Goal: Task Accomplishment & Management: Complete application form

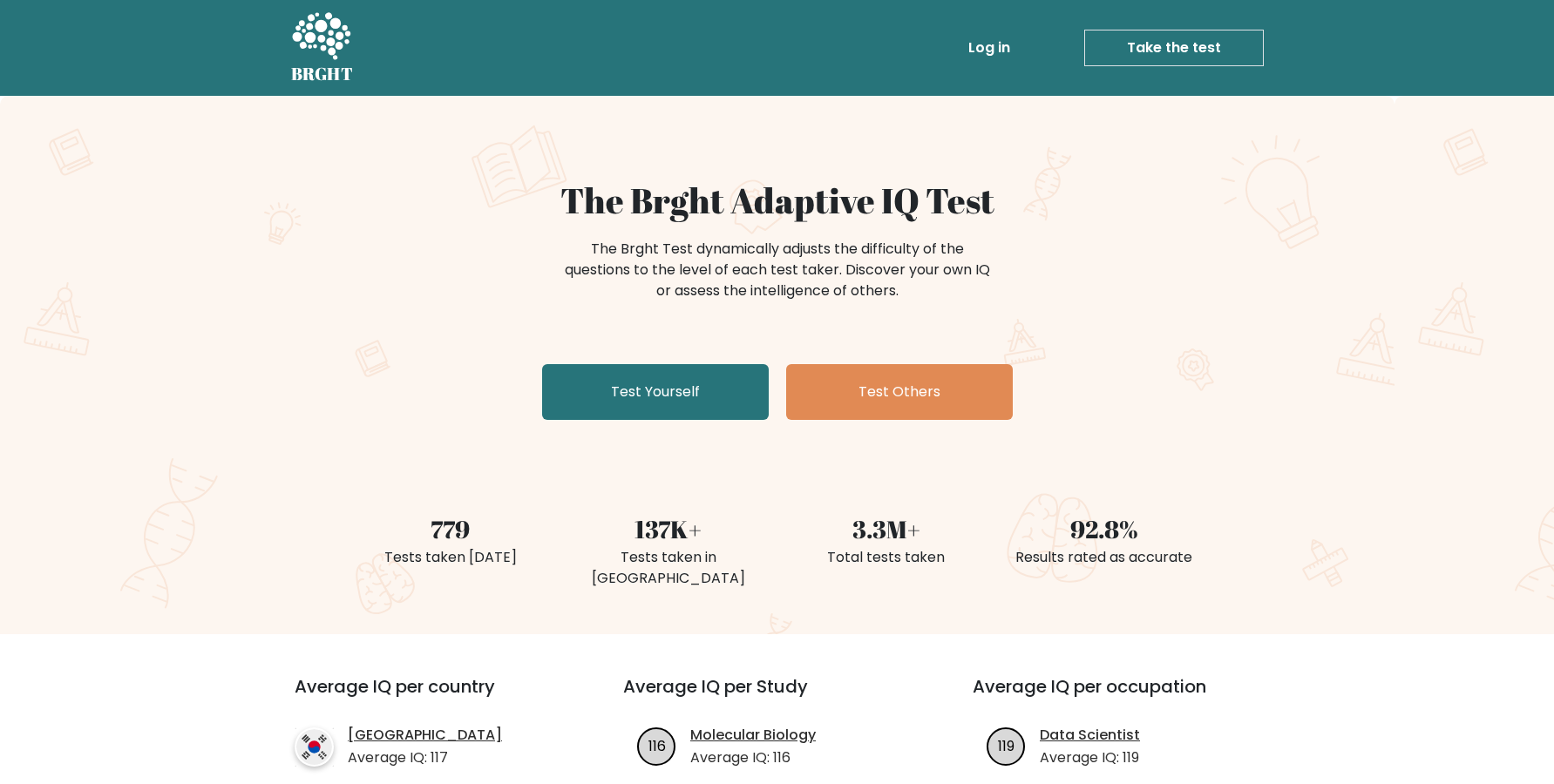
click at [798, 176] on div "The Brght Adaptive IQ Test The Brght Test dynamically adjusts the difficulty of…" at bounding box center [777, 365] width 1554 height 538
click at [633, 416] on link "Test Yourself" at bounding box center [655, 392] width 226 height 56
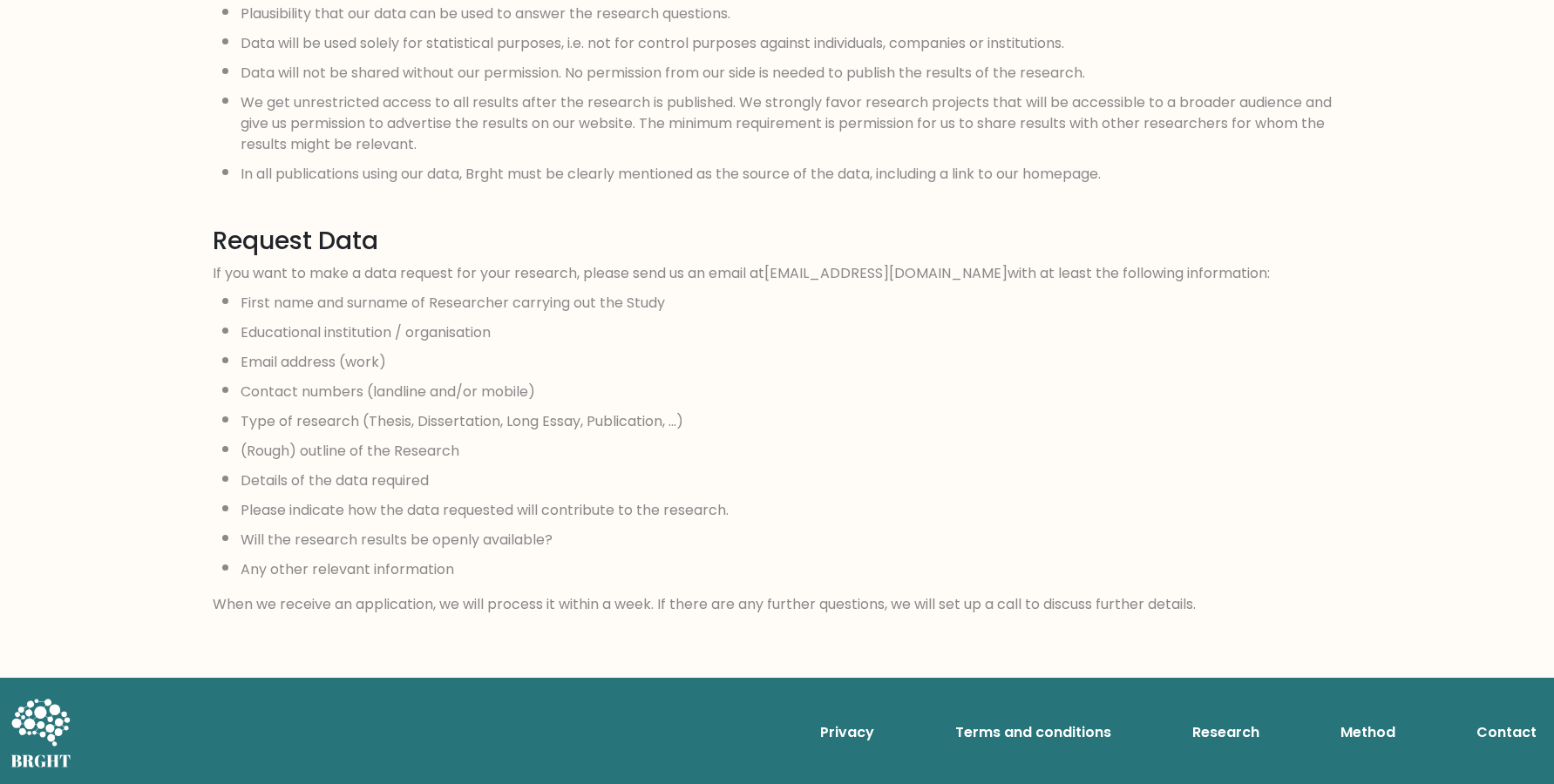
scroll to position [1635, 0]
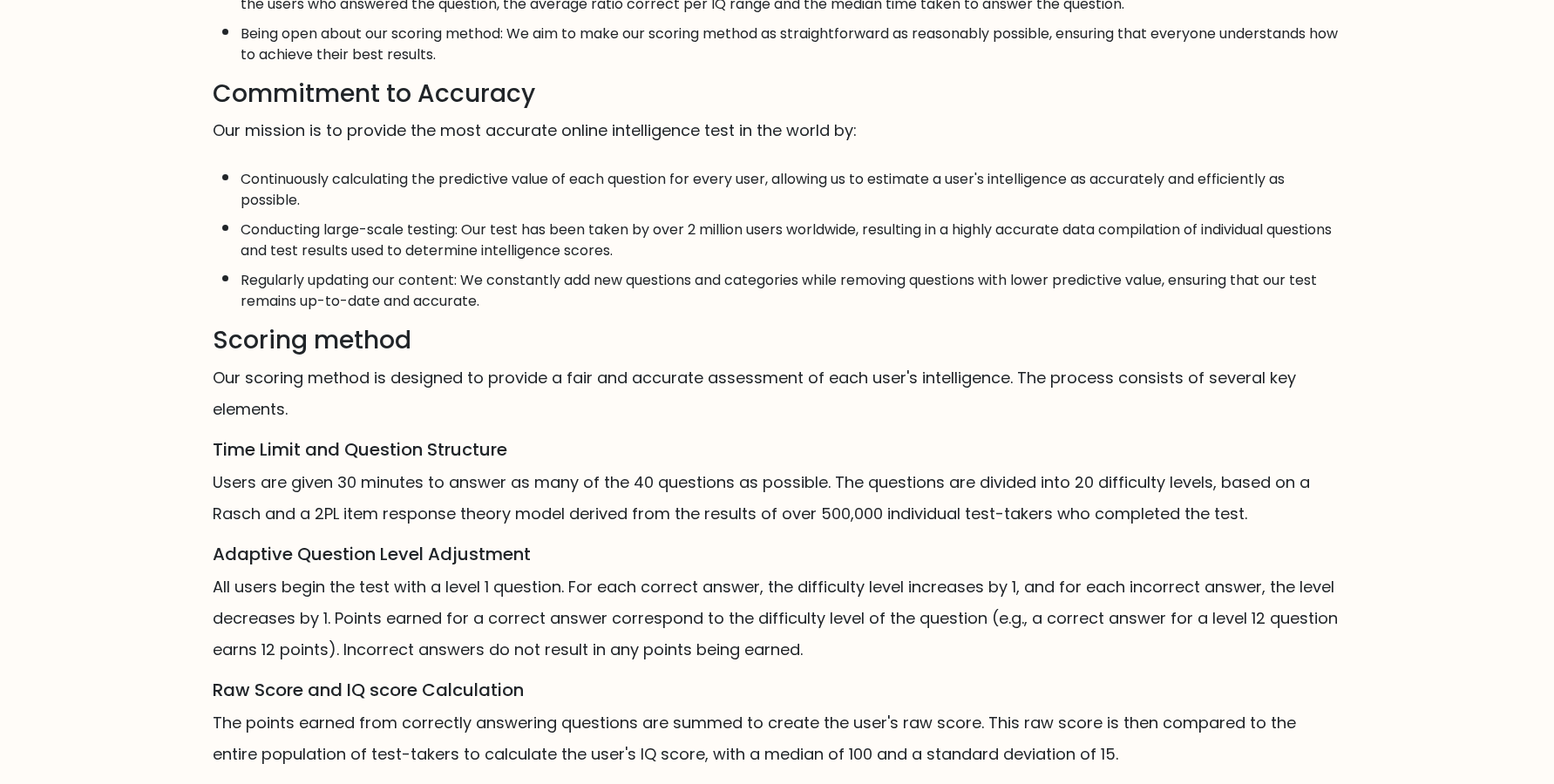
scroll to position [861, 0]
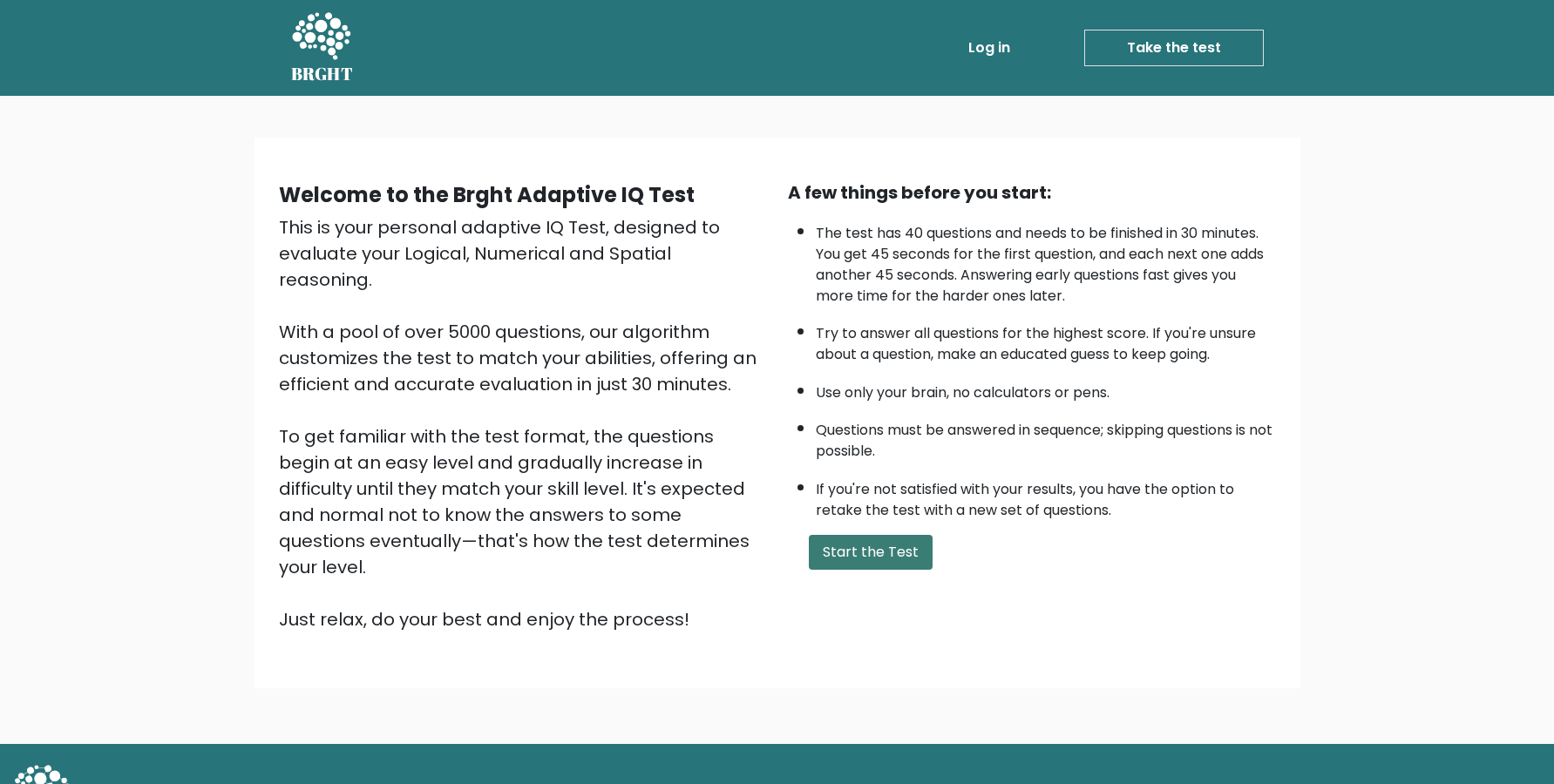
click at [842, 570] on button "Start the Test" at bounding box center [871, 552] width 124 height 35
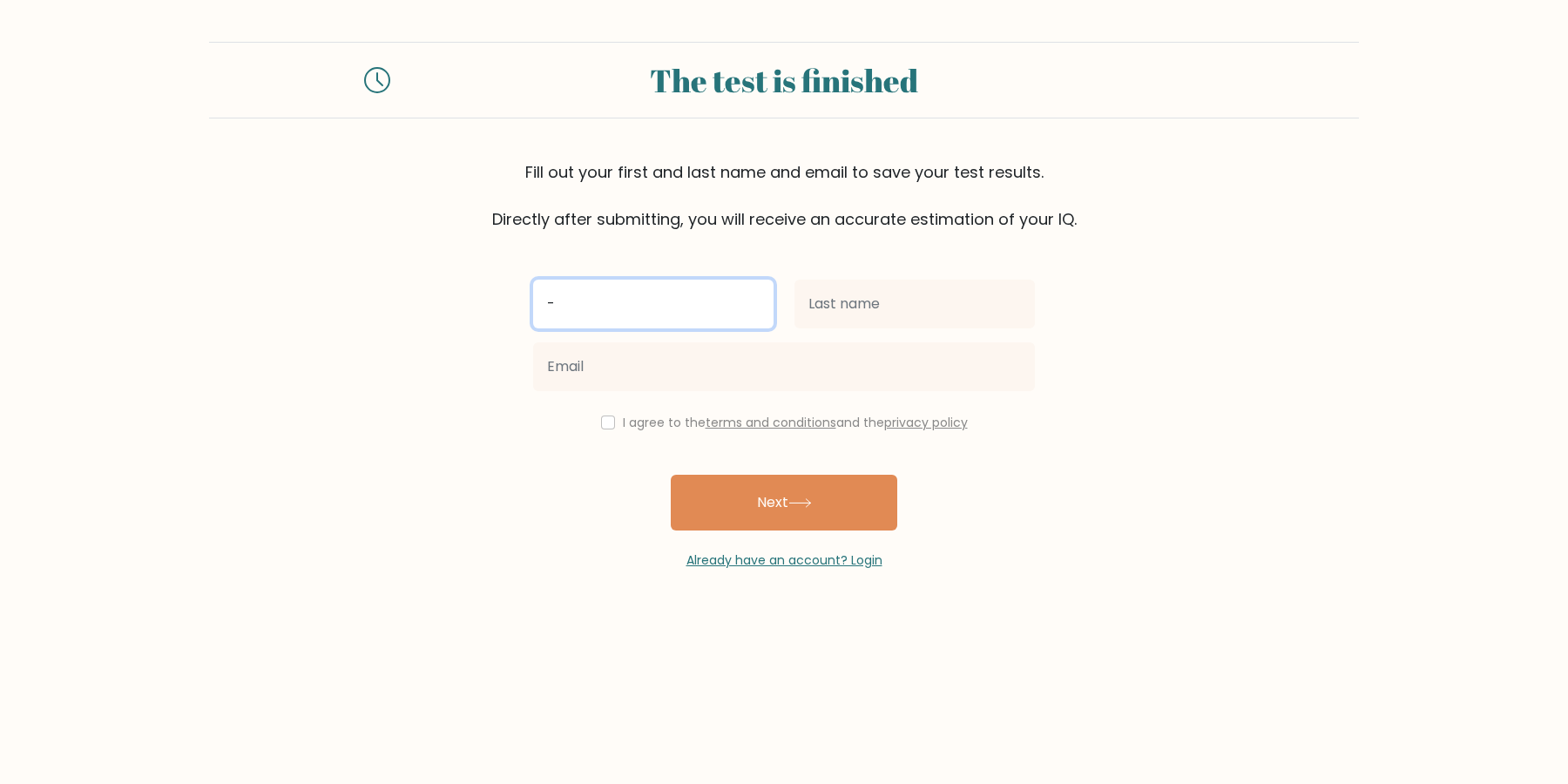
type input "-"
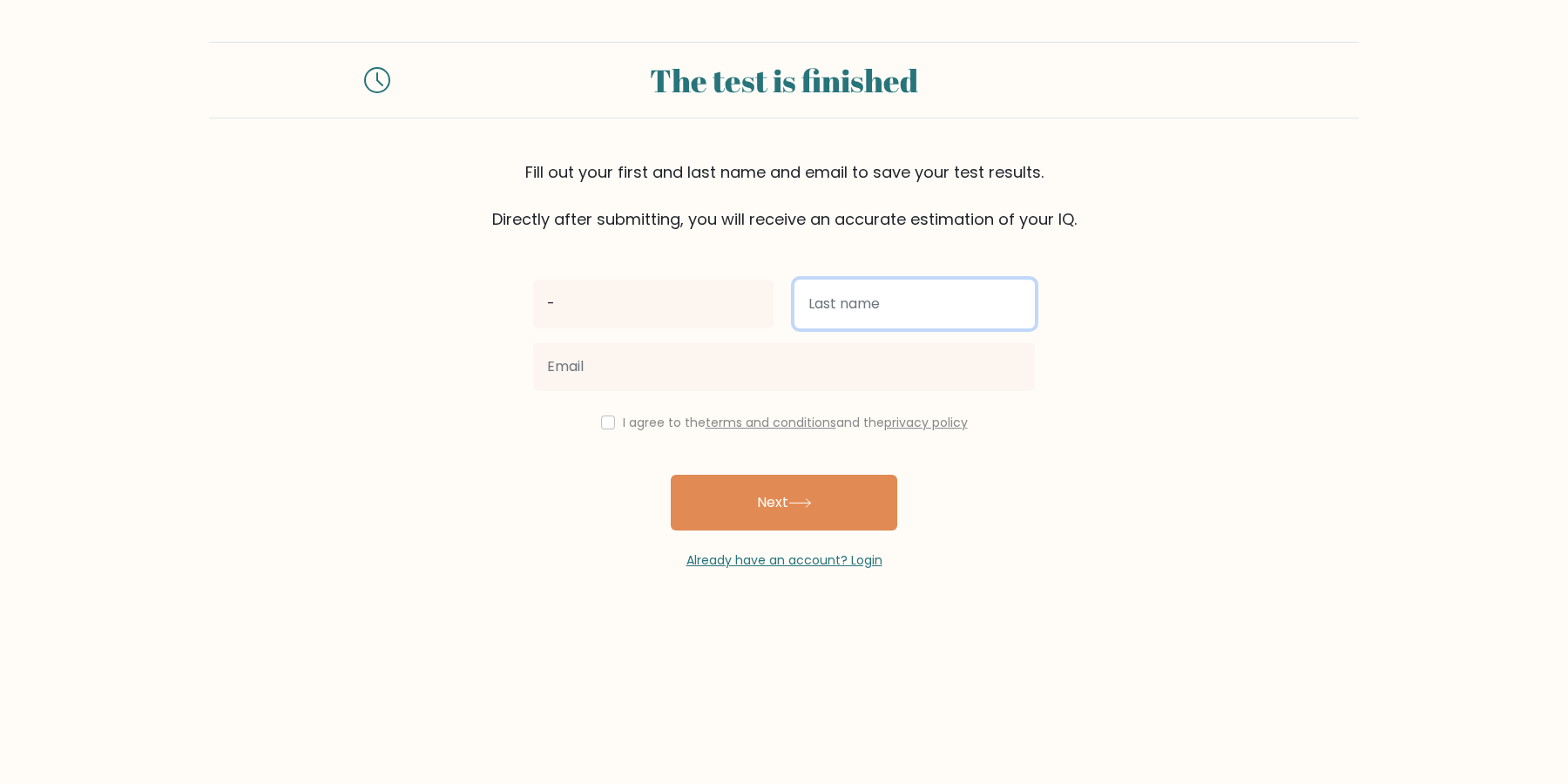
click at [813, 320] on input "text" at bounding box center [915, 304] width 241 height 49
type input "-"
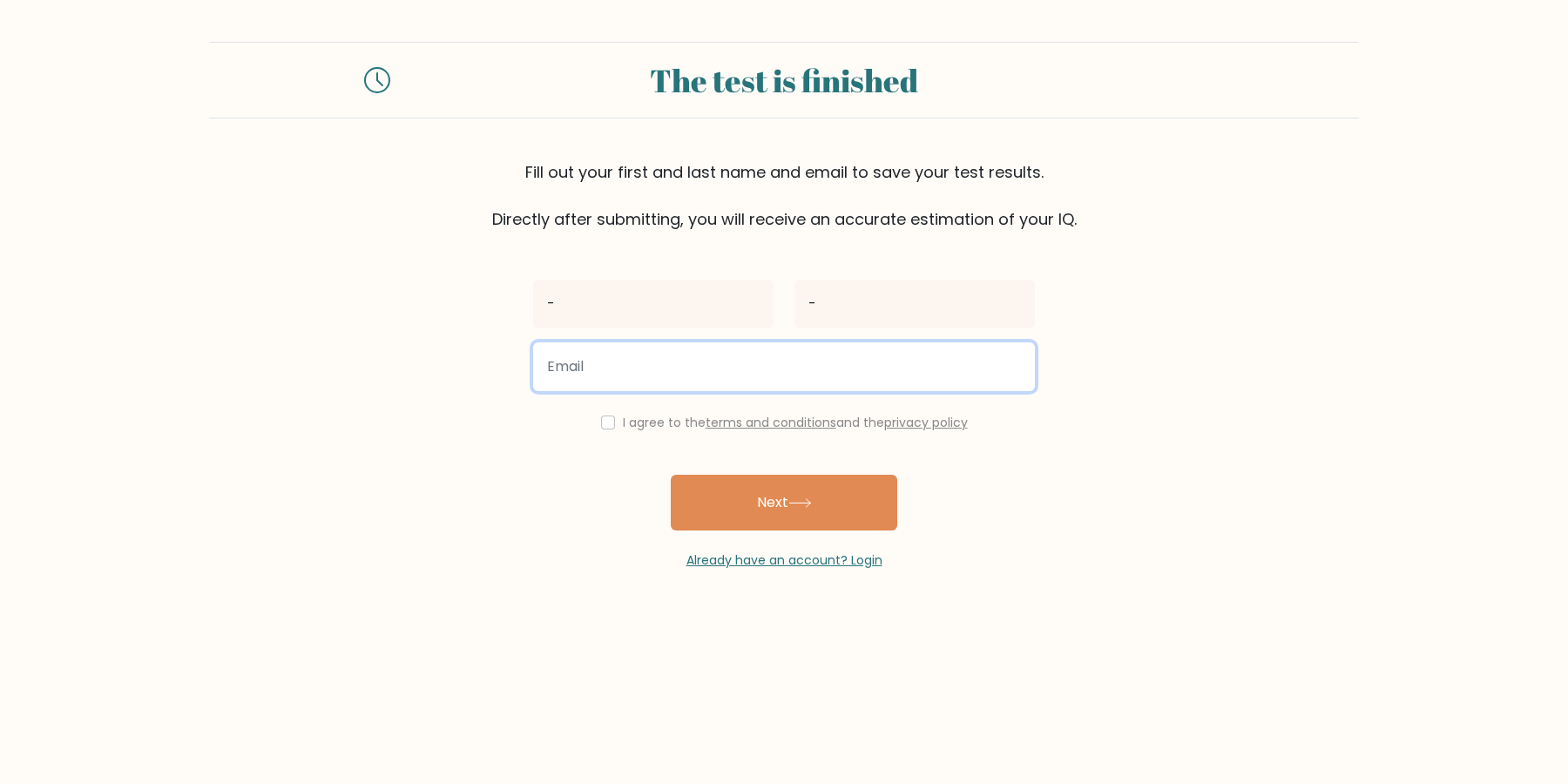
click at [772, 388] on input "email" at bounding box center [784, 366] width 502 height 49
type input "-"
type input "m"
type input "m@um.my"
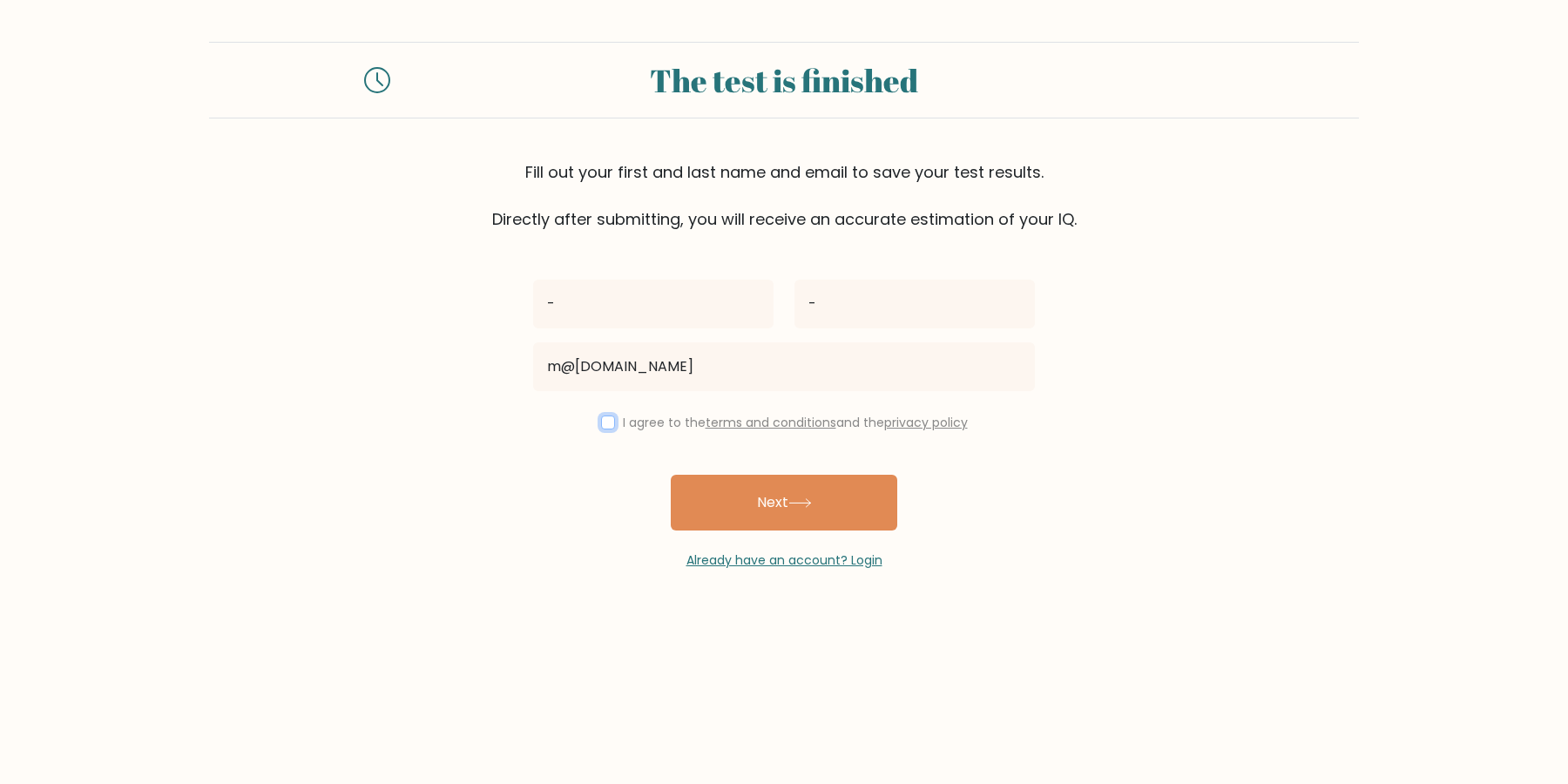
click at [615, 416] on input "checkbox" at bounding box center [608, 423] width 14 height 14
checkbox input "true"
click at [719, 462] on div "- - m@um.my I agree to the terms and conditions and the privacy policy Next Alr…" at bounding box center [784, 400] width 523 height 339
click at [716, 486] on button "Next" at bounding box center [784, 502] width 226 height 56
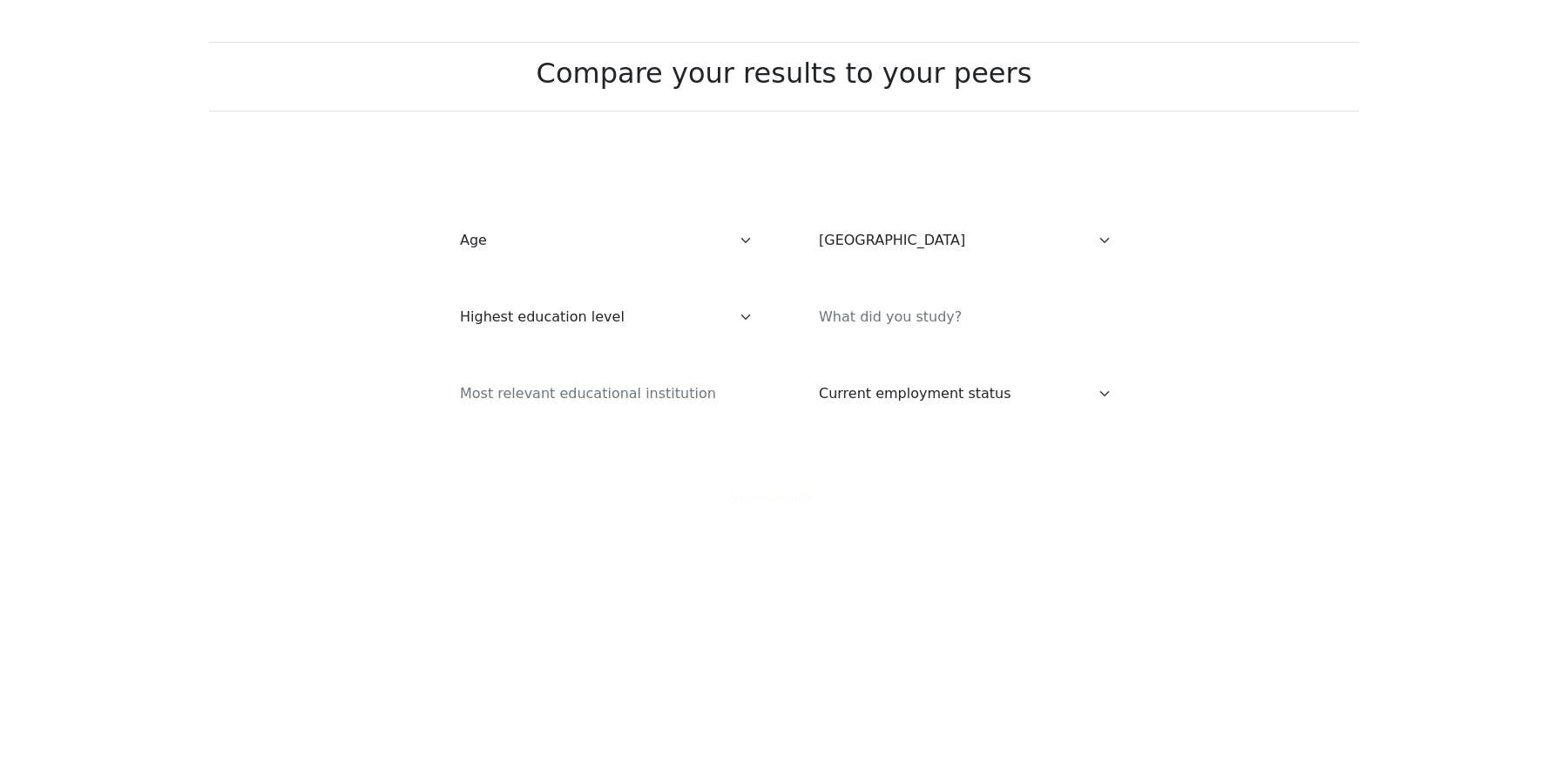
select select "US"
click at [577, 216] on div "Age Under [DEMOGRAPHIC_DATA] [DEMOGRAPHIC_DATA] [DEMOGRAPHIC_DATA] [DEMOGRAPHIC…" at bounding box center [604, 241] width 359 height 62
click at [576, 236] on select "Age Under [DEMOGRAPHIC_DATA] [DEMOGRAPHIC_DATA] [DEMOGRAPHIC_DATA] [DEMOGRAPHIC…" at bounding box center [605, 241] width 317 height 49
select select "65_plus"
click option "65 years old and above" at bounding box center [0, 0] width 0 height 0
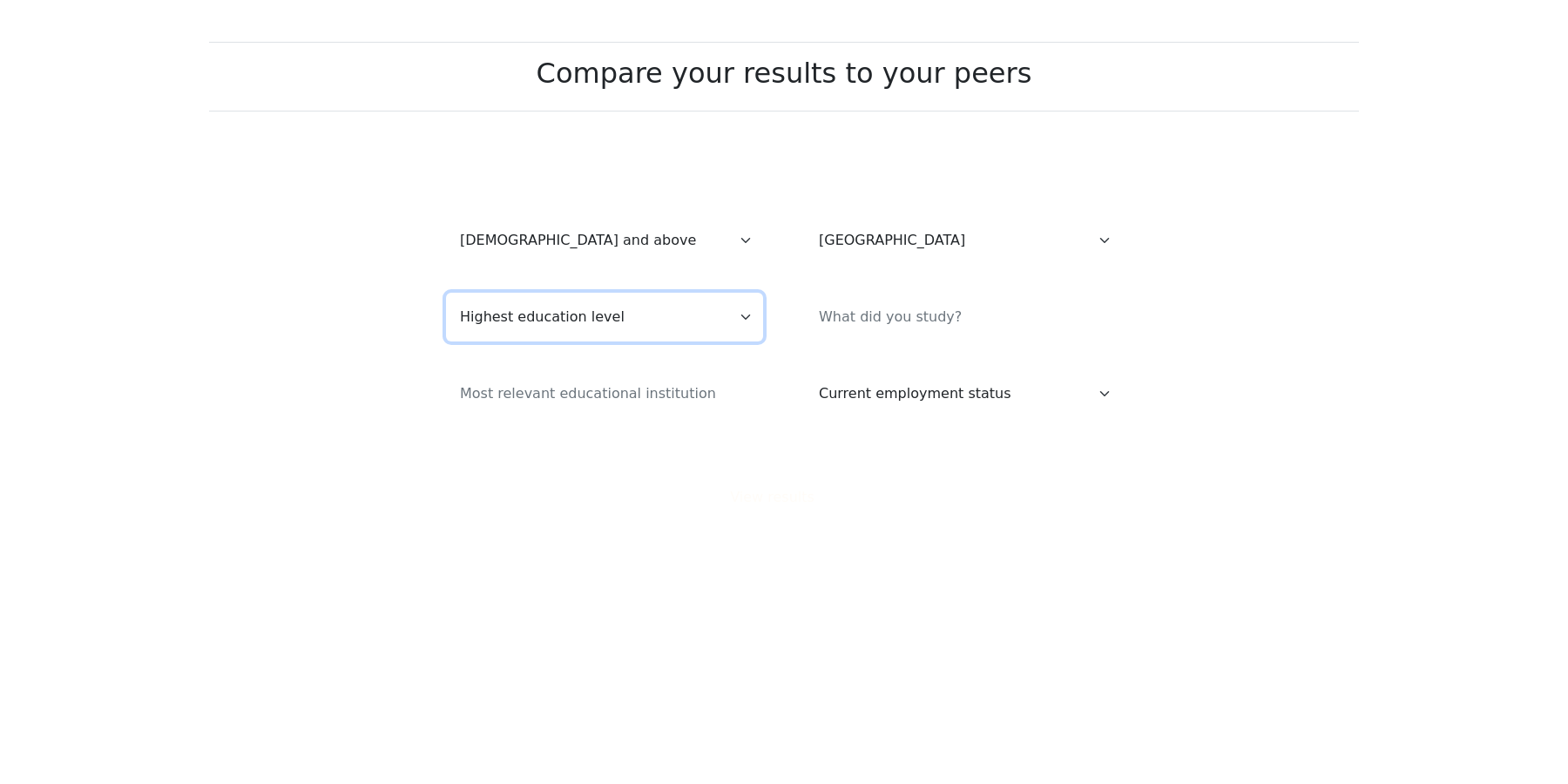
select select "no_schooling"
click option "No schooling" at bounding box center [0, 0] width 0 height 0
click at [806, 317] on input at bounding box center [964, 317] width 317 height 49
type input "-"
click at [658, 386] on input at bounding box center [605, 394] width 317 height 49
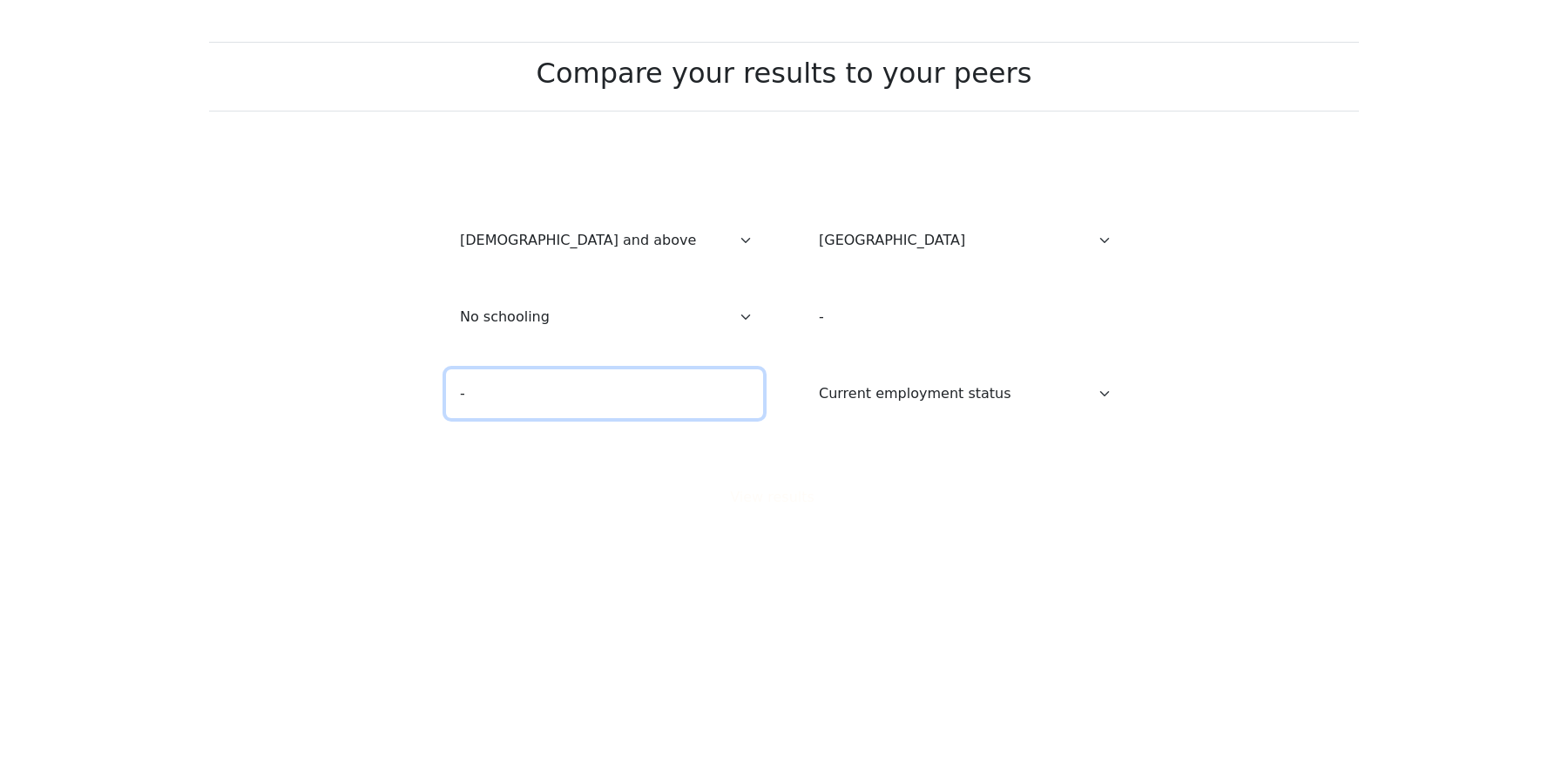
type input "-"
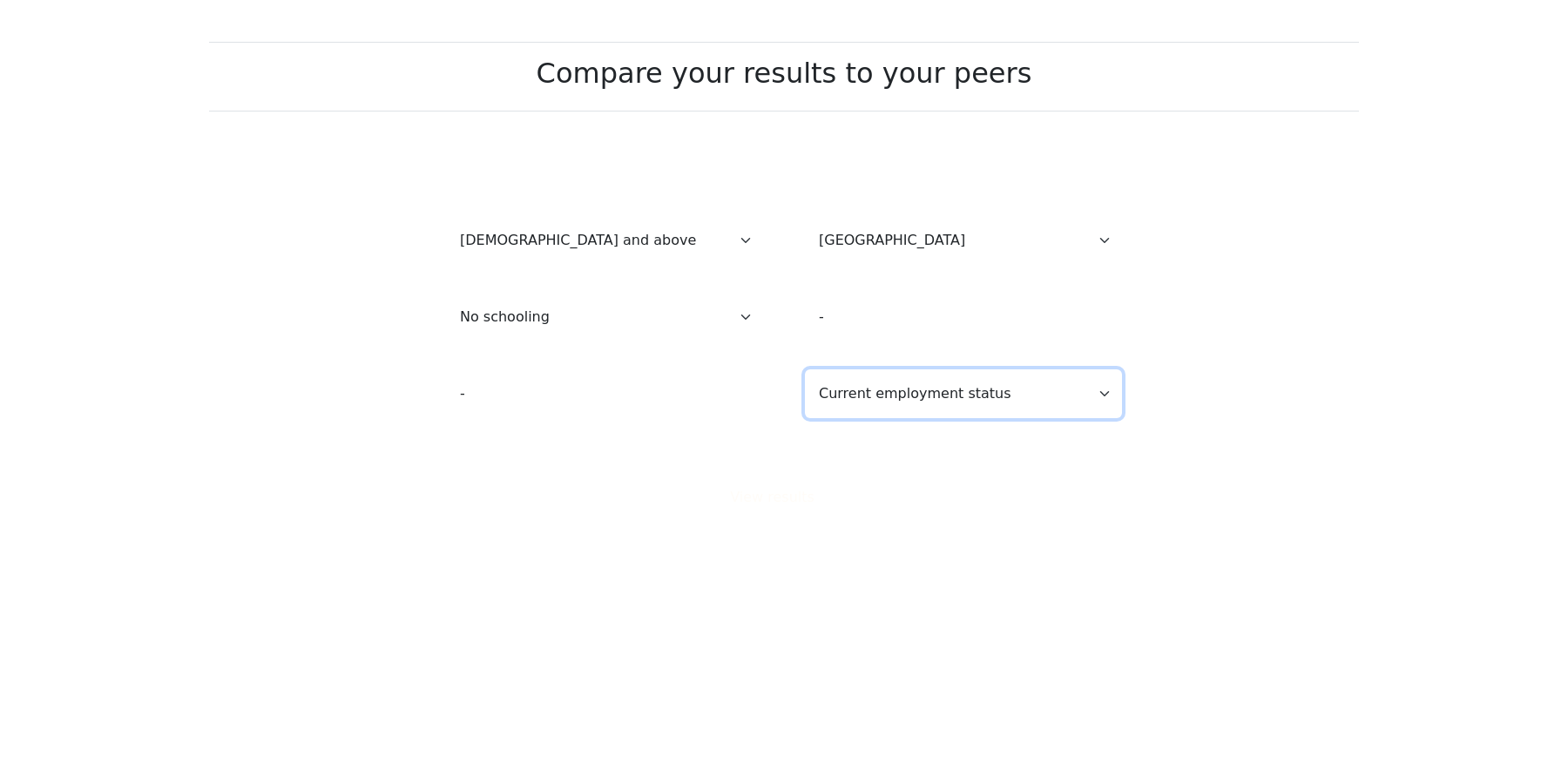
select select "other"
click option "Other / prefer not to answer" at bounding box center [0, 0] width 0 height 0
click at [790, 511] on button "View results" at bounding box center [784, 497] width 131 height 33
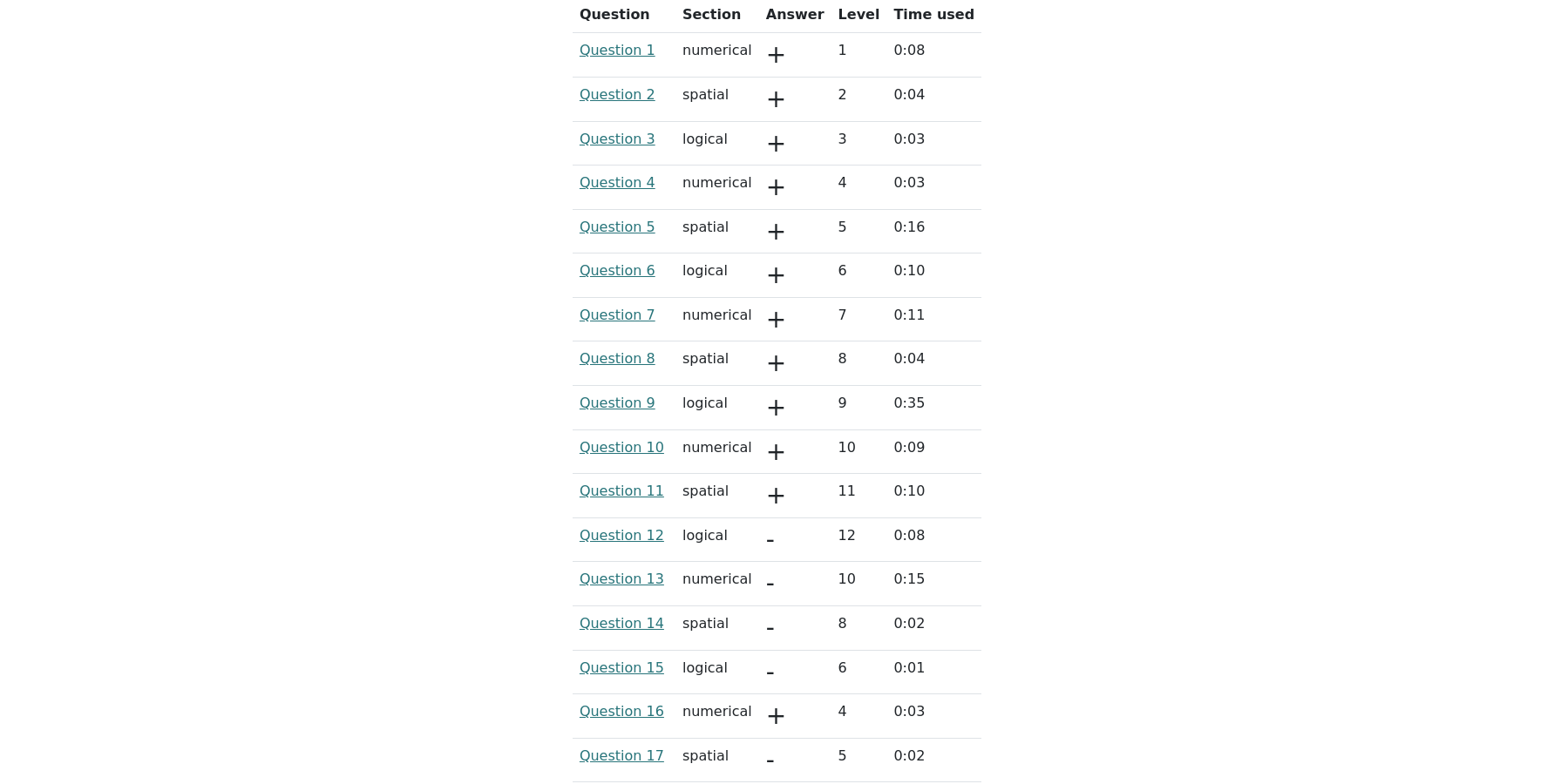
scroll to position [4451, 0]
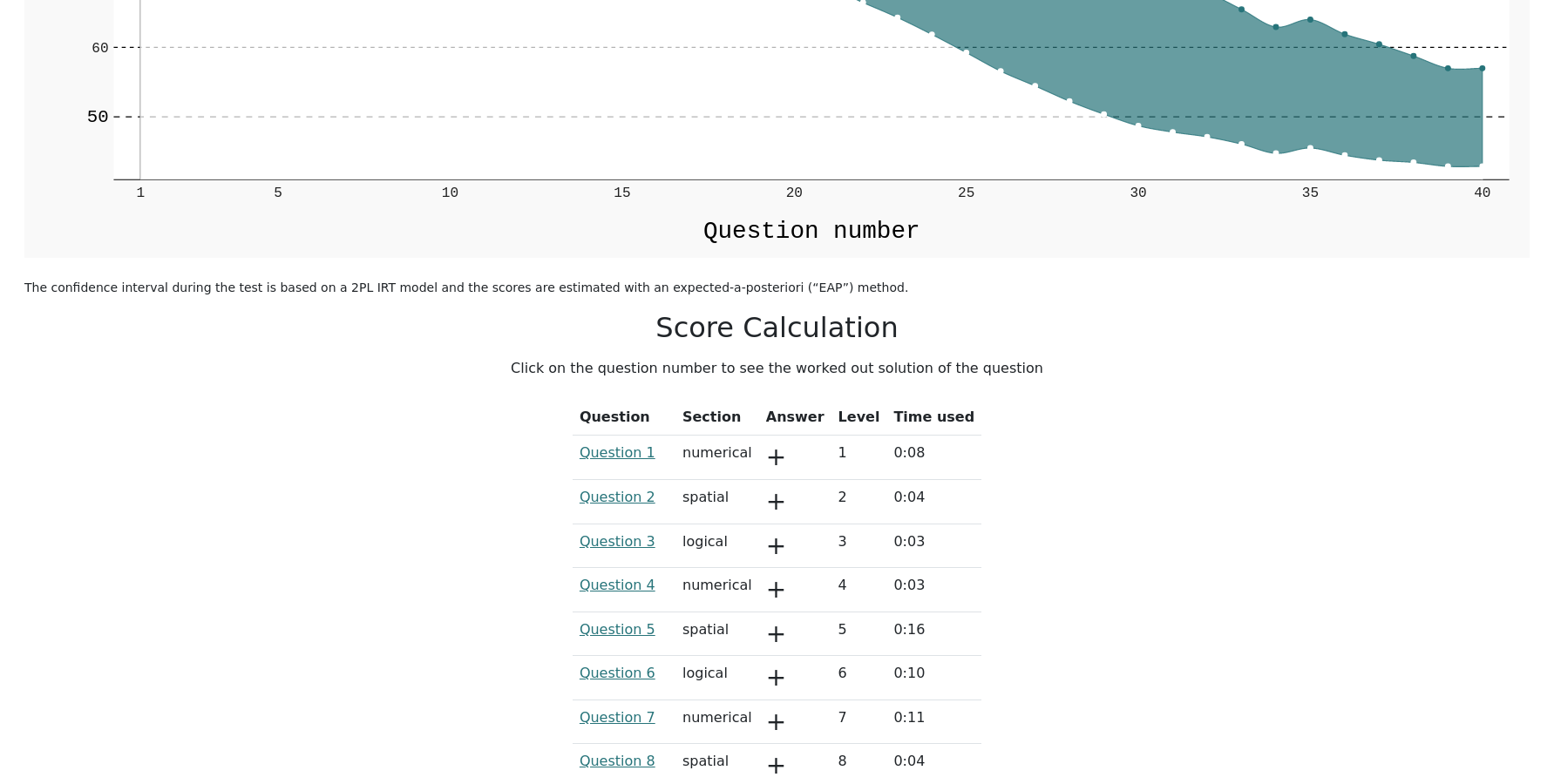
scroll to position [3977, 0]
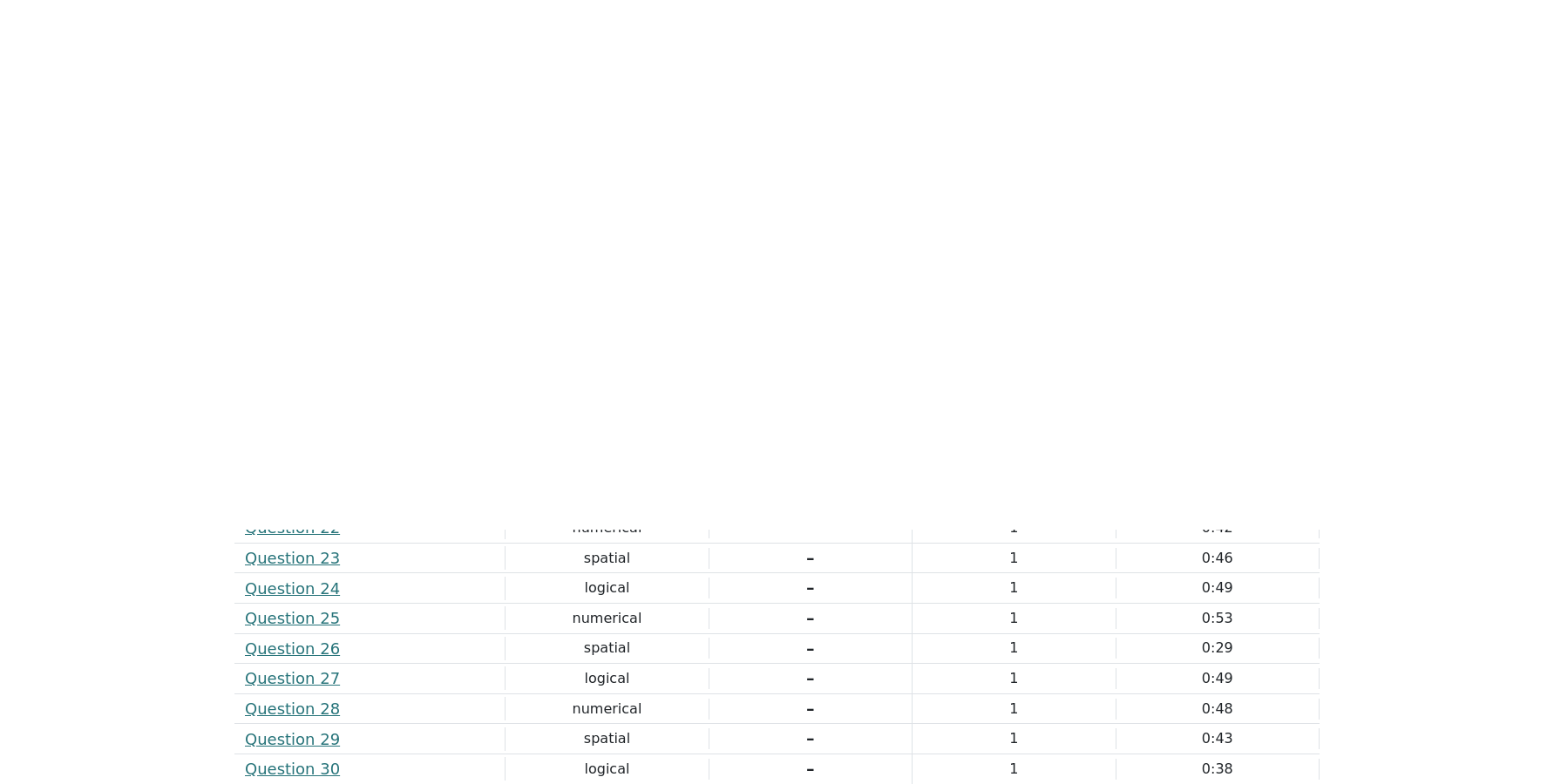
scroll to position [3942, 0]
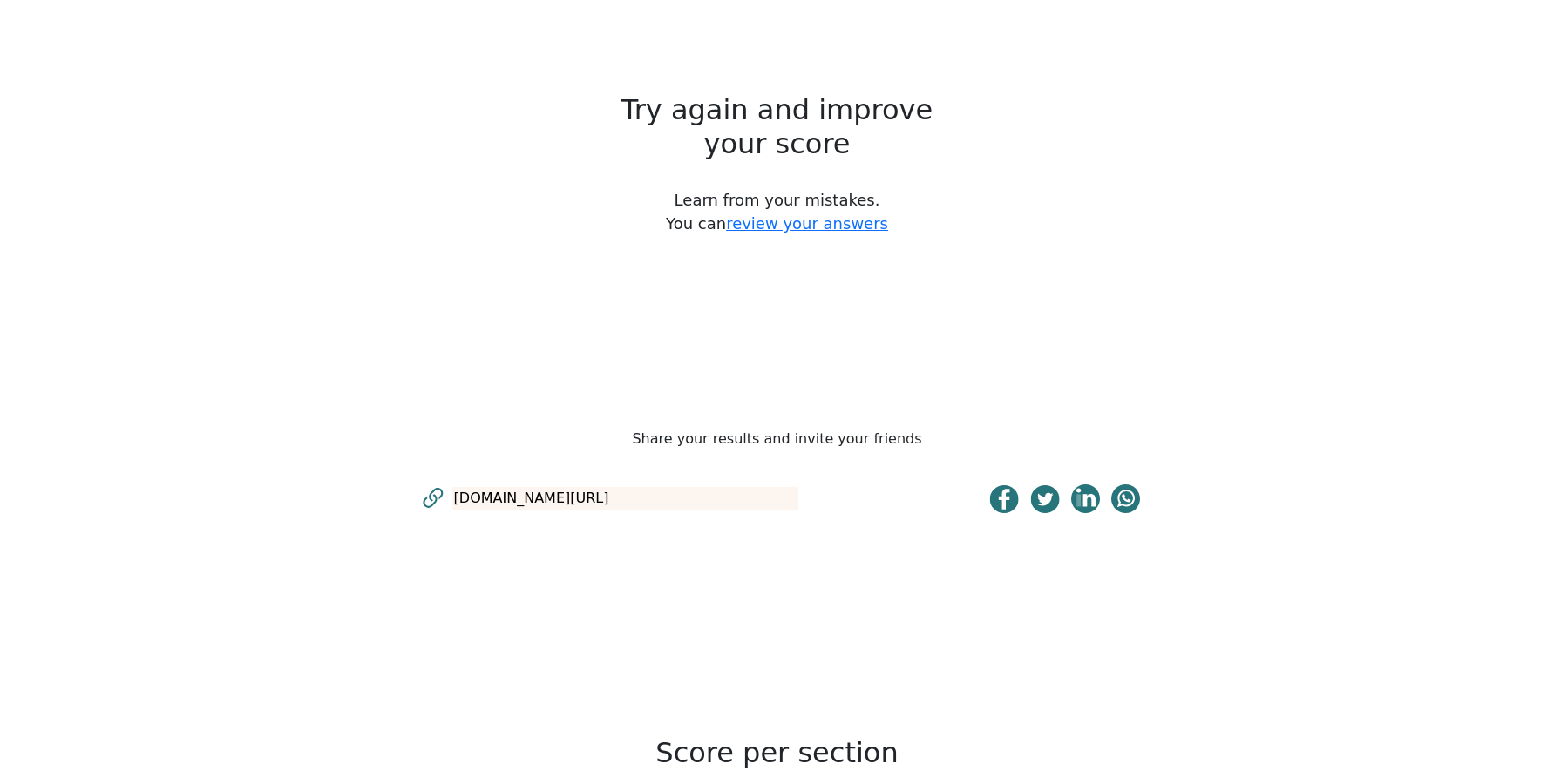
scroll to position [948, 0]
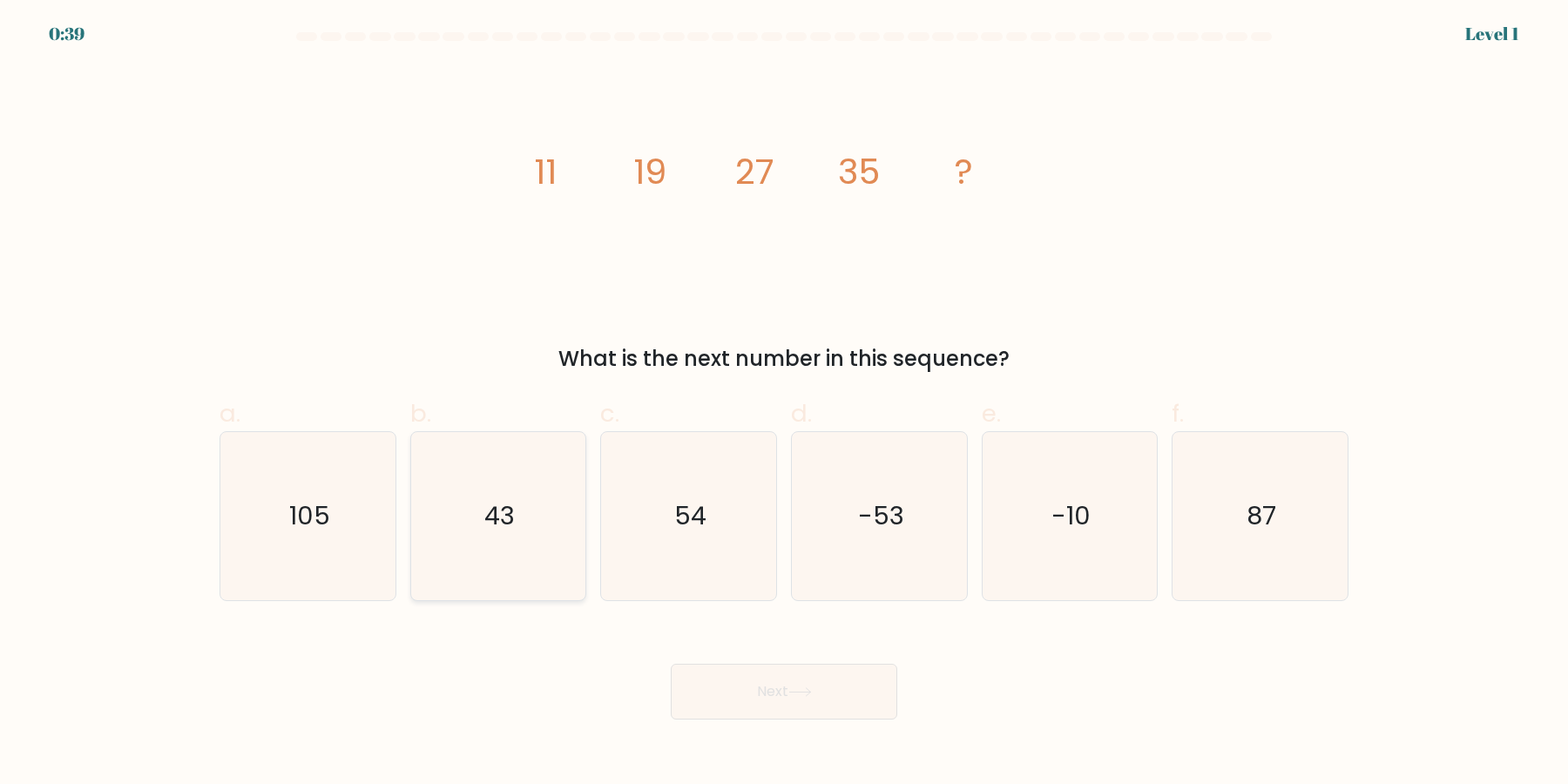
click at [563, 523] on icon "43" at bounding box center [498, 516] width 168 height 168
click at [784, 404] on input "b. 43" at bounding box center [784, 397] width 1 height 12
radio input "true"
click at [775, 699] on button "Next" at bounding box center [784, 691] width 226 height 56
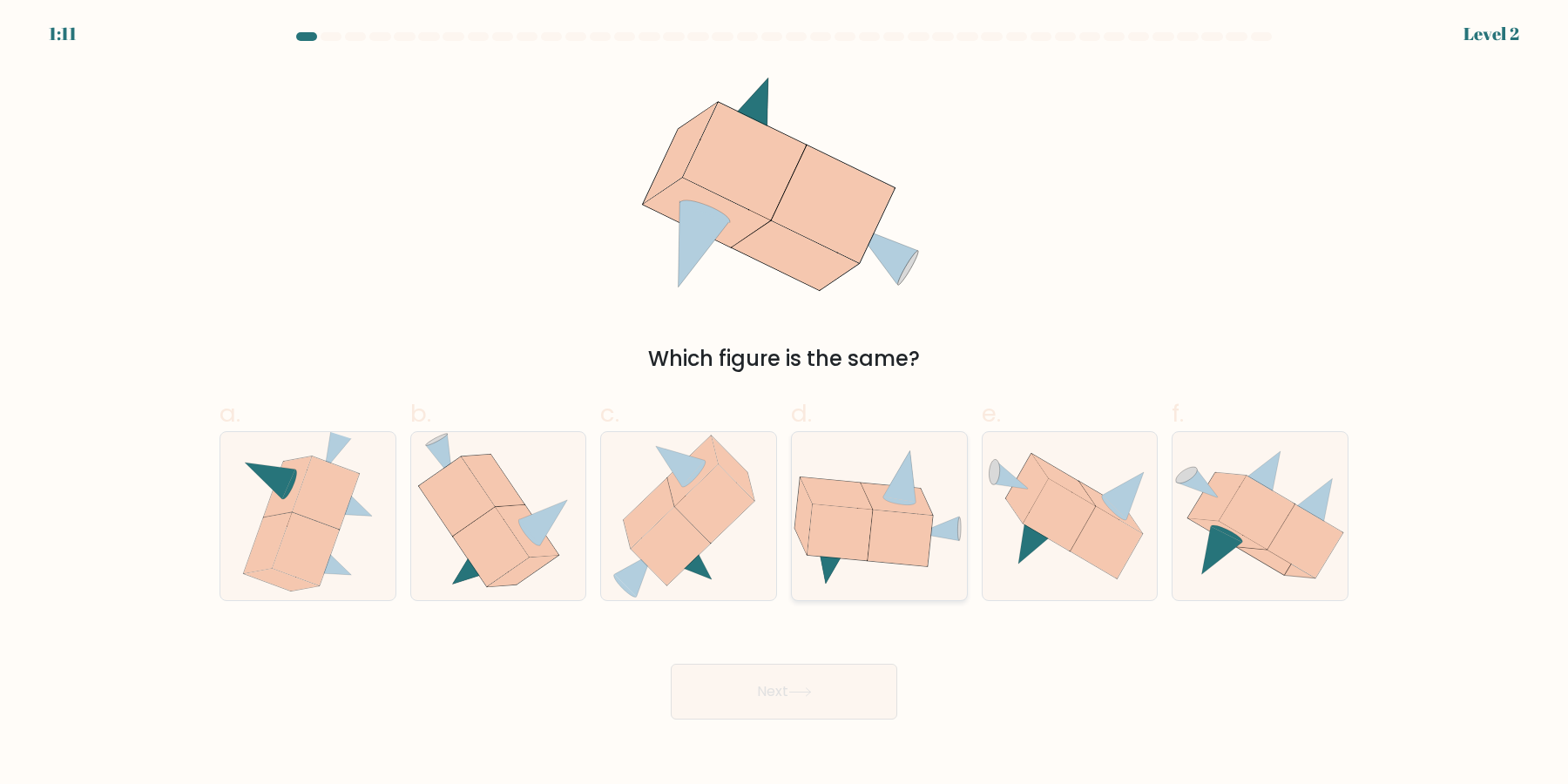
click at [871, 588] on div at bounding box center [879, 516] width 177 height 170
click at [785, 404] on input "d." at bounding box center [784, 397] width 1 height 12
radio input "true"
click at [1159, 563] on div "e." at bounding box center [1070, 498] width 191 height 206
click at [1213, 554] on icon at bounding box center [1223, 551] width 41 height 48
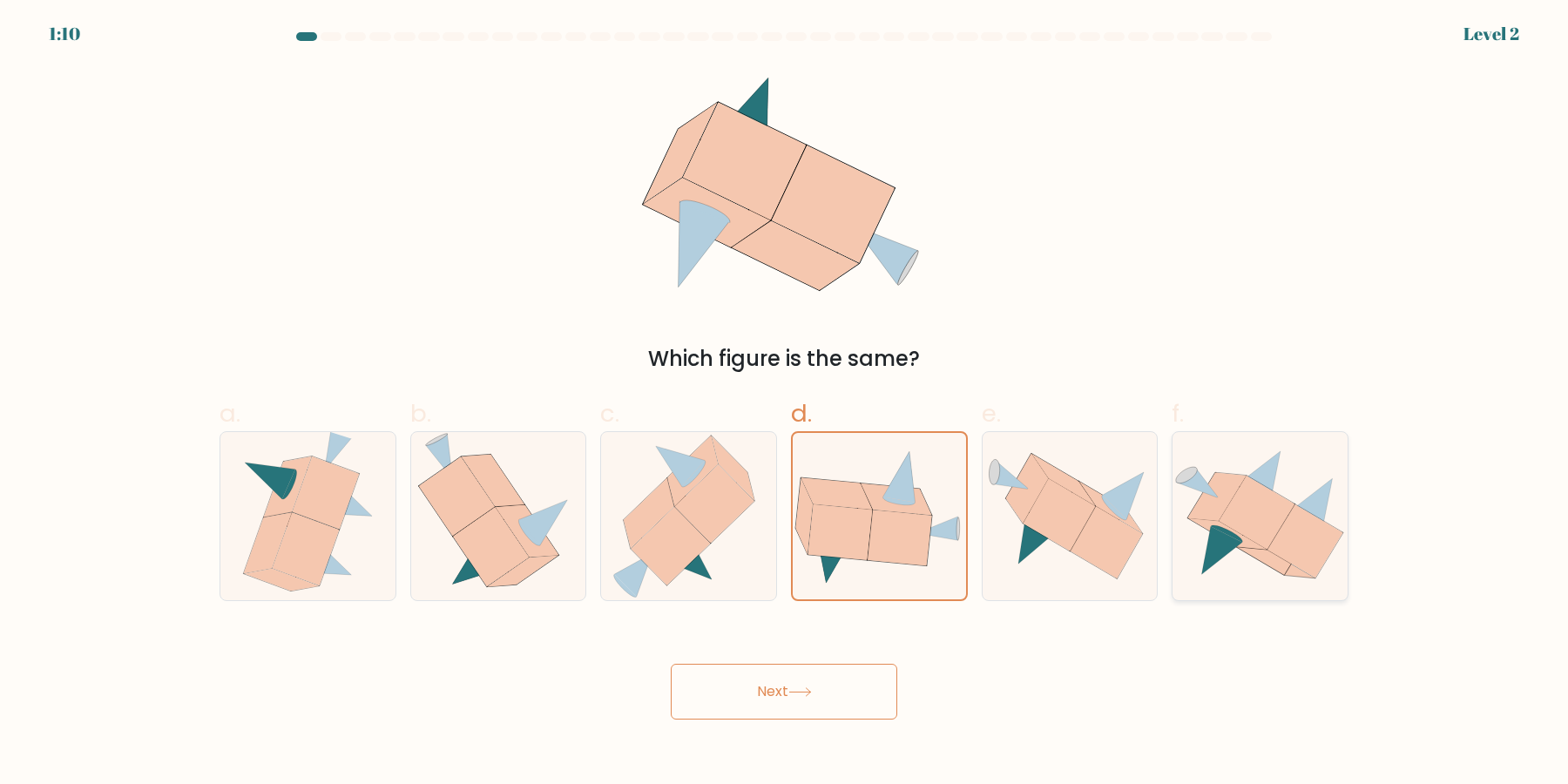
click at [785, 404] on input "f." at bounding box center [784, 397] width 1 height 12
radio input "true"
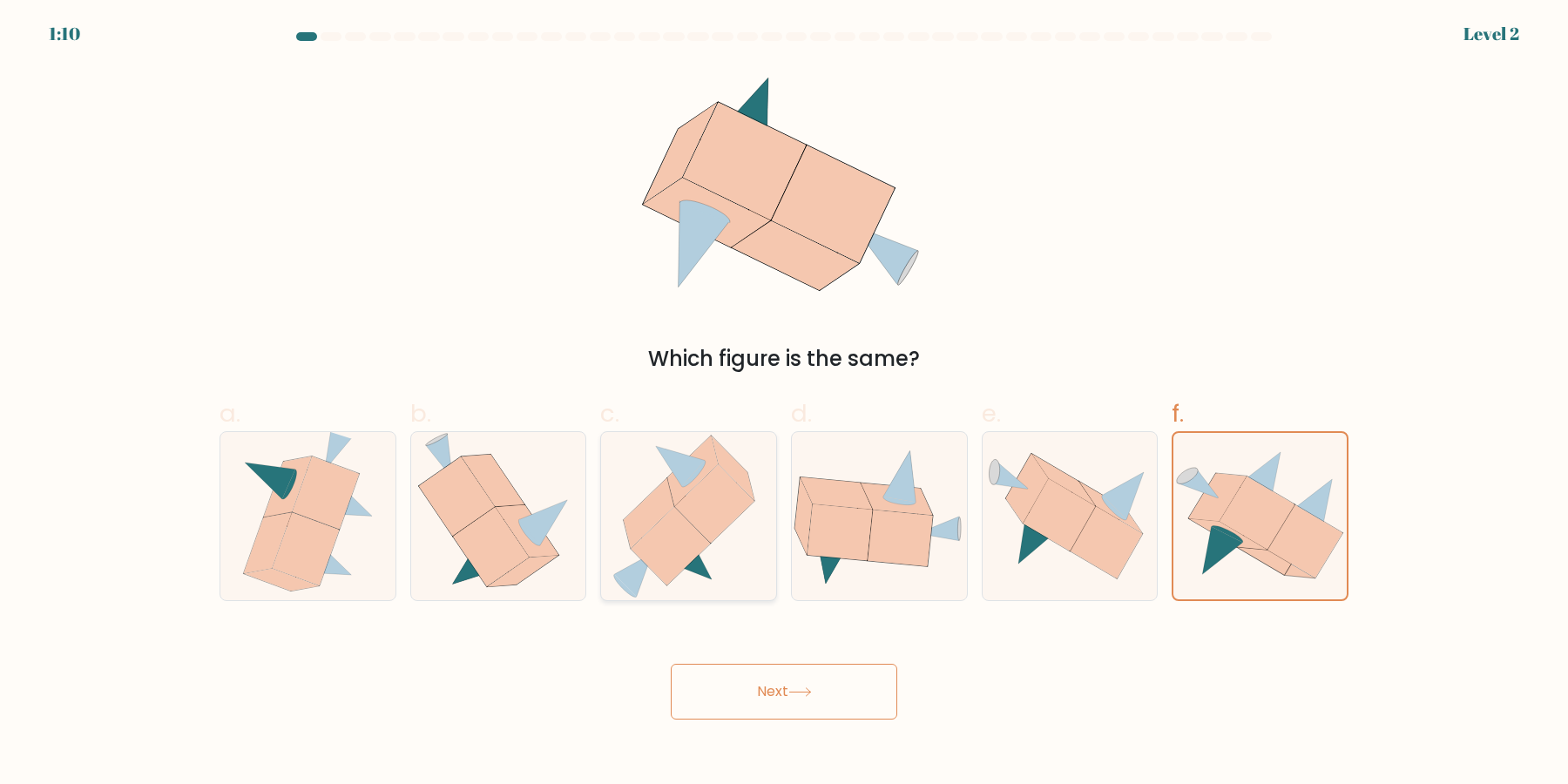
click at [720, 582] on icon at bounding box center [690, 516] width 155 height 168
click at [784, 404] on input "c." at bounding box center [784, 397] width 1 height 12
radio input "true"
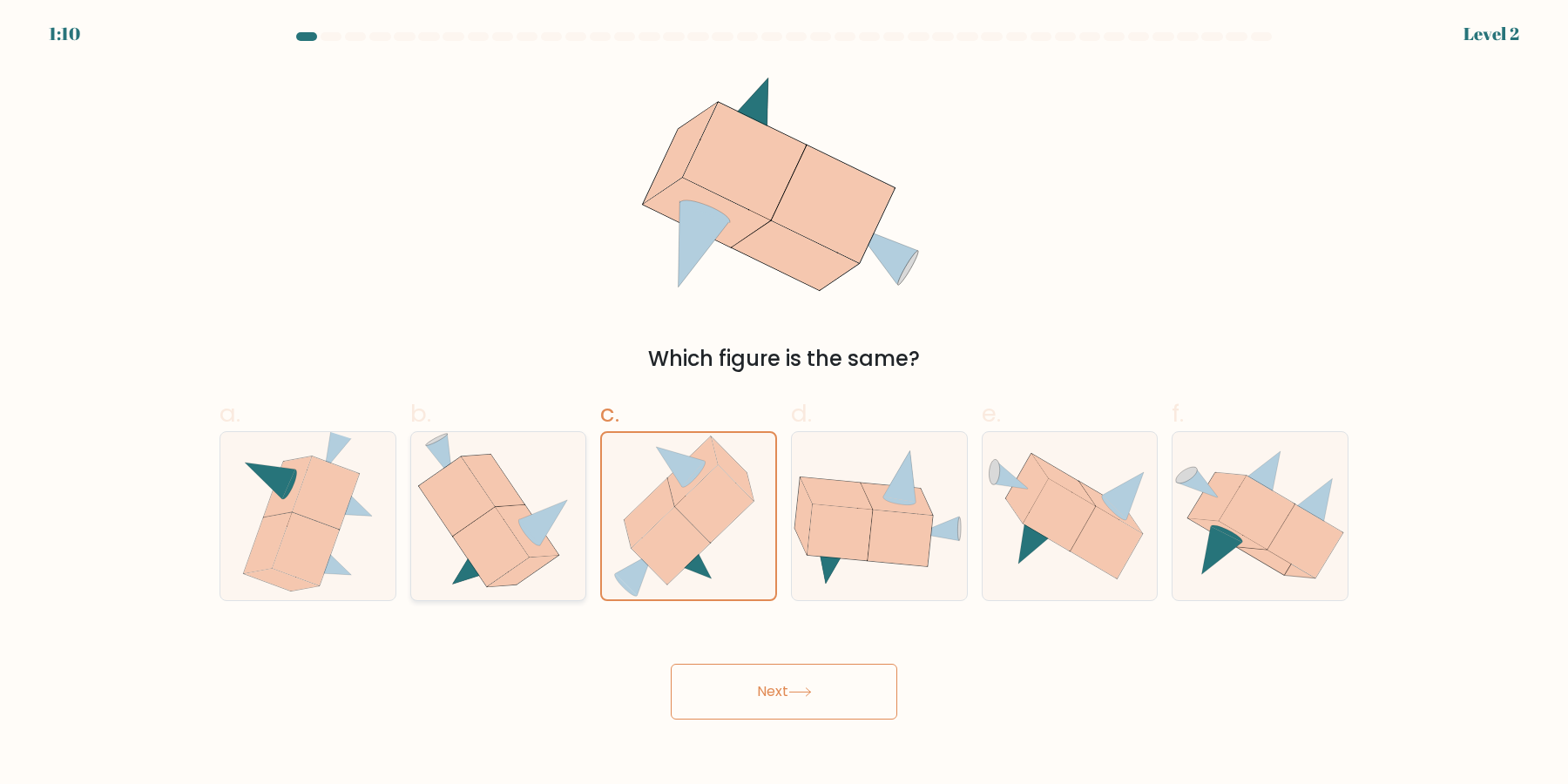
click at [584, 534] on div at bounding box center [499, 516] width 177 height 170
click at [784, 404] on input "b." at bounding box center [784, 397] width 1 height 12
radio input "true"
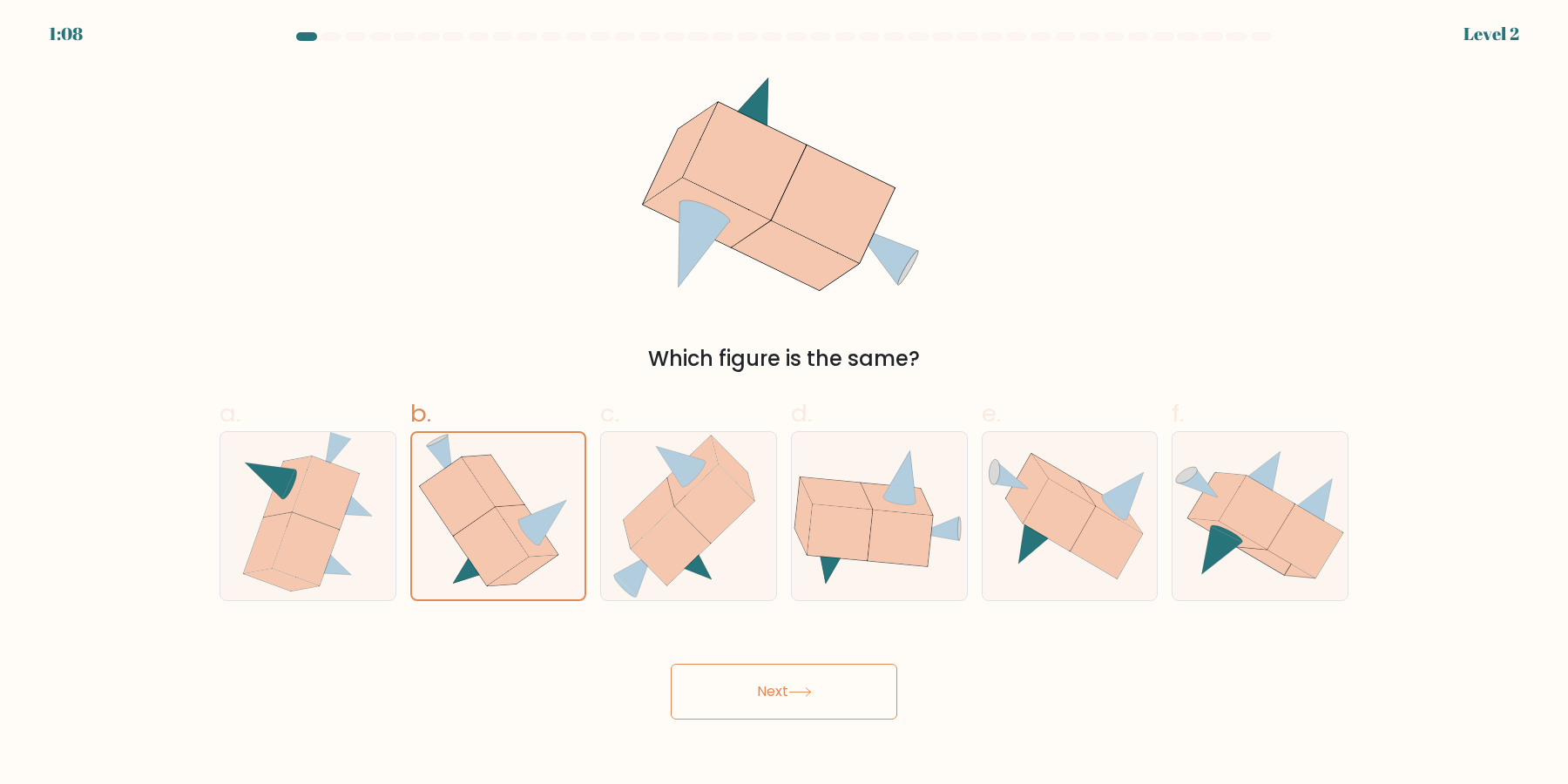
click at [747, 688] on button "Next" at bounding box center [784, 691] width 226 height 56
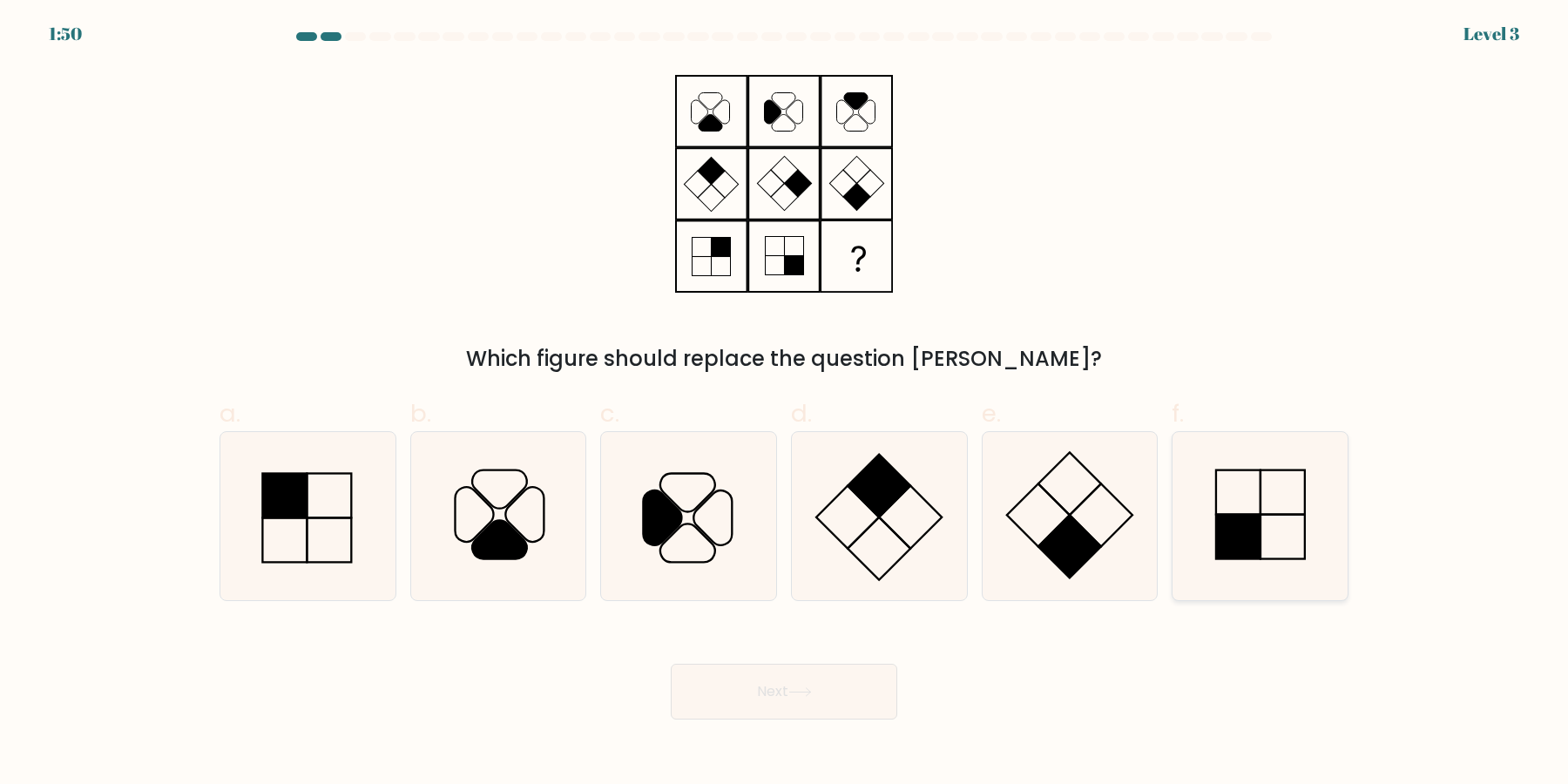
click at [1245, 526] on rect at bounding box center [1238, 537] width 45 height 45
click at [785, 404] on input "f." at bounding box center [784, 397] width 1 height 12
radio input "true"
click at [764, 743] on body "1:49 Level 3" at bounding box center [784, 392] width 1568 height 784
click at [768, 708] on button "Next" at bounding box center [784, 691] width 226 height 56
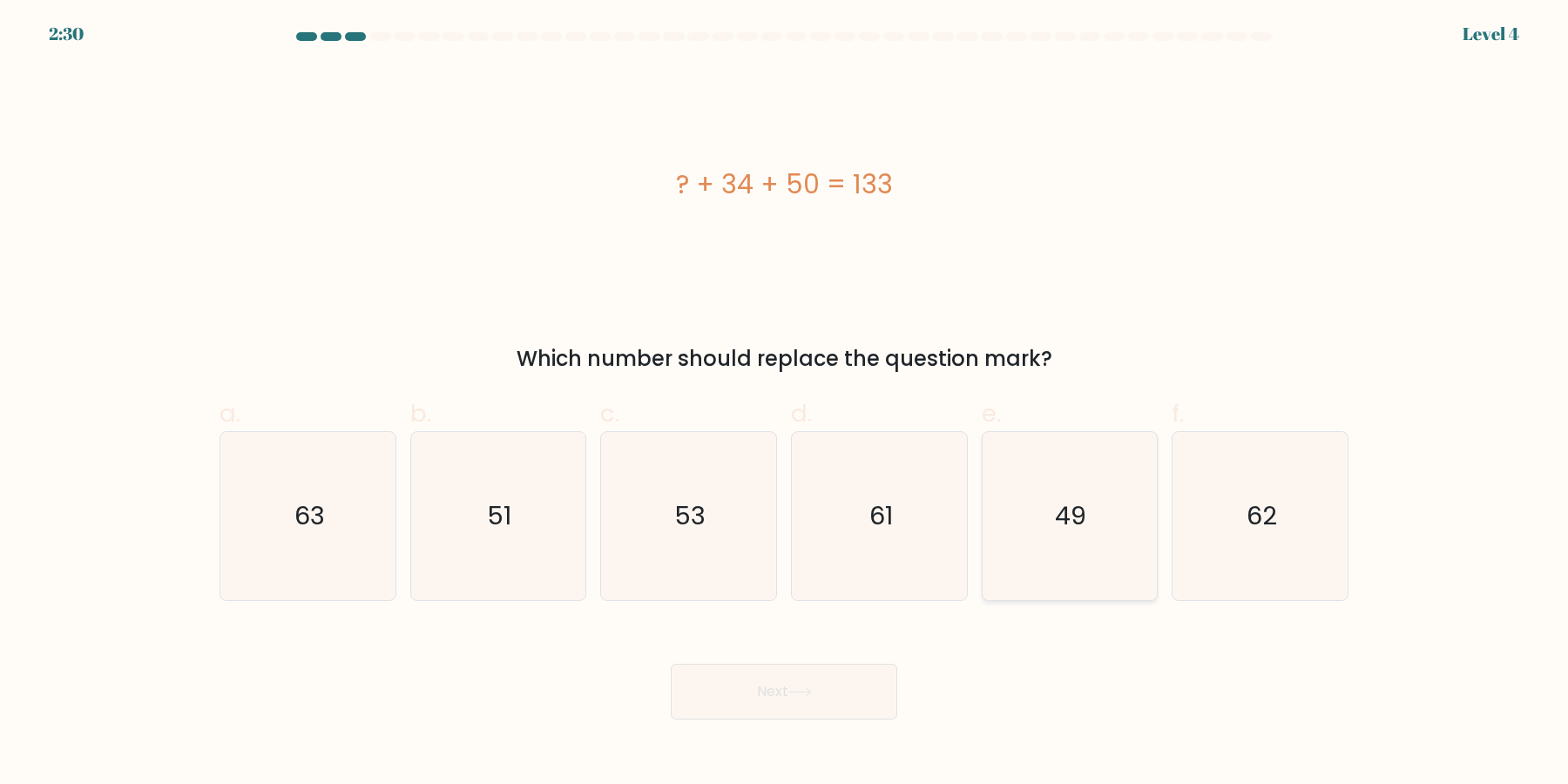
click at [1079, 514] on text "49" at bounding box center [1071, 516] width 31 height 35
click at [785, 404] on input "e. 49" at bounding box center [784, 397] width 1 height 12
radio input "true"
drag, startPoint x: 896, startPoint y: 652, endPoint x: 885, endPoint y: 657, distance: 12.1
click at [893, 652] on div "Next" at bounding box center [784, 671] width 1150 height 98
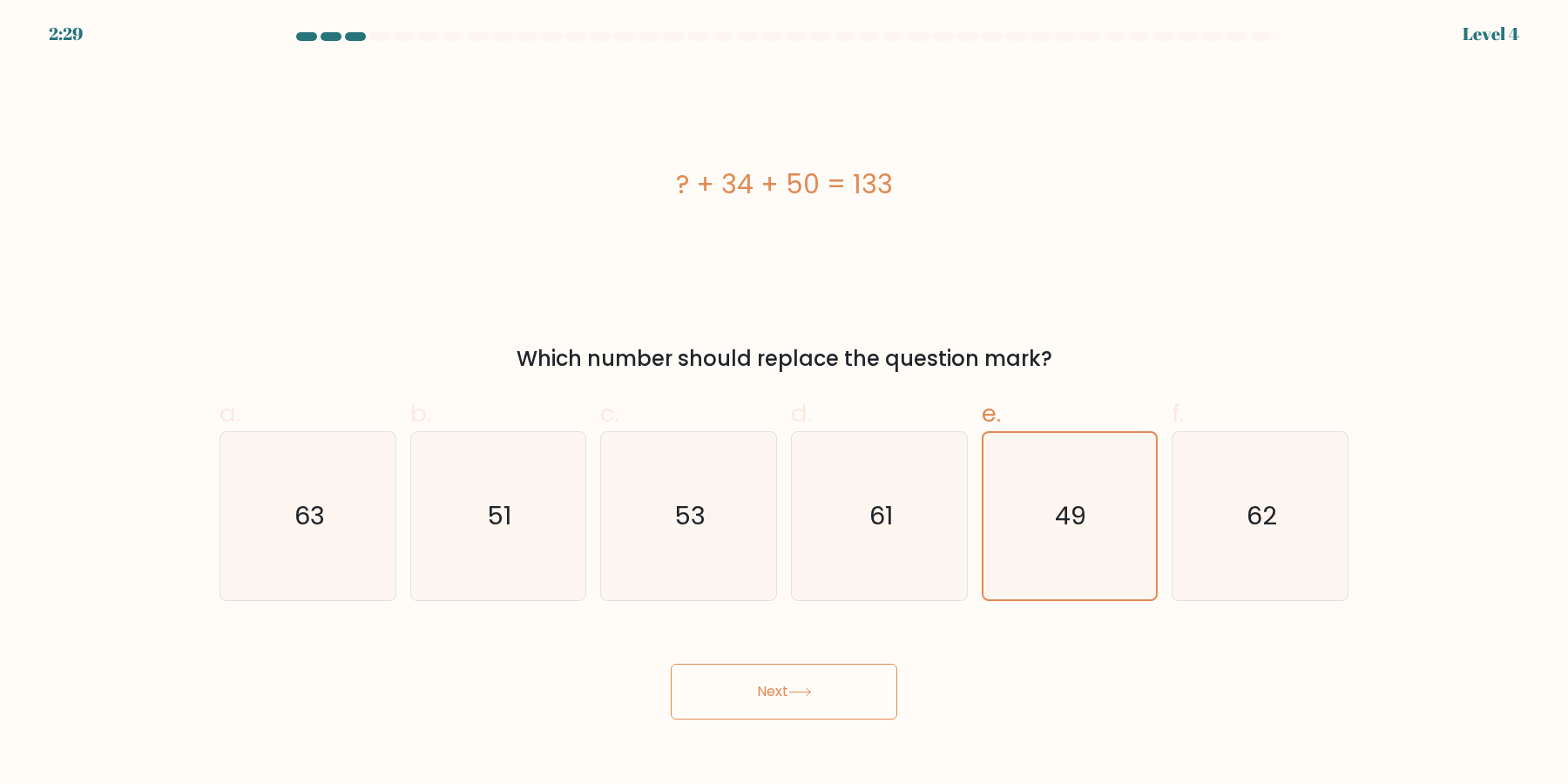
click at [872, 669] on button "Next" at bounding box center [784, 691] width 226 height 56
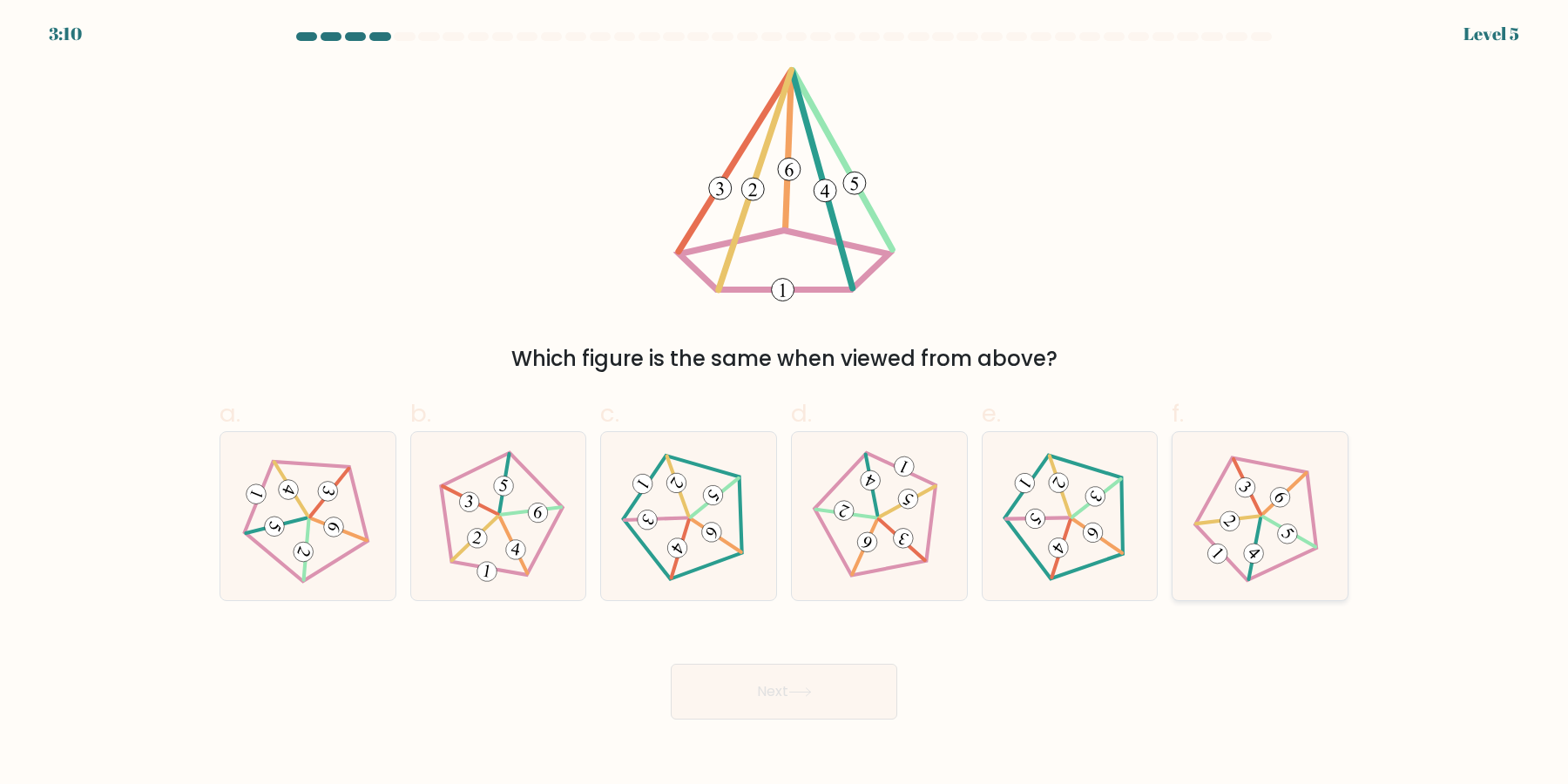
click at [1251, 535] on icon at bounding box center [1260, 517] width 135 height 135
click at [785, 404] on input "f." at bounding box center [784, 397] width 1 height 12
radio input "true"
click at [845, 663] on div "Next" at bounding box center [784, 671] width 1150 height 98
click at [841, 677] on button "Next" at bounding box center [784, 691] width 226 height 56
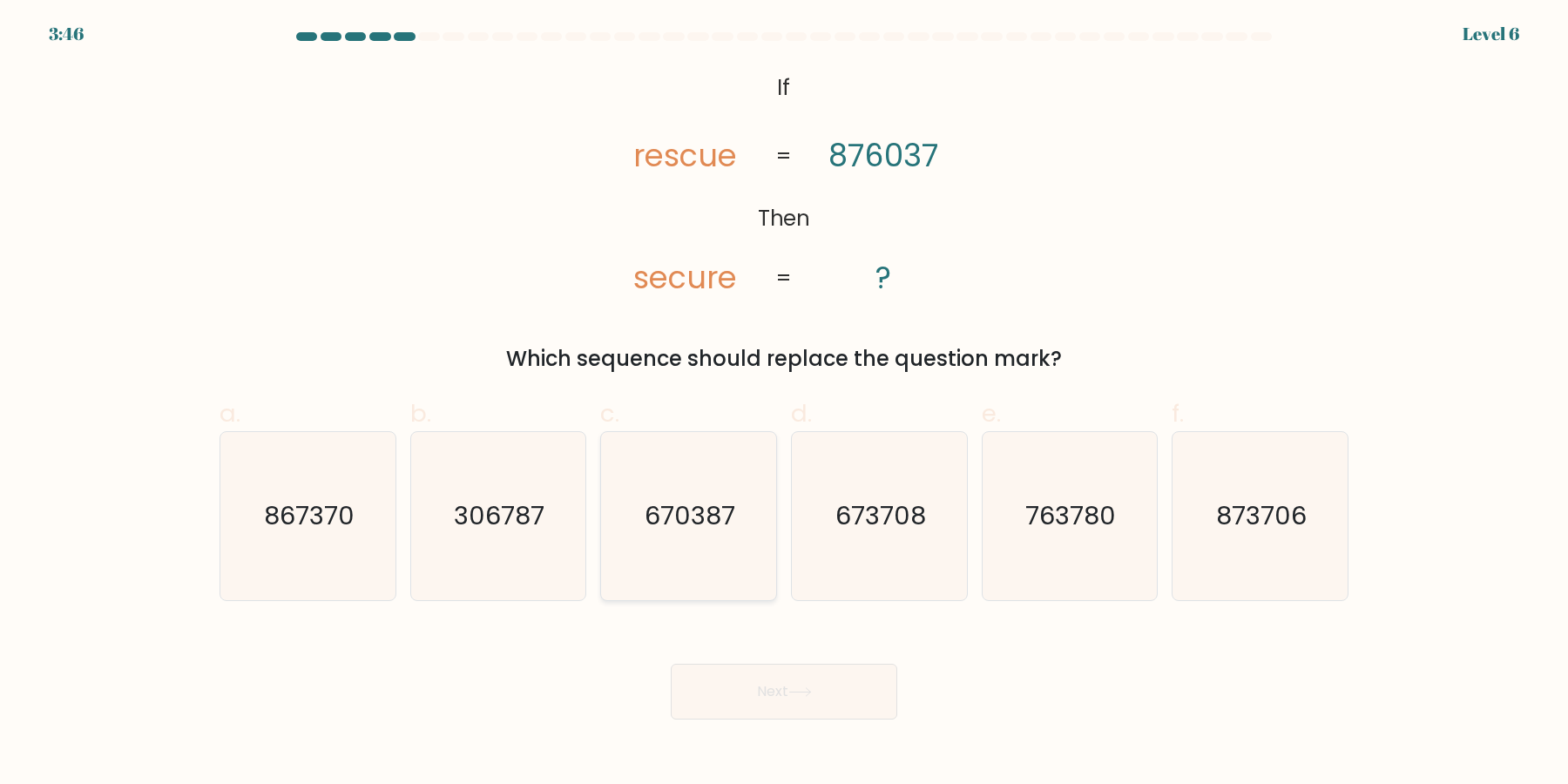
click at [718, 543] on icon "670387" at bounding box center [689, 516] width 168 height 168
click at [784, 404] on input "c. 670387" at bounding box center [784, 397] width 1 height 12
radio input "true"
click at [773, 687] on button "Next" at bounding box center [784, 691] width 226 height 56
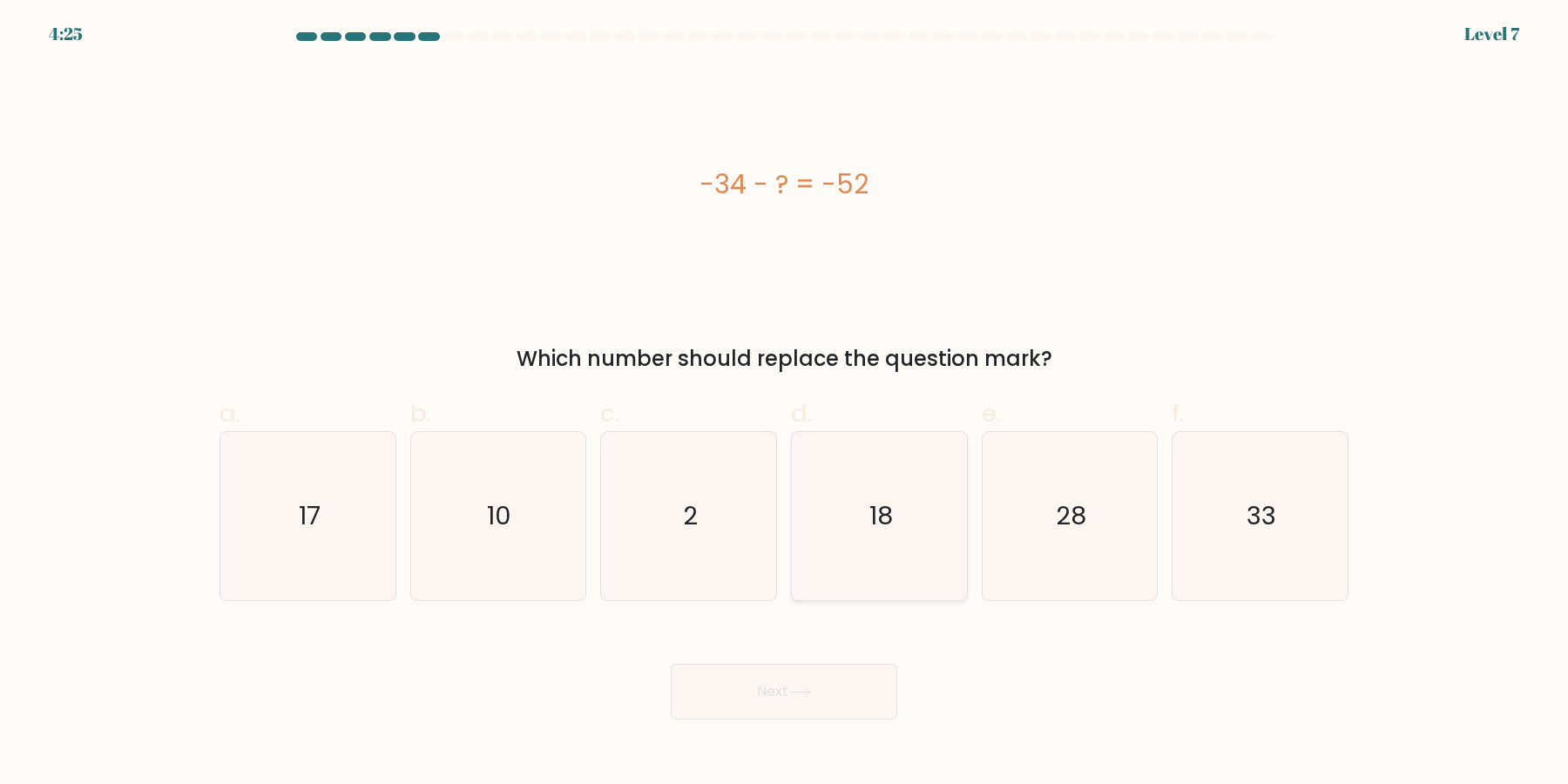
click at [932, 510] on icon "18" at bounding box center [879, 516] width 168 height 168
click at [785, 404] on input "d. 18" at bounding box center [784, 397] width 1 height 12
radio input "true"
click at [807, 684] on button "Next" at bounding box center [784, 691] width 226 height 56
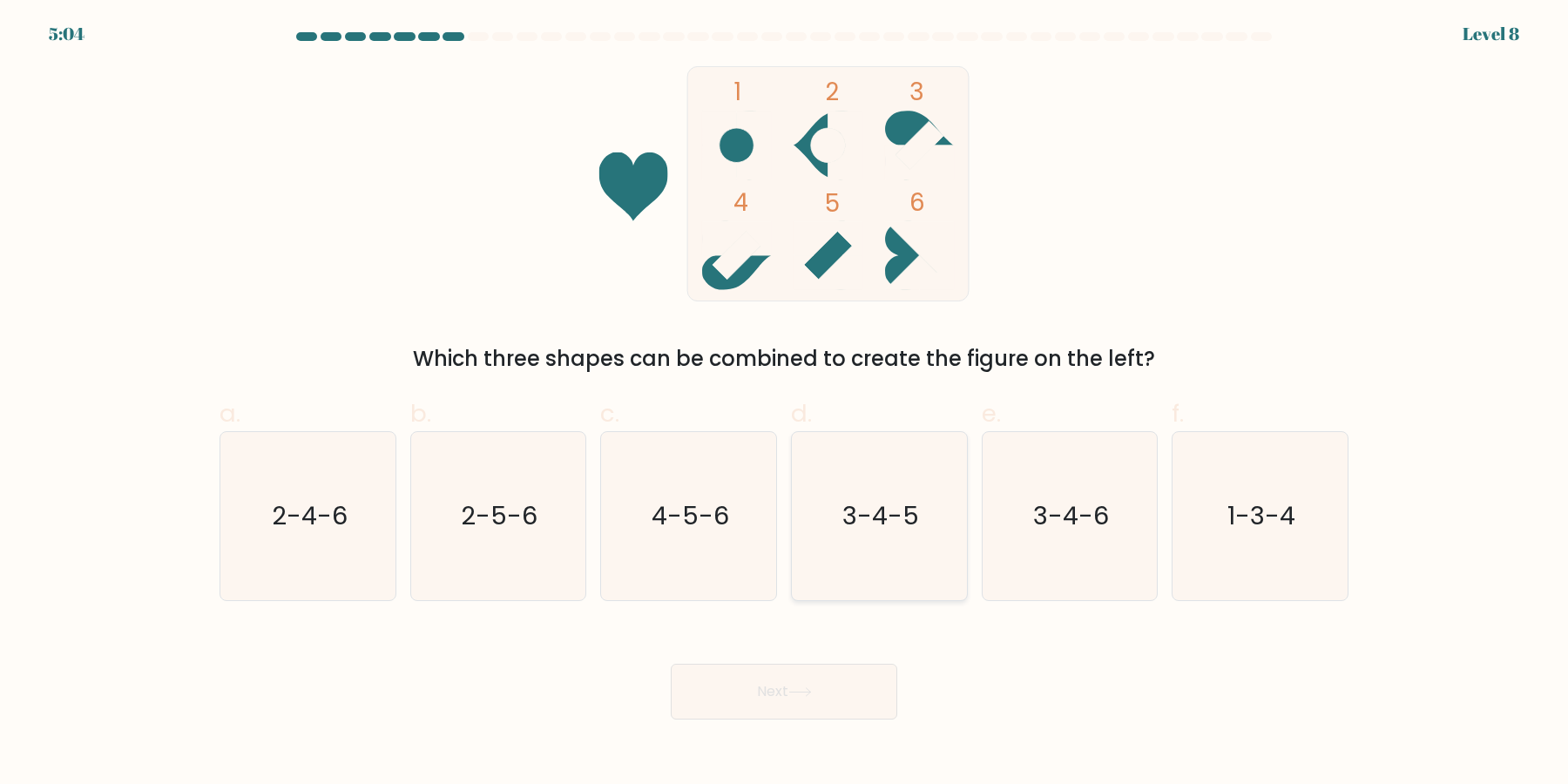
click at [893, 514] on text "3-4-5" at bounding box center [881, 516] width 77 height 35
drag, startPoint x: 699, startPoint y: 747, endPoint x: 731, endPoint y: 718, distance: 43.2
click at [704, 747] on body "5:04 Level 8" at bounding box center [784, 392] width 1568 height 784
click at [823, 557] on icon "3-4-5" at bounding box center [879, 516] width 168 height 168
click at [785, 404] on input "d. 3-4-5" at bounding box center [784, 397] width 1 height 12
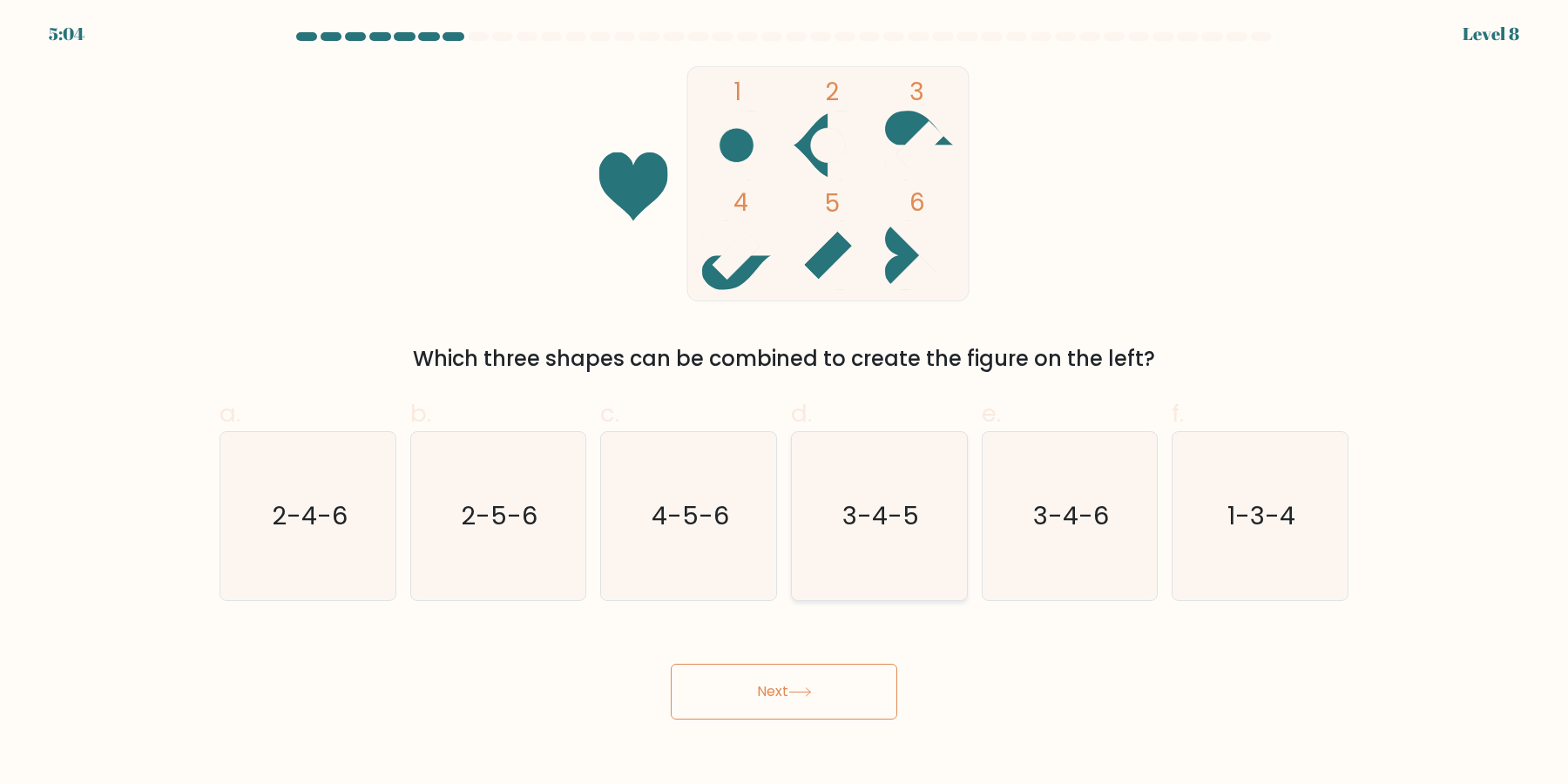
radio input "true"
click at [788, 666] on button "Next" at bounding box center [784, 691] width 226 height 56
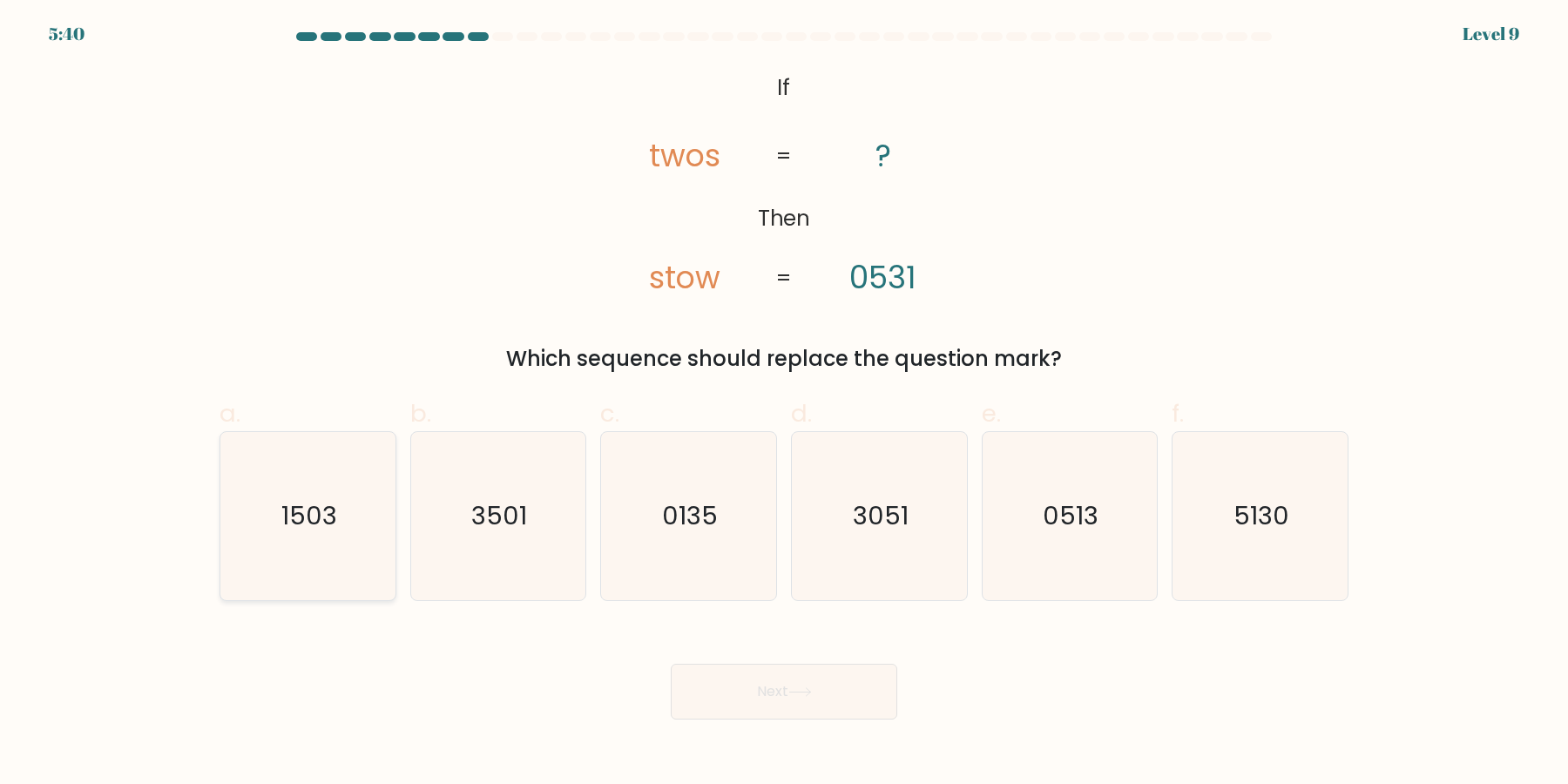
click at [331, 535] on icon "1503" at bounding box center [307, 516] width 168 height 168
click at [784, 404] on input "a. 1503" at bounding box center [784, 397] width 1 height 12
radio input "true"
click at [766, 668] on button "Next" at bounding box center [784, 691] width 226 height 56
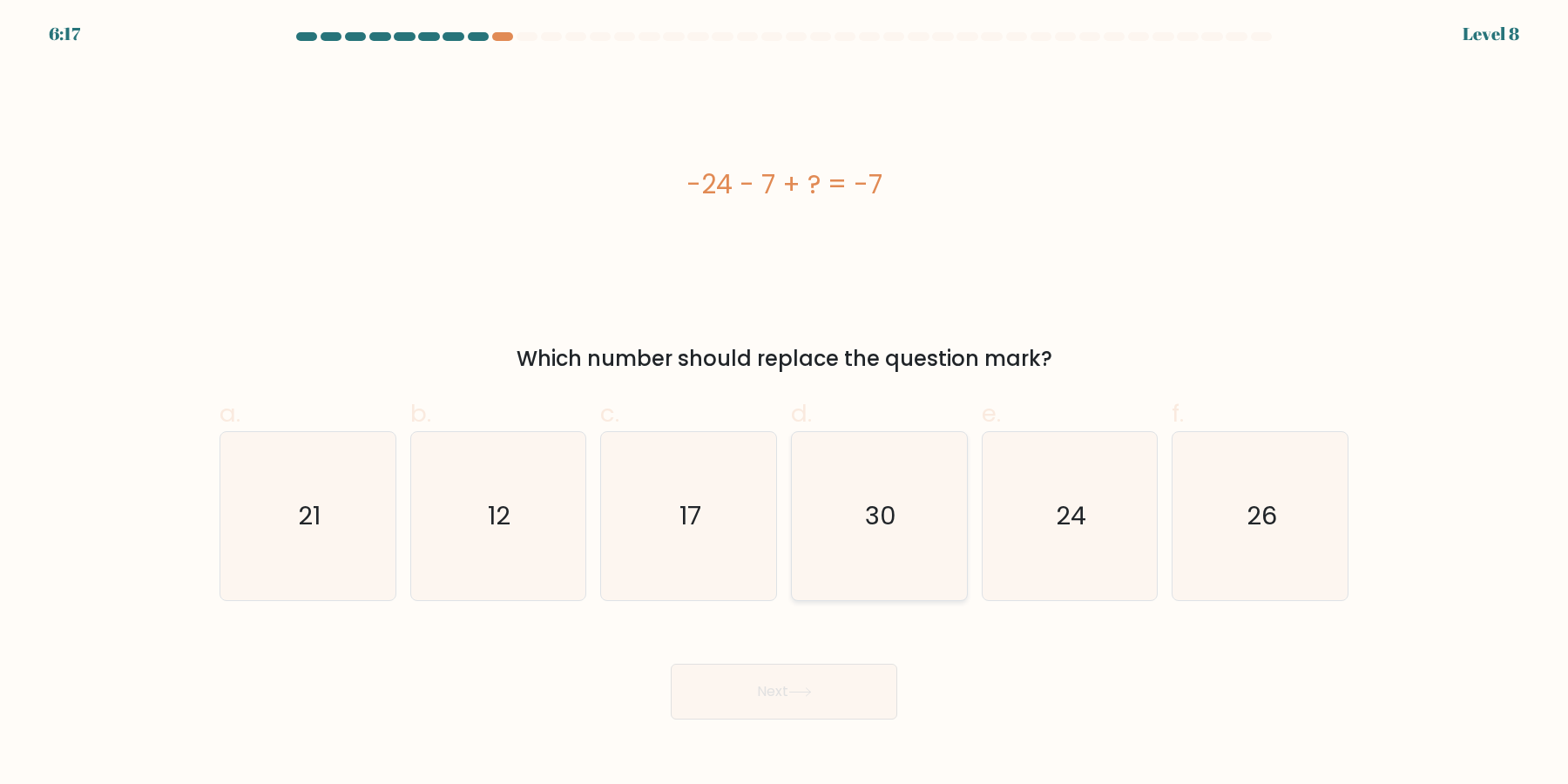
click at [853, 458] on icon "30" at bounding box center [879, 516] width 168 height 168
click at [785, 404] on input "d. 30" at bounding box center [784, 397] width 1 height 12
radio input "true"
click at [671, 664] on button "Next" at bounding box center [784, 691] width 226 height 56
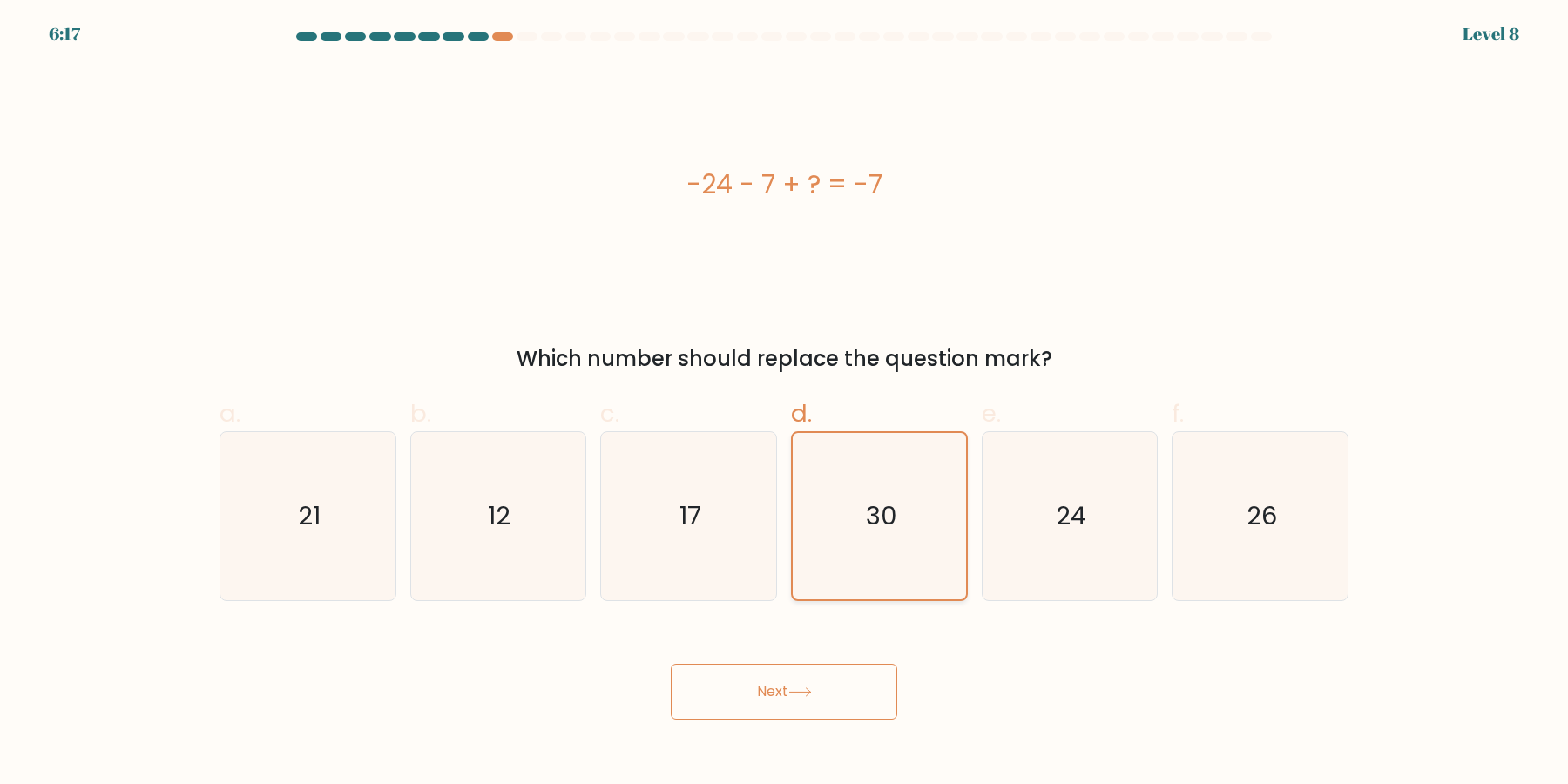
click at [671, 664] on button "Next" at bounding box center [784, 691] width 226 height 56
click at [853, 458] on icon "30" at bounding box center [879, 516] width 167 height 167
click at [785, 404] on input "d. 30" at bounding box center [784, 397] width 1 height 12
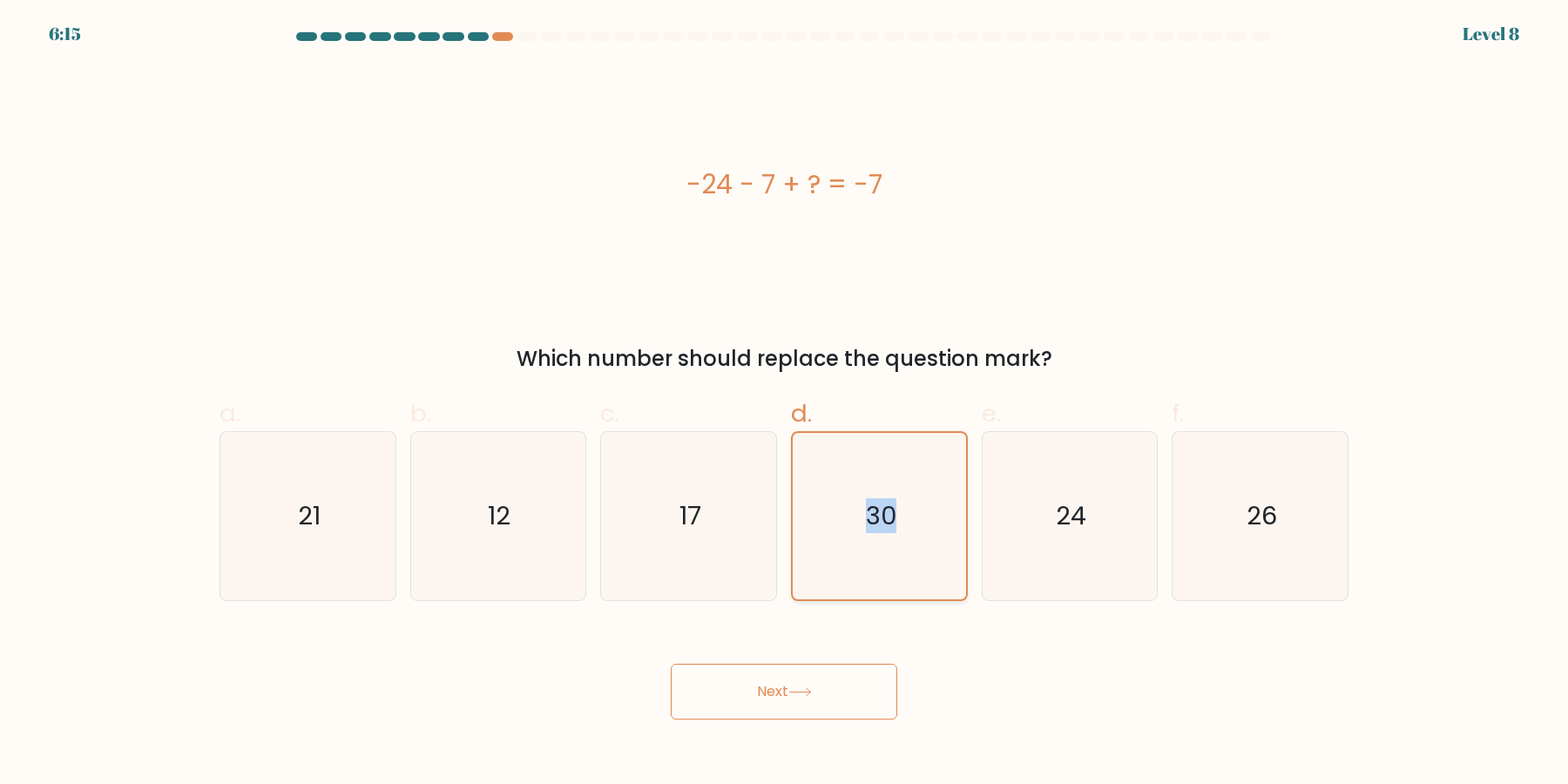
click at [853, 458] on icon "30" at bounding box center [879, 516] width 167 height 167
click at [785, 404] on input "d. 30" at bounding box center [784, 397] width 1 height 12
click at [853, 458] on icon "30" at bounding box center [879, 516] width 167 height 167
click at [785, 404] on input "d. 30" at bounding box center [784, 397] width 1 height 12
click at [853, 458] on icon "30" at bounding box center [879, 516] width 167 height 167
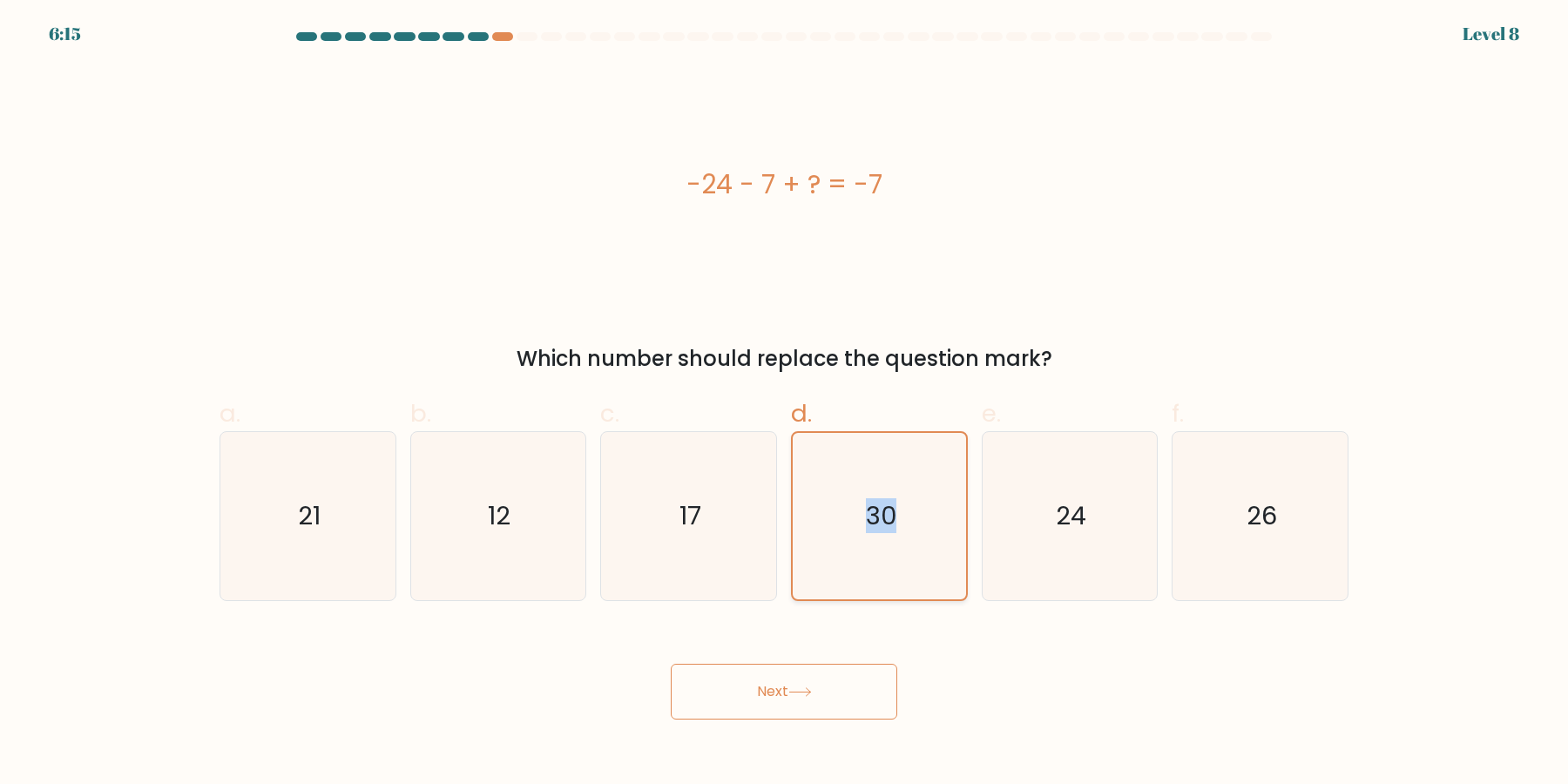
click at [785, 404] on input "d. 30" at bounding box center [784, 397] width 1 height 12
click at [671, 664] on button "Next" at bounding box center [784, 691] width 226 height 56
click at [853, 458] on icon "30" at bounding box center [879, 516] width 167 height 167
click at [785, 404] on input "d. 30" at bounding box center [784, 397] width 1 height 12
click at [853, 458] on icon "30" at bounding box center [879, 516] width 167 height 167
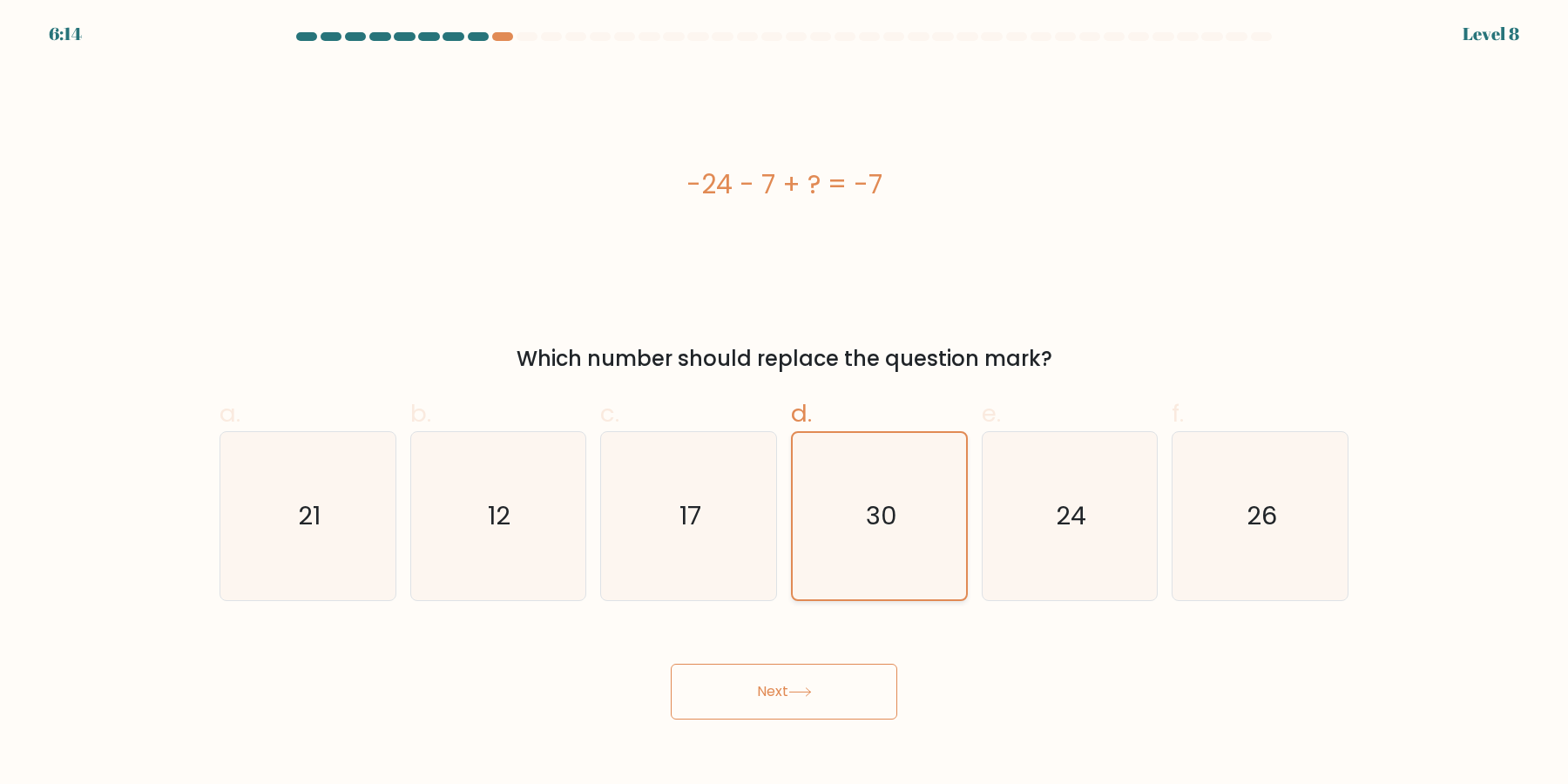
click at [785, 404] on input "d. 30" at bounding box center [784, 397] width 1 height 12
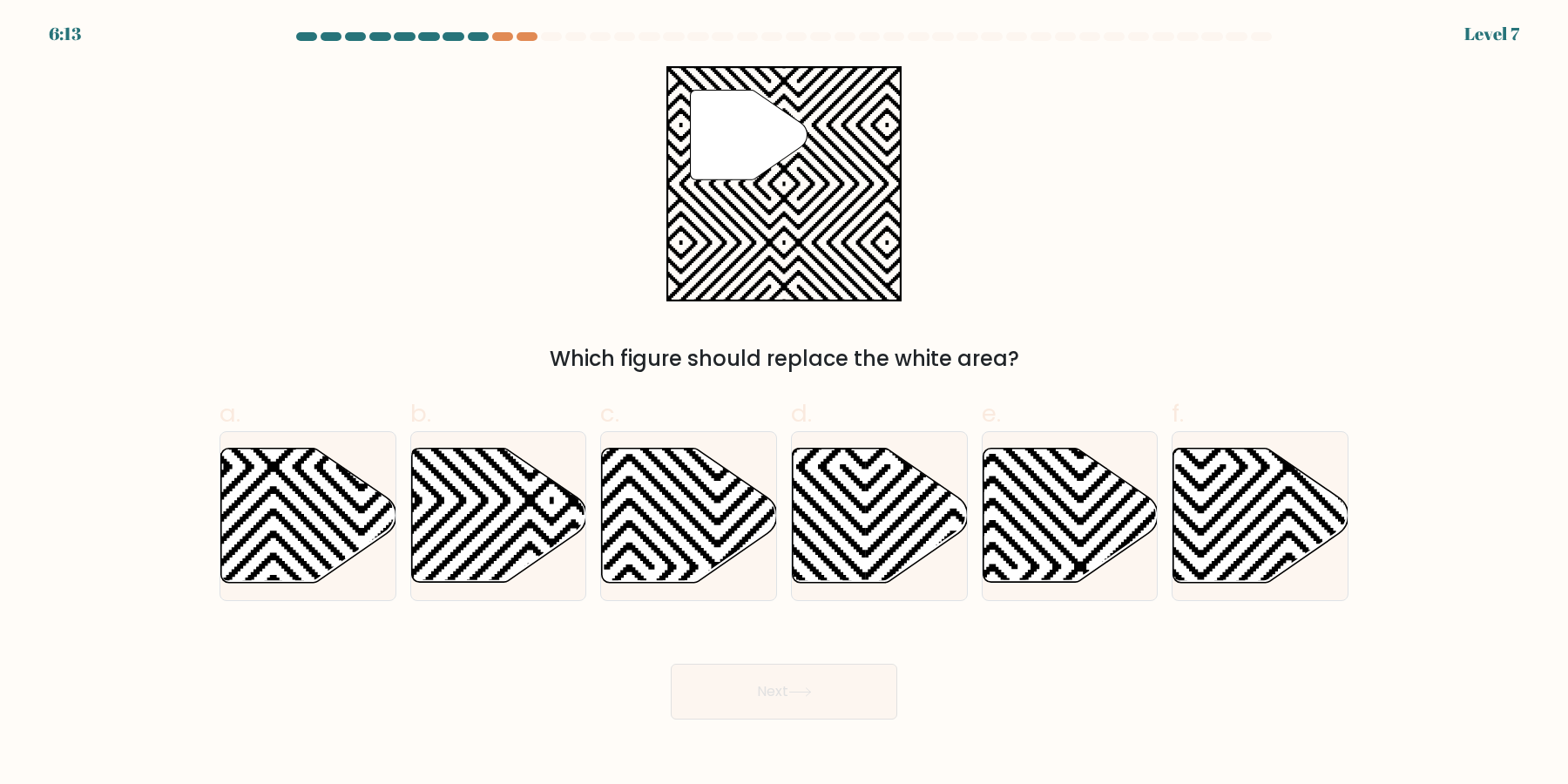
click at [853, 526] on icon at bounding box center [880, 516] width 176 height 135
click at [785, 404] on input "d." at bounding box center [784, 397] width 1 height 12
radio input "true"
click at [671, 664] on button "Next" at bounding box center [784, 691] width 226 height 56
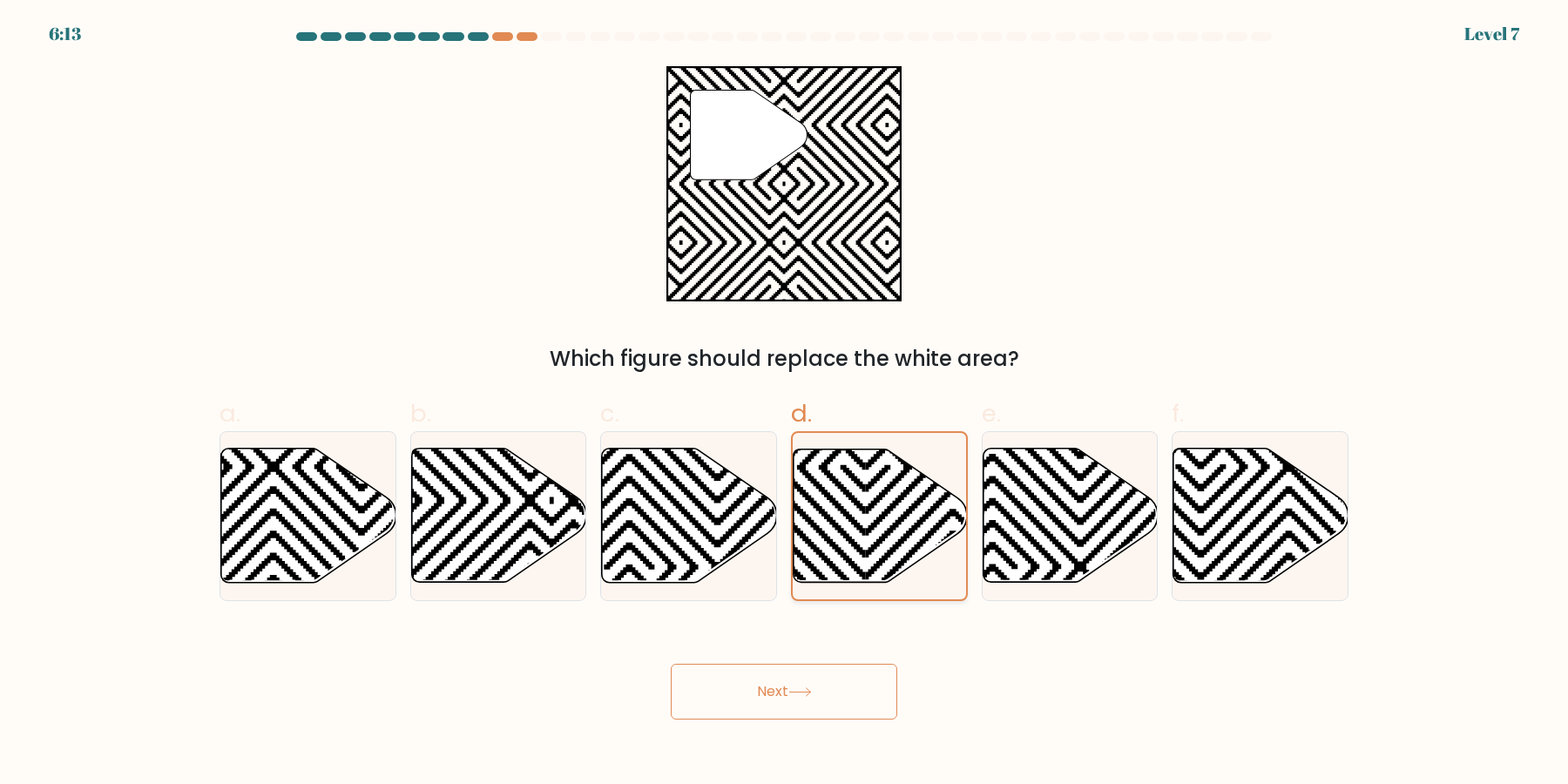
click at [671, 664] on button "Next" at bounding box center [784, 691] width 226 height 56
click at [838, 576] on icon at bounding box center [690, 445] width 348 height 348
click at [785, 404] on input "d." at bounding box center [784, 397] width 1 height 12
click at [671, 664] on button "Next" at bounding box center [784, 691] width 226 height 56
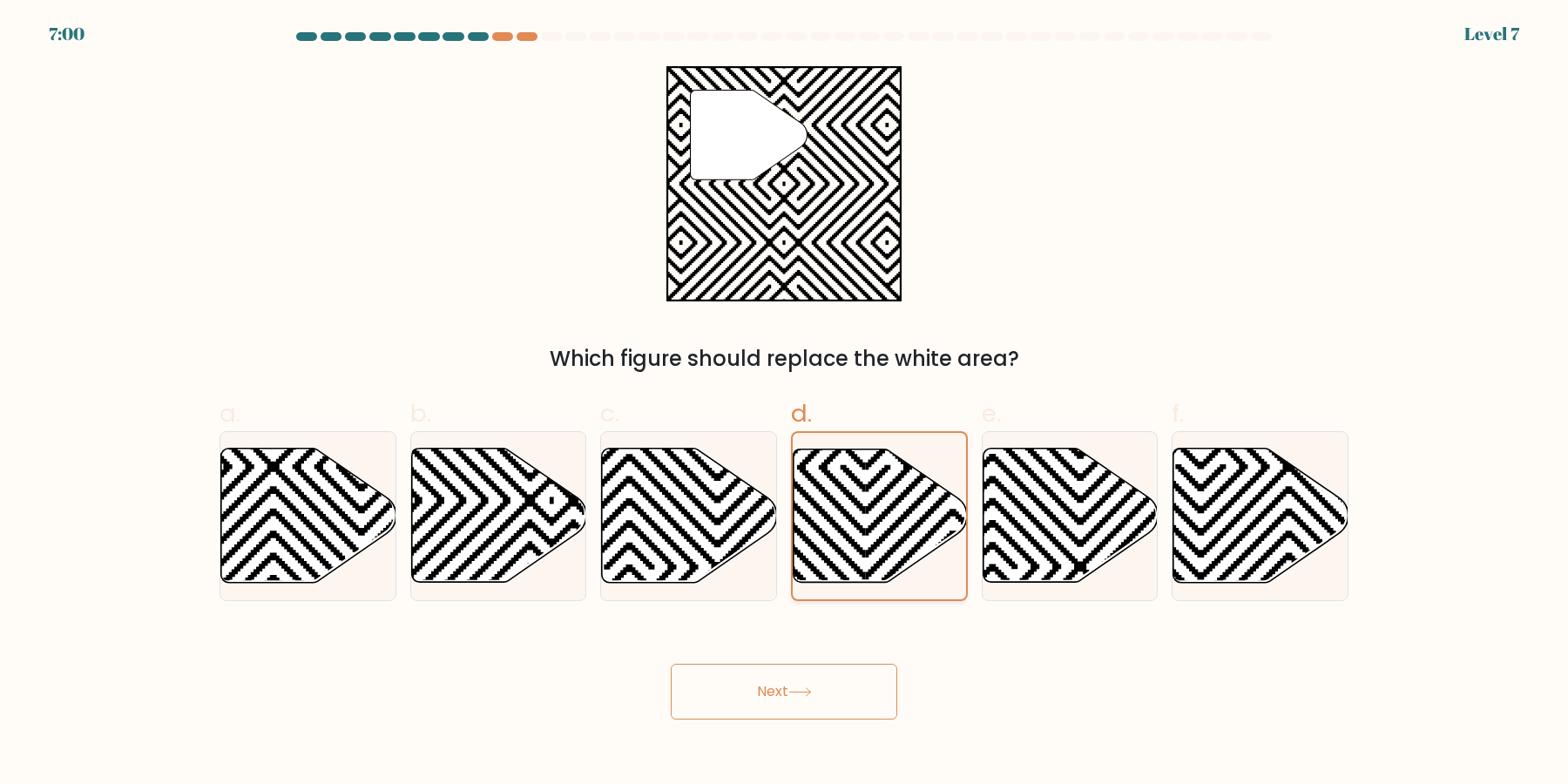
click at [671, 664] on button "Next" at bounding box center [784, 691] width 226 height 56
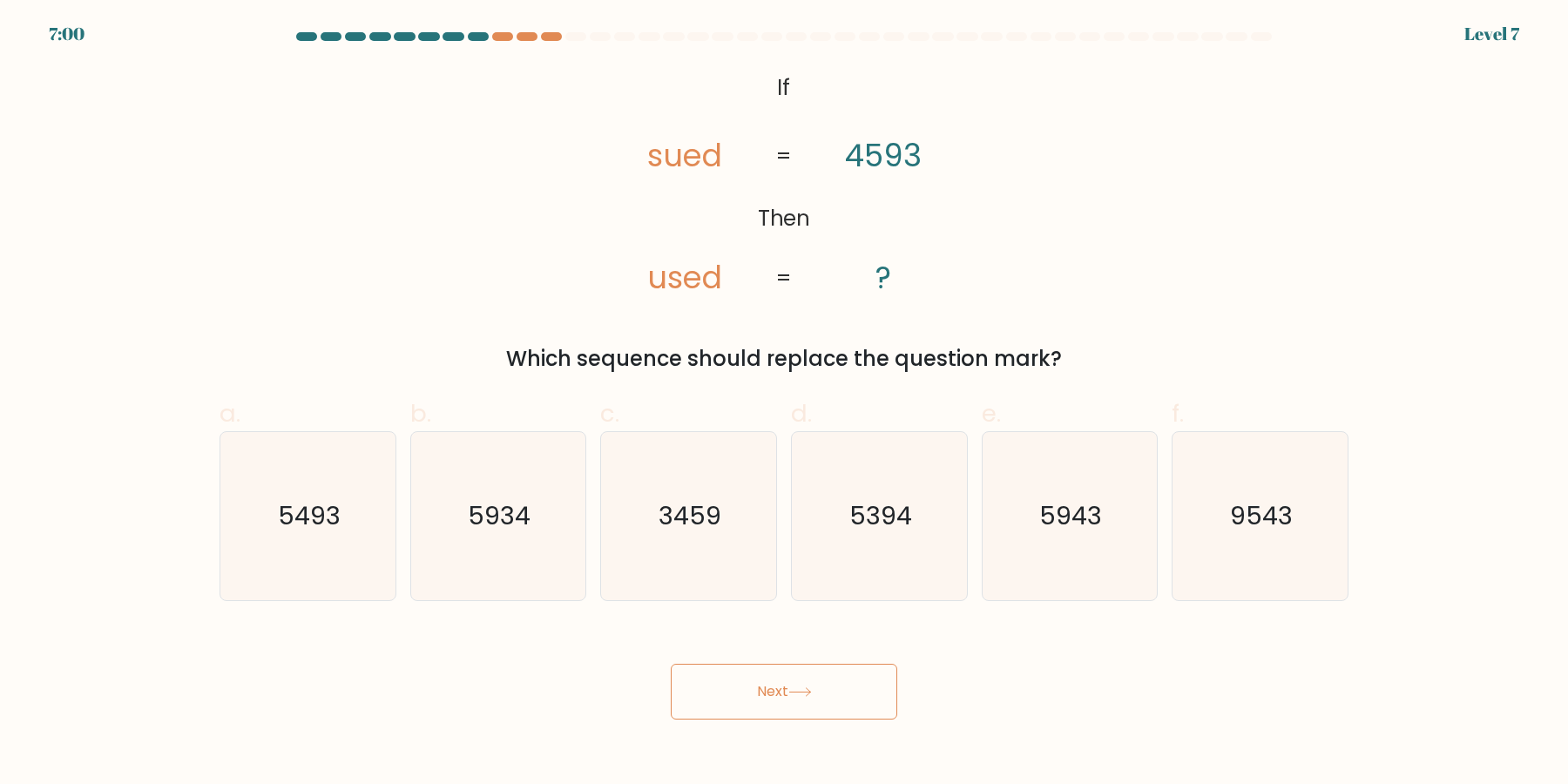
click at [671, 664] on button "Next" at bounding box center [784, 691] width 226 height 56
click at [838, 576] on icon "5394" at bounding box center [879, 516] width 168 height 168
click at [785, 404] on input "d. 5394" at bounding box center [784, 397] width 1 height 12
radio input "true"
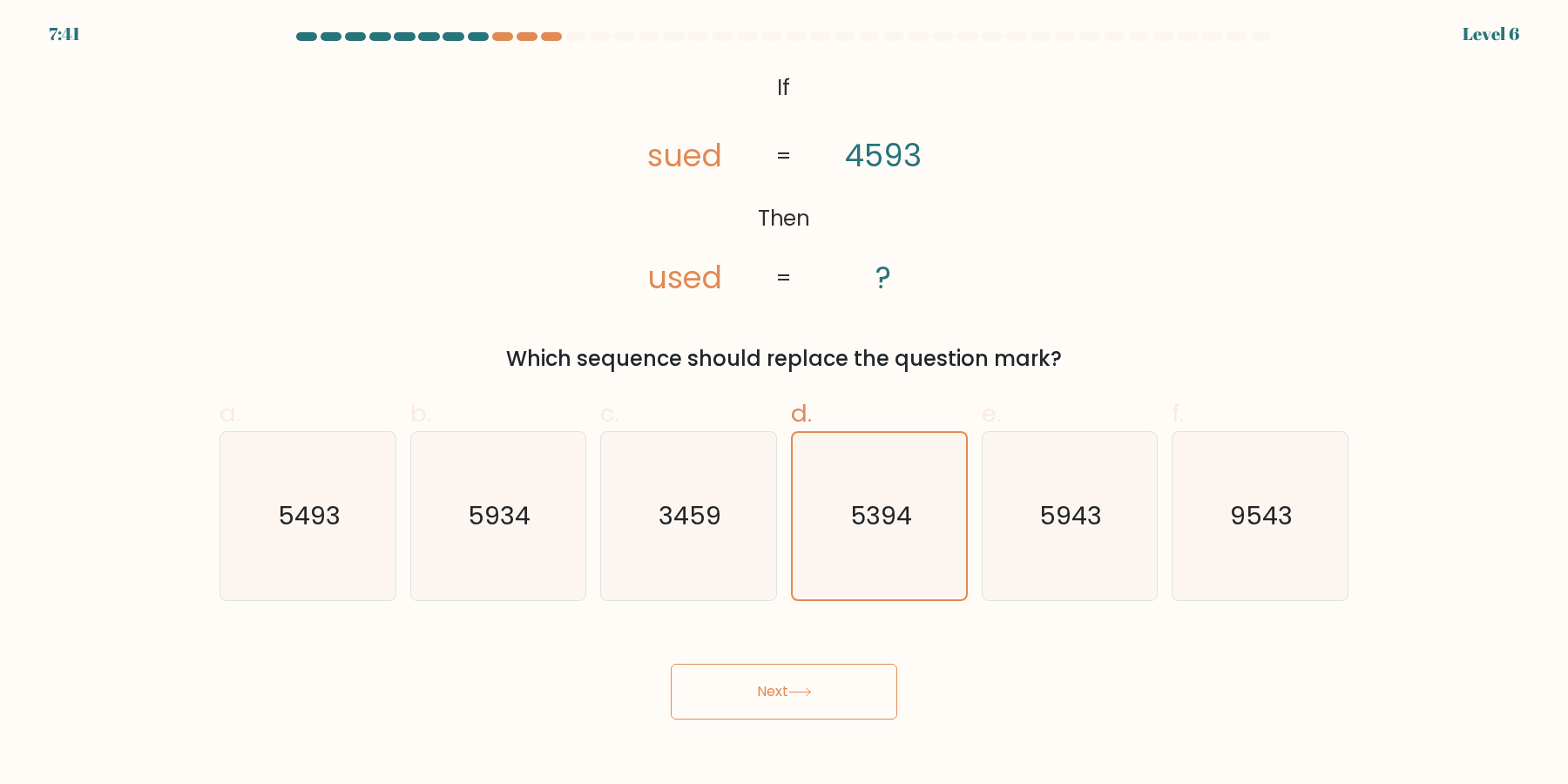
click at [671, 664] on button "Next" at bounding box center [784, 691] width 226 height 56
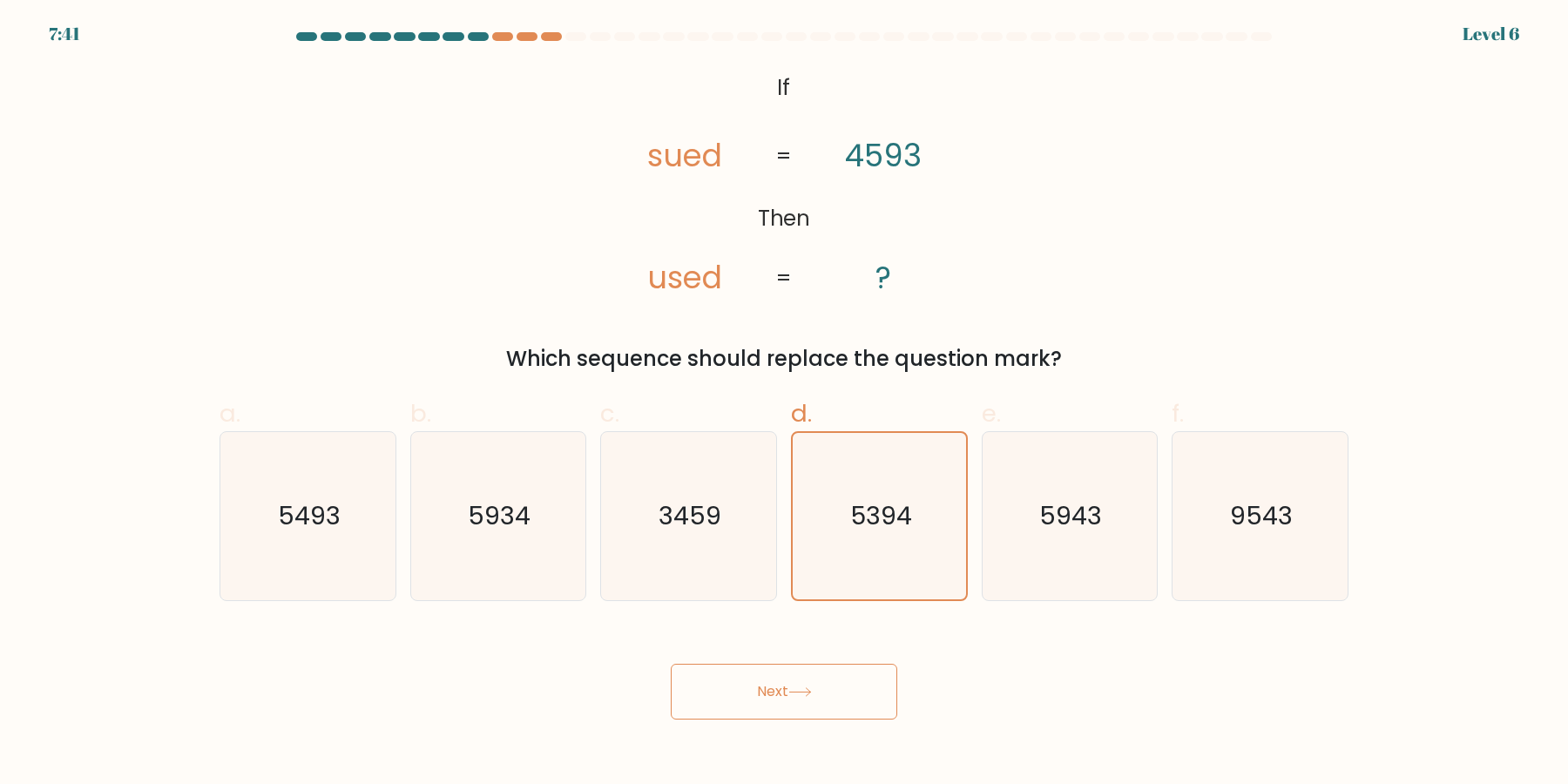
click at [671, 664] on button "Next" at bounding box center [784, 691] width 226 height 56
click at [838, 576] on icon "5394" at bounding box center [879, 516] width 167 height 167
click at [785, 404] on input "d. 5394" at bounding box center [784, 397] width 1 height 12
click at [671, 664] on button "Next" at bounding box center [784, 691] width 226 height 56
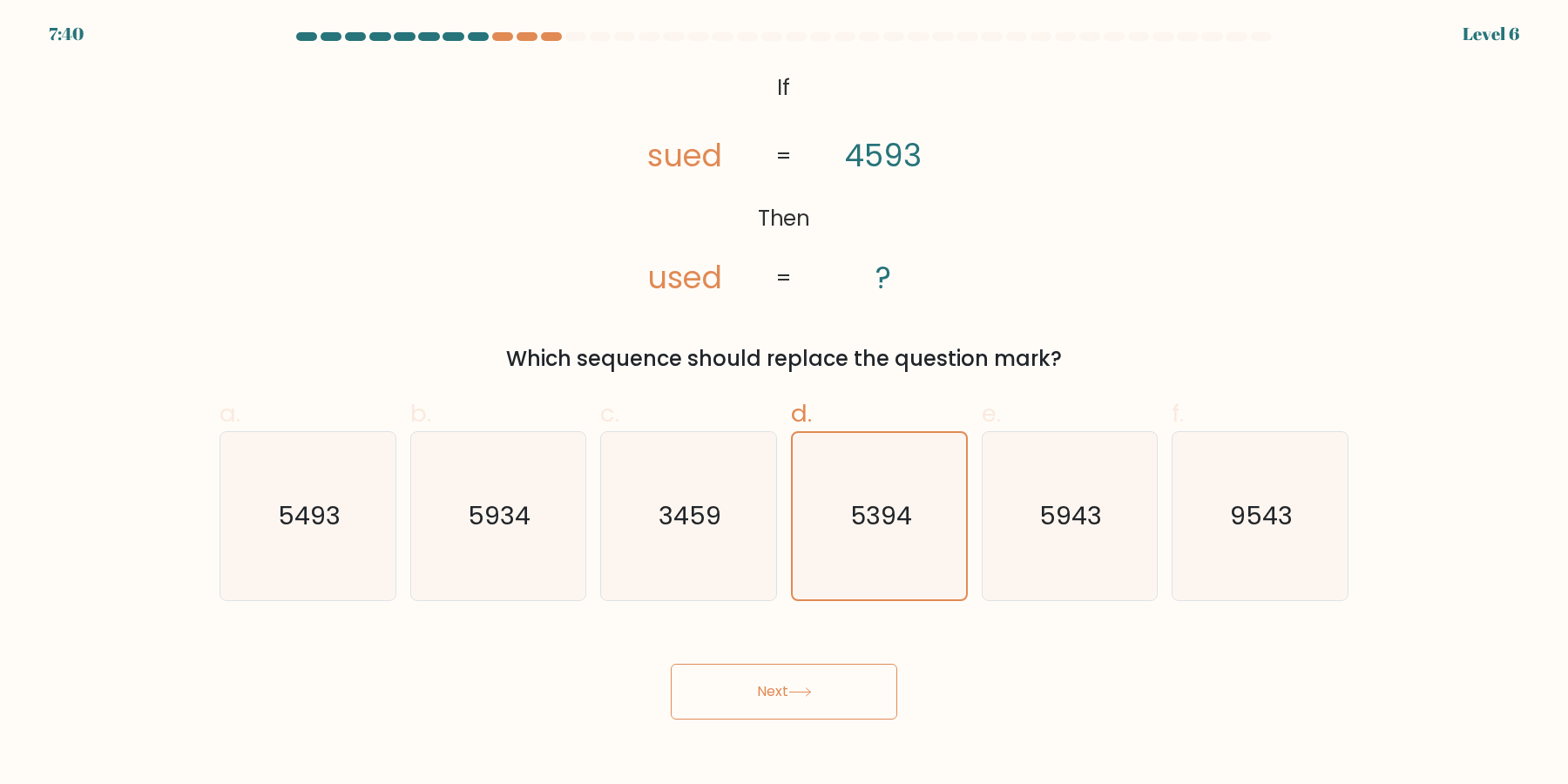
click at [671, 664] on button "Next" at bounding box center [784, 691] width 226 height 56
click at [838, 576] on icon "5394" at bounding box center [879, 516] width 167 height 167
click at [785, 404] on input "d. 5394" at bounding box center [784, 397] width 1 height 12
click at [671, 664] on button "Next" at bounding box center [784, 691] width 226 height 56
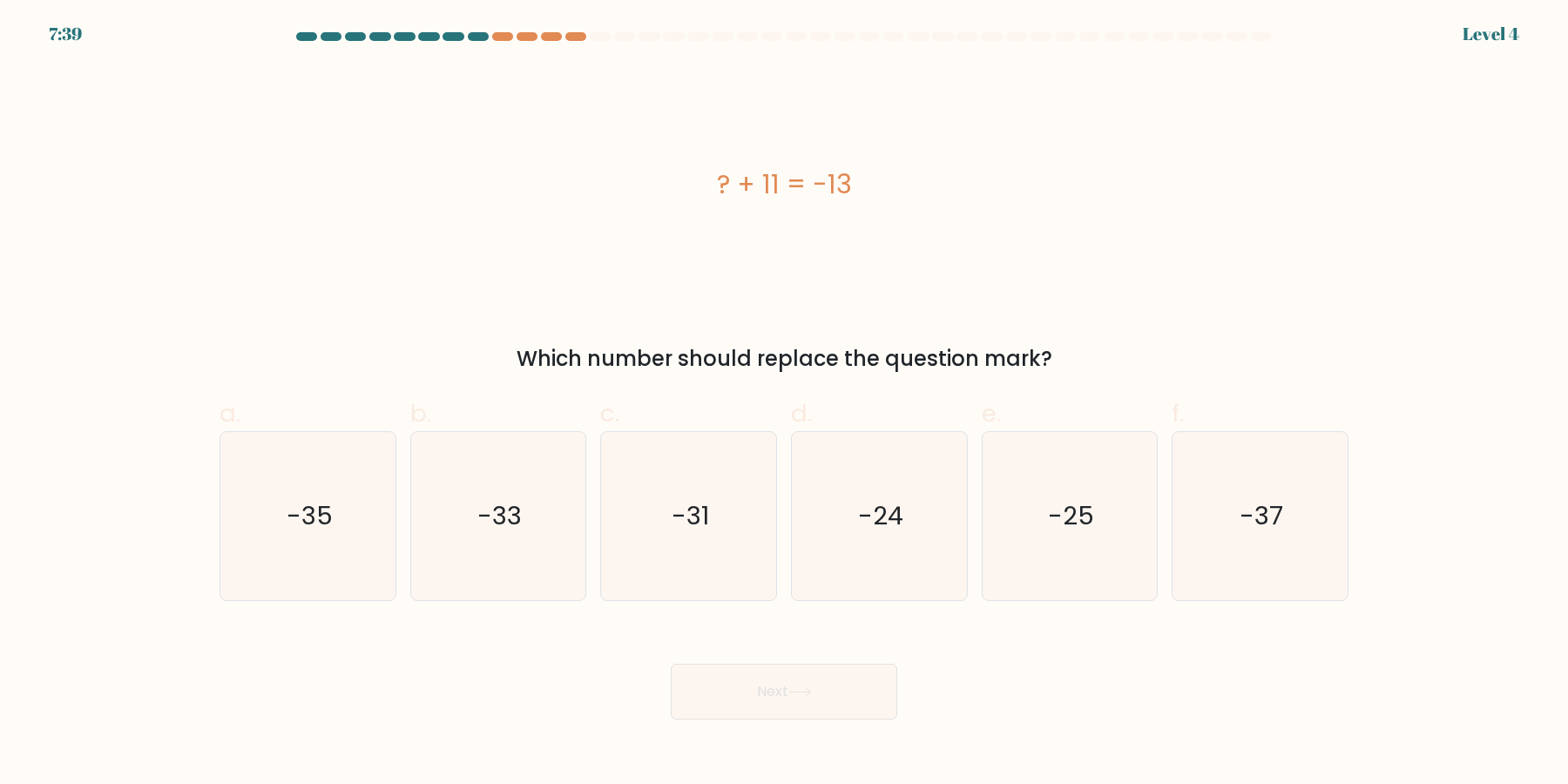
click at [671, 664] on button "Next" at bounding box center [784, 691] width 226 height 56
click at [838, 576] on icon "-24" at bounding box center [879, 516] width 168 height 168
click at [785, 404] on input "d. -24" at bounding box center [784, 397] width 1 height 12
radio input "true"
click at [671, 664] on button "Next" at bounding box center [784, 691] width 226 height 56
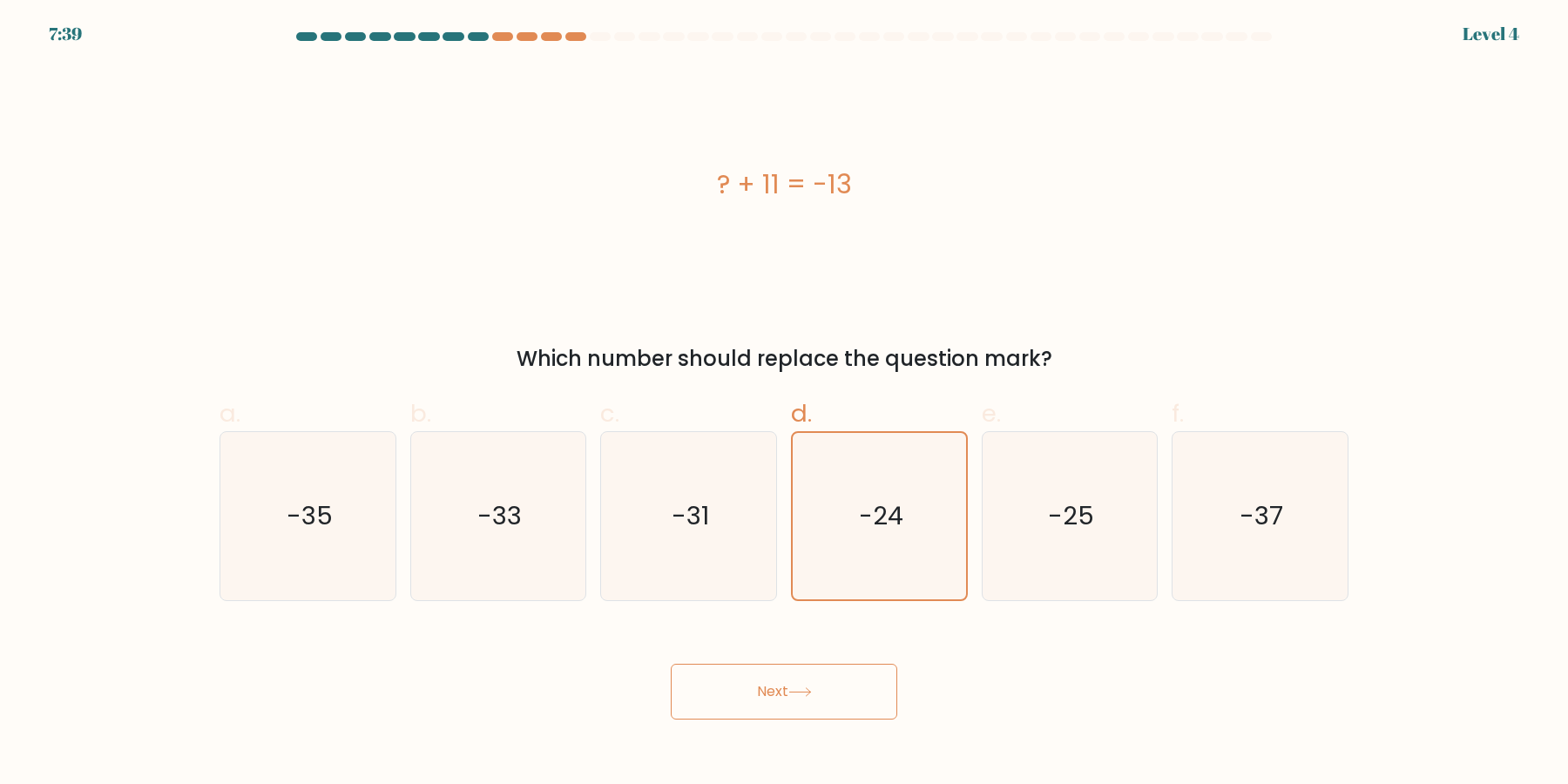
click at [671, 664] on button "Next" at bounding box center [784, 691] width 226 height 56
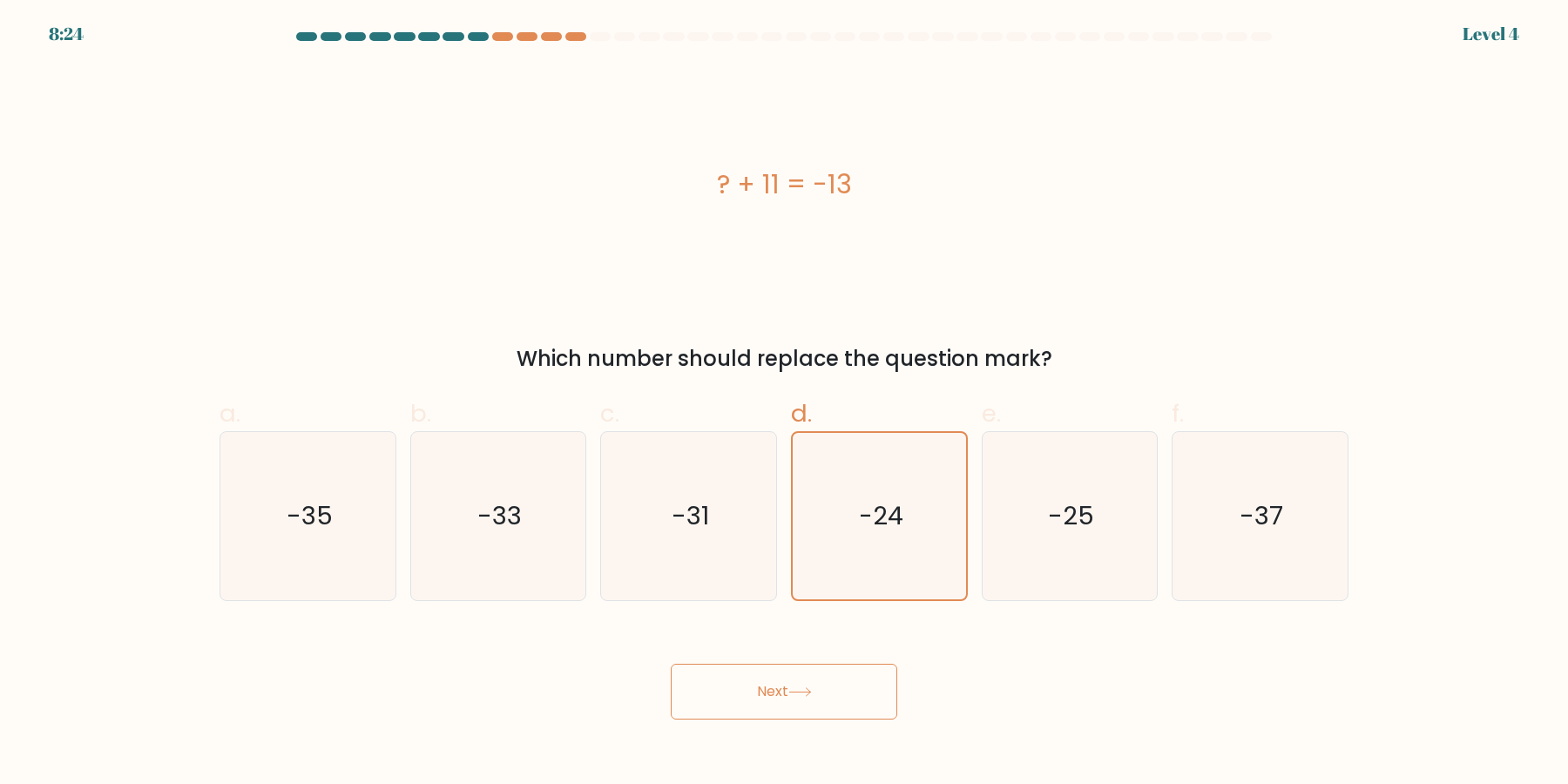
click at [838, 576] on icon "-24" at bounding box center [879, 516] width 167 height 167
click at [785, 404] on input "d. -24" at bounding box center [784, 397] width 1 height 12
click at [671, 664] on button "Next" at bounding box center [784, 691] width 226 height 56
click at [838, 576] on icon "-24" at bounding box center [879, 516] width 167 height 167
click at [785, 404] on input "d. -24" at bounding box center [784, 397] width 1 height 12
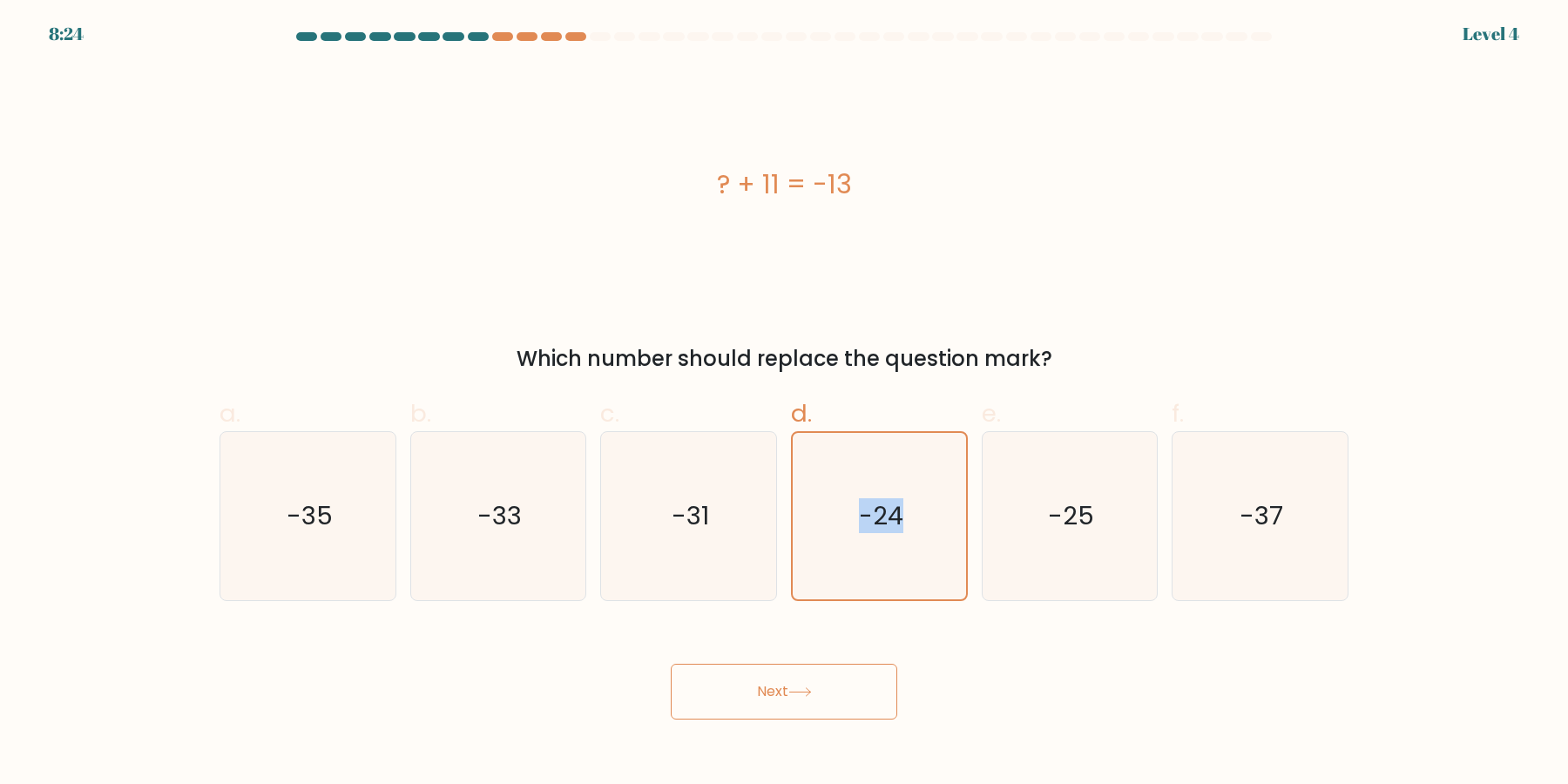
click at [838, 576] on icon "-24" at bounding box center [879, 516] width 167 height 167
click at [785, 404] on input "d. -24" at bounding box center [784, 397] width 1 height 12
click at [838, 576] on icon "-24" at bounding box center [879, 516] width 167 height 167
click at [785, 404] on input "d. -24" at bounding box center [784, 397] width 1 height 12
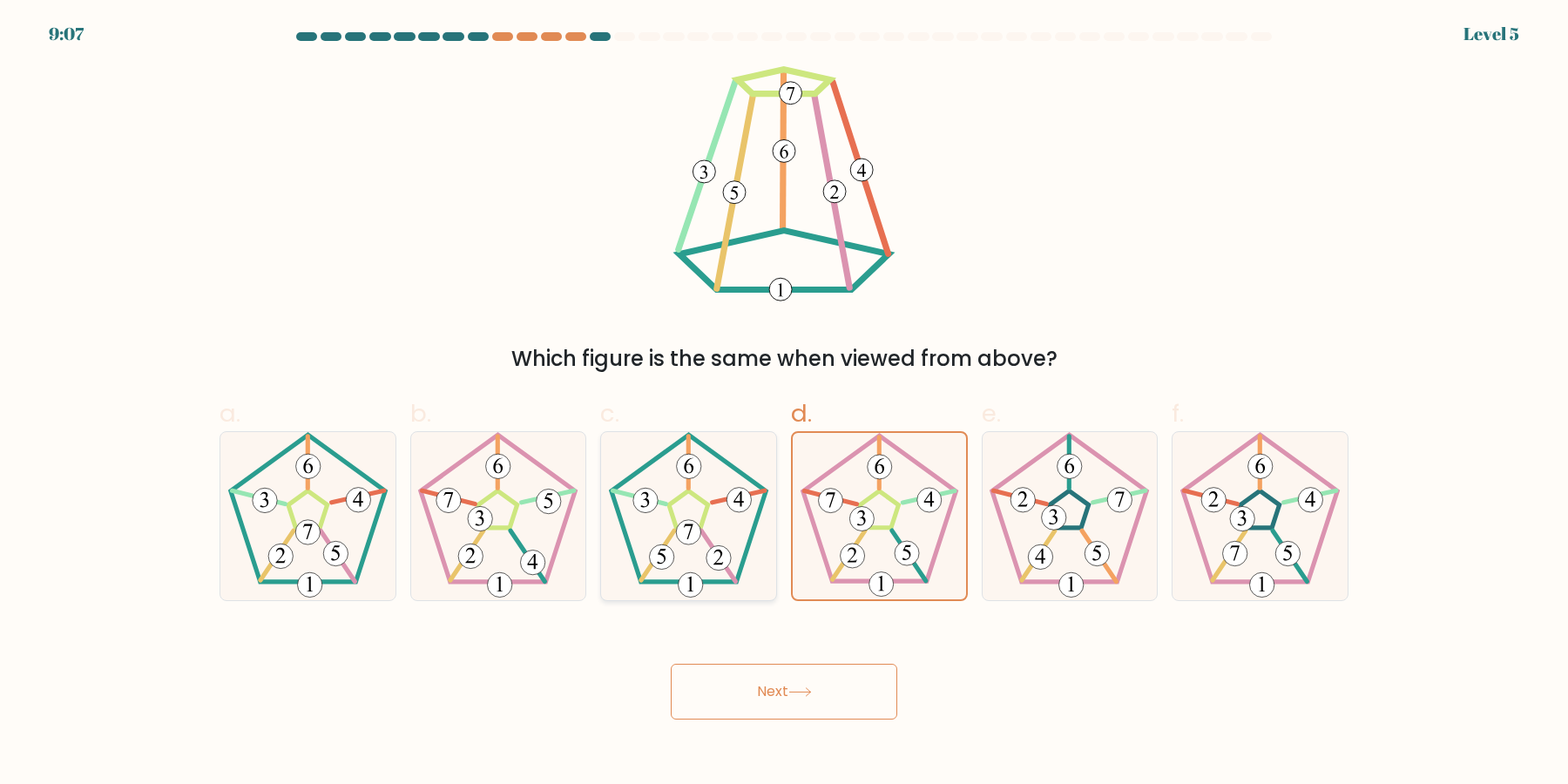
drag, startPoint x: 739, startPoint y: 478, endPoint x: 749, endPoint y: 506, distance: 29.7
click at [739, 481] on icon at bounding box center [689, 516] width 168 height 168
click at [780, 507] on div "c." at bounding box center [689, 498] width 191 height 206
click at [861, 499] on icon at bounding box center [879, 516] width 167 height 167
click at [785, 404] on input "d." at bounding box center [784, 397] width 1 height 12
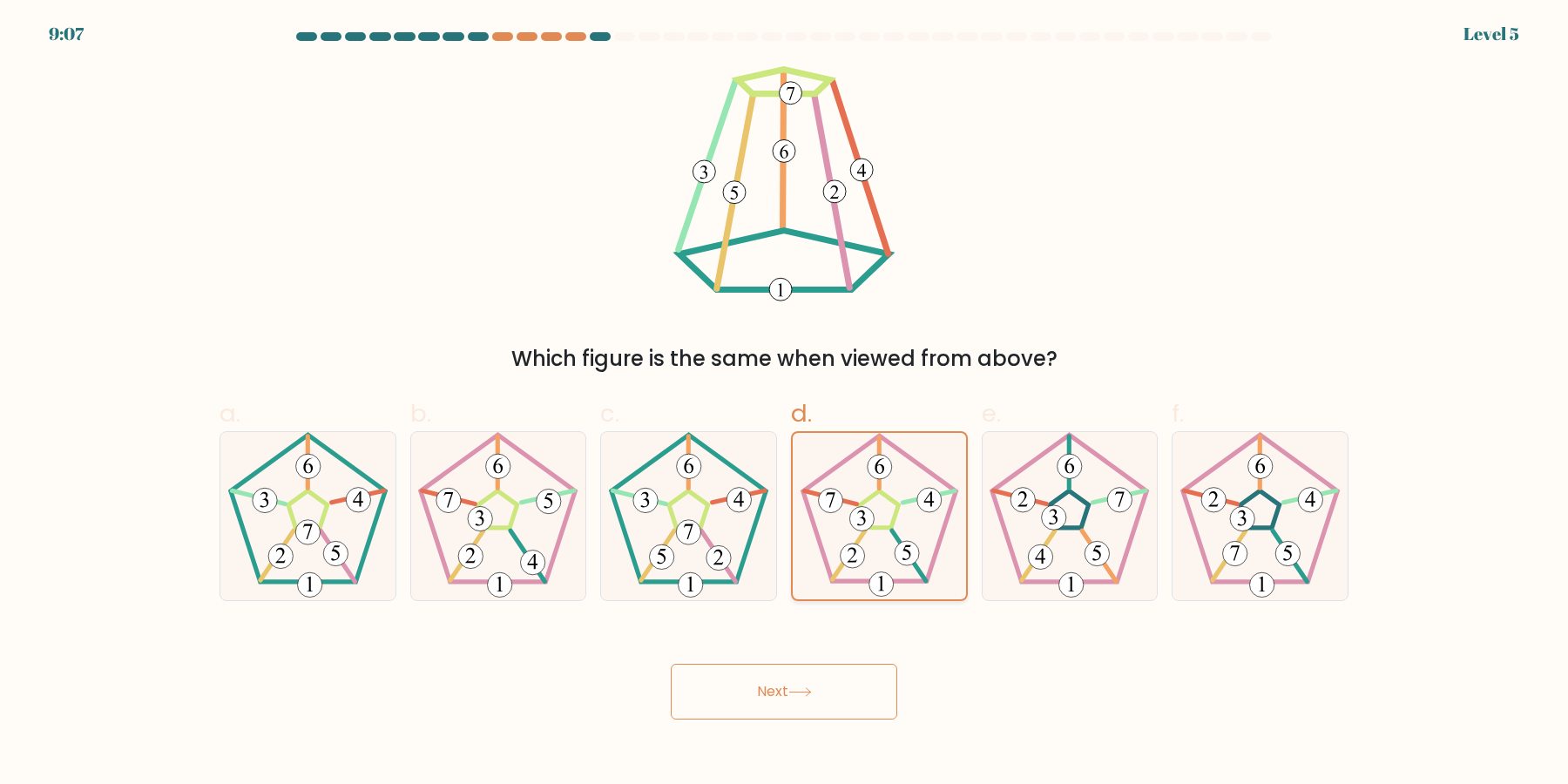
click at [671, 664] on button "Next" at bounding box center [784, 691] width 226 height 56
click at [861, 499] on icon at bounding box center [879, 516] width 167 height 167
click at [785, 404] on input "d." at bounding box center [784, 397] width 1 height 12
click at [887, 500] on icon at bounding box center [879, 516] width 167 height 167
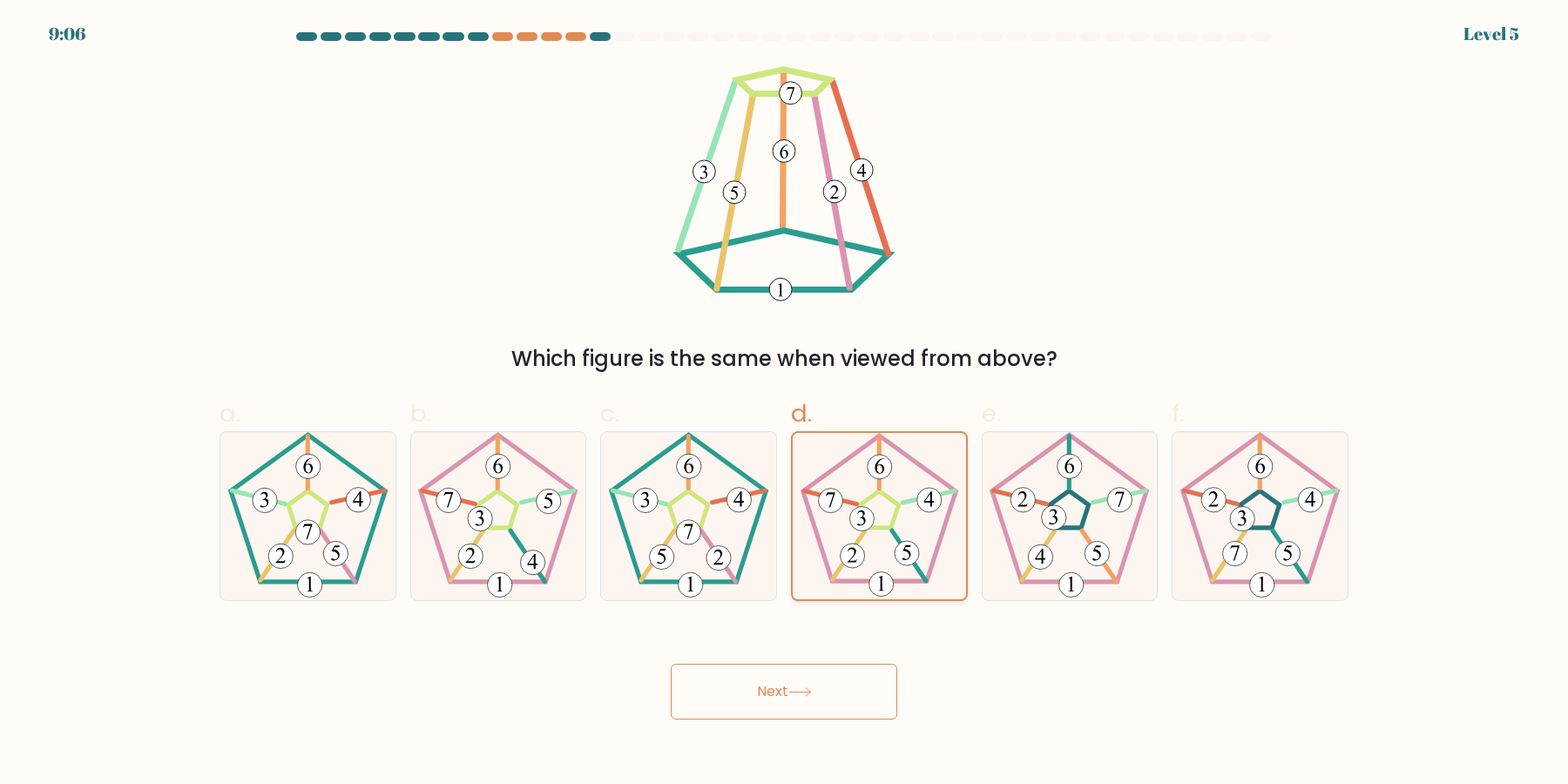
click at [785, 404] on input "d." at bounding box center [784, 397] width 1 height 12
click at [887, 500] on icon at bounding box center [879, 516] width 167 height 167
click at [785, 404] on input "d." at bounding box center [784, 397] width 1 height 12
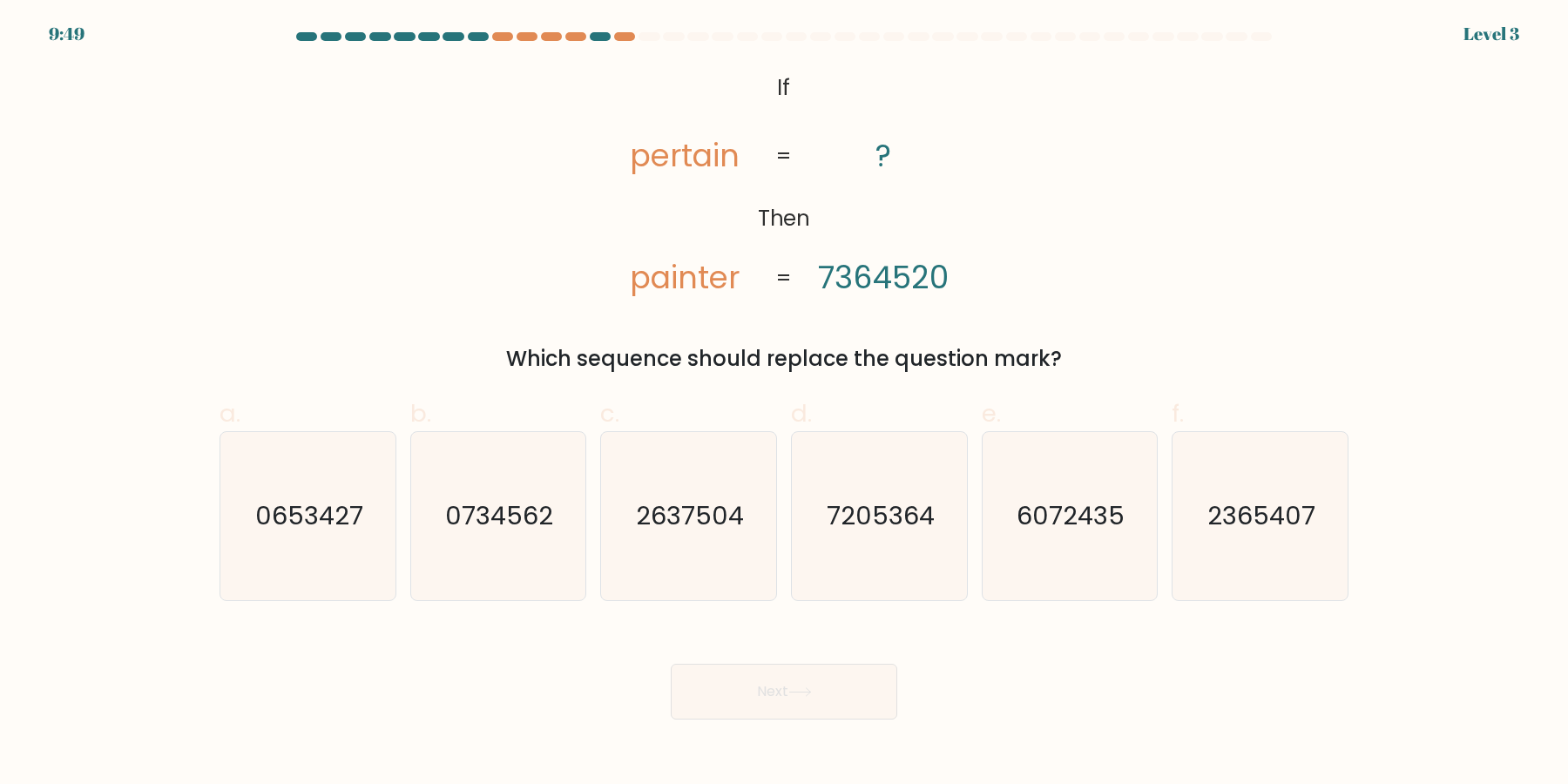
click at [887, 500] on text "7205364" at bounding box center [880, 516] width 108 height 35
click at [785, 404] on input "d. 7205364" at bounding box center [784, 397] width 1 height 12
radio input "true"
click at [671, 664] on button "Next" at bounding box center [784, 691] width 226 height 56
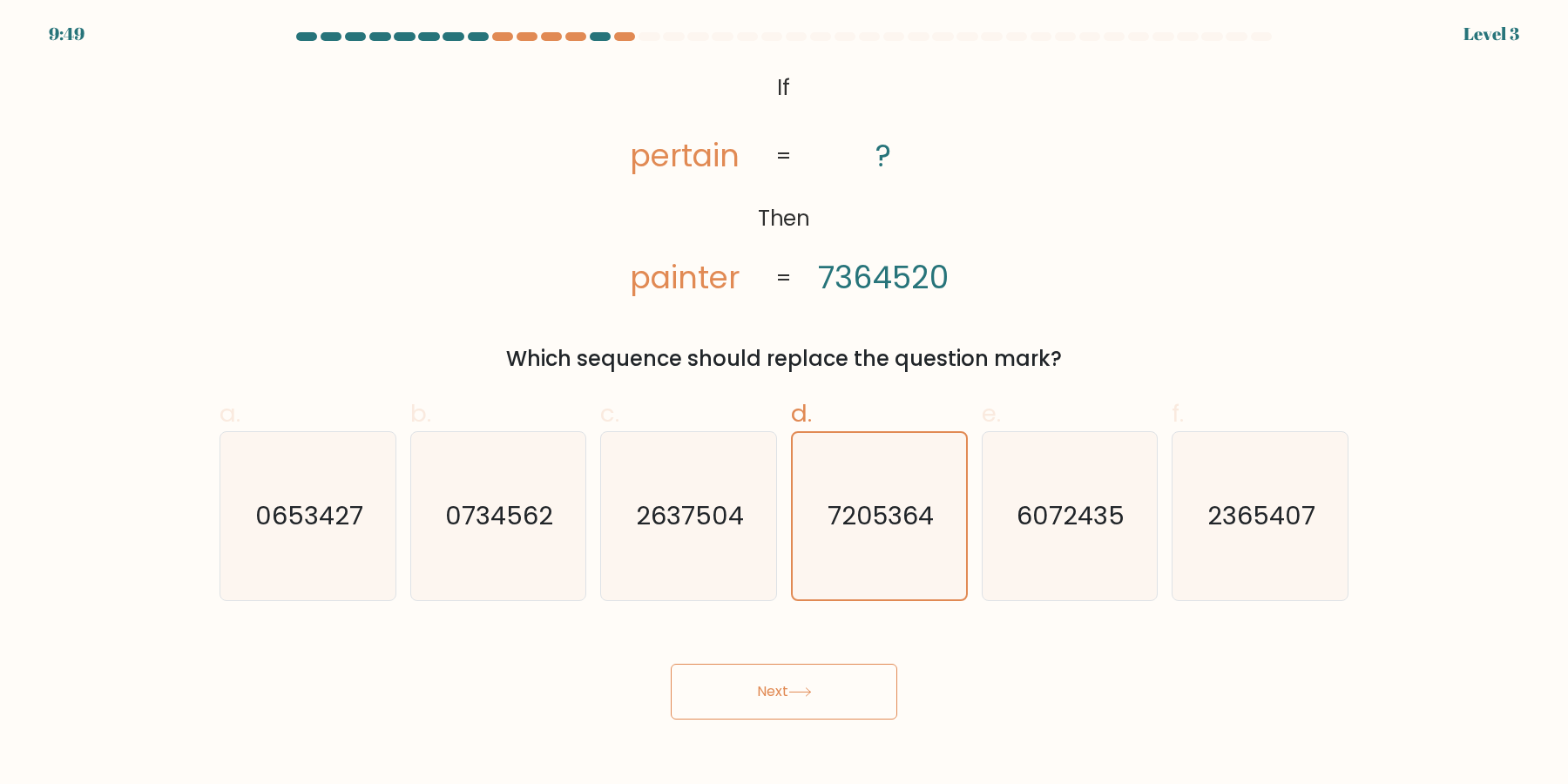
click at [671, 664] on button "Next" at bounding box center [784, 691] width 226 height 56
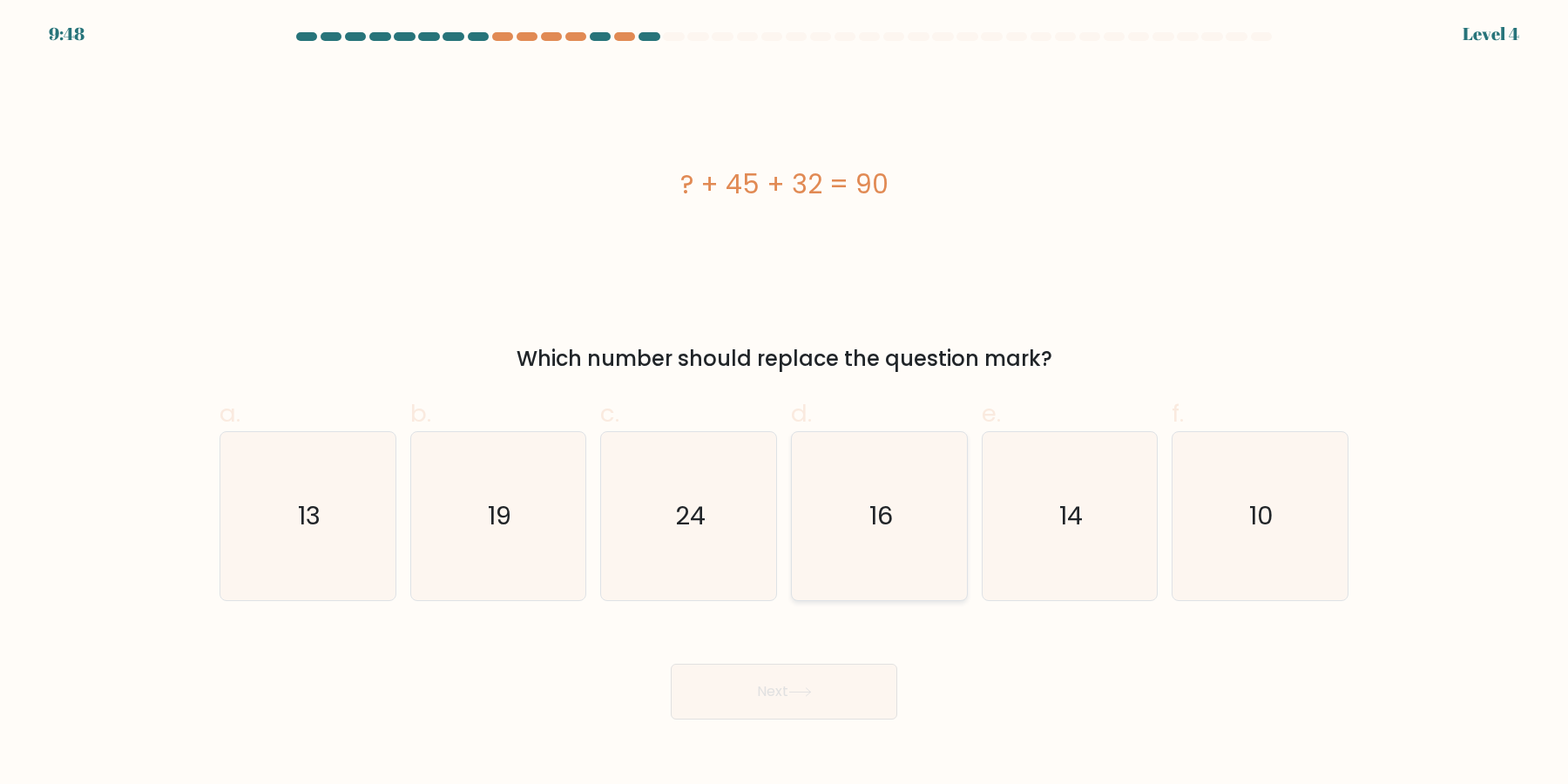
click at [872, 527] on icon "16" at bounding box center [879, 516] width 168 height 168
click at [785, 404] on input "d. 16" at bounding box center [784, 397] width 1 height 12
radio input "true"
click at [671, 664] on button "Next" at bounding box center [784, 691] width 226 height 56
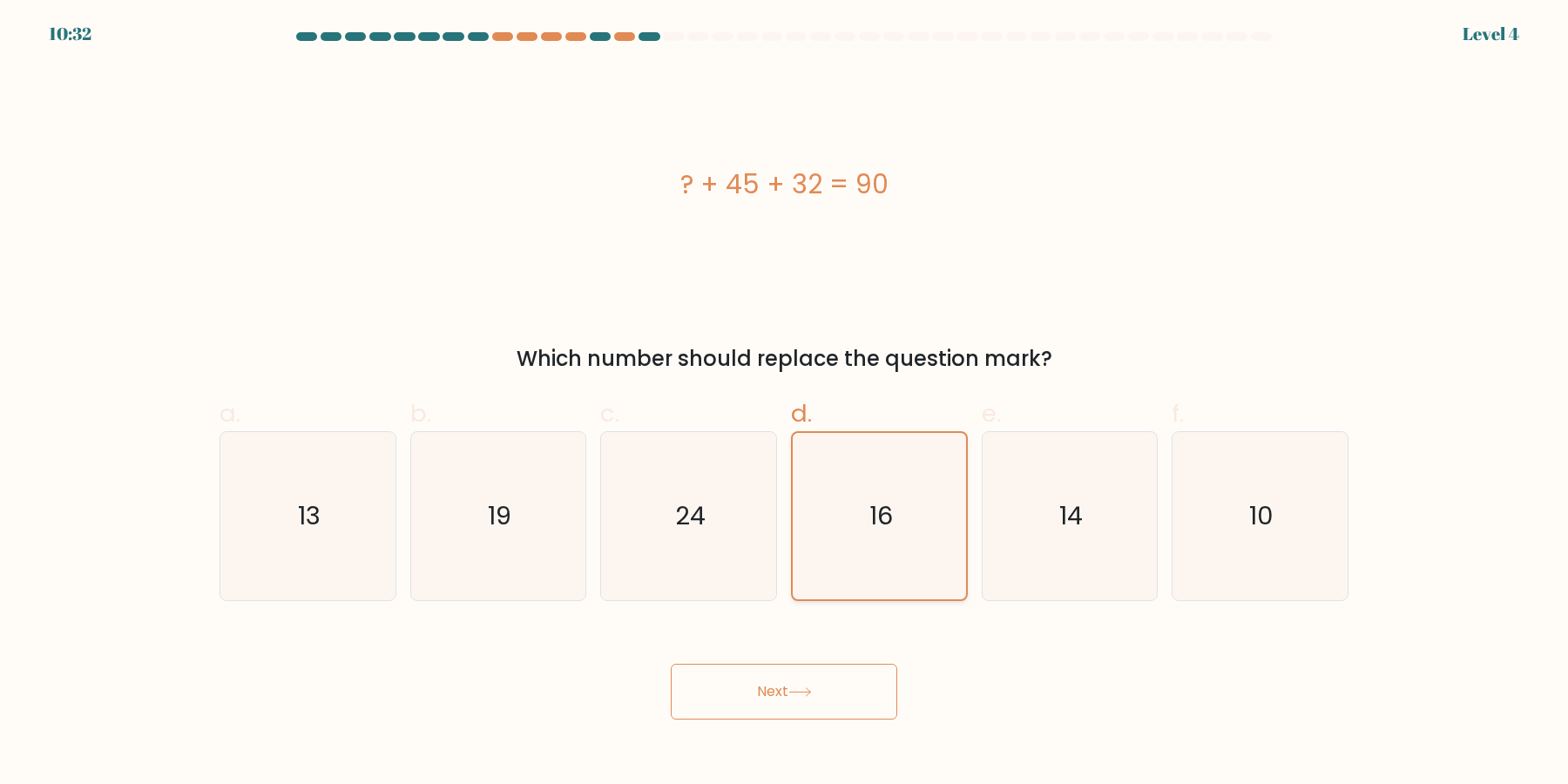
click at [671, 664] on button "Next" at bounding box center [784, 691] width 226 height 56
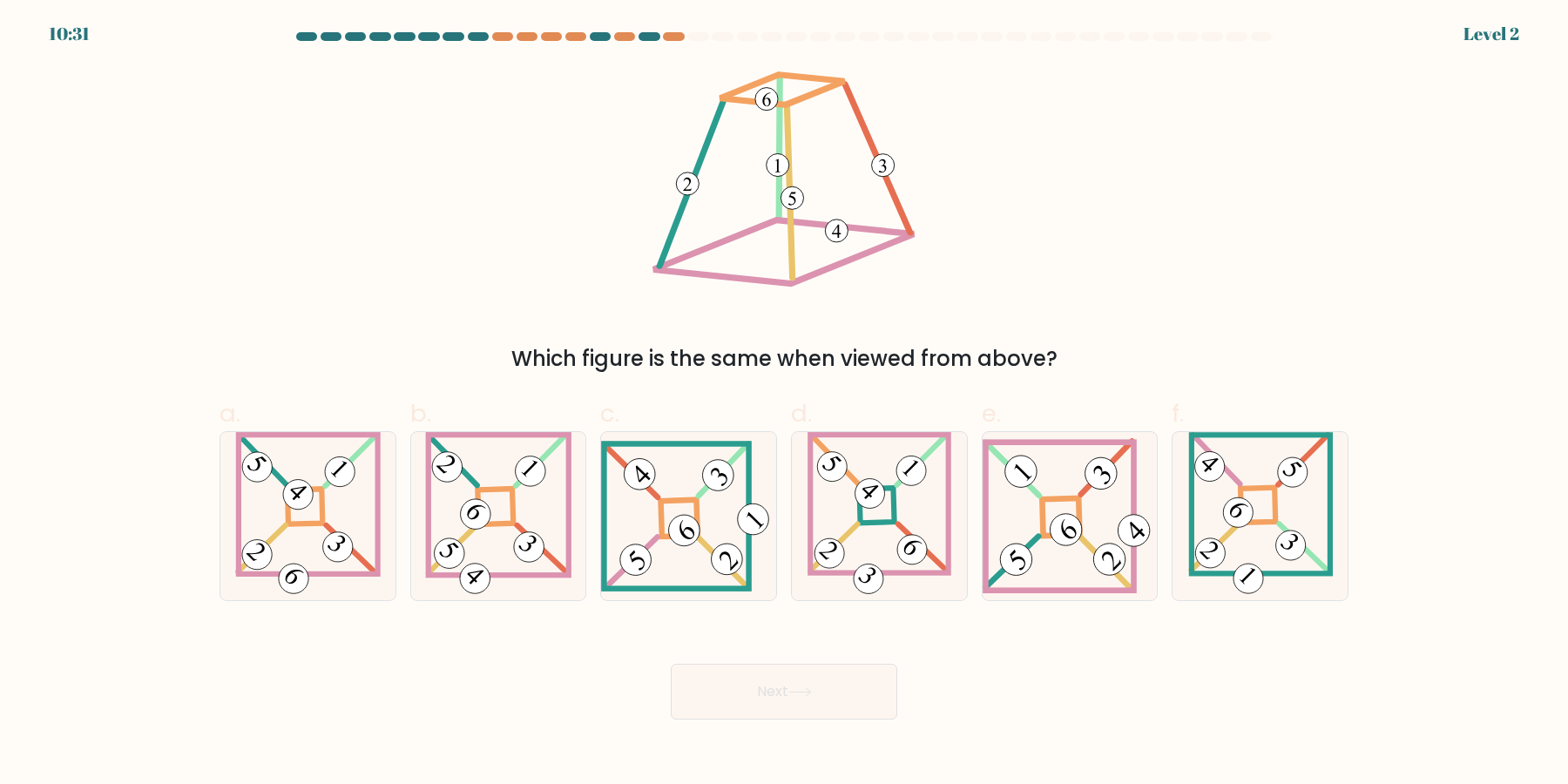
click at [870, 543] on icon at bounding box center [879, 516] width 143 height 168
click at [785, 404] on input "d." at bounding box center [784, 397] width 1 height 12
radio input "true"
click at [671, 664] on button "Next" at bounding box center [784, 691] width 226 height 56
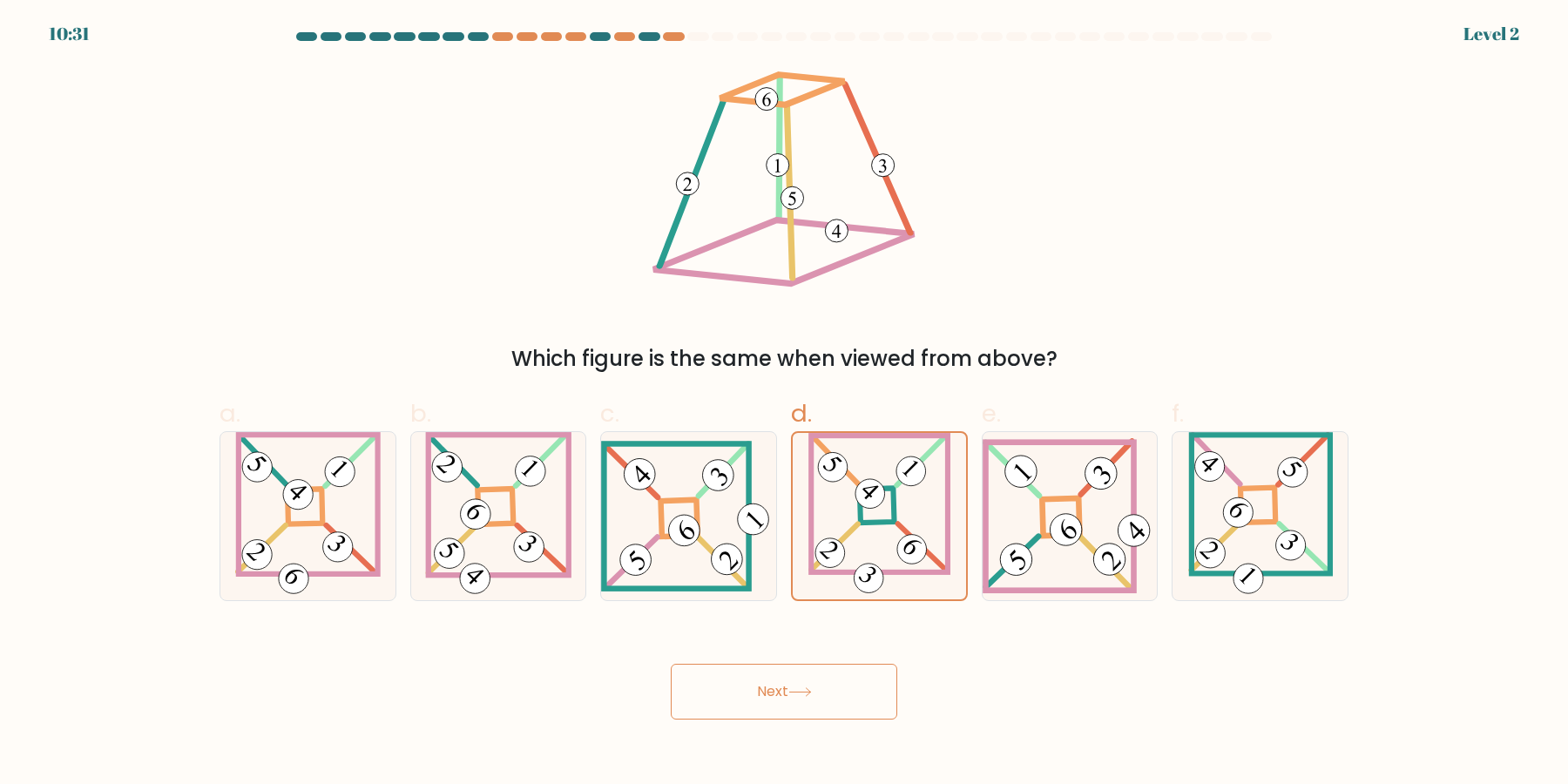
click at [671, 664] on button "Next" at bounding box center [784, 691] width 226 height 56
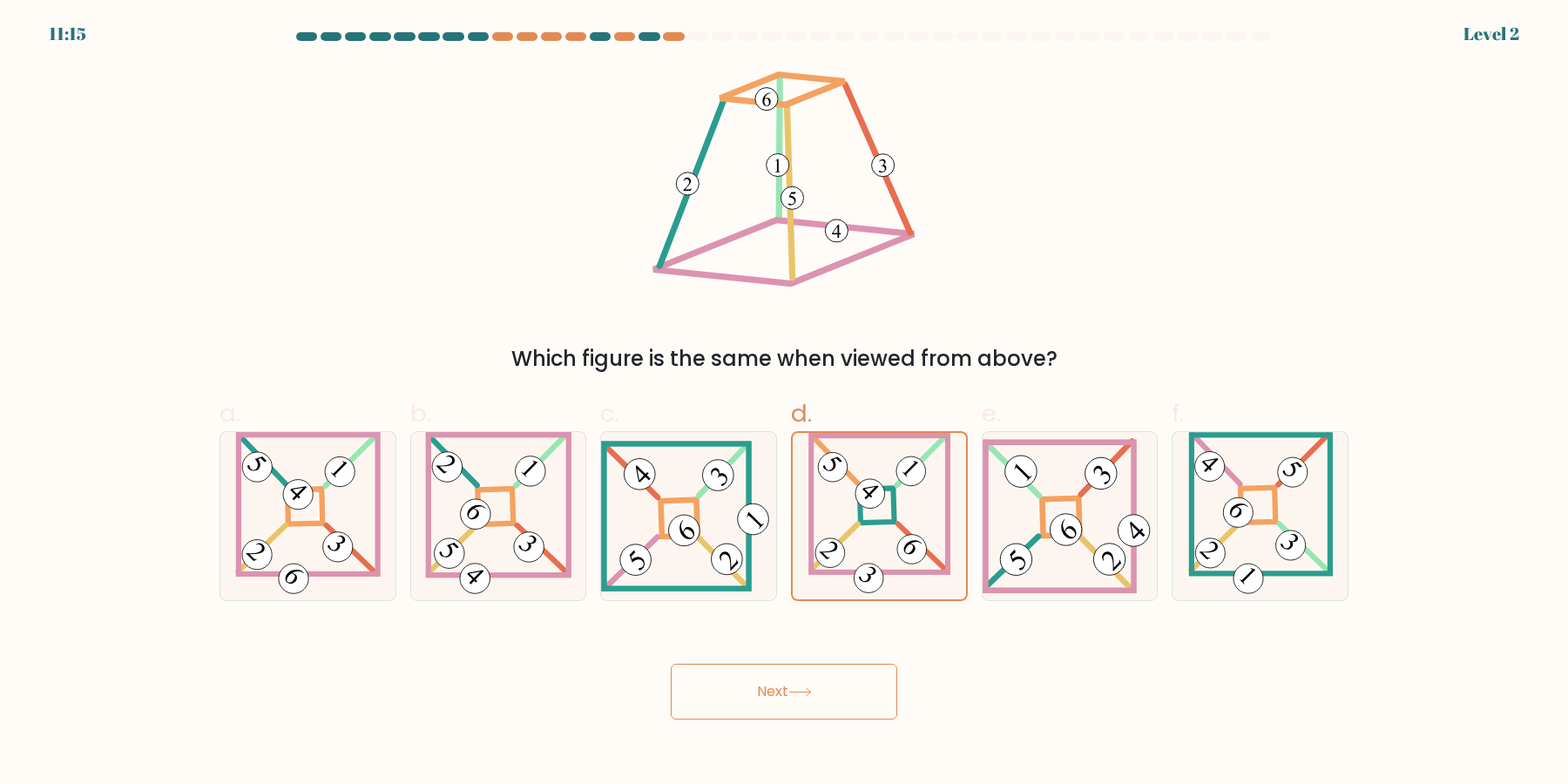
click at [671, 664] on button "Next" at bounding box center [784, 691] width 226 height 56
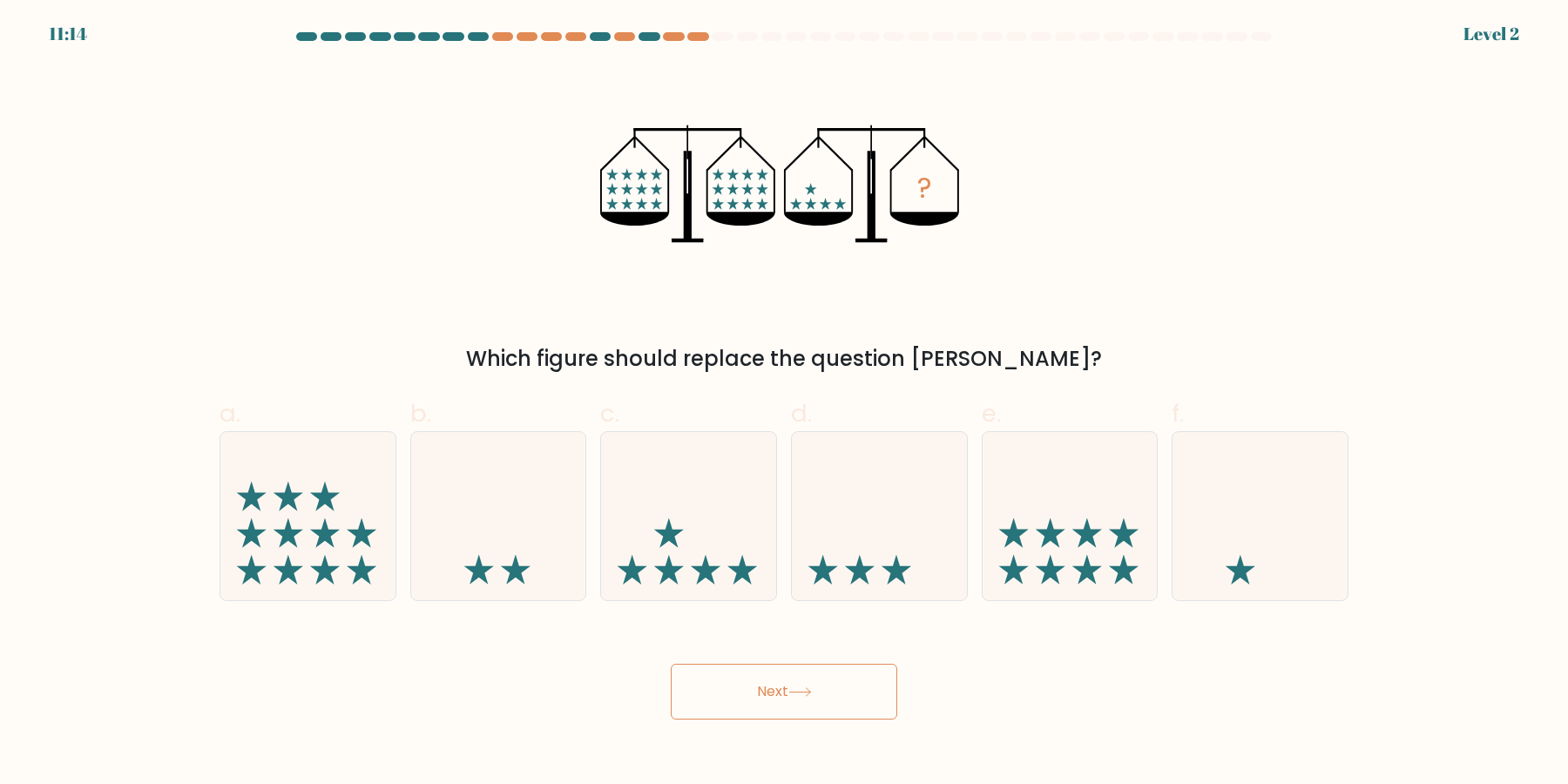
click at [671, 664] on button "Next" at bounding box center [784, 691] width 226 height 56
click at [870, 543] on icon at bounding box center [879, 517] width 176 height 144
click at [785, 404] on input "d." at bounding box center [784, 397] width 1 height 12
radio input "true"
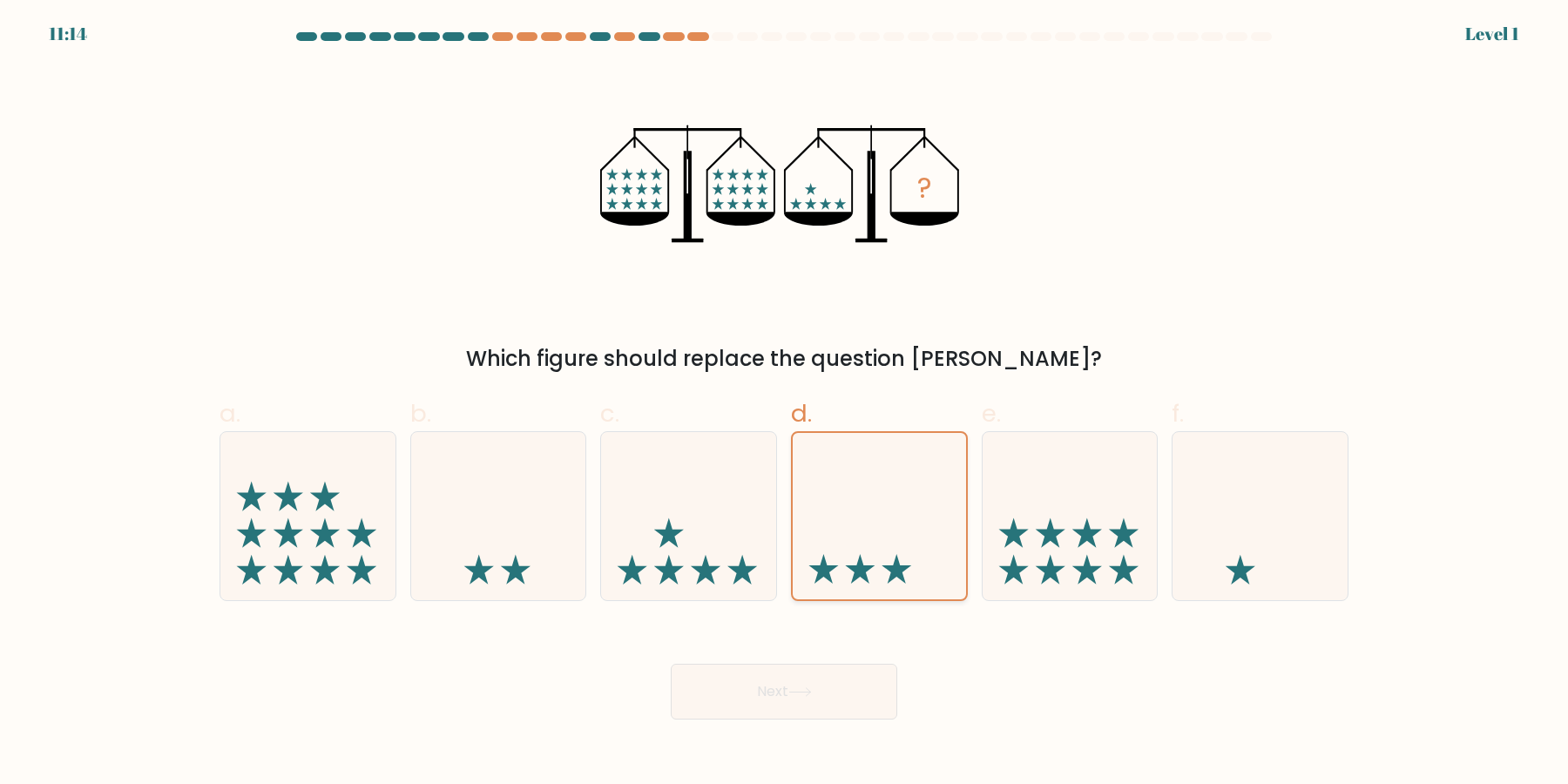
click at [671, 664] on button "Next" at bounding box center [784, 691] width 226 height 56
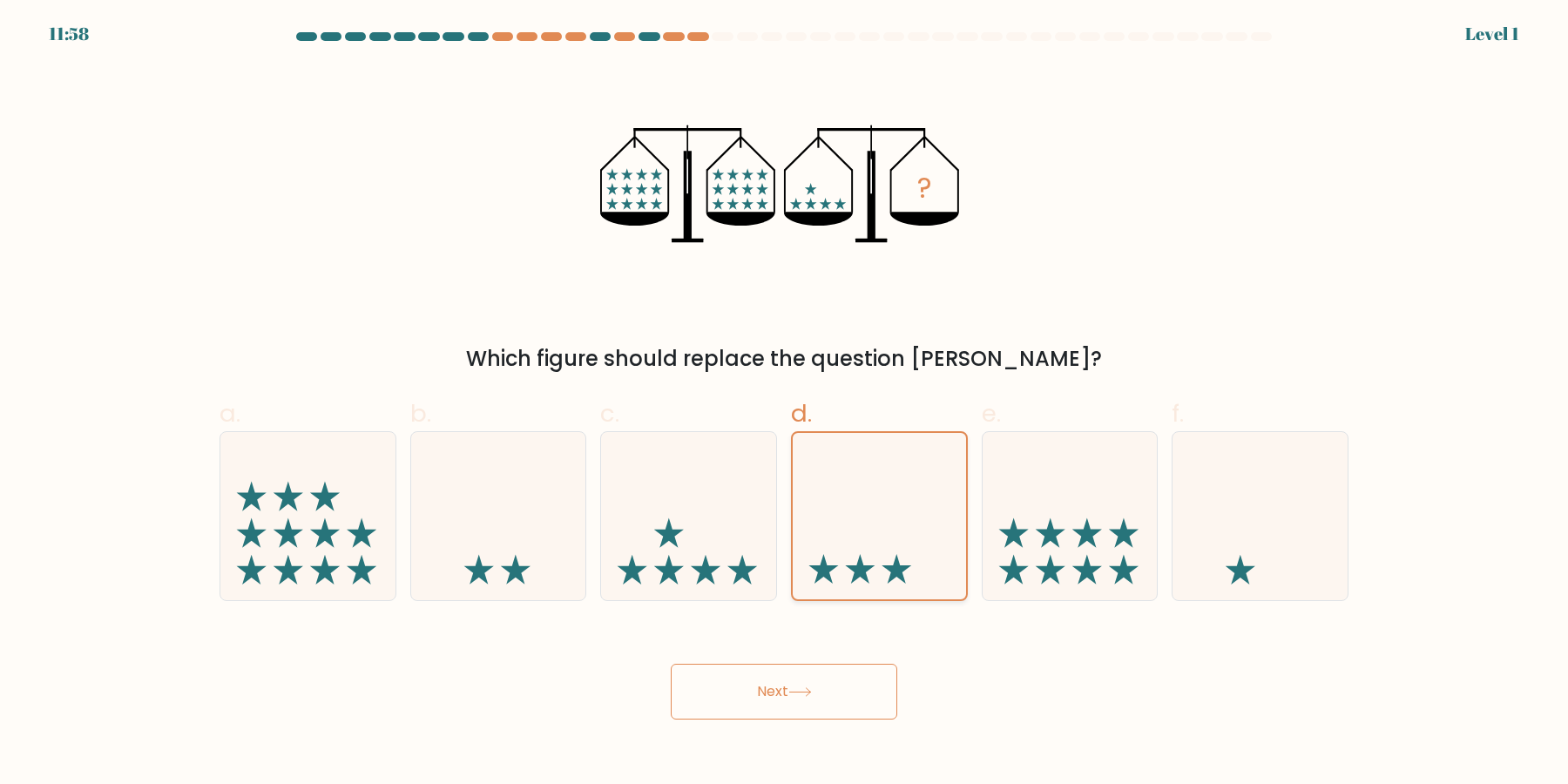
click at [671, 664] on button "Next" at bounding box center [784, 691] width 226 height 56
click button "Next" at bounding box center [784, 691] width 226 height 56
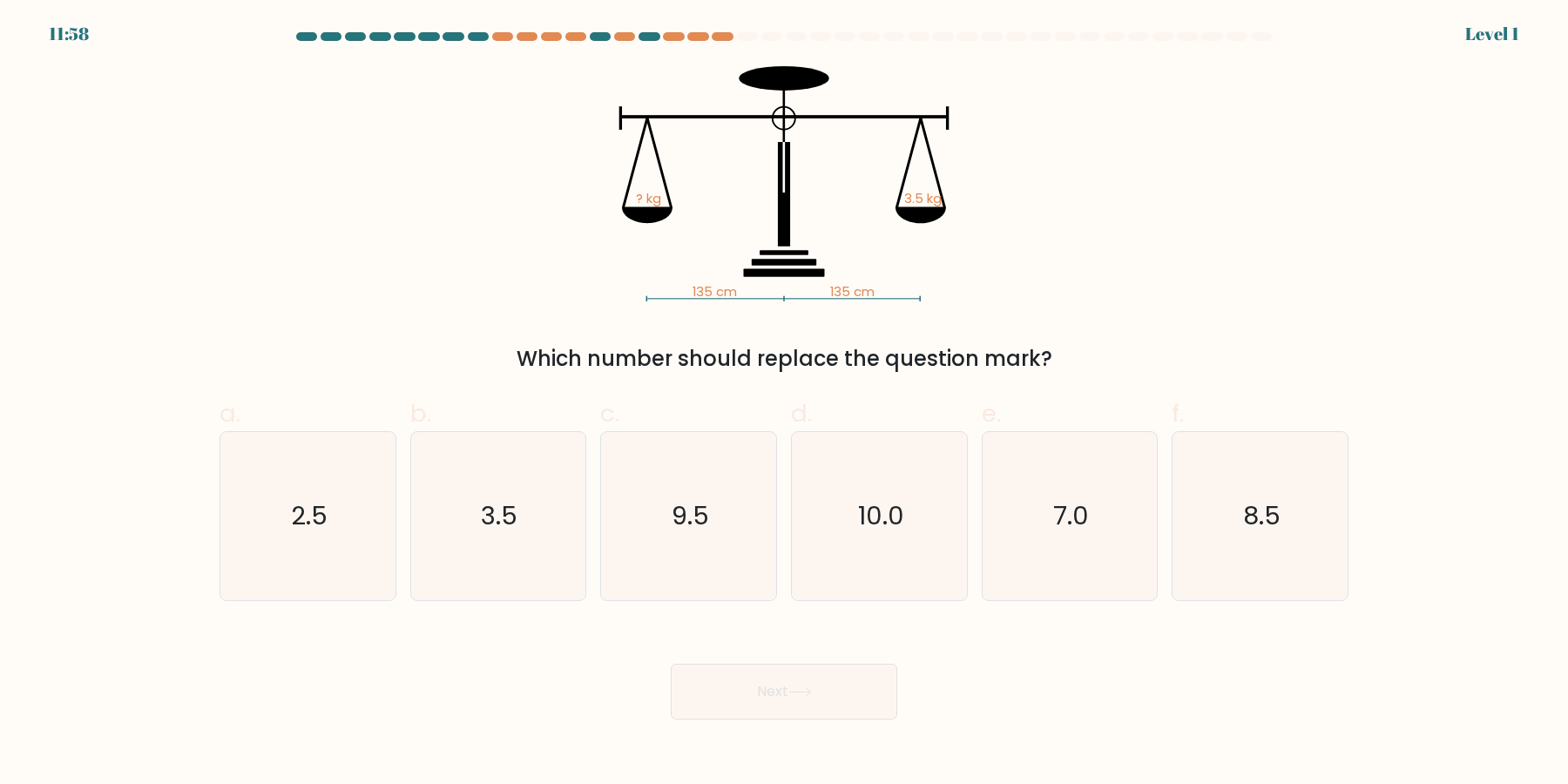
click at [671, 664] on button "Next" at bounding box center [784, 691] width 226 height 56
click at [870, 543] on icon "10.0" at bounding box center [879, 516] width 168 height 168
click at [785, 404] on input "d. 10.0" at bounding box center [784, 397] width 1 height 12
radio input "true"
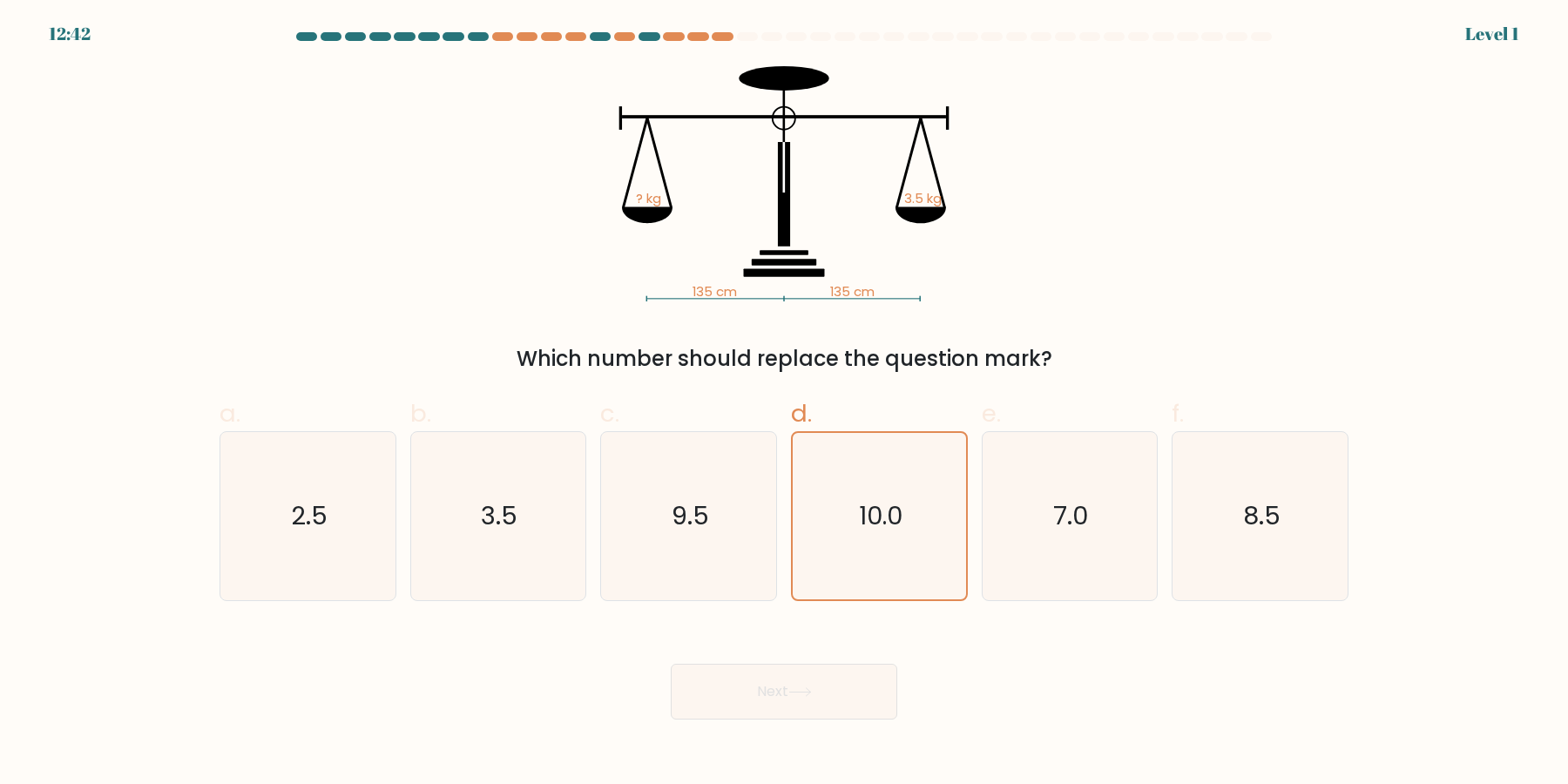
click at [671, 664] on button "Next" at bounding box center [784, 691] width 226 height 56
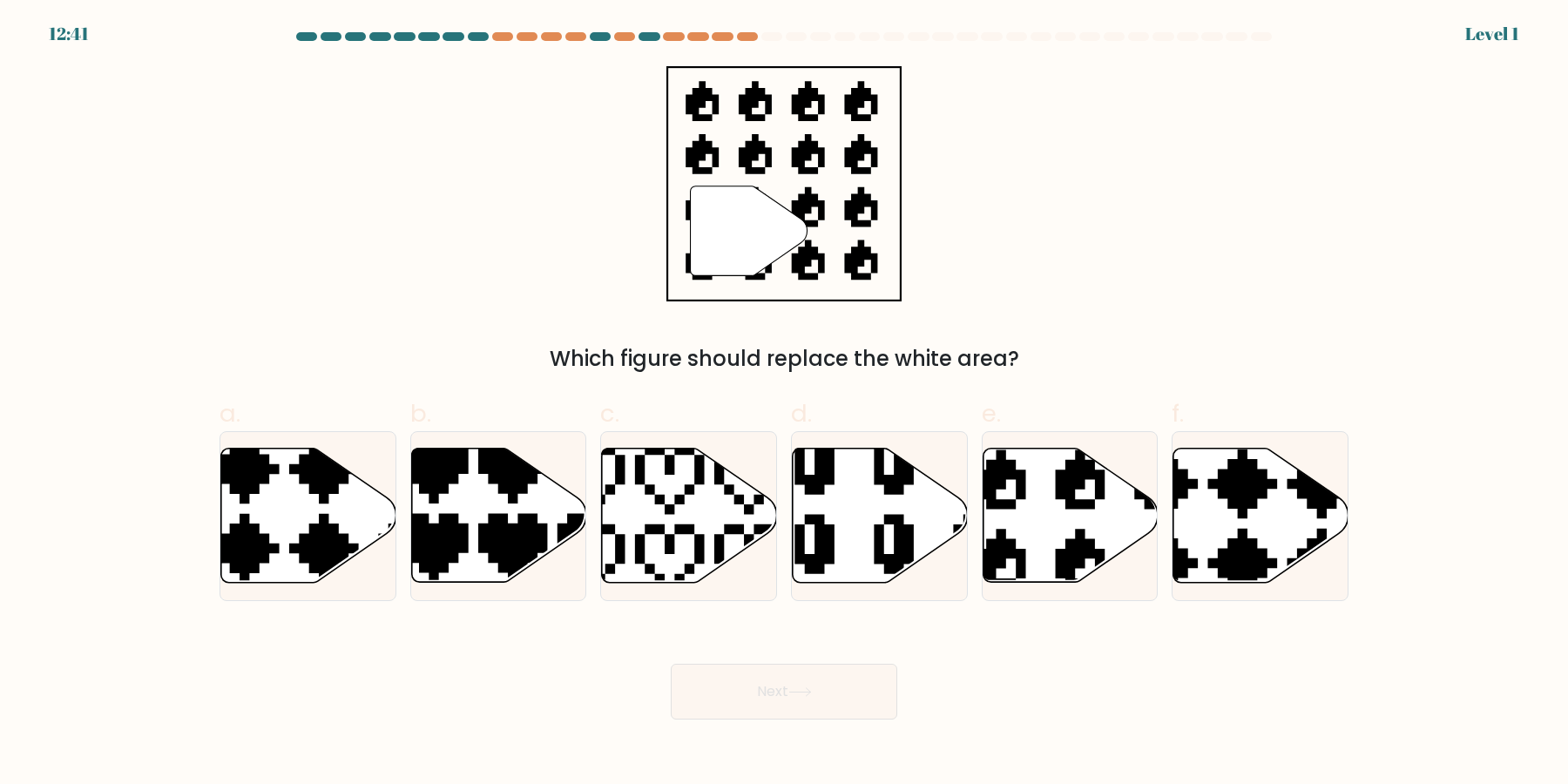
click at [671, 664] on button "Next" at bounding box center [784, 691] width 226 height 56
click at [870, 543] on icon at bounding box center [880, 516] width 176 height 135
click at [785, 404] on input "d." at bounding box center [784, 397] width 1 height 12
radio input "true"
click at [671, 664] on button "Next" at bounding box center [784, 691] width 226 height 56
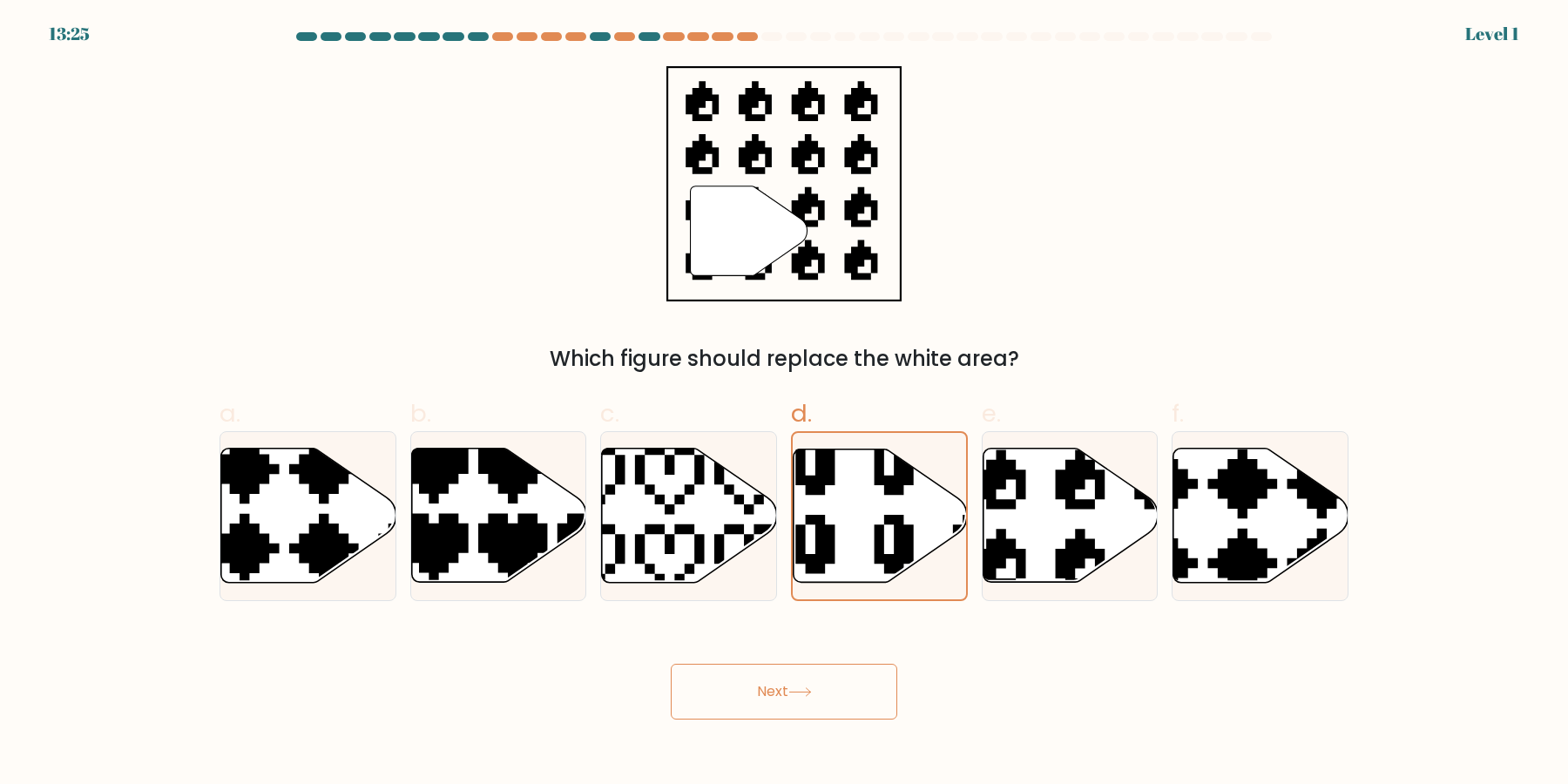
click at [671, 664] on button "Next" at bounding box center [784, 691] width 226 height 56
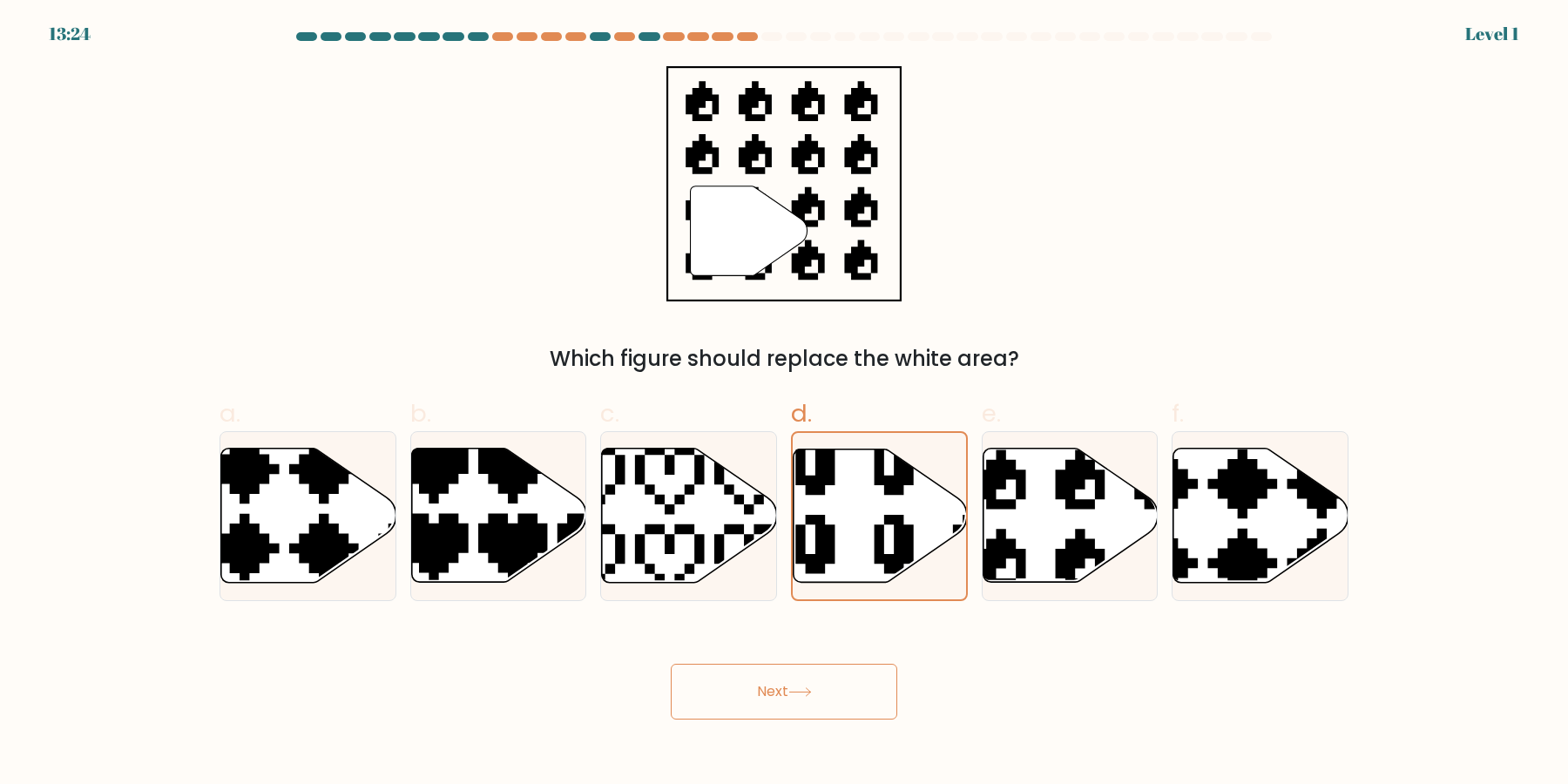
click at [870, 543] on icon at bounding box center [880, 516] width 174 height 133
click at [785, 404] on input "d." at bounding box center [784, 397] width 1 height 12
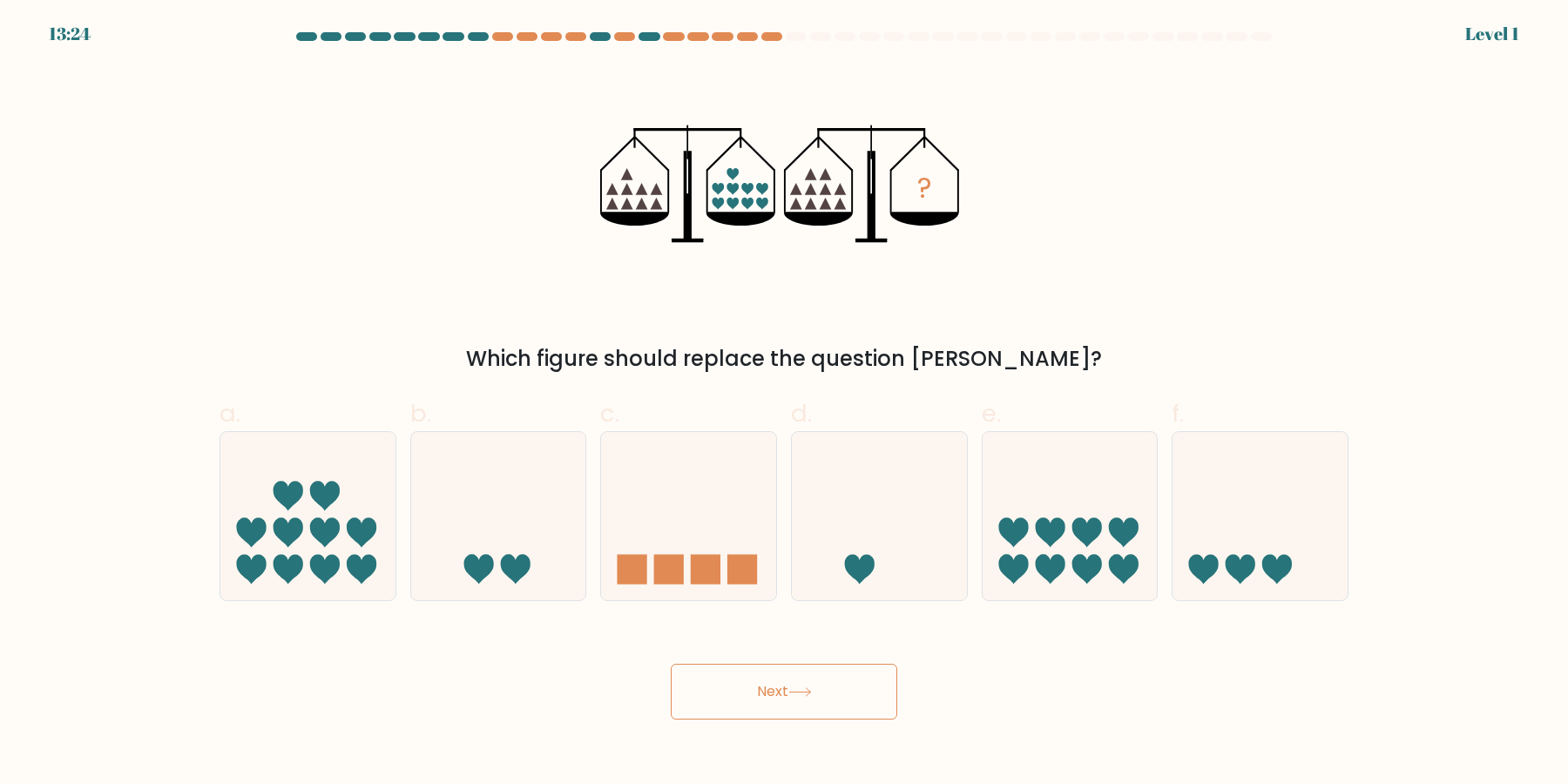
click at [671, 664] on button "Next" at bounding box center [784, 691] width 226 height 56
click at [870, 543] on icon at bounding box center [879, 517] width 176 height 144
click at [785, 404] on input "d." at bounding box center [784, 397] width 1 height 12
radio input "true"
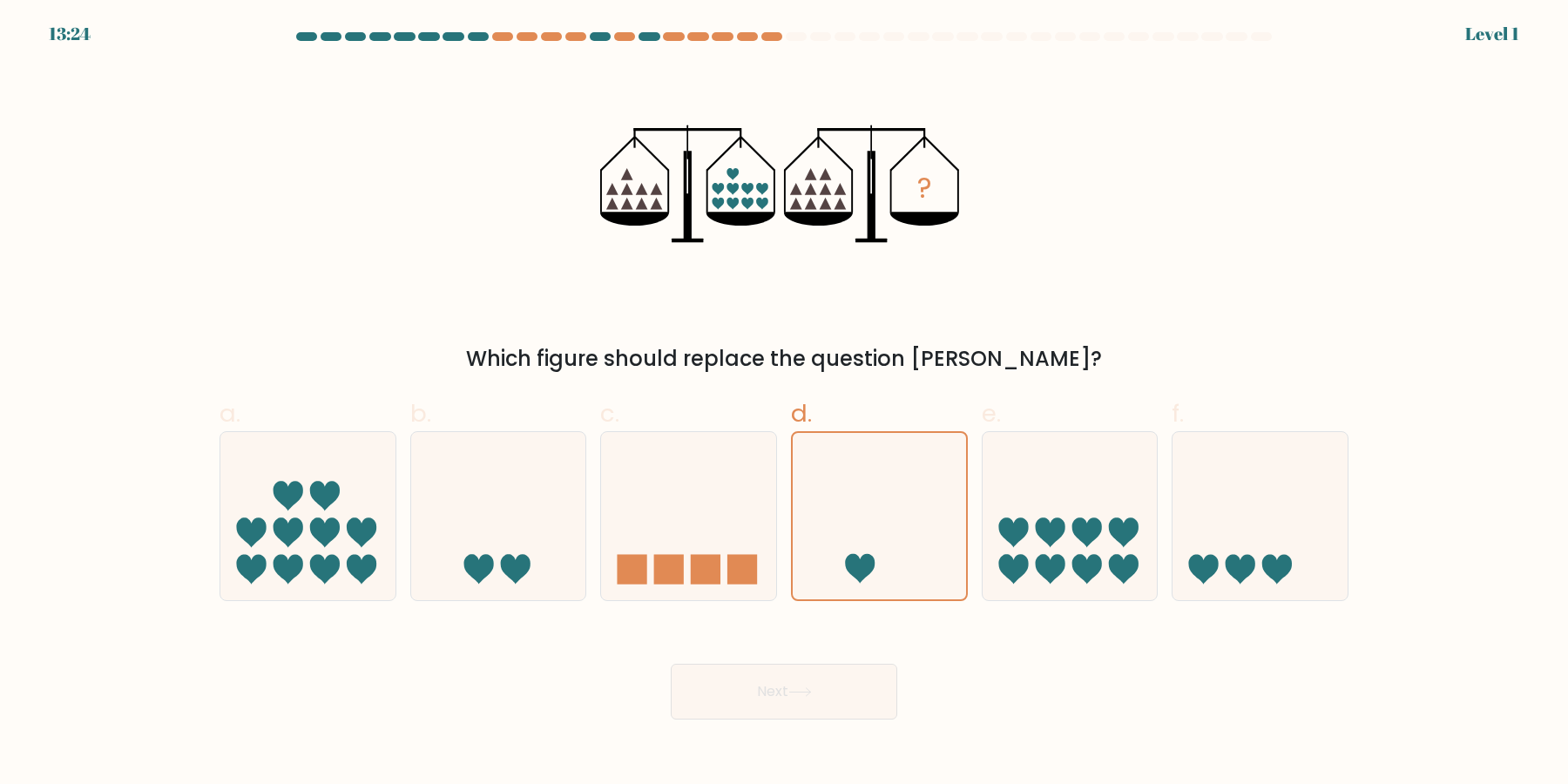
click at [671, 664] on button "Next" at bounding box center [784, 691] width 226 height 56
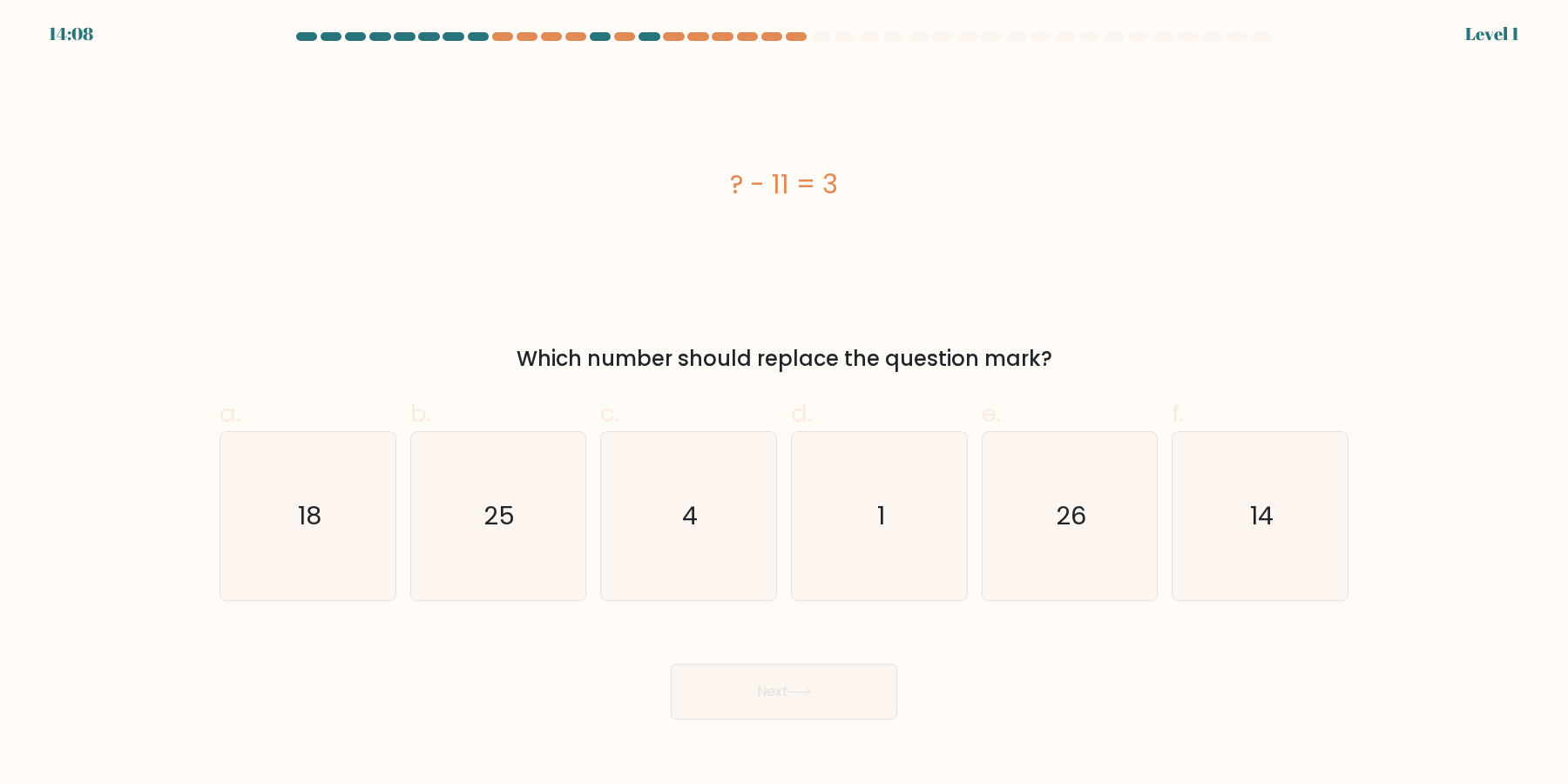
click at [671, 664] on button "Next" at bounding box center [784, 691] width 226 height 56
click at [870, 543] on icon "1" at bounding box center [879, 516] width 168 height 168
click at [785, 404] on input "d. 1" at bounding box center [784, 397] width 1 height 12
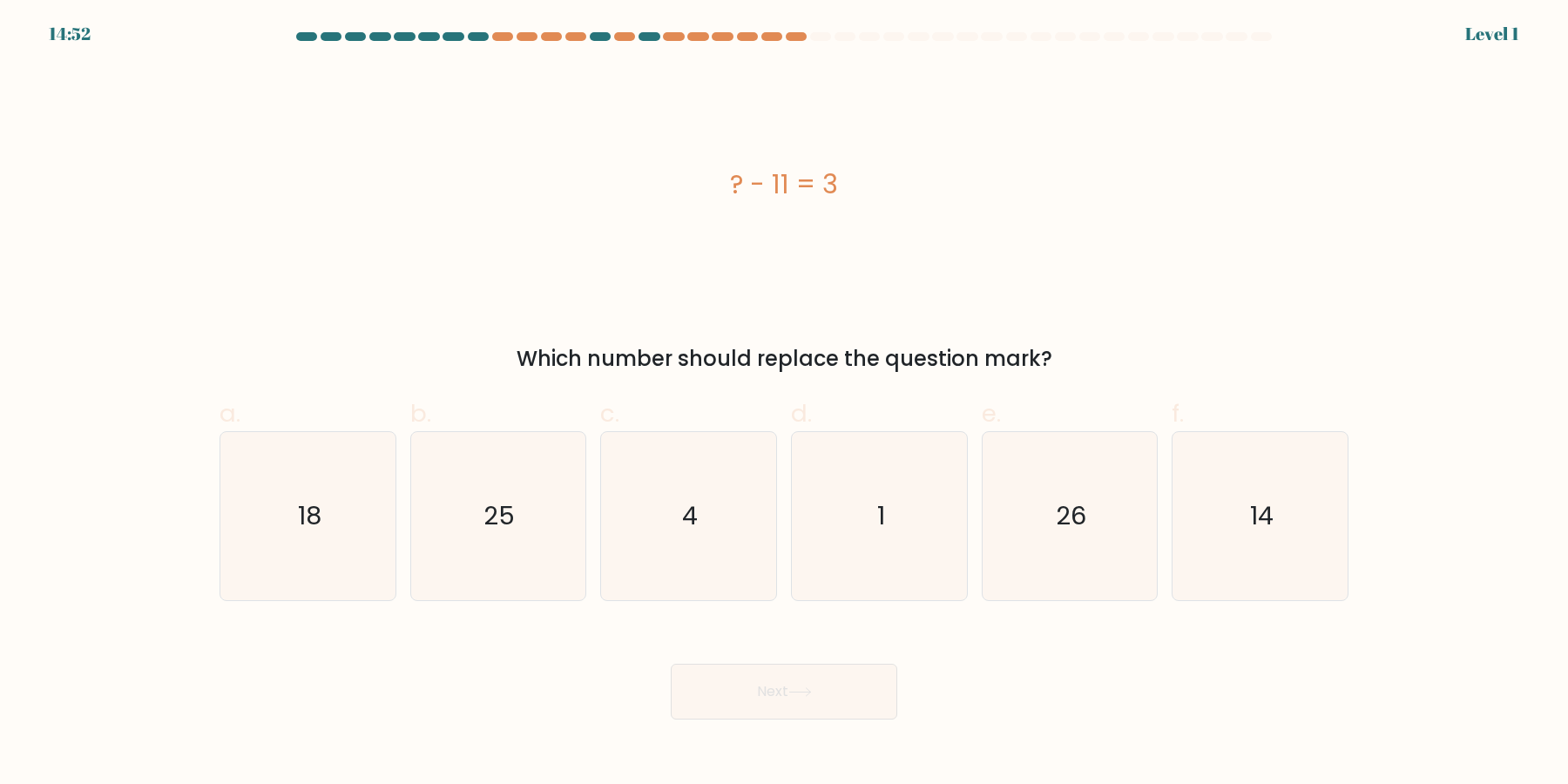
radio input "true"
click at [671, 664] on button "Next" at bounding box center [784, 691] width 226 height 56
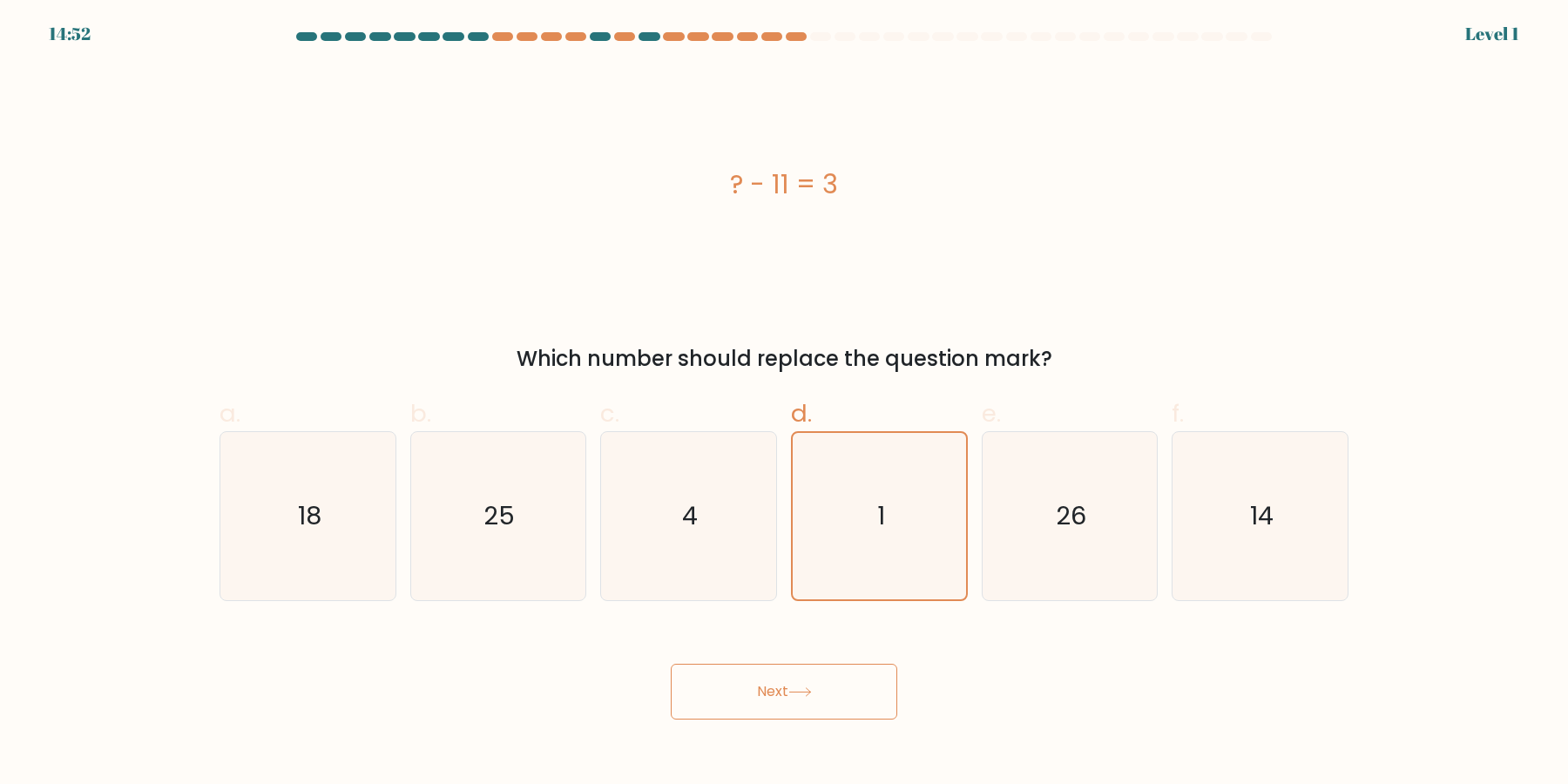
click at [671, 664] on button "Next" at bounding box center [784, 691] width 226 height 56
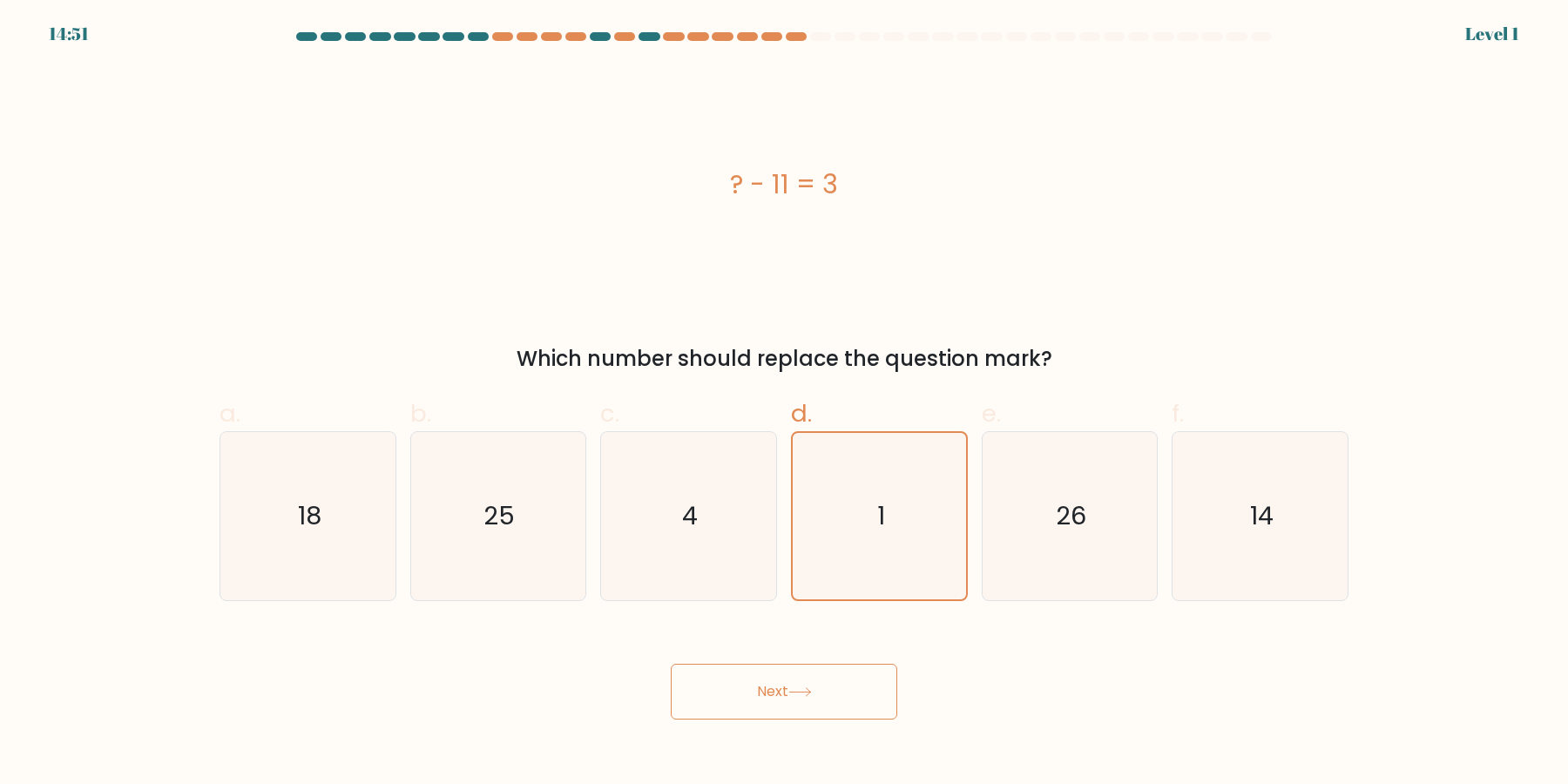
click at [671, 664] on button "Next" at bounding box center [784, 691] width 226 height 56
click at [870, 543] on icon "1" at bounding box center [879, 516] width 167 height 167
click at [785, 404] on input "d. 1" at bounding box center [784, 397] width 1 height 12
click at [671, 664] on button "Next" at bounding box center [784, 691] width 226 height 56
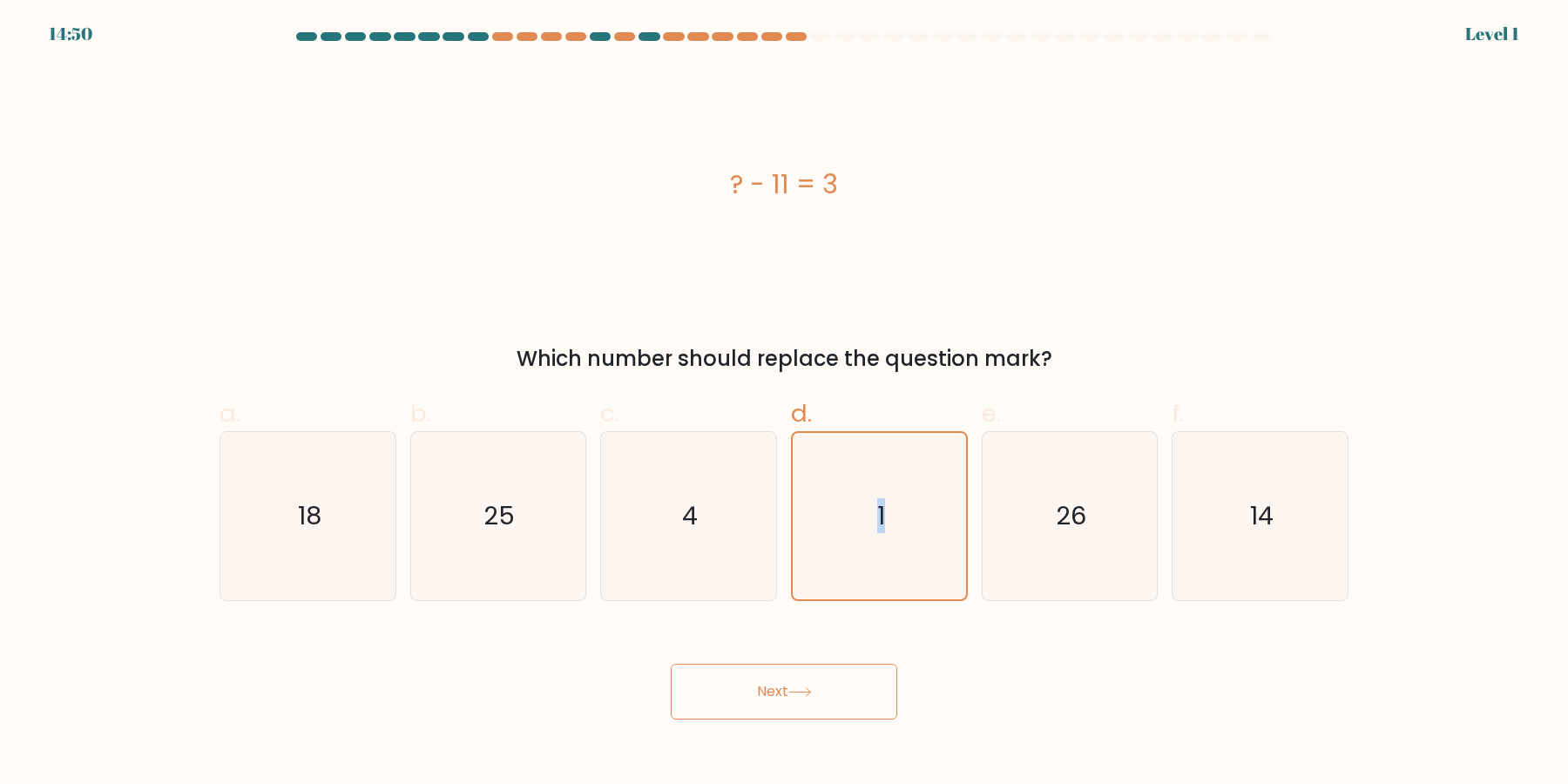
click at [870, 543] on icon "1" at bounding box center [879, 516] width 167 height 167
click at [785, 404] on input "d. 1" at bounding box center [784, 397] width 1 height 12
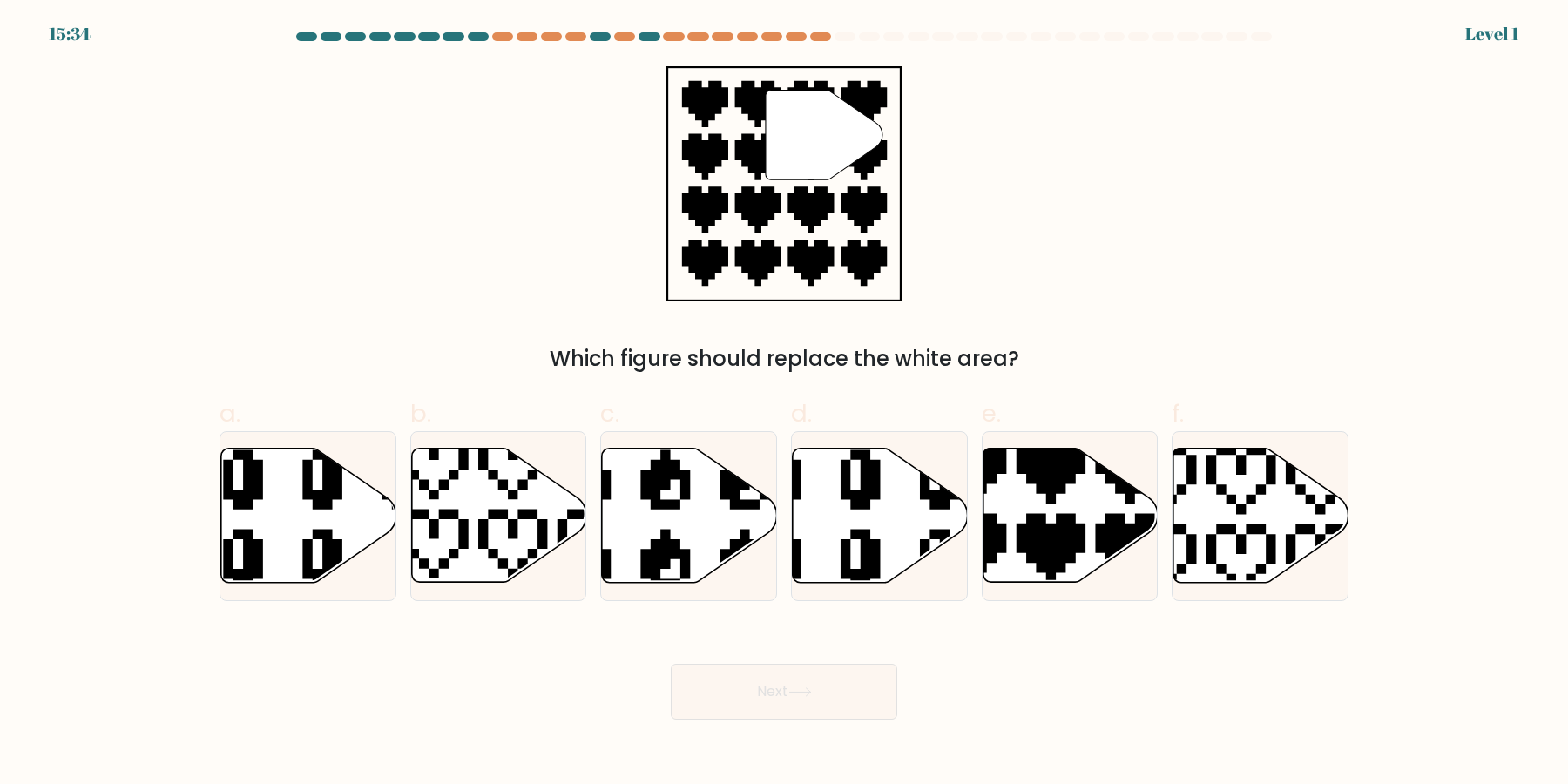
click at [870, 543] on icon at bounding box center [821, 441] width 278 height 298
click at [785, 404] on input "d." at bounding box center [784, 397] width 1 height 12
radio input "true"
click at [671, 664] on button "Next" at bounding box center [784, 691] width 226 height 56
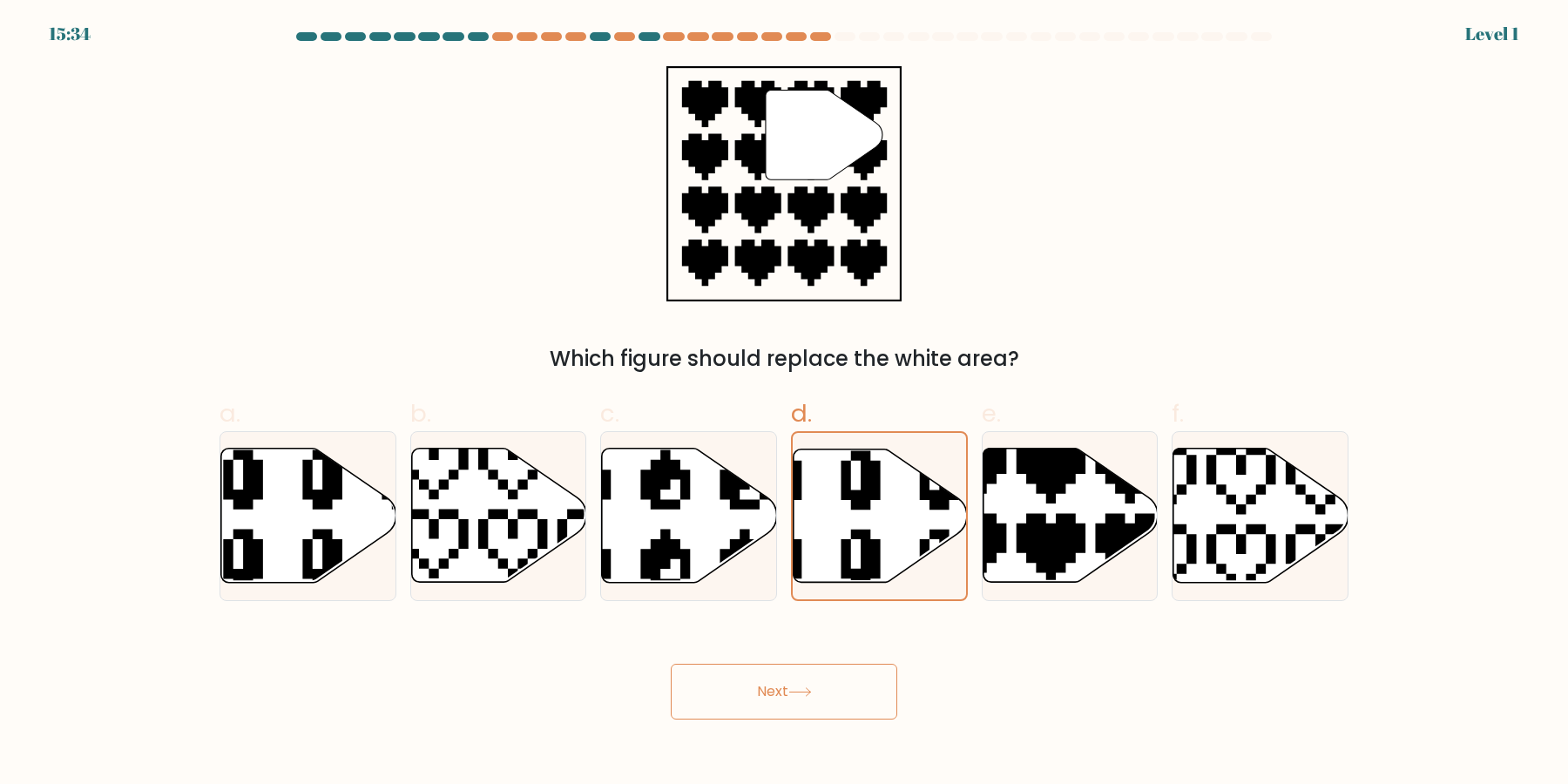
click at [671, 664] on button "Next" at bounding box center [784, 691] width 226 height 56
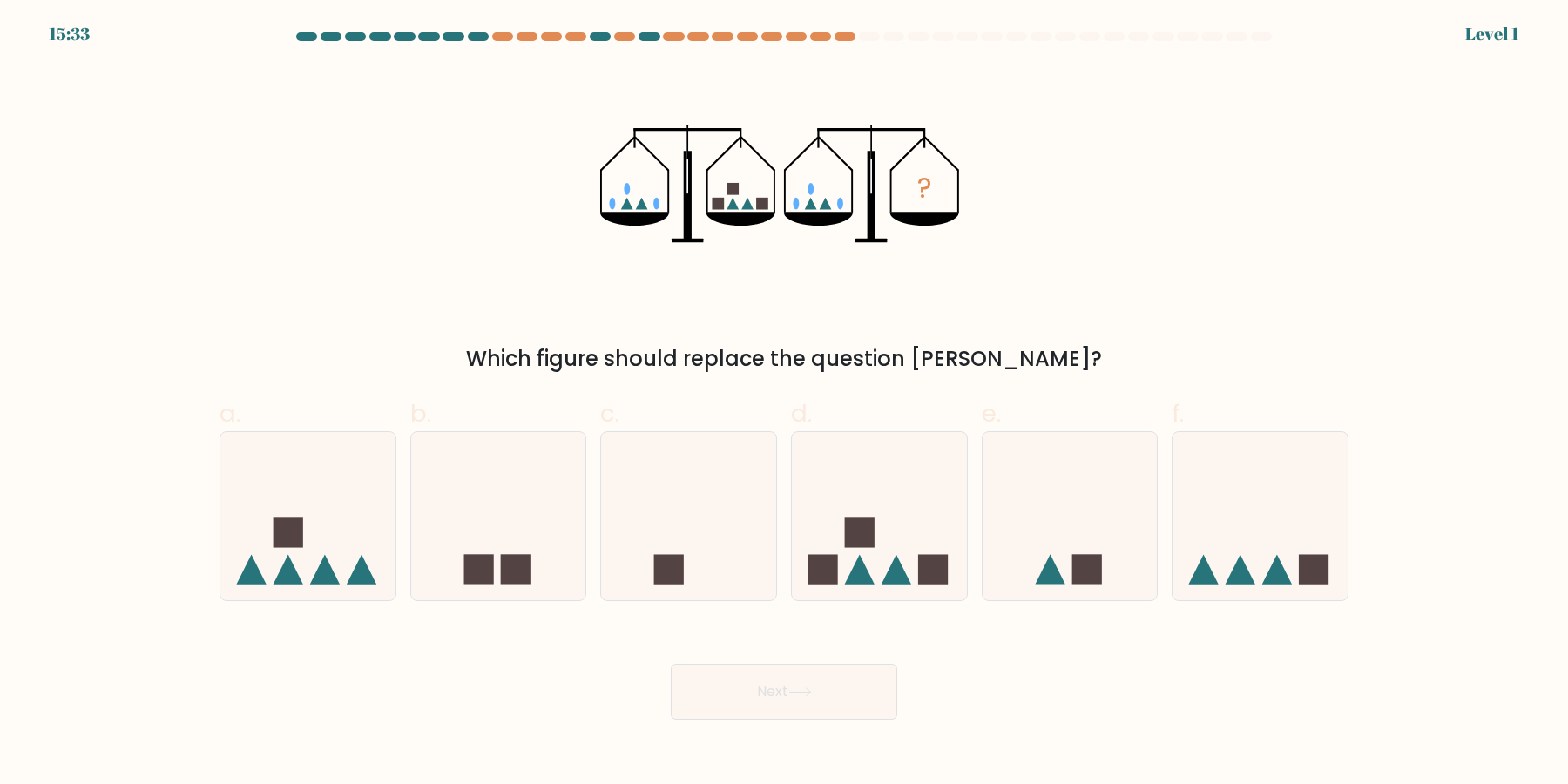
click at [671, 664] on button "Next" at bounding box center [784, 691] width 226 height 56
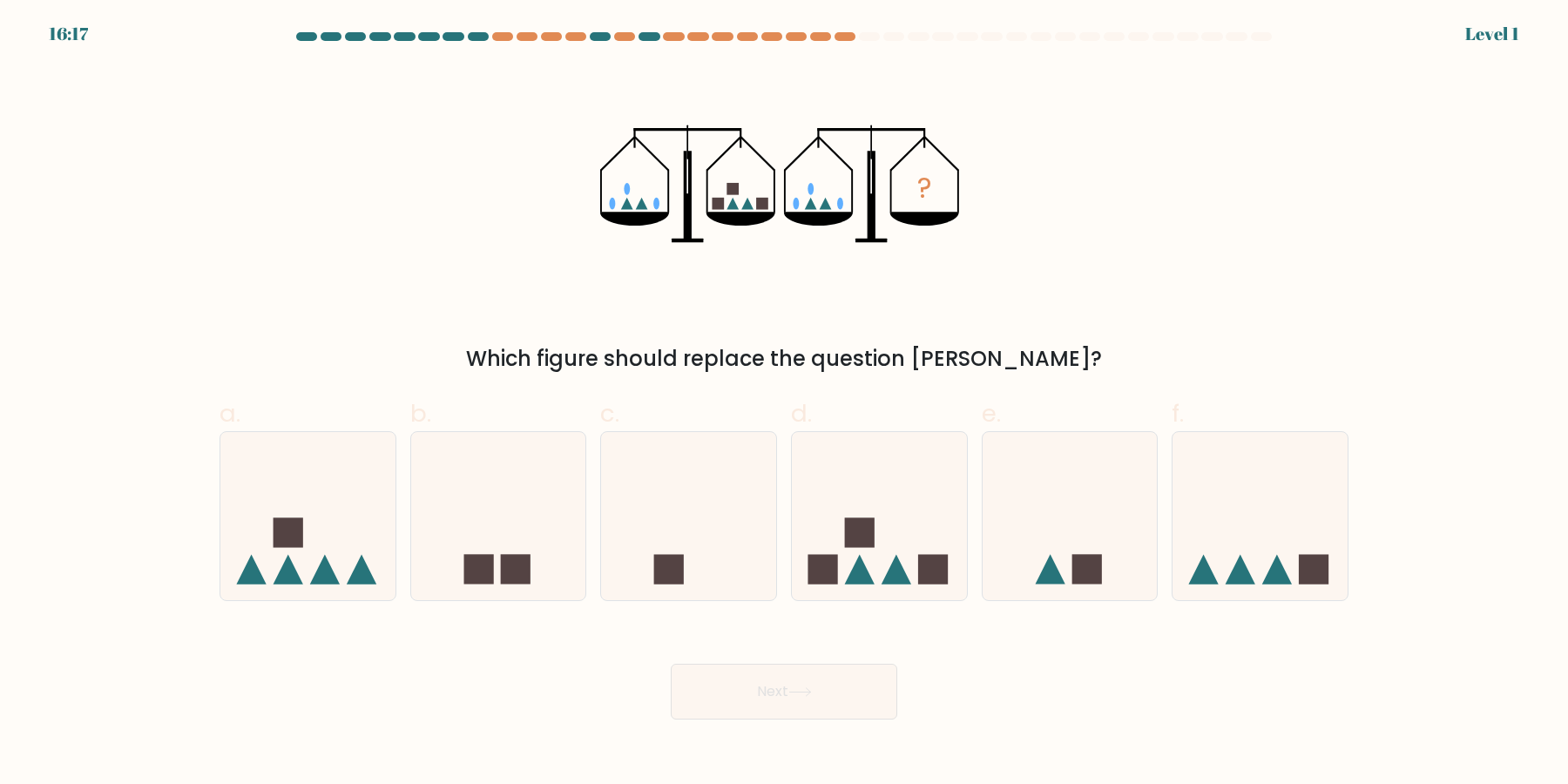
click at [870, 543] on rect at bounding box center [860, 532] width 29 height 29
click at [785, 404] on input "d." at bounding box center [784, 397] width 1 height 12
radio input "true"
click at [671, 664] on button "Next" at bounding box center [784, 691] width 226 height 56
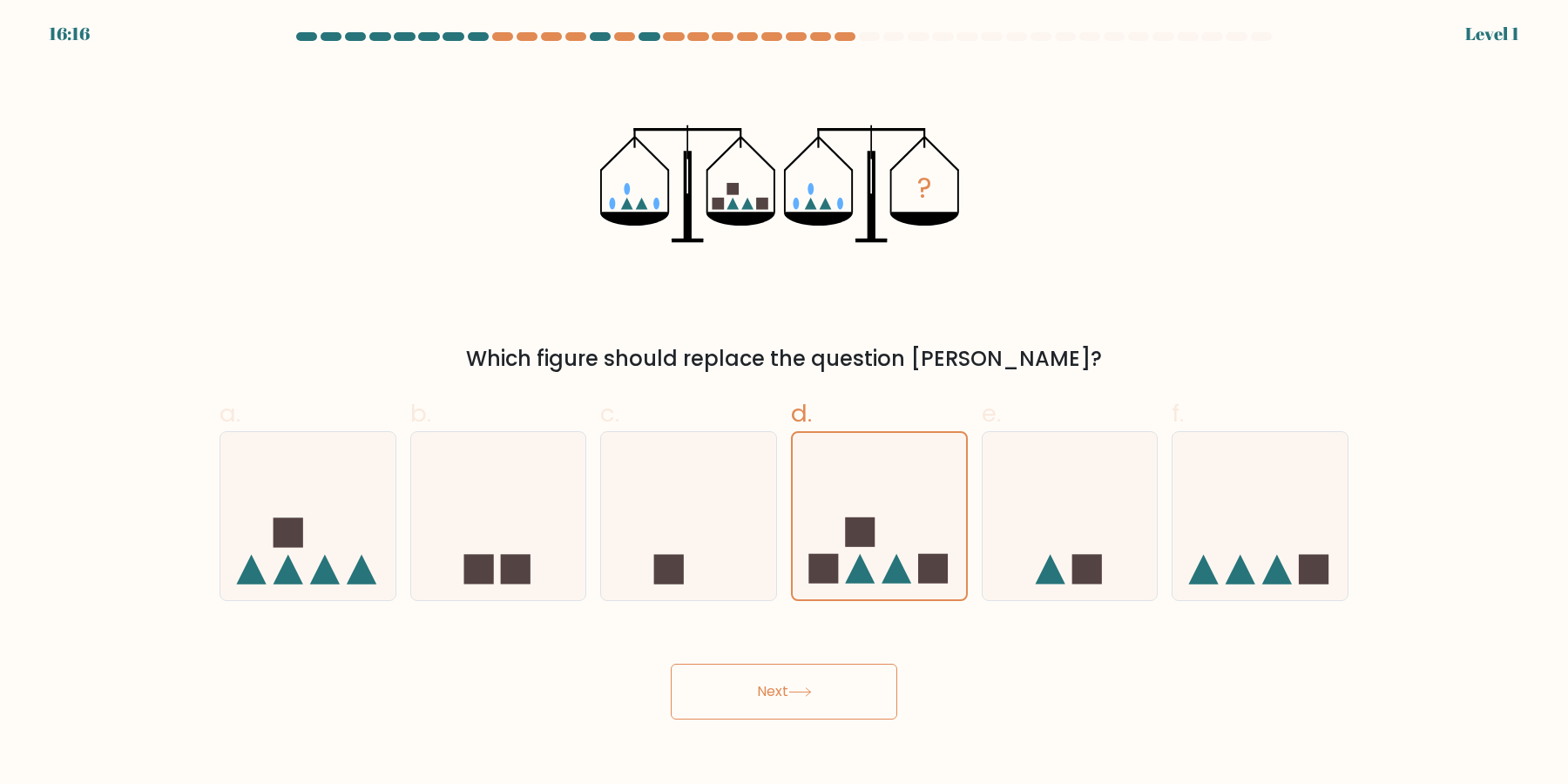
click at [671, 664] on button "Next" at bounding box center [784, 691] width 226 height 56
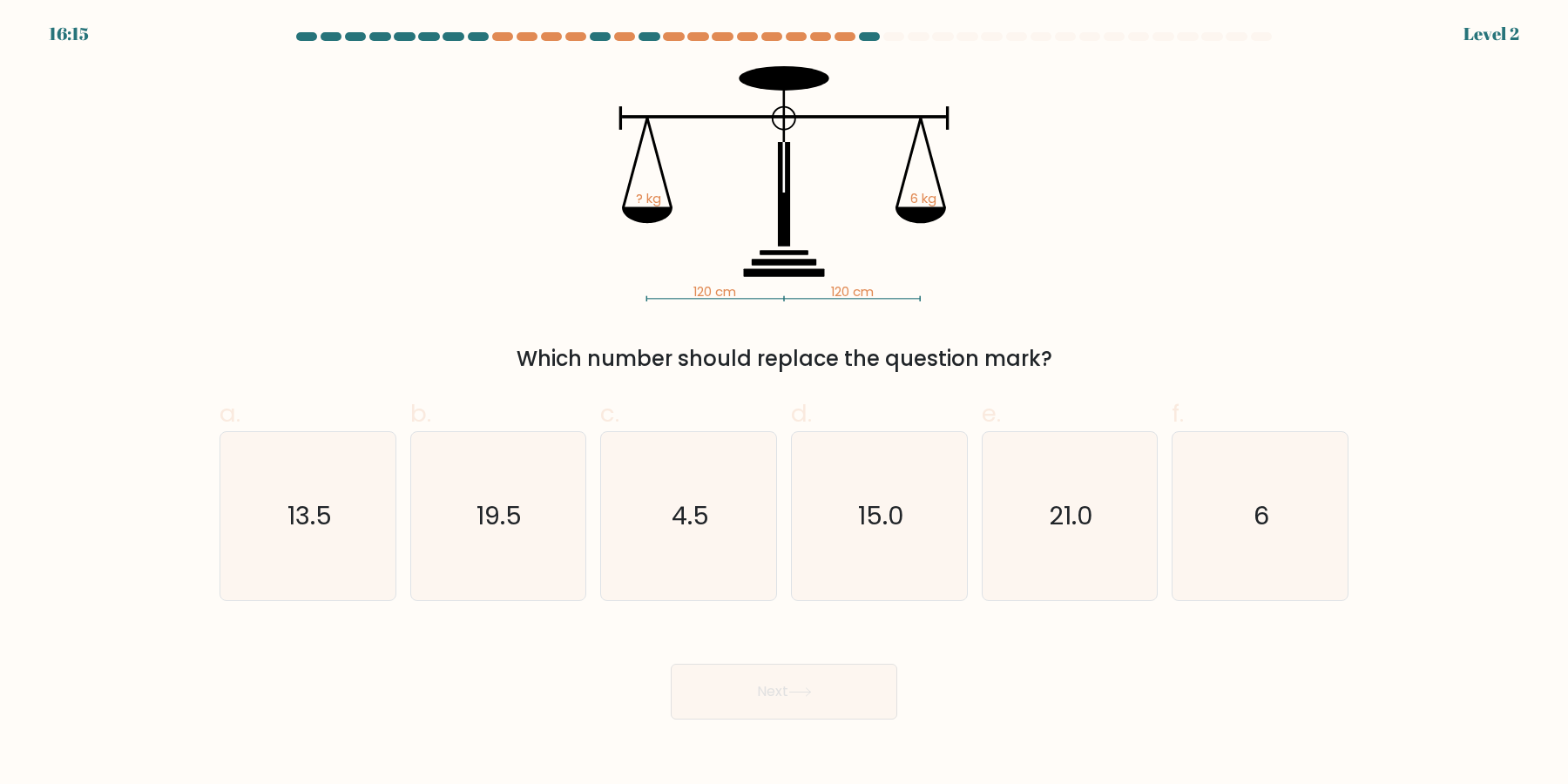
click at [870, 543] on icon "15.0" at bounding box center [879, 516] width 168 height 168
click at [785, 404] on input "d. 15.0" at bounding box center [784, 397] width 1 height 12
radio input "true"
click at [671, 664] on button "Next" at bounding box center [784, 691] width 226 height 56
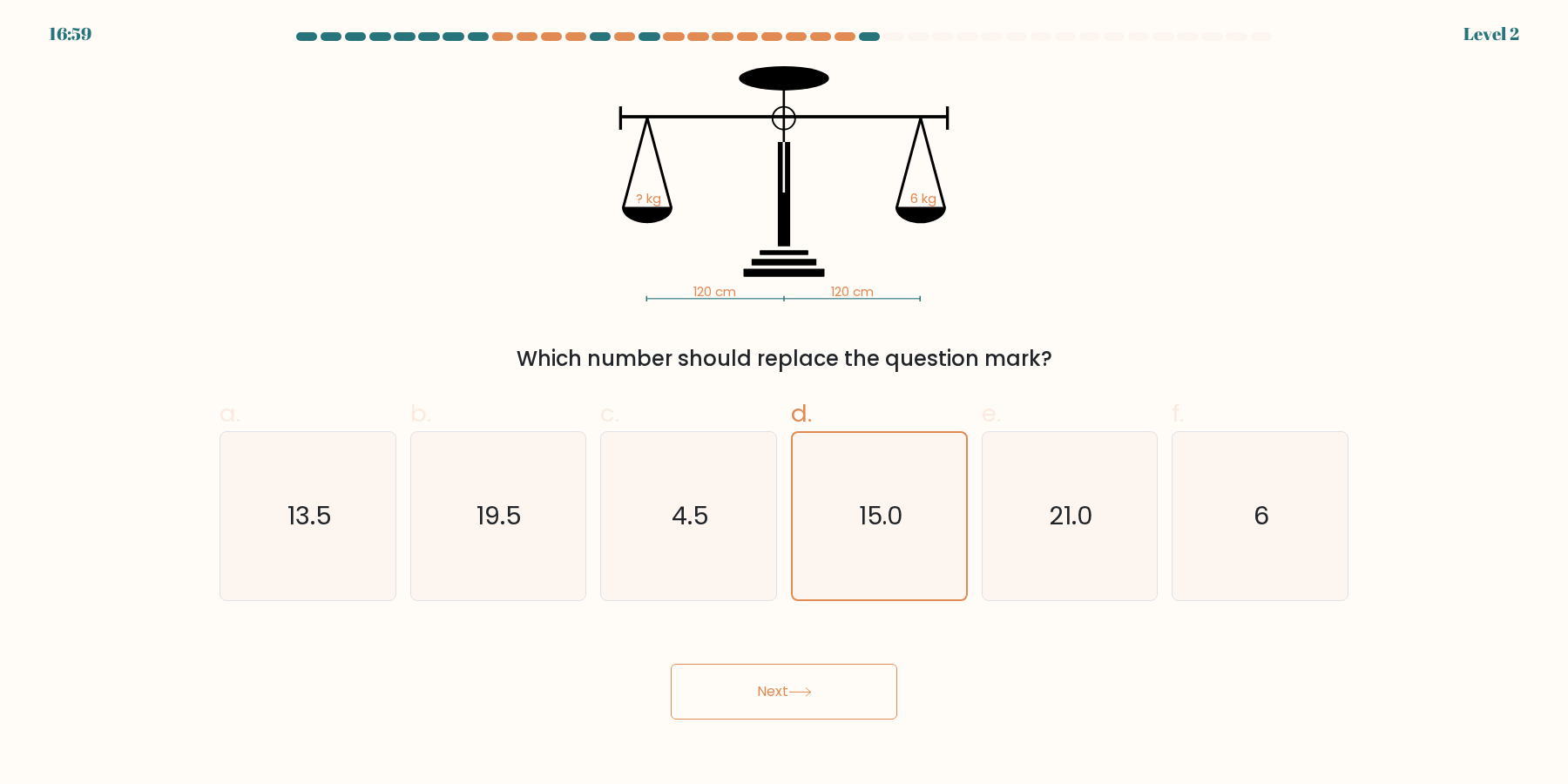
click at [671, 664] on button "Next" at bounding box center [784, 691] width 226 height 56
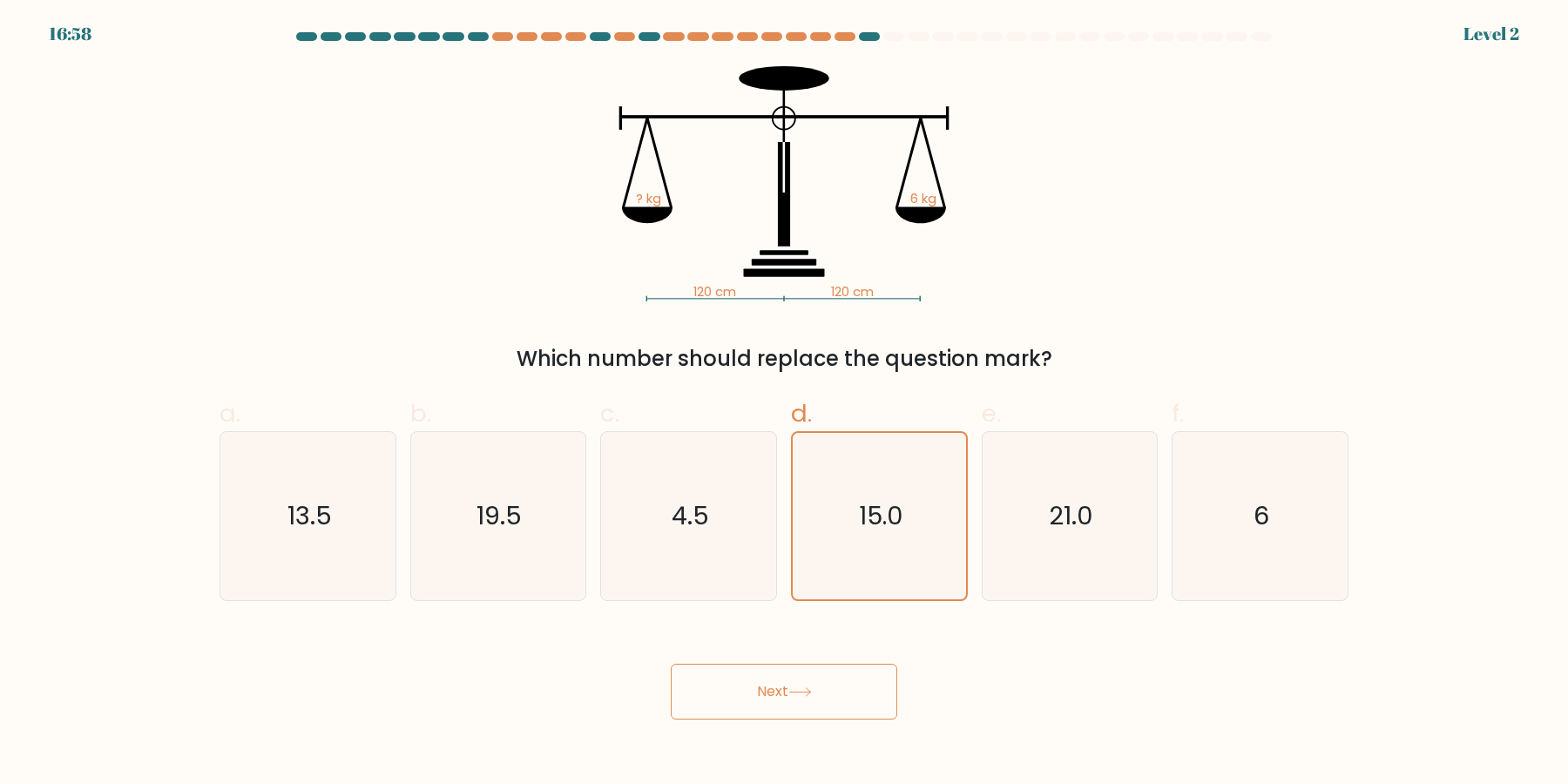
click at [671, 664] on button "Next" at bounding box center [784, 691] width 226 height 56
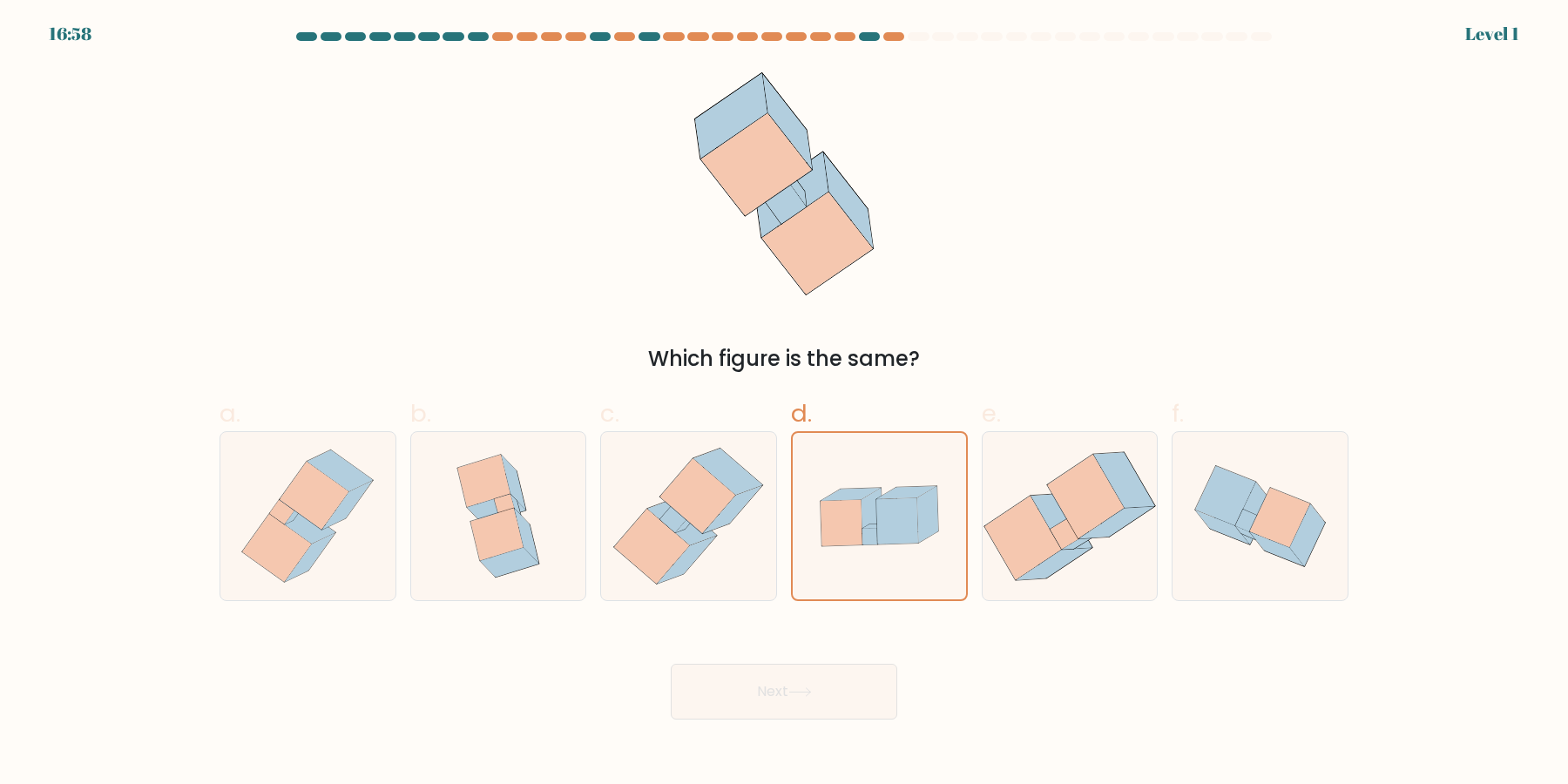
click at [671, 664] on button "Next" at bounding box center [784, 691] width 226 height 56
click at [870, 543] on icon at bounding box center [870, 537] width 15 height 17
click at [785, 404] on input "d." at bounding box center [784, 397] width 1 height 12
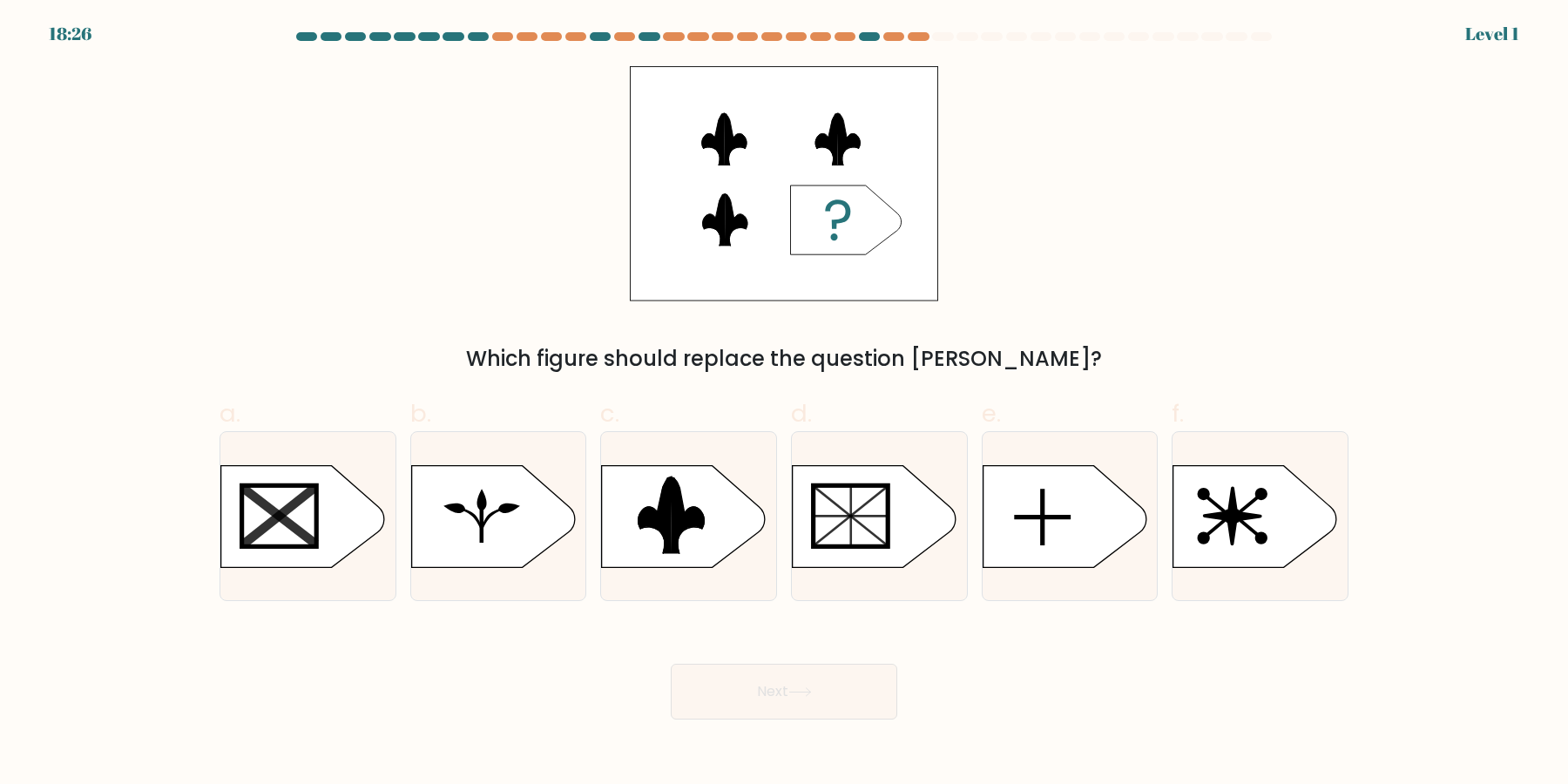
click at [870, 543] on rect at bounding box center [851, 516] width 75 height 61
click at [785, 404] on input "d." at bounding box center [784, 397] width 1 height 12
radio input "true"
click at [671, 664] on button "Next" at bounding box center [784, 691] width 226 height 56
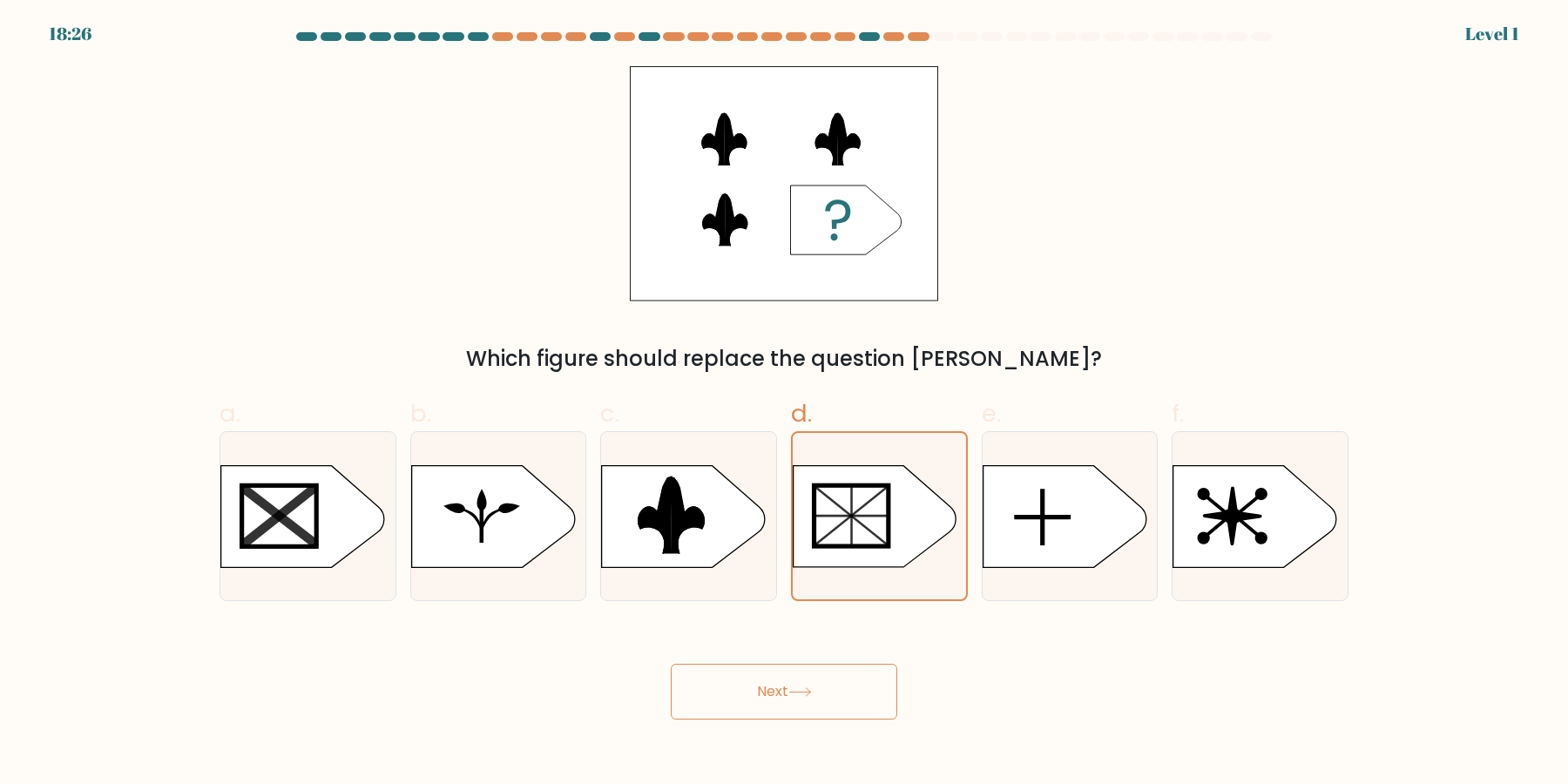
click at [671, 664] on button "Next" at bounding box center [784, 691] width 226 height 56
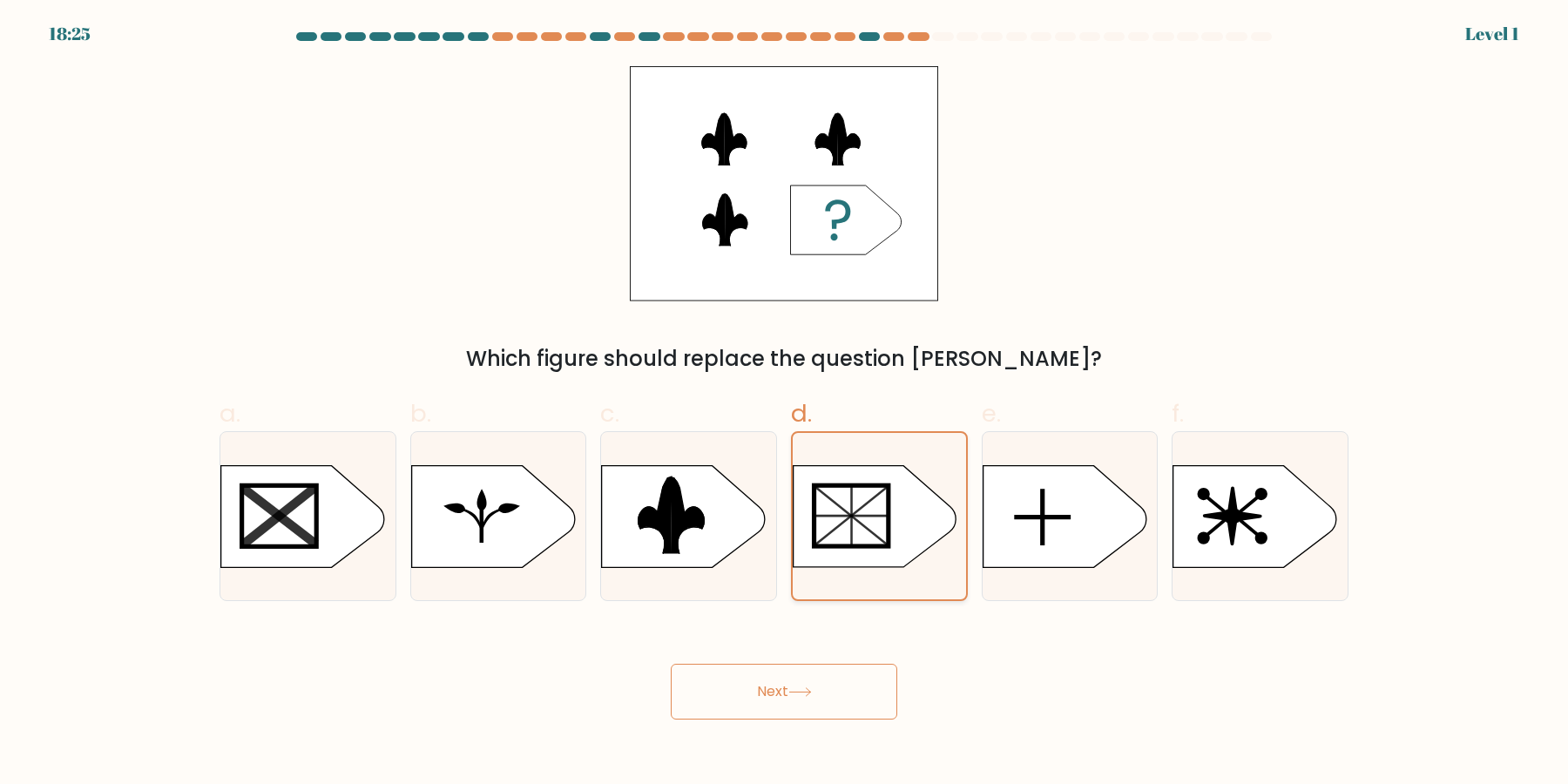
click at [910, 536] on icon at bounding box center [875, 516] width 162 height 101
click at [785, 404] on input "d." at bounding box center [784, 397] width 1 height 12
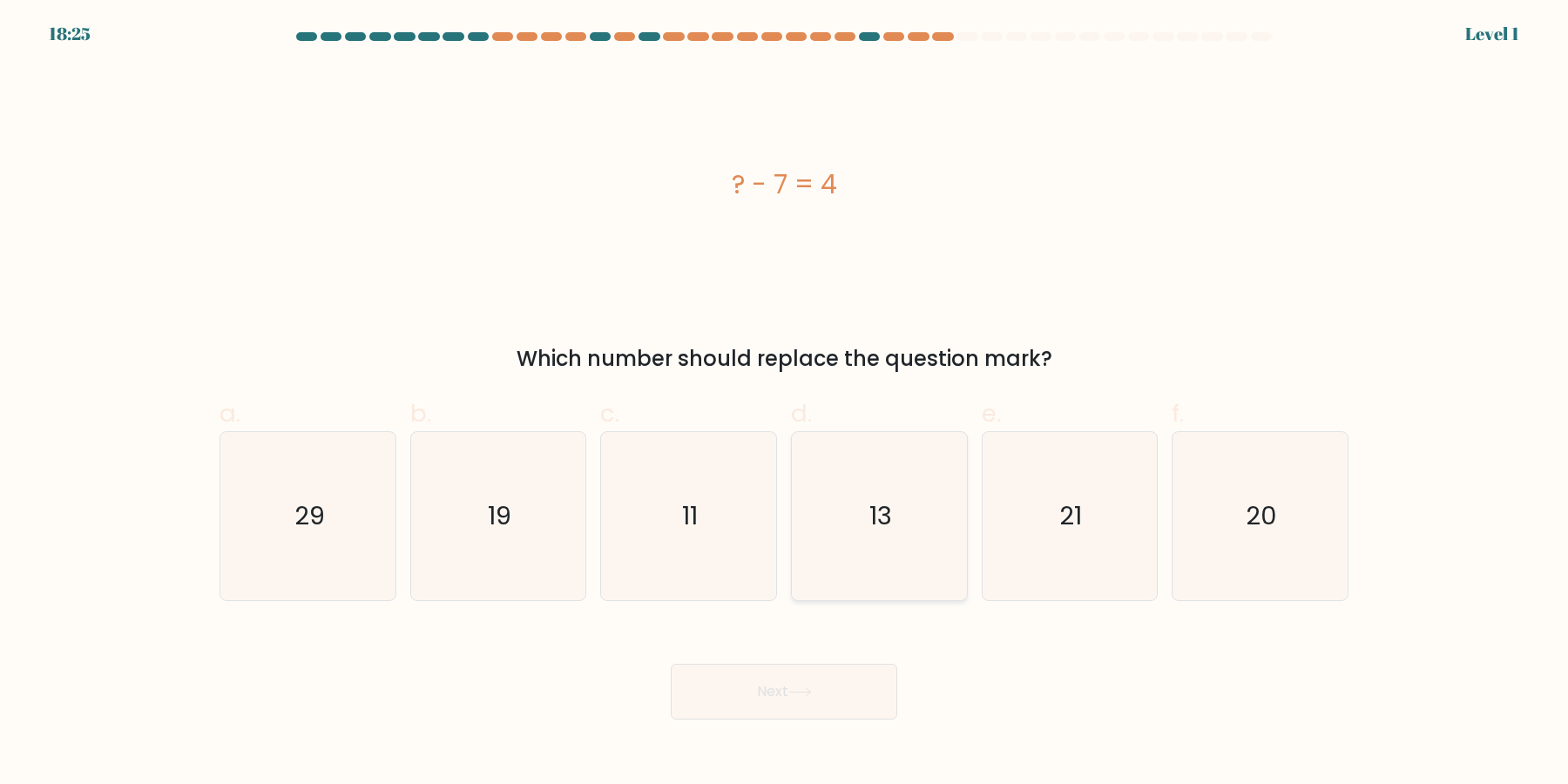
click at [906, 532] on icon "13" at bounding box center [879, 516] width 168 height 168
click at [785, 404] on input "d. 13" at bounding box center [784, 397] width 1 height 12
radio input "true"
click at [671, 664] on button "Next" at bounding box center [784, 691] width 226 height 56
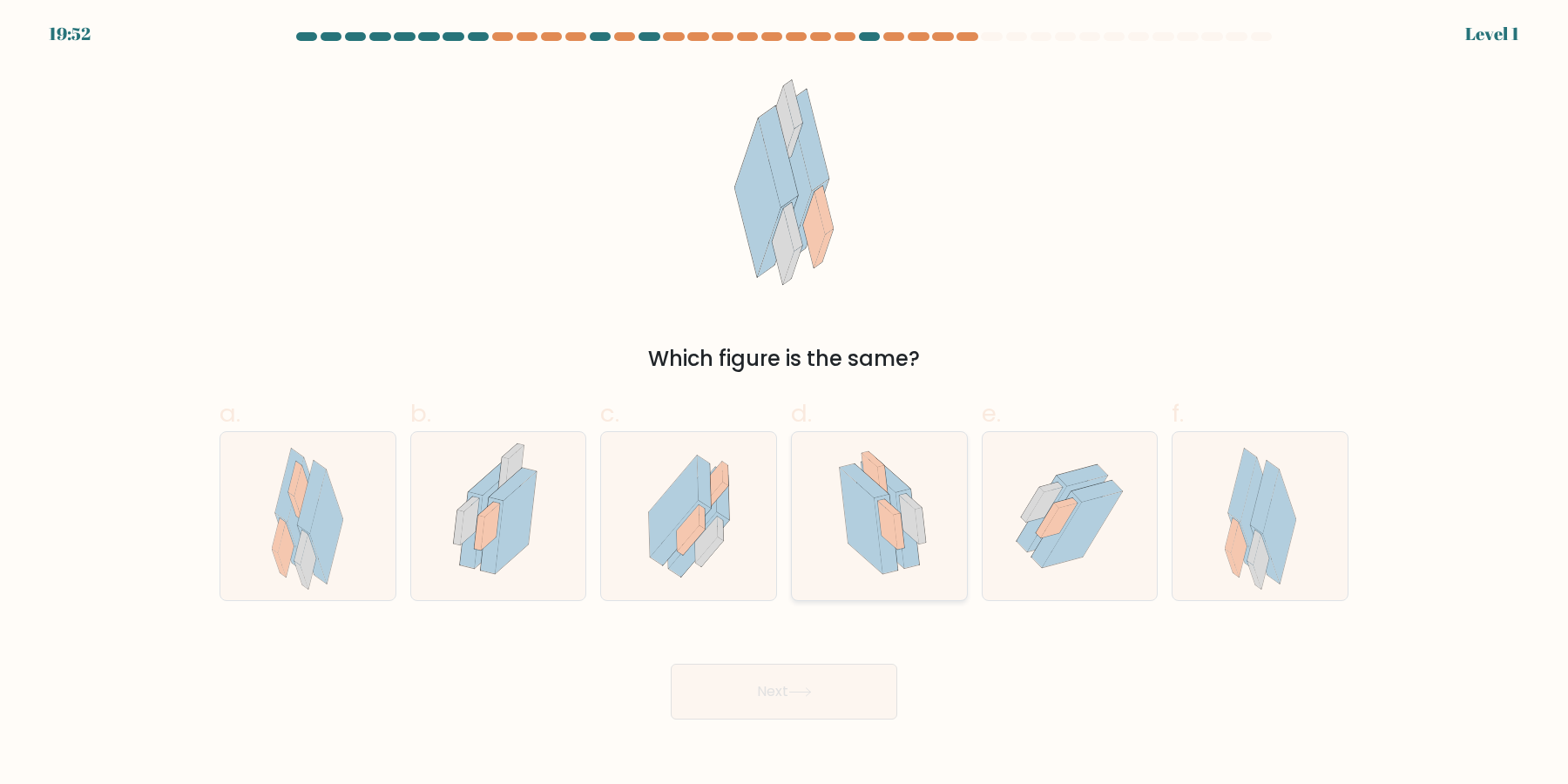
click at [804, 527] on div at bounding box center [879, 516] width 177 height 170
click at [785, 404] on input "d." at bounding box center [784, 397] width 1 height 12
radio input "true"
click at [671, 664] on button "Next" at bounding box center [784, 691] width 226 height 56
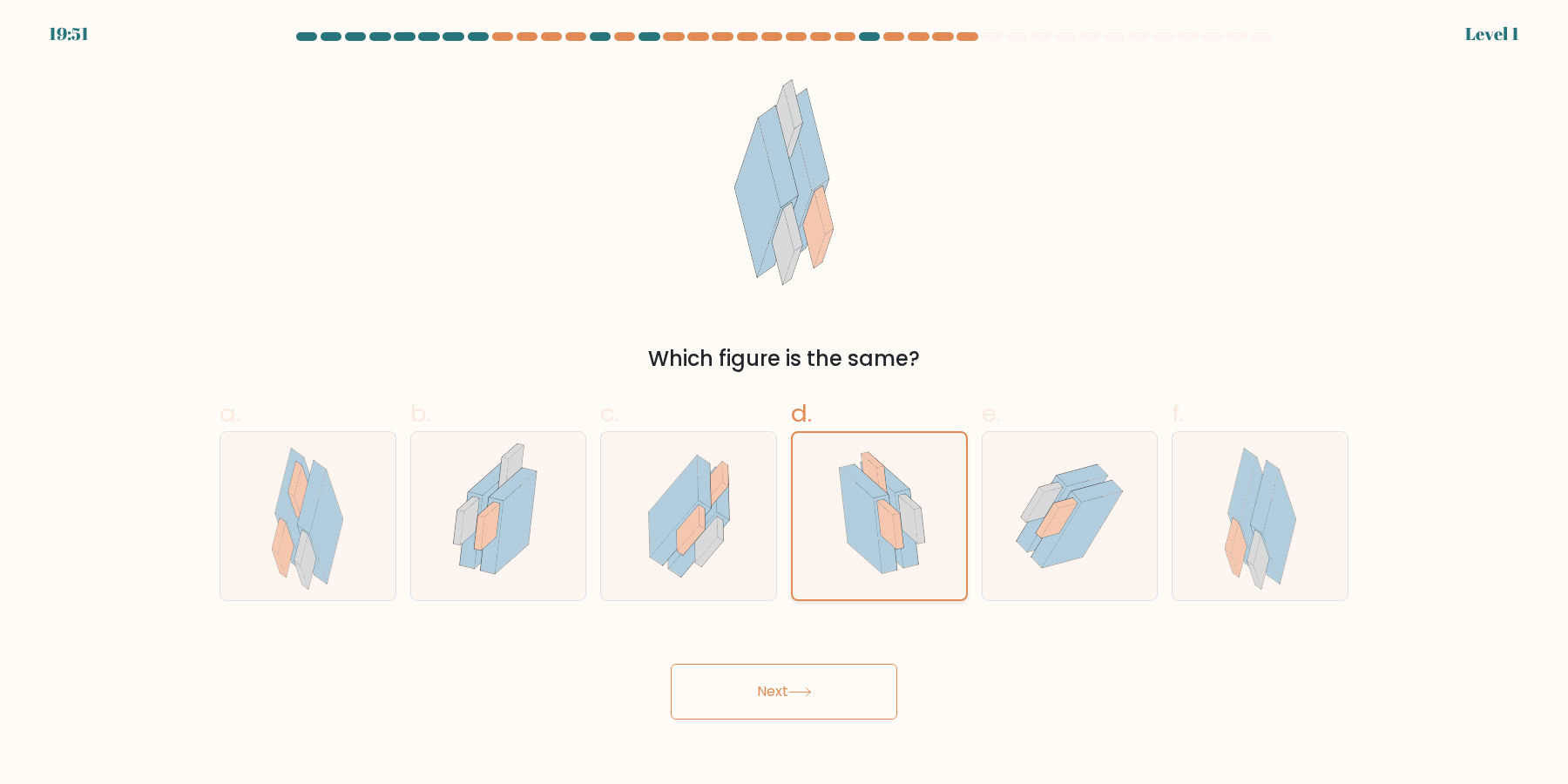
click at [671, 664] on button "Next" at bounding box center [784, 691] width 226 height 56
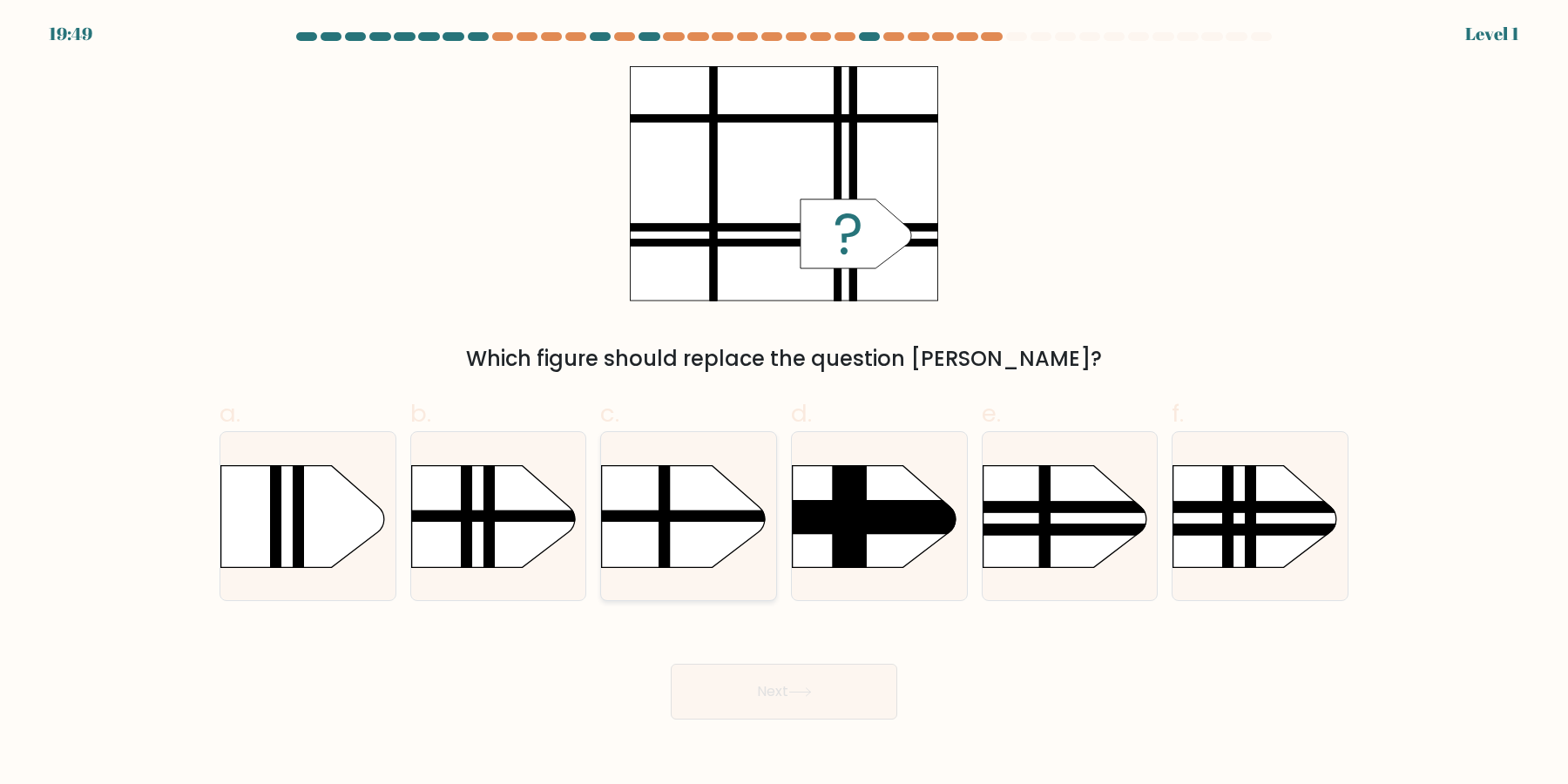
click at [691, 496] on rect at bounding box center [577, 442] width 455 height 346
click at [784, 404] on input "c." at bounding box center [784, 397] width 1 height 12
radio input "true"
click at [671, 664] on button "Next" at bounding box center [784, 691] width 226 height 56
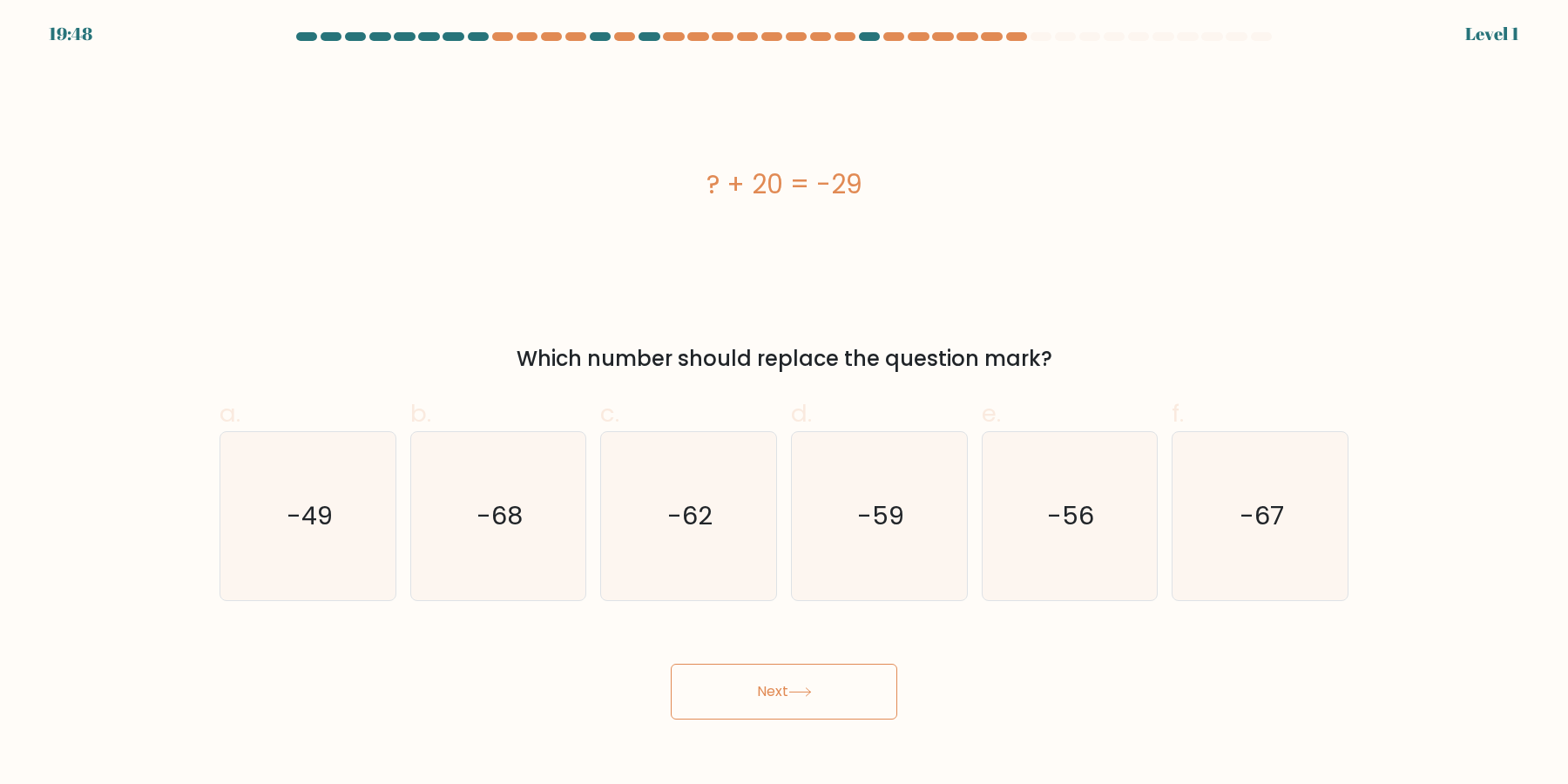
click at [671, 664] on button "Next" at bounding box center [784, 691] width 226 height 56
click at [695, 470] on icon "-62" at bounding box center [689, 516] width 168 height 168
click at [784, 404] on input "c. -62" at bounding box center [784, 397] width 1 height 12
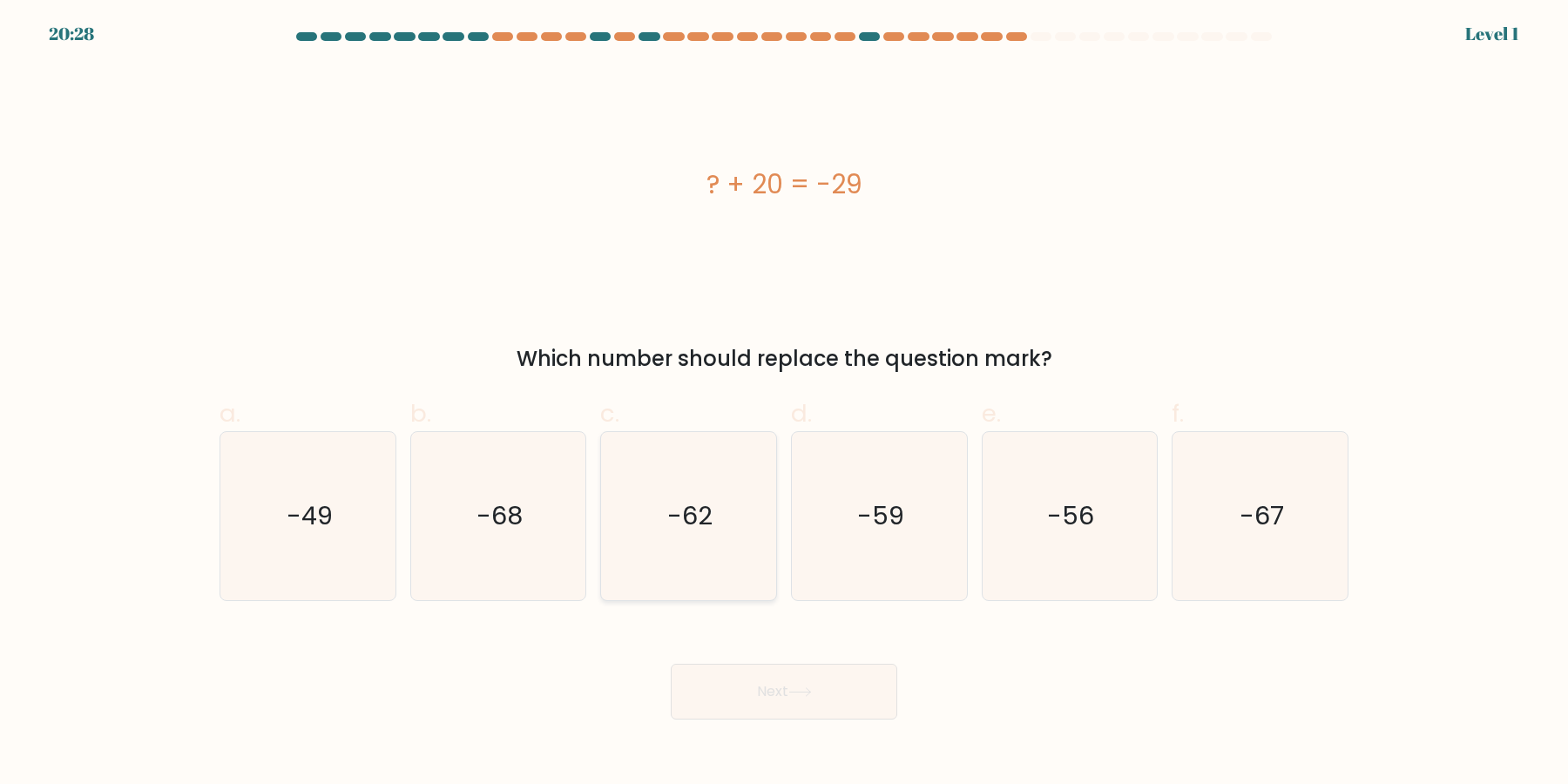
radio input "true"
click at [671, 664] on button "Next" at bounding box center [784, 691] width 226 height 56
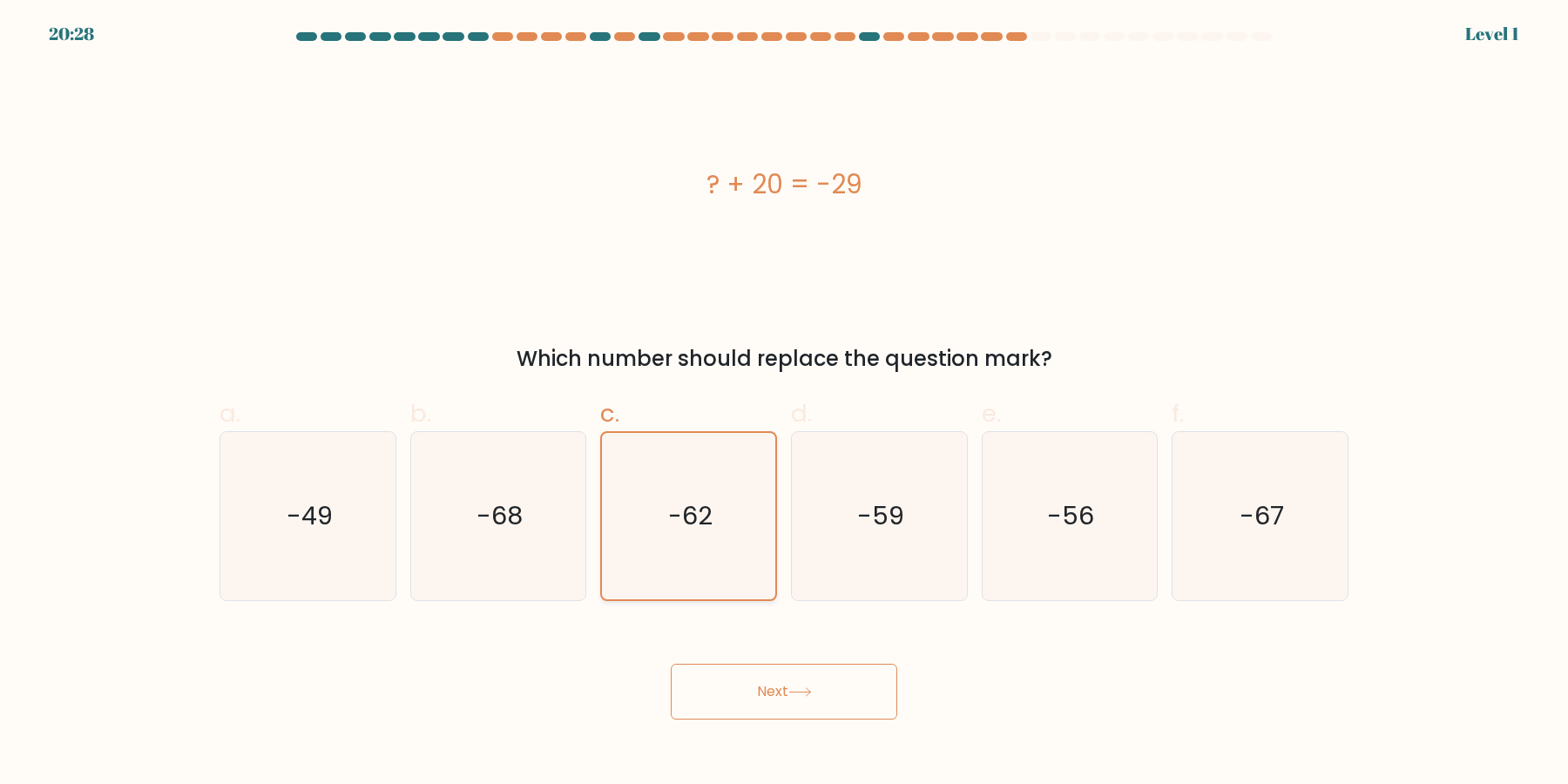
click at [671, 664] on button "Next" at bounding box center [784, 691] width 226 height 56
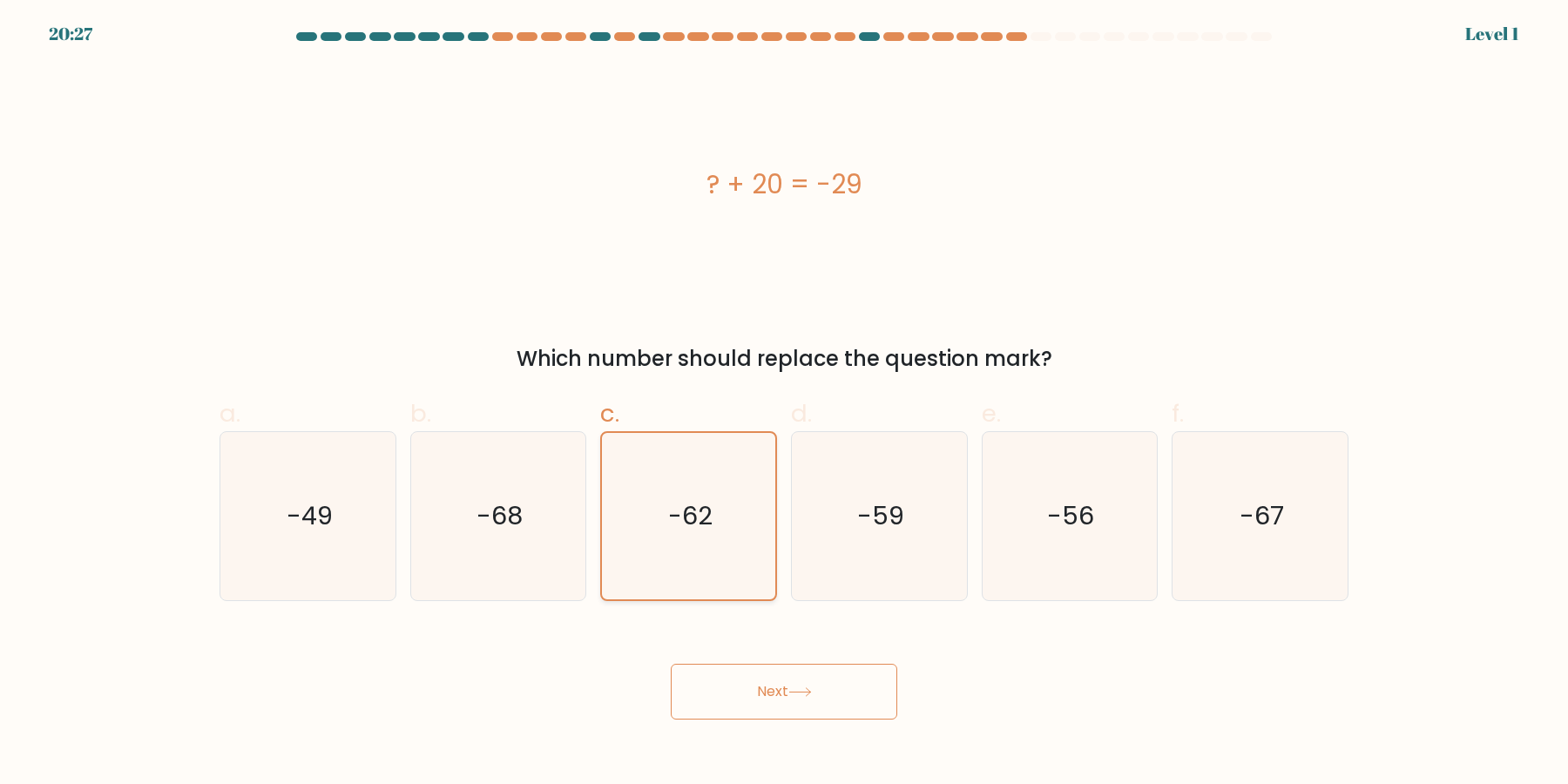
click at [671, 664] on button "Next" at bounding box center [784, 691] width 226 height 56
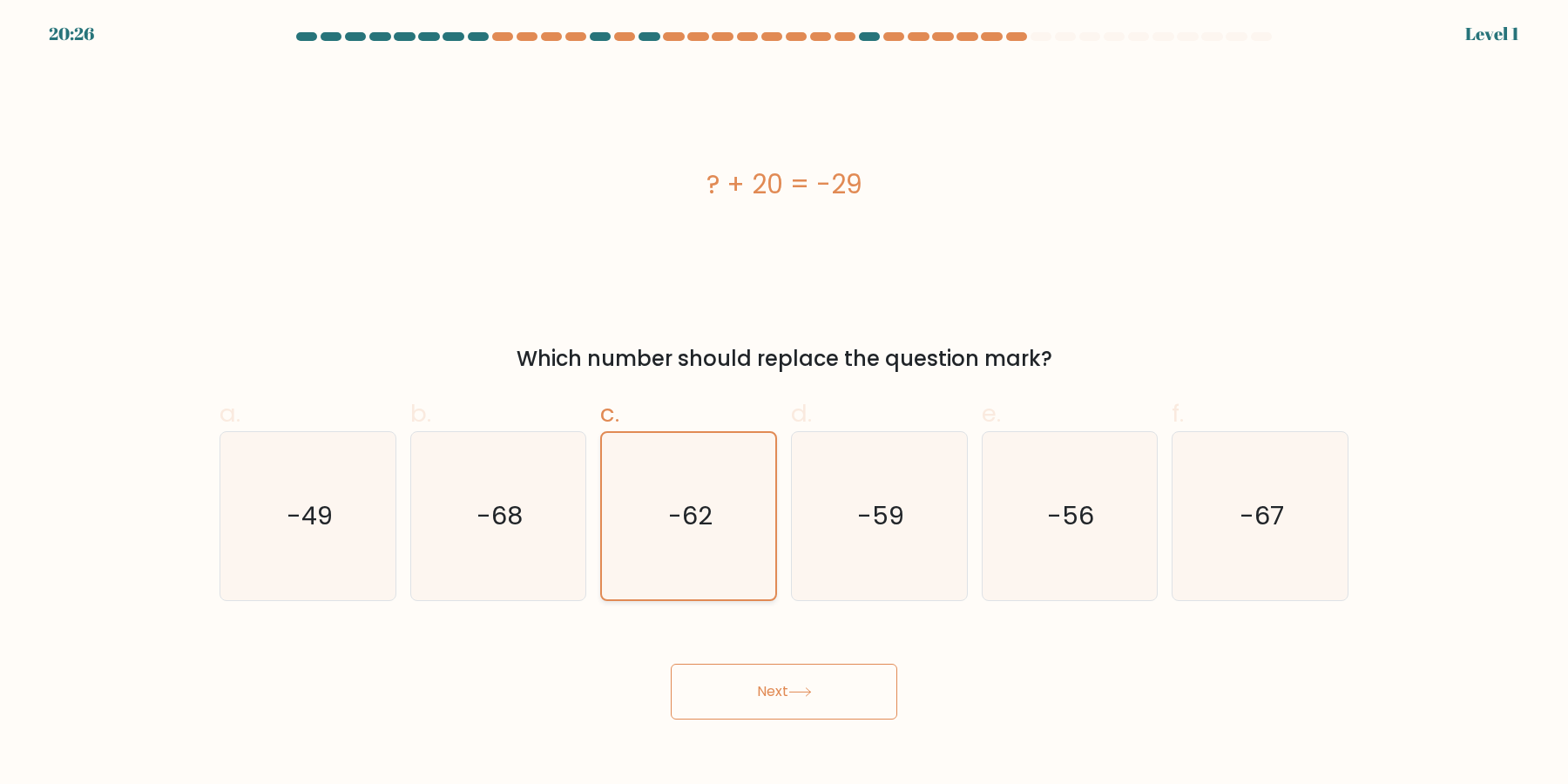
click at [671, 664] on button "Next" at bounding box center [784, 691] width 226 height 56
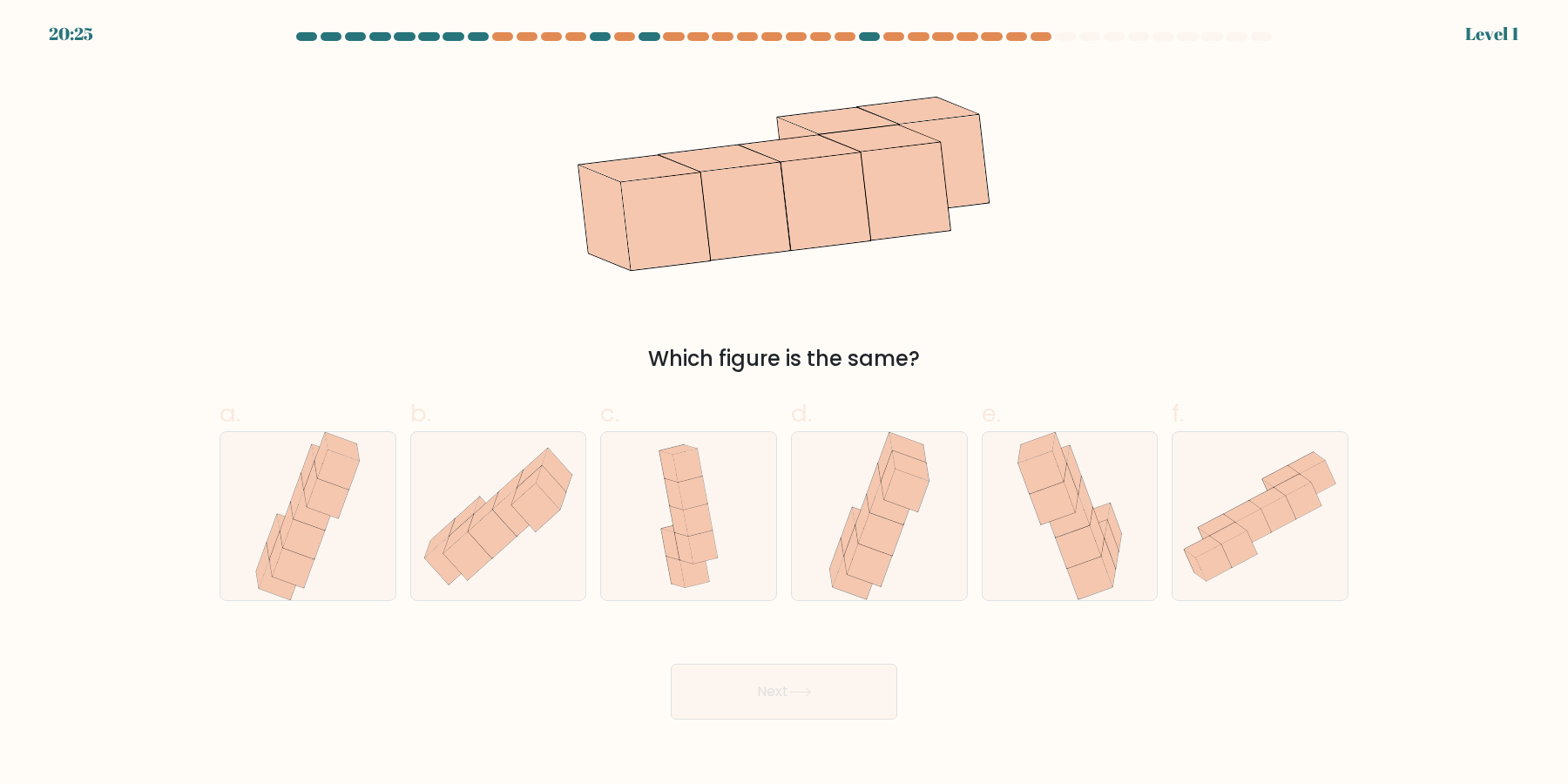
click at [671, 664] on button "Next" at bounding box center [784, 691] width 226 height 56
click at [695, 470] on icon at bounding box center [688, 465] width 29 height 33
click at [784, 404] on input "c." at bounding box center [784, 397] width 1 height 12
radio input "true"
click at [671, 664] on button "Next" at bounding box center [784, 691] width 226 height 56
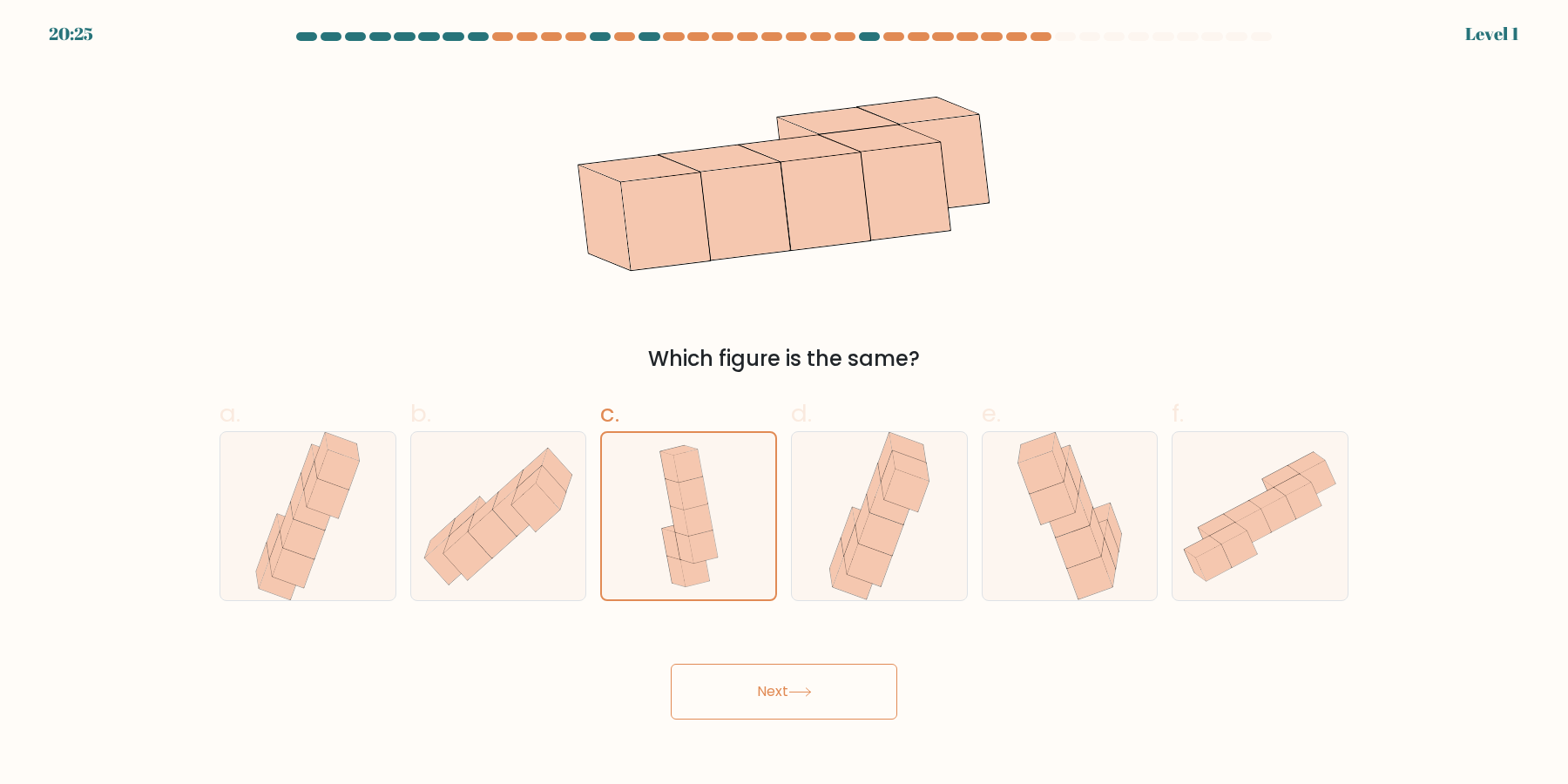
click at [671, 664] on button "Next" at bounding box center [784, 691] width 226 height 56
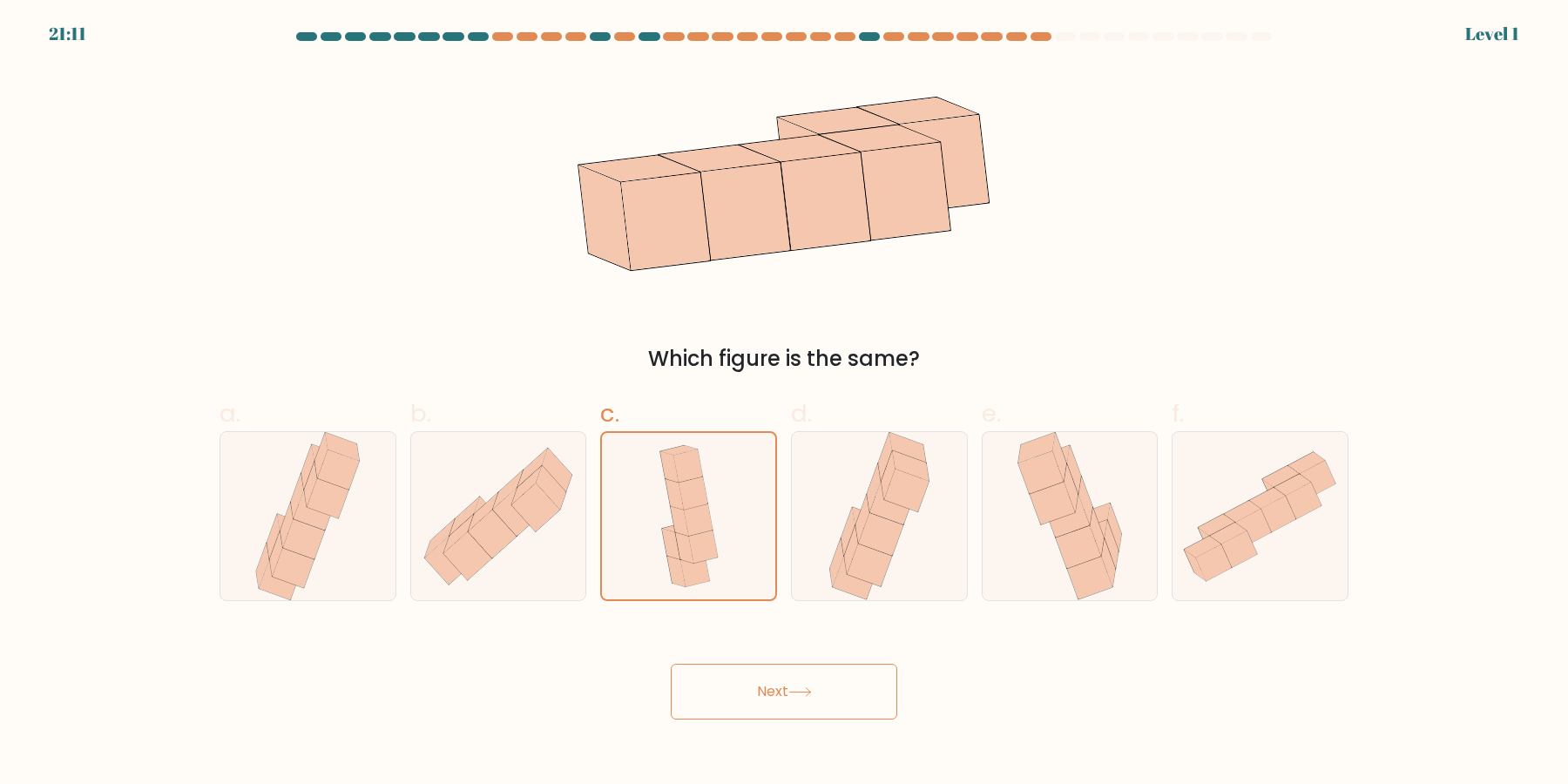
click at [671, 664] on button "Next" at bounding box center [784, 691] width 226 height 56
click button "Next" at bounding box center [784, 691] width 226 height 56
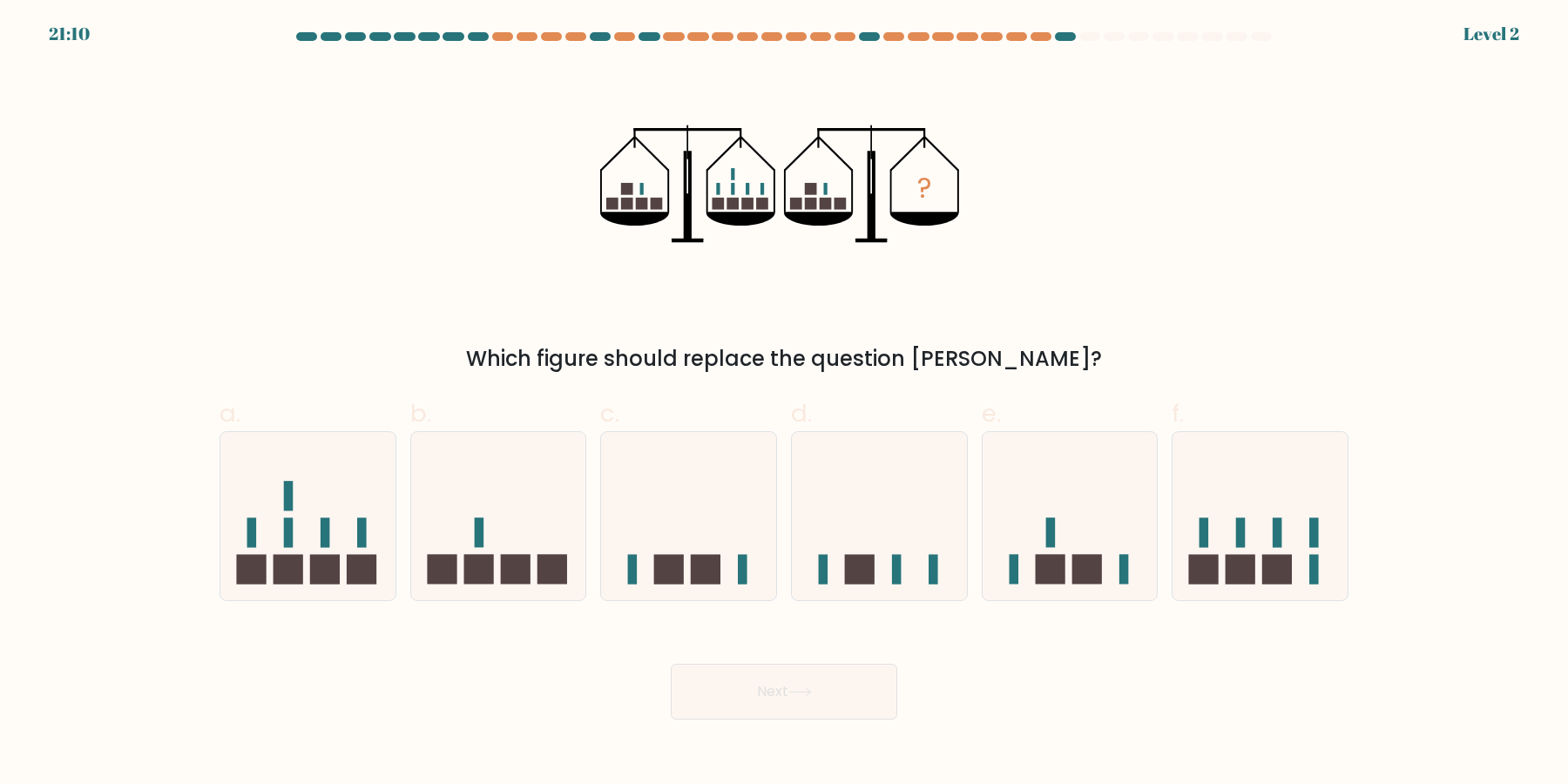
click at [671, 664] on button "Next" at bounding box center [784, 691] width 226 height 56
click at [695, 470] on icon at bounding box center [689, 517] width 176 height 144
click at [784, 404] on input "c." at bounding box center [784, 397] width 1 height 12
radio input "true"
click at [671, 664] on button "Next" at bounding box center [784, 691] width 226 height 56
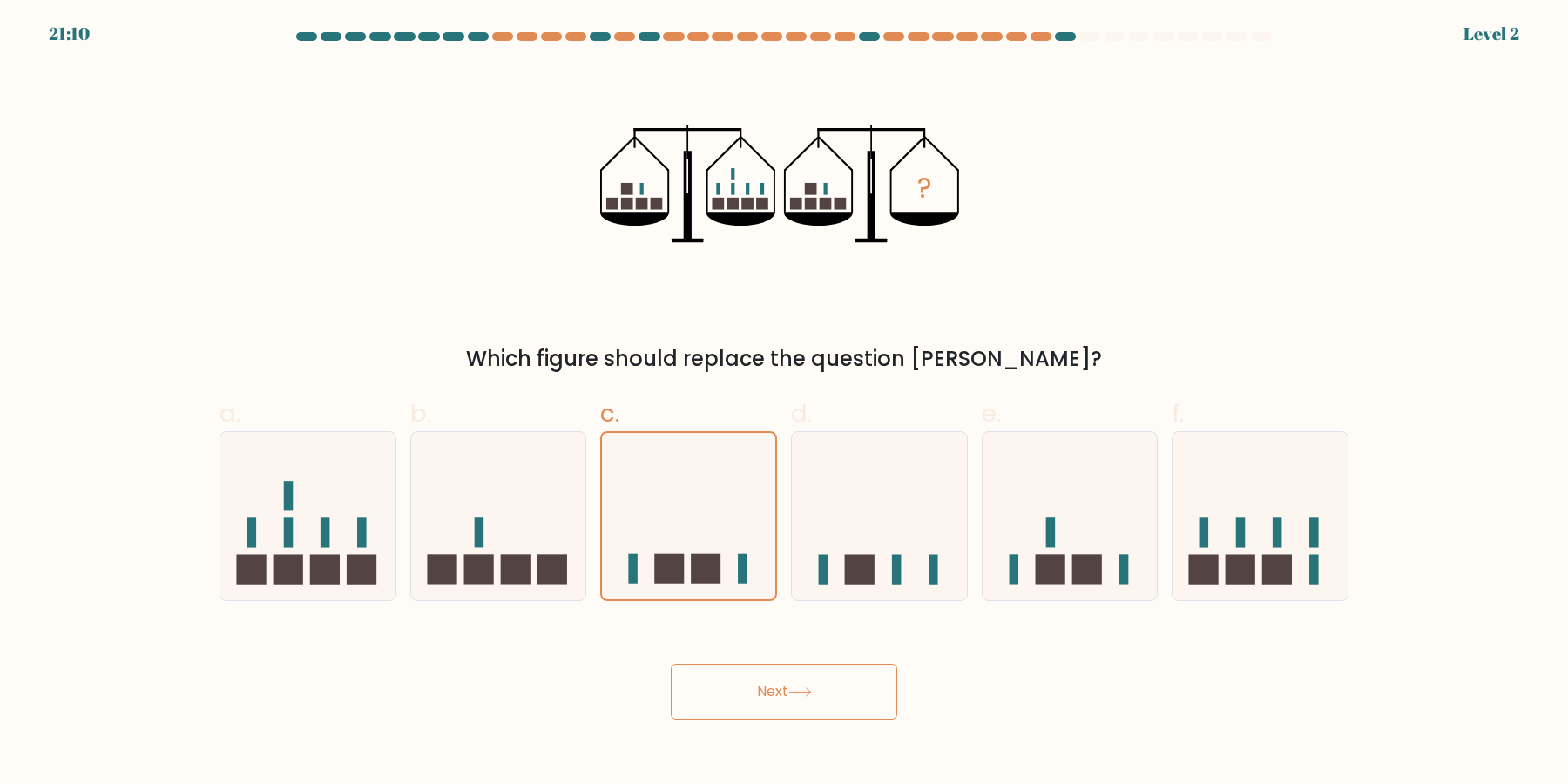
click at [671, 664] on button "Next" at bounding box center [784, 691] width 226 height 56
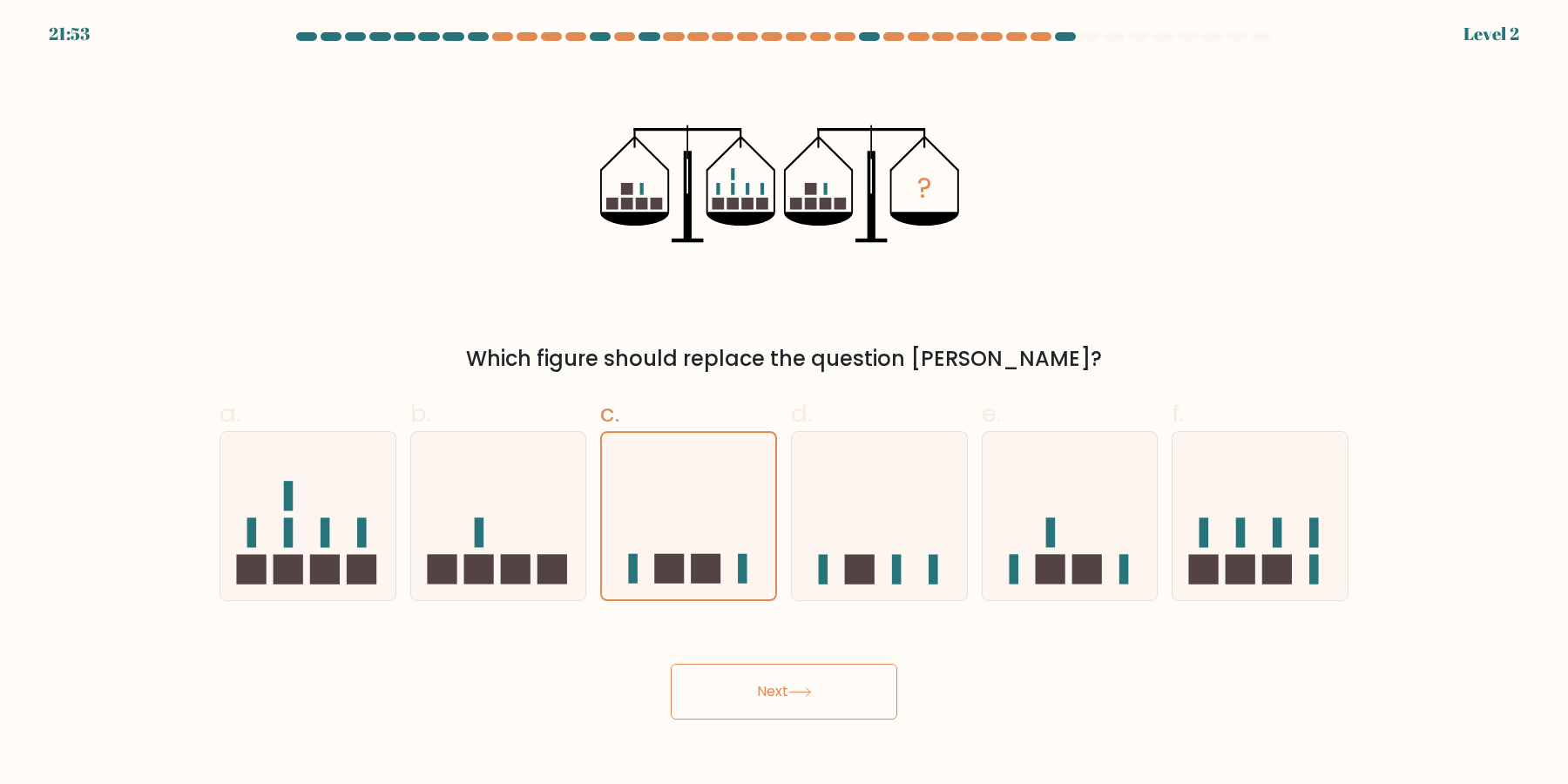
click at [671, 664] on button "Next" at bounding box center [784, 691] width 226 height 56
click button "Next" at bounding box center [784, 691] width 226 height 56
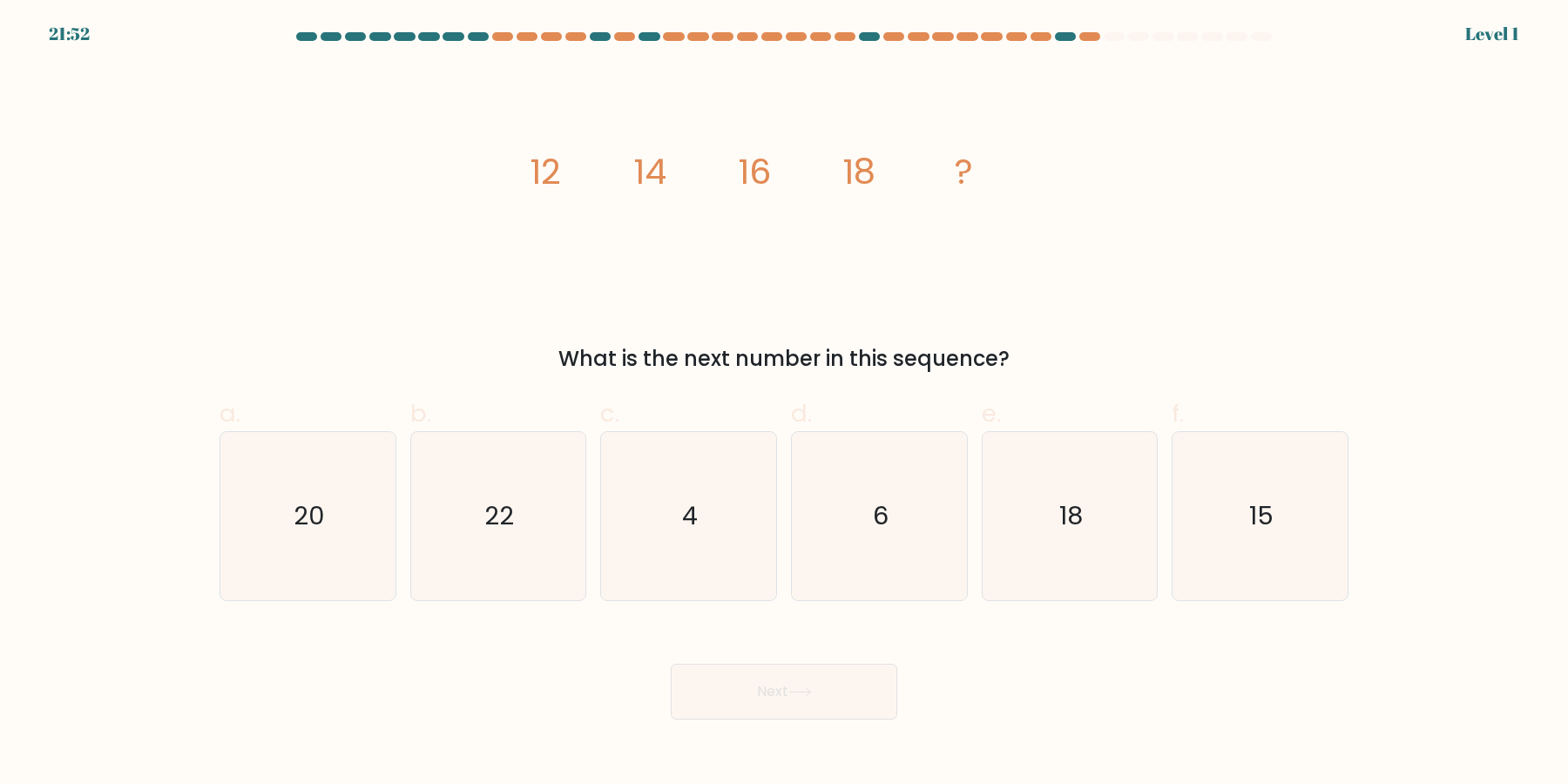
click at [695, 470] on icon "4" at bounding box center [689, 516] width 168 height 168
click at [784, 404] on input "c. 4" at bounding box center [784, 397] width 1 height 12
radio input "true"
click at [671, 664] on button "Next" at bounding box center [784, 691] width 226 height 56
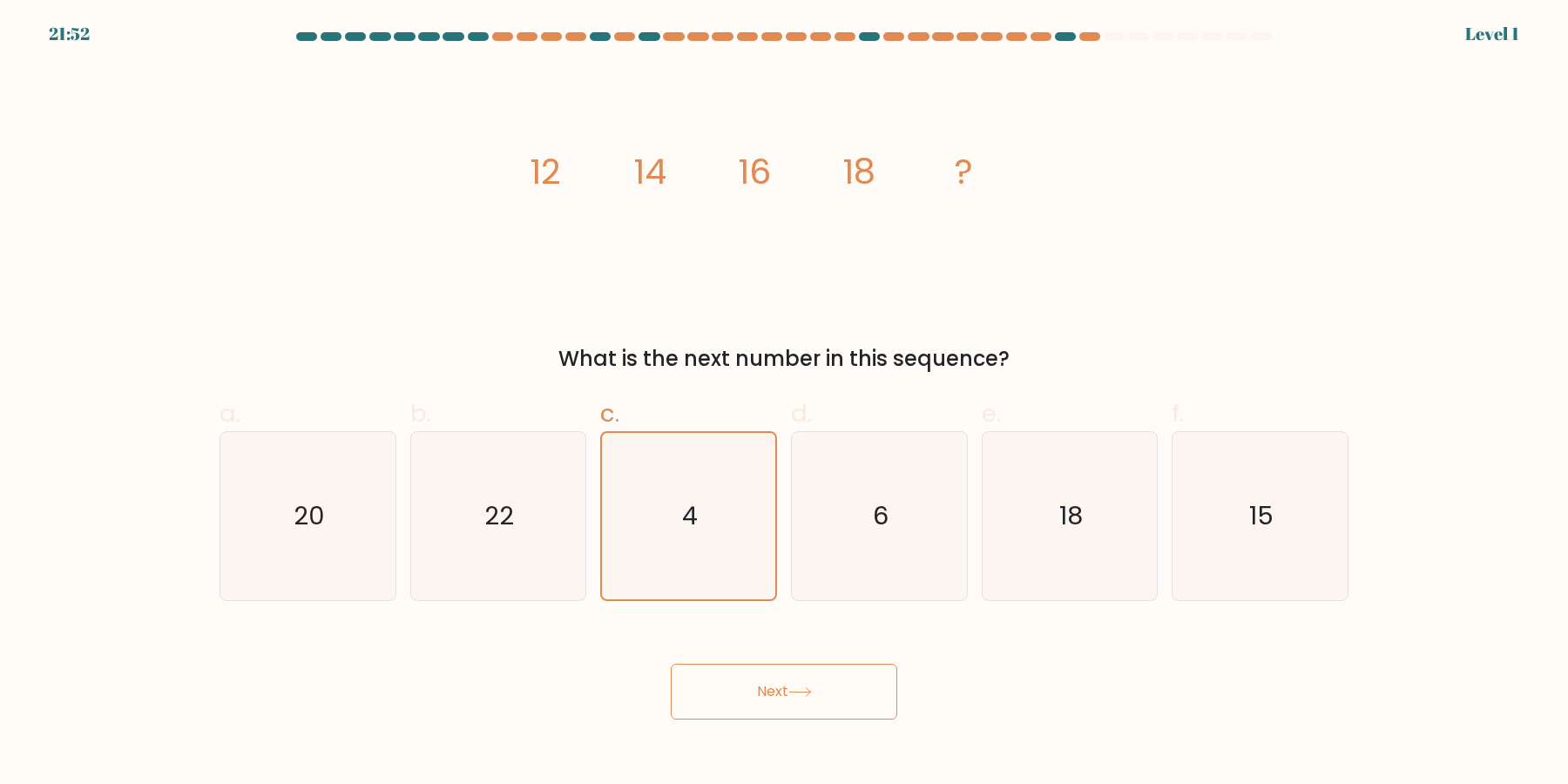
click at [671, 664] on button "Next" at bounding box center [784, 691] width 226 height 56
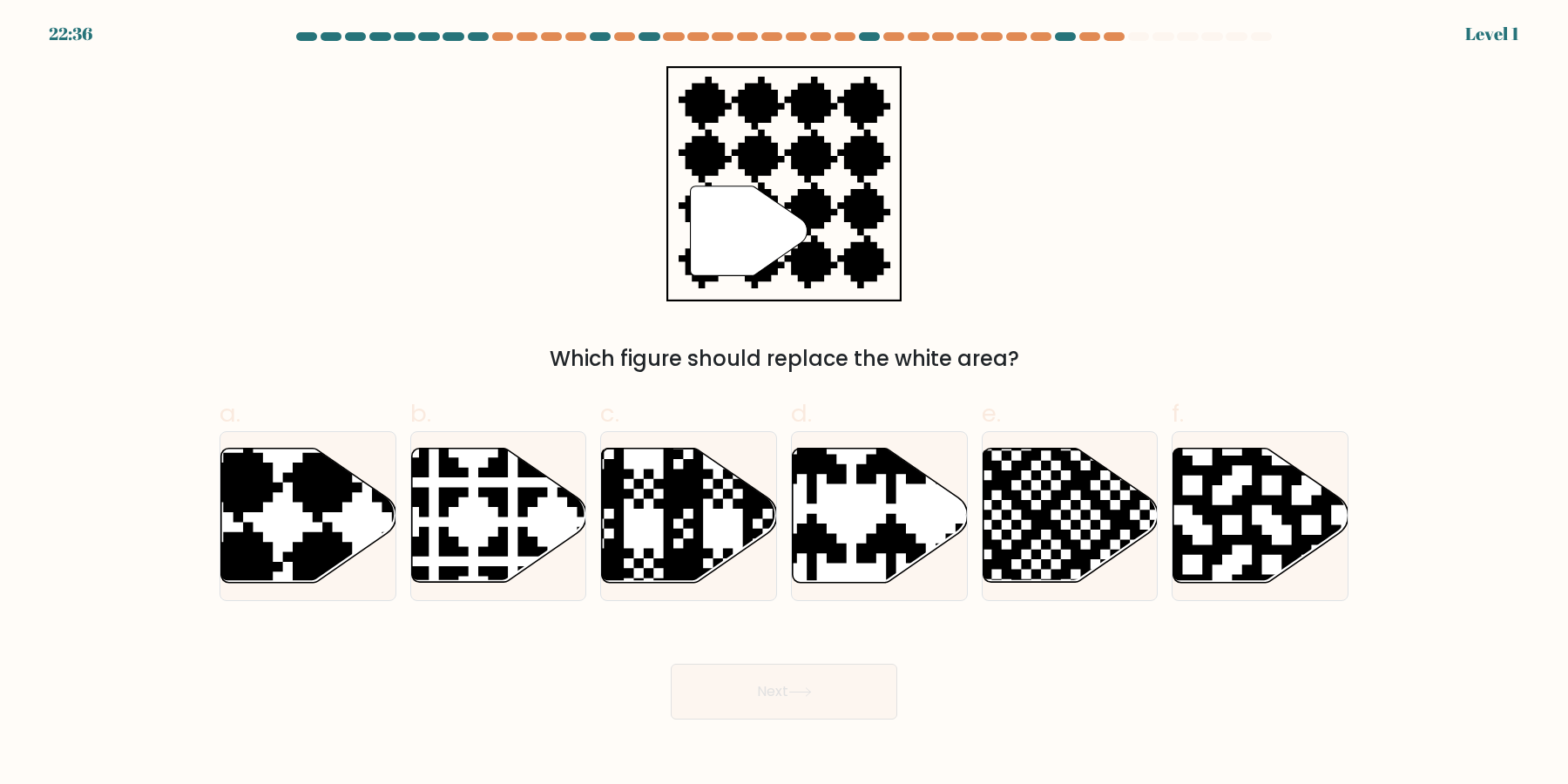
click at [671, 664] on button "Next" at bounding box center [784, 691] width 226 height 56
click at [695, 470] on icon at bounding box center [743, 588] width 317 height 317
click at [784, 404] on input "c." at bounding box center [784, 397] width 1 height 12
radio input "true"
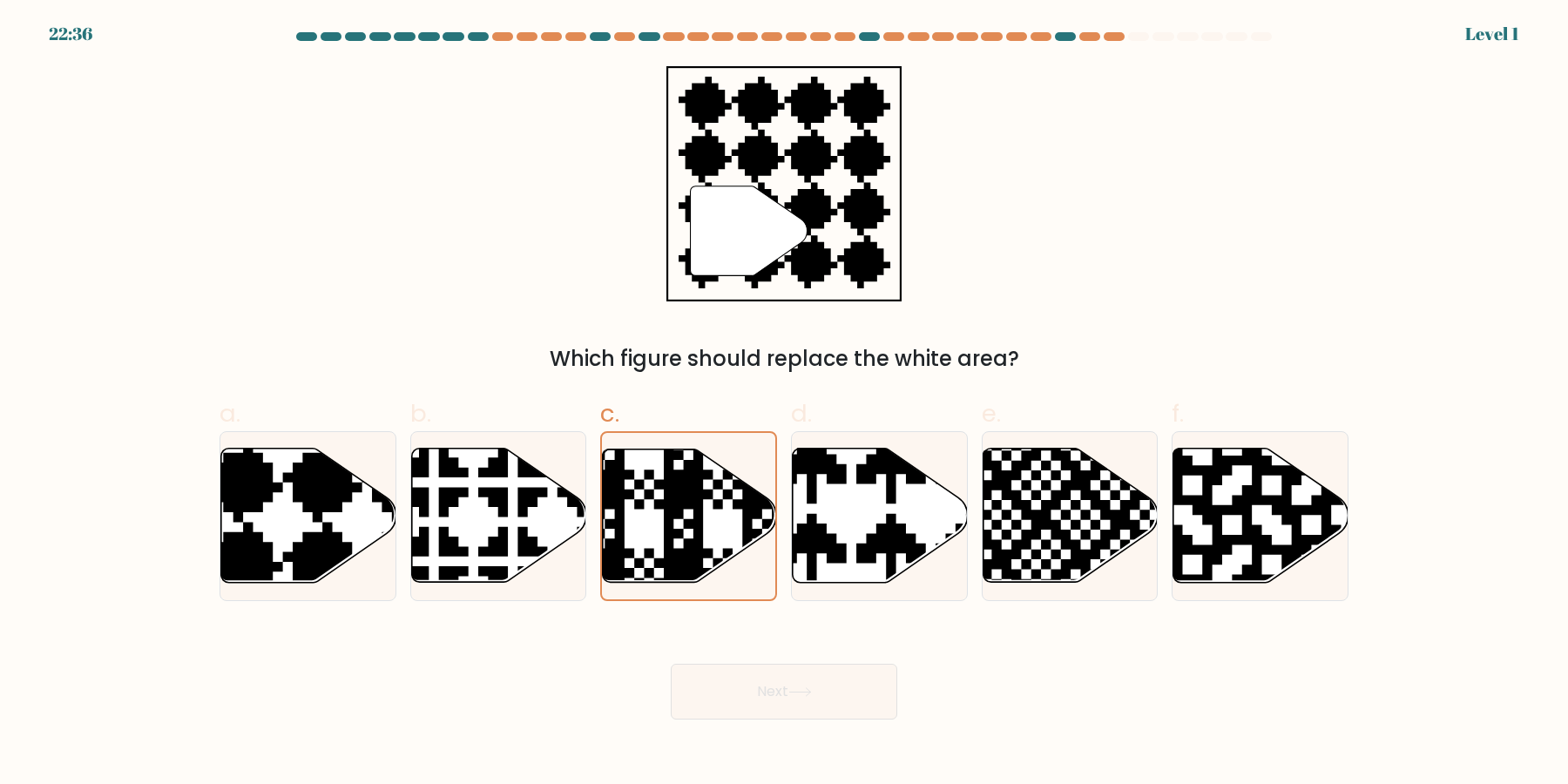
click at [671, 664] on button "Next" at bounding box center [784, 691] width 226 height 56
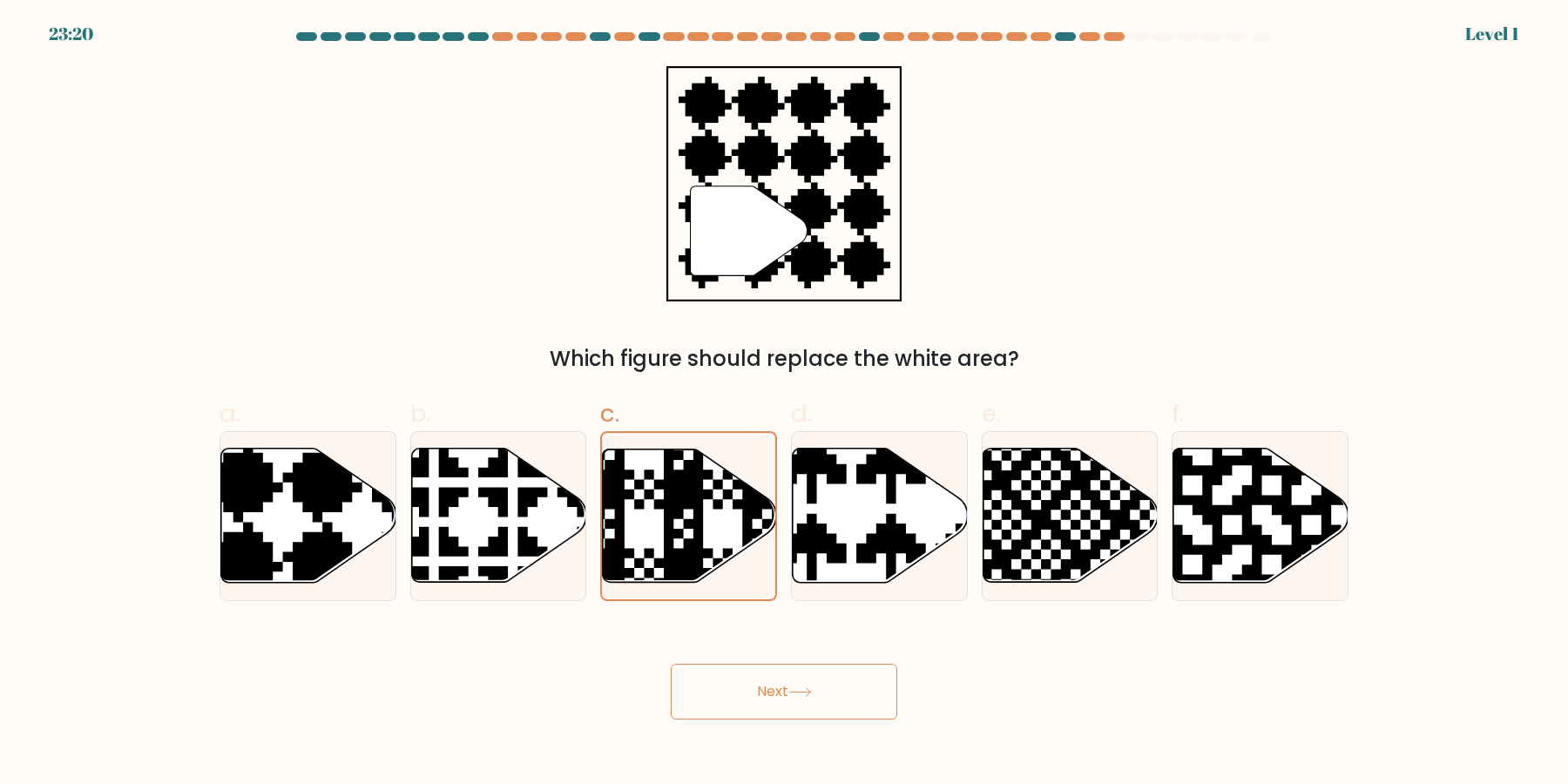
click at [671, 664] on button "Next" at bounding box center [784, 691] width 226 height 56
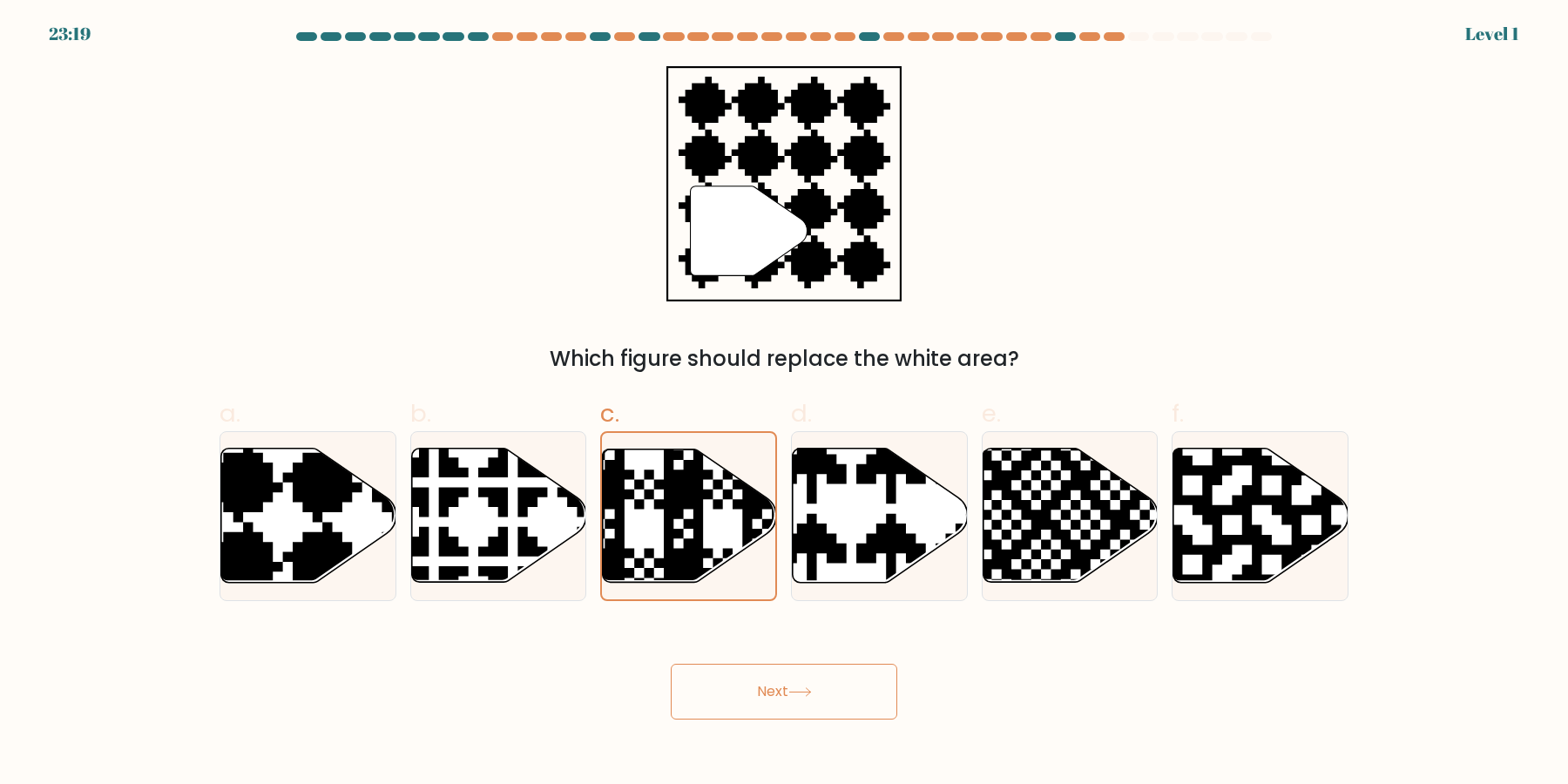
click at [671, 664] on button "Next" at bounding box center [784, 691] width 226 height 56
click at [695, 470] on icon at bounding box center [742, 587] width 314 height 314
click at [784, 404] on input "c." at bounding box center [784, 397] width 1 height 12
click button "Next" at bounding box center [784, 691] width 226 height 56
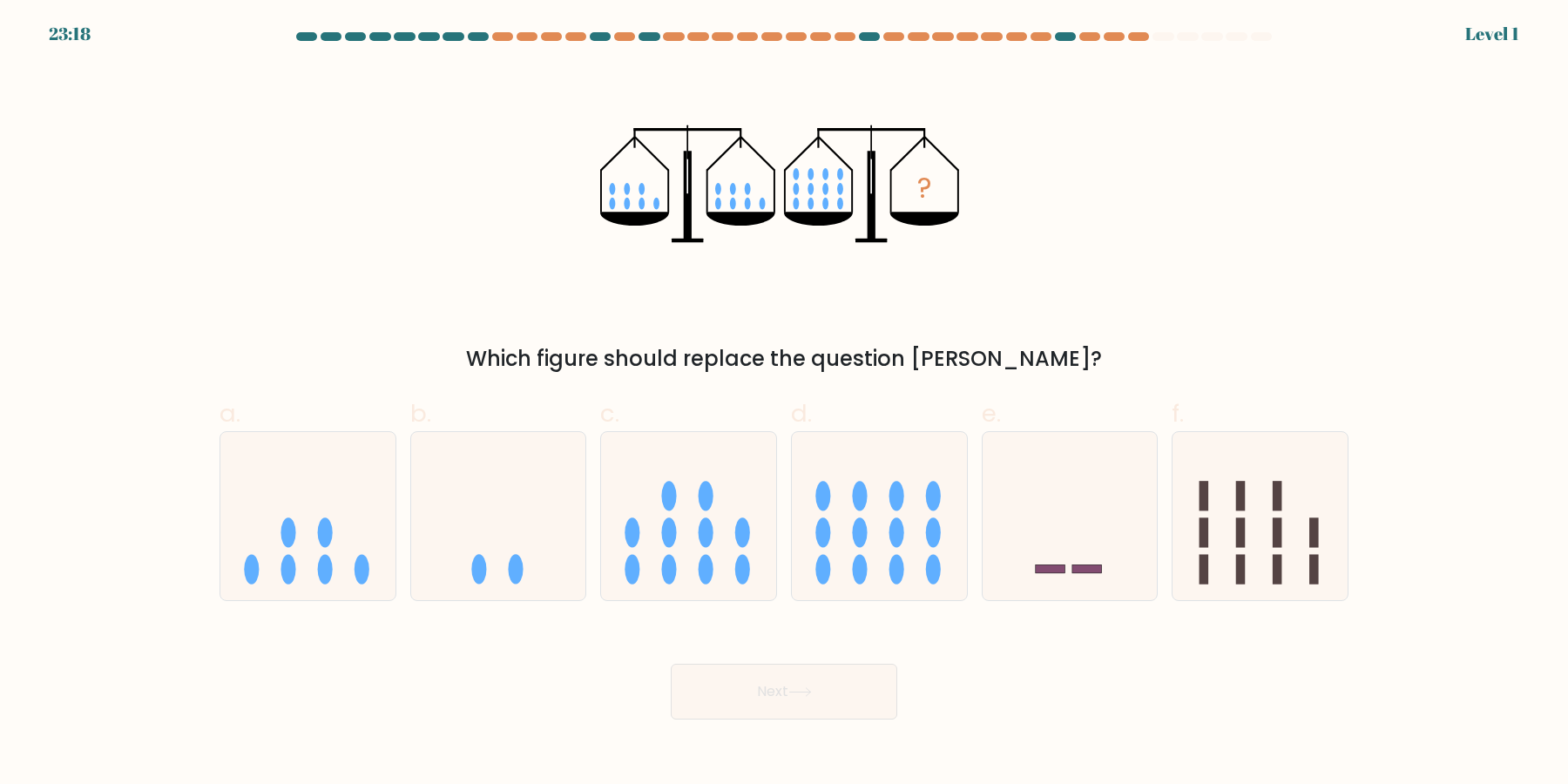
click at [671, 664] on button "Next" at bounding box center [784, 691] width 226 height 56
click at [695, 470] on icon at bounding box center [689, 517] width 176 height 144
click at [784, 404] on input "c." at bounding box center [784, 397] width 1 height 12
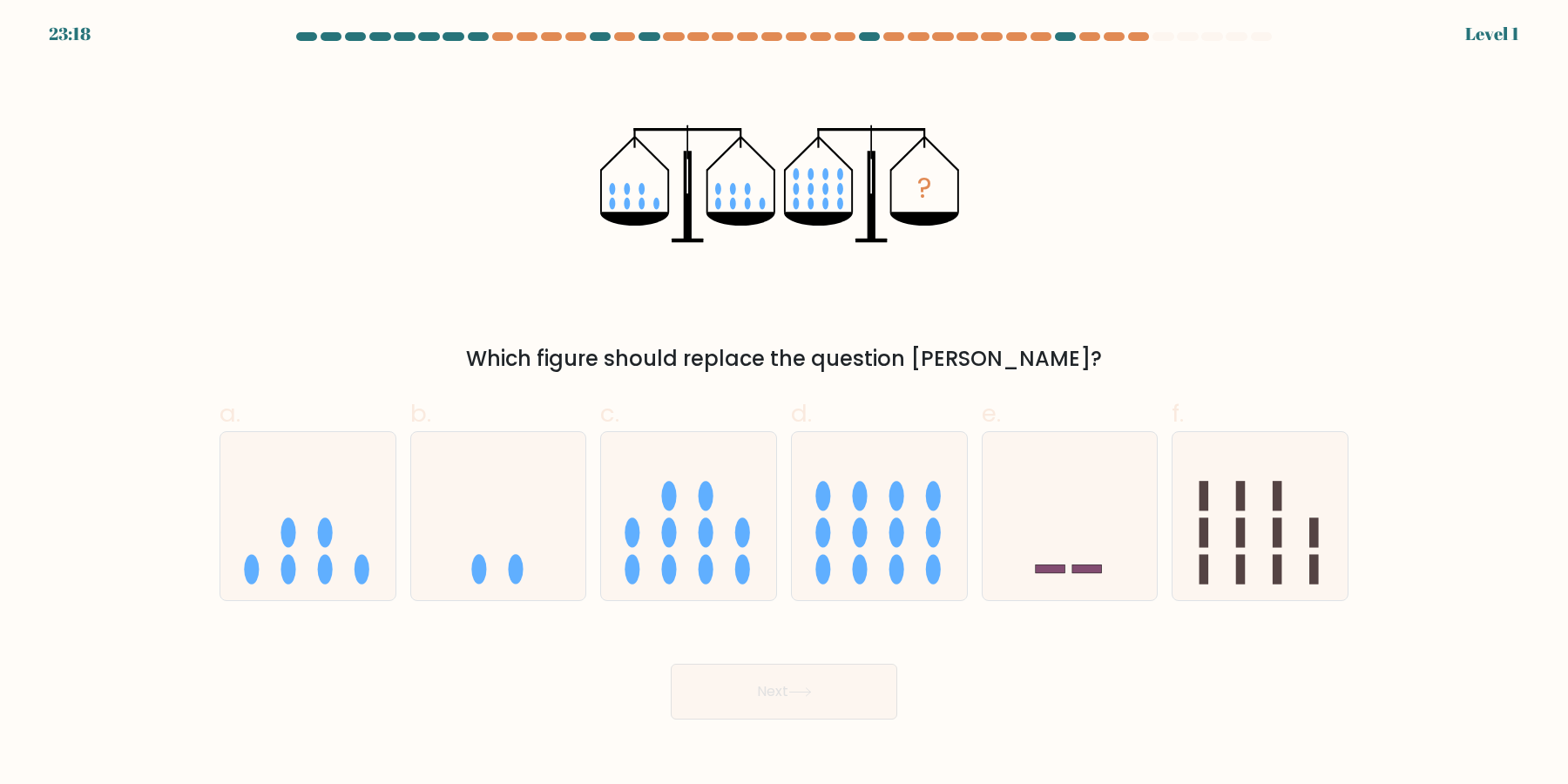
radio input "true"
click at [671, 664] on button "Next" at bounding box center [784, 691] width 226 height 56
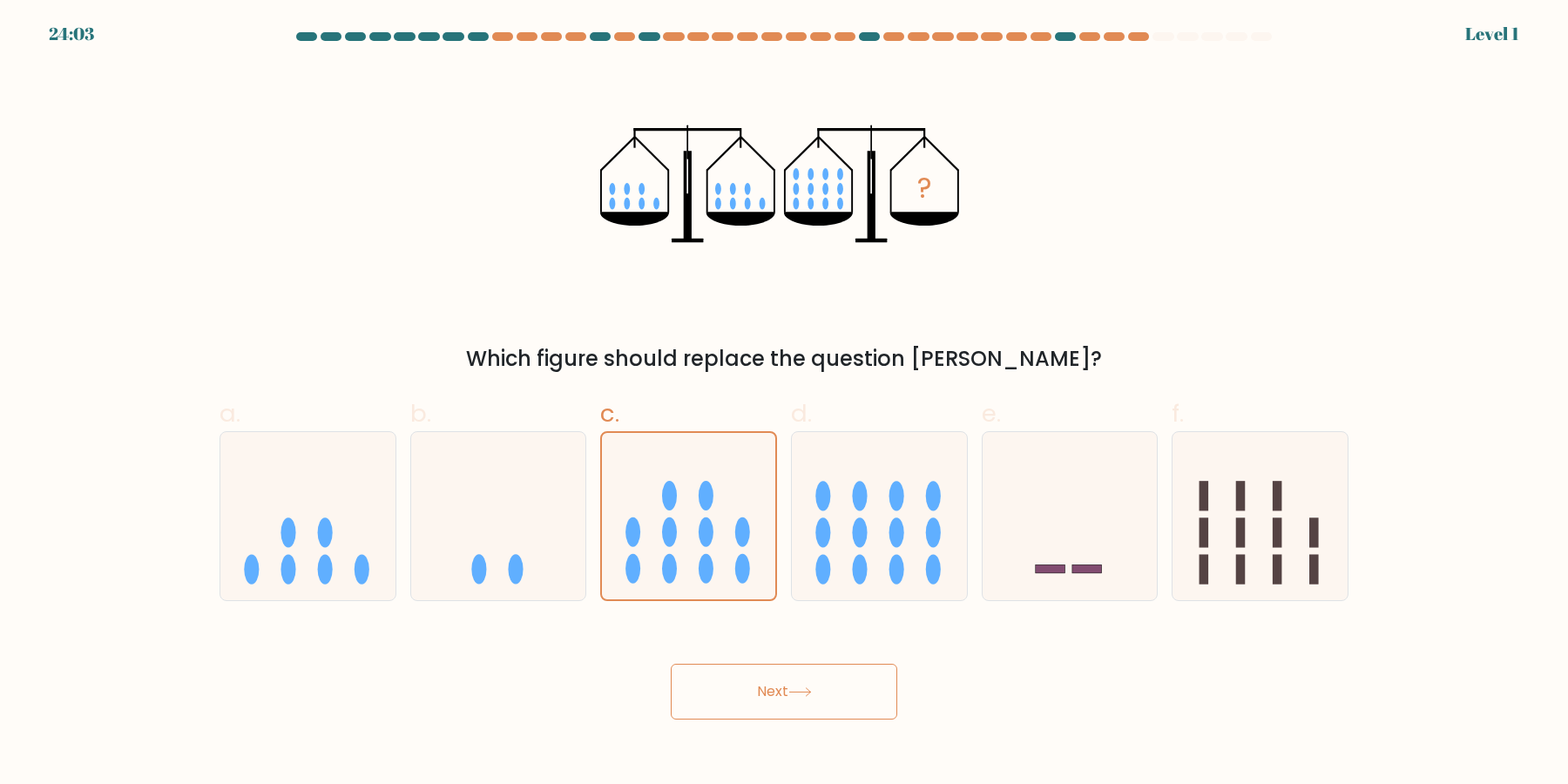
click at [671, 664] on button "Next" at bounding box center [784, 691] width 226 height 56
click button "Next" at bounding box center [784, 691] width 226 height 56
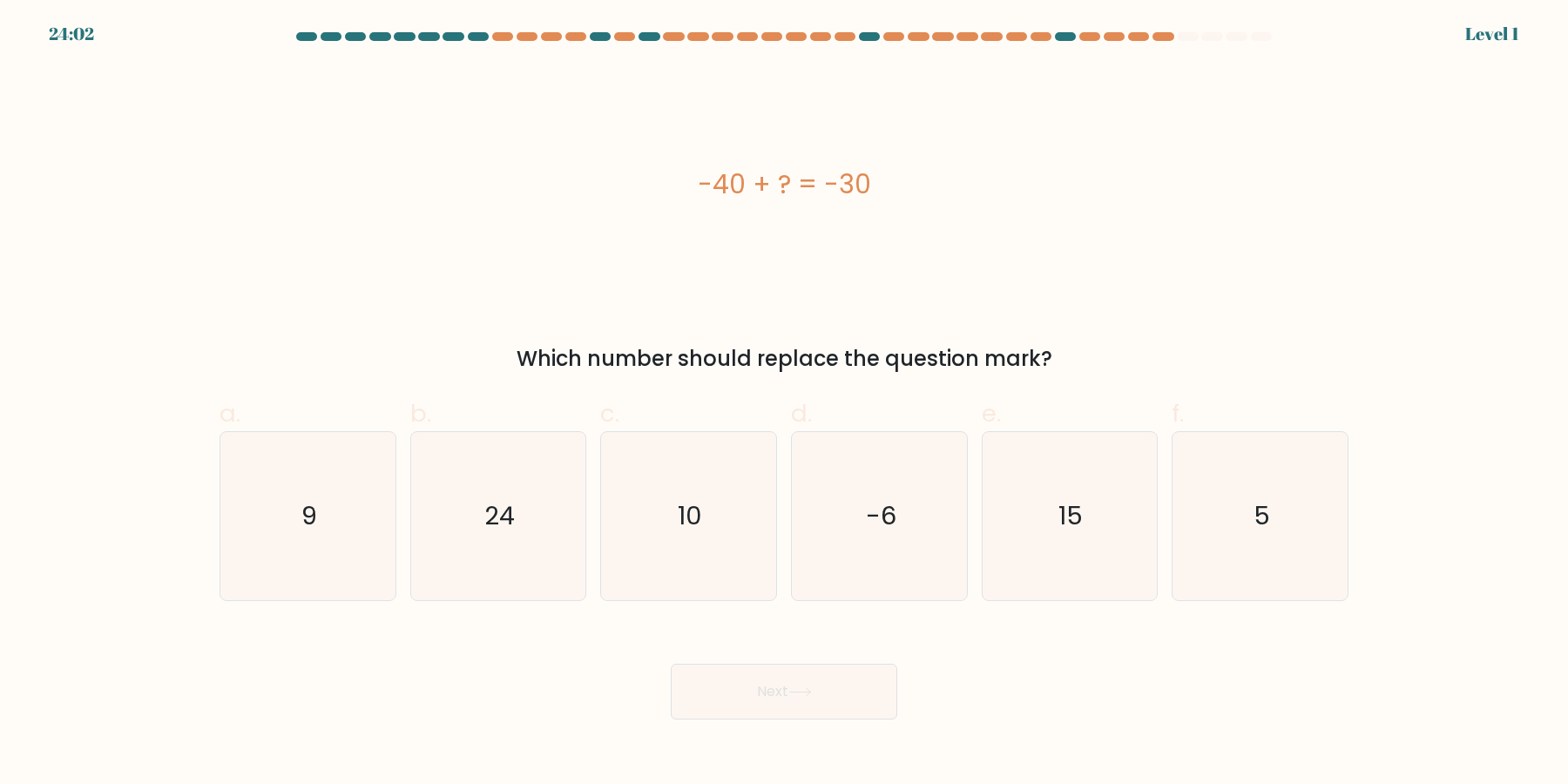
click at [671, 664] on button "Next" at bounding box center [784, 691] width 226 height 56
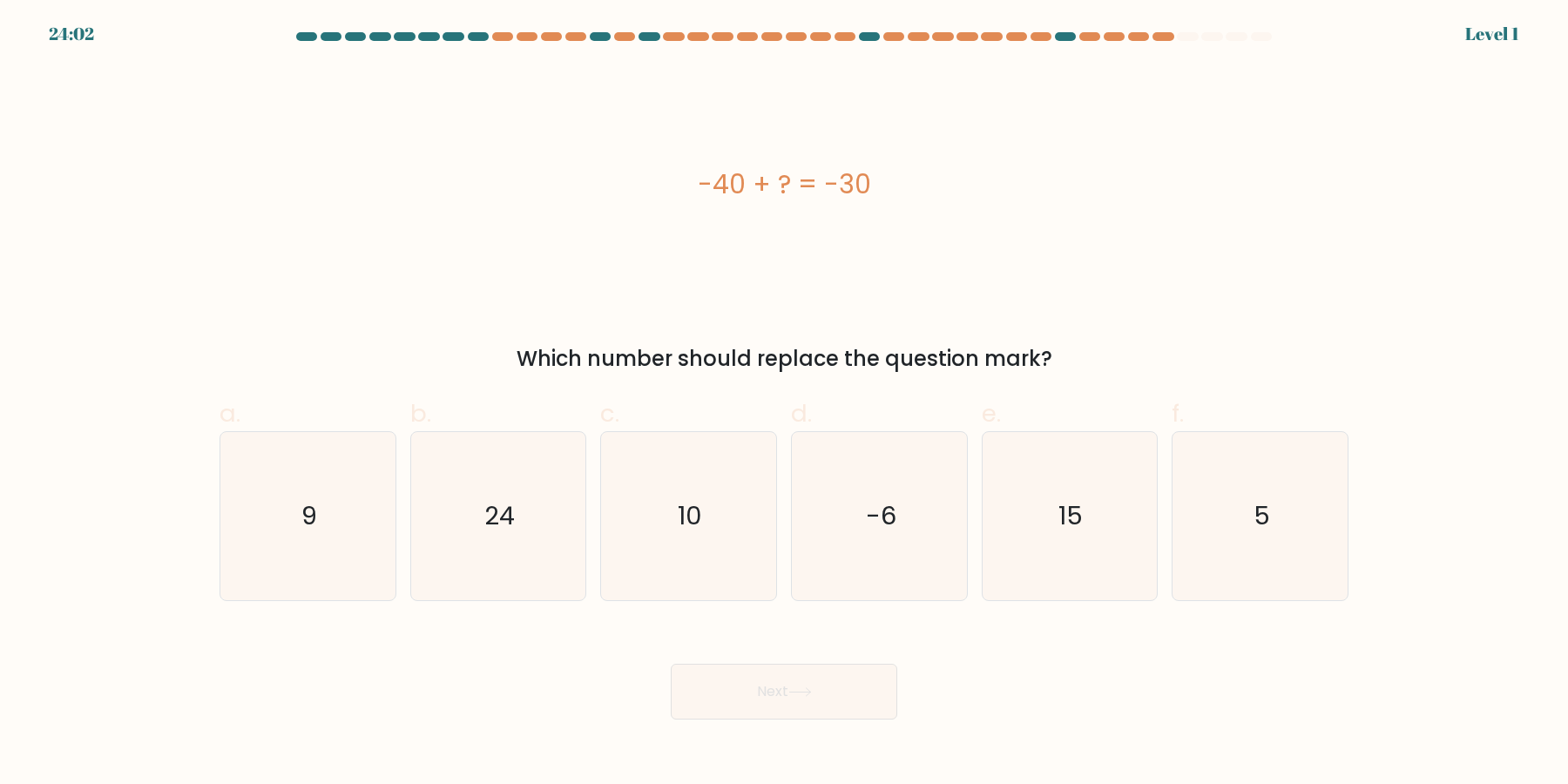
click at [695, 470] on icon "10" at bounding box center [689, 516] width 168 height 168
click at [784, 404] on input "c. 10" at bounding box center [784, 397] width 1 height 12
radio input "true"
click at [671, 664] on button "Next" at bounding box center [784, 691] width 226 height 56
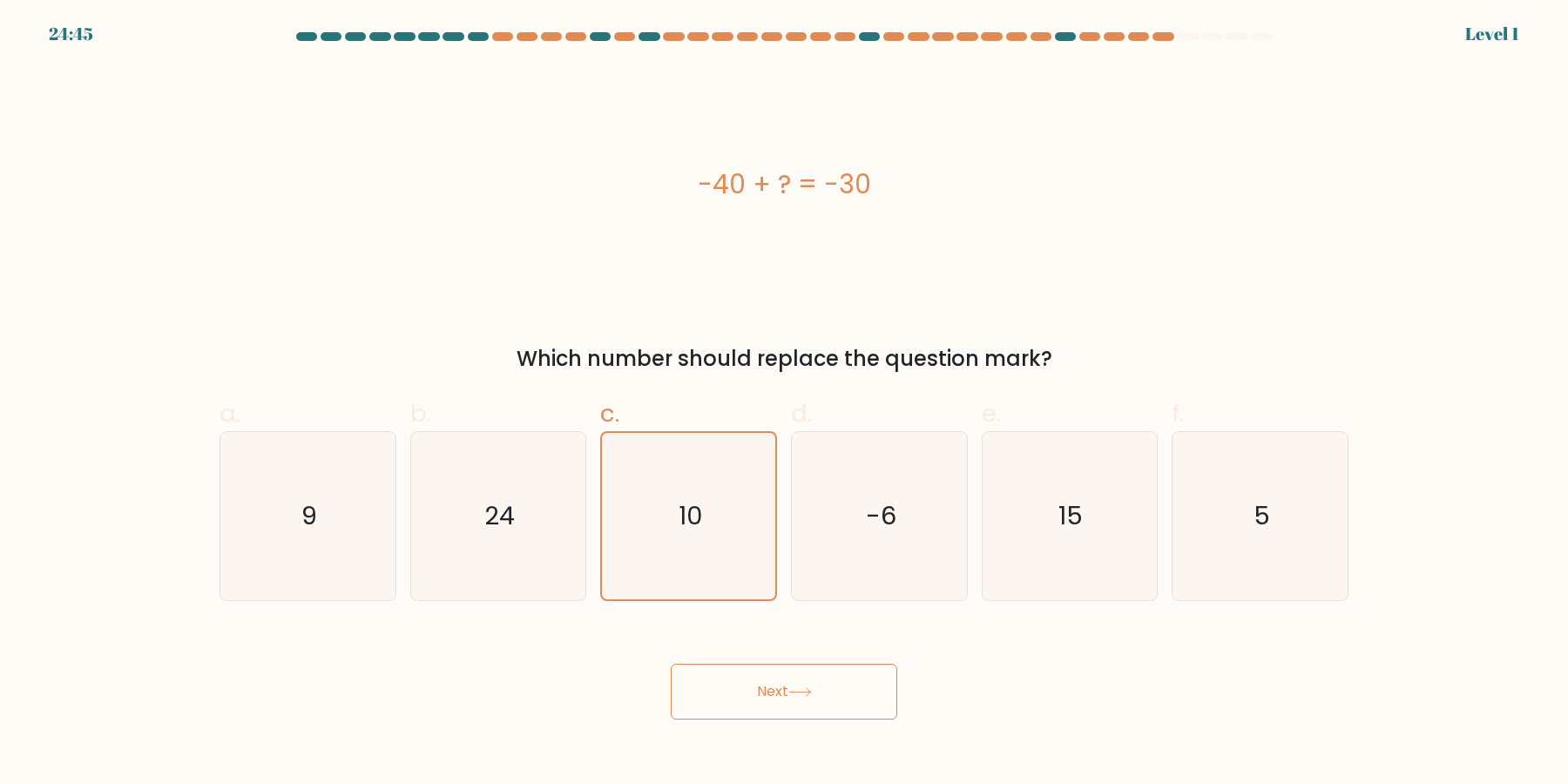
click at [671, 664] on button "Next" at bounding box center [784, 691] width 226 height 56
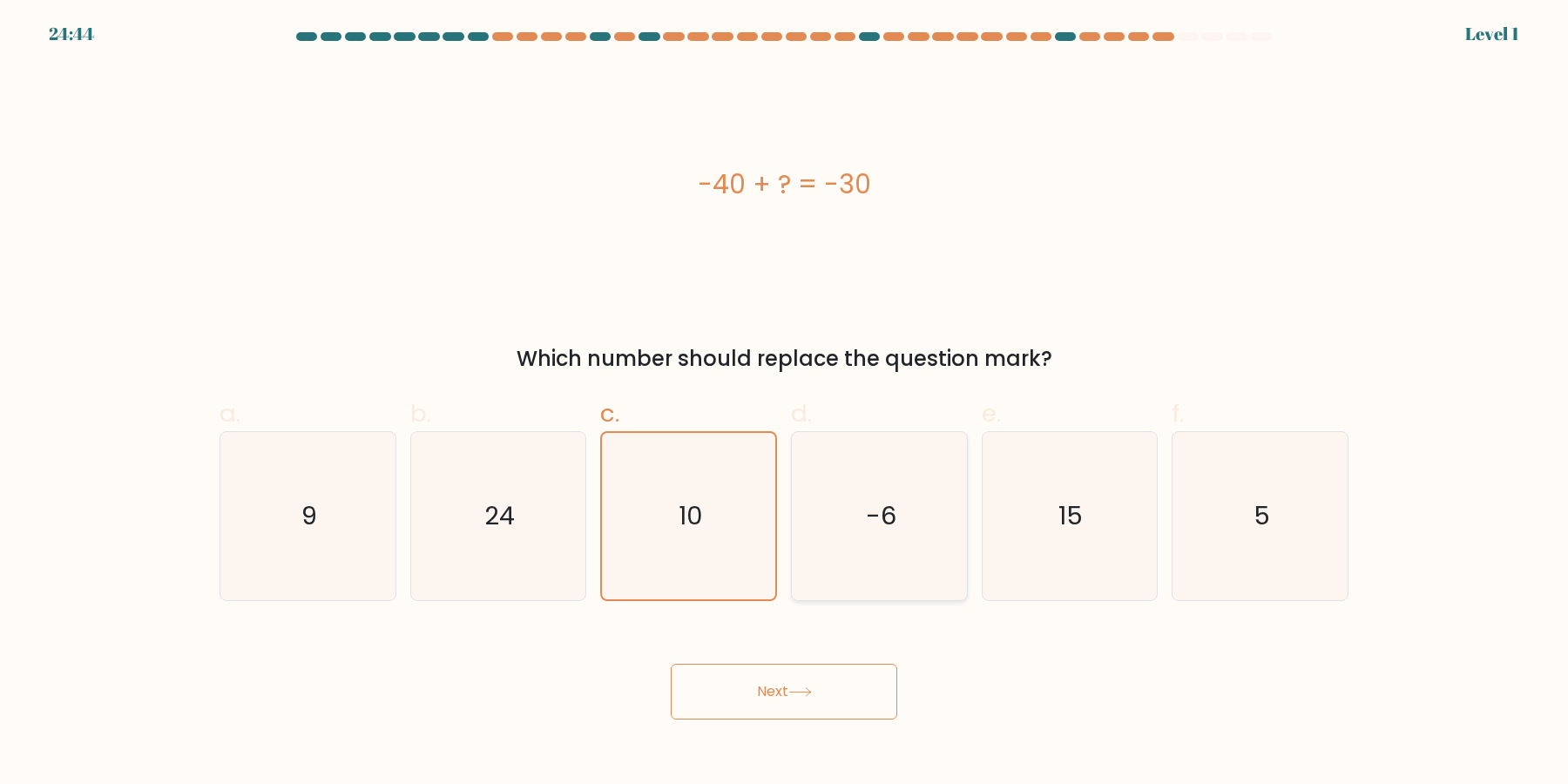
click at [671, 664] on button "Next" at bounding box center [784, 691] width 226 height 56
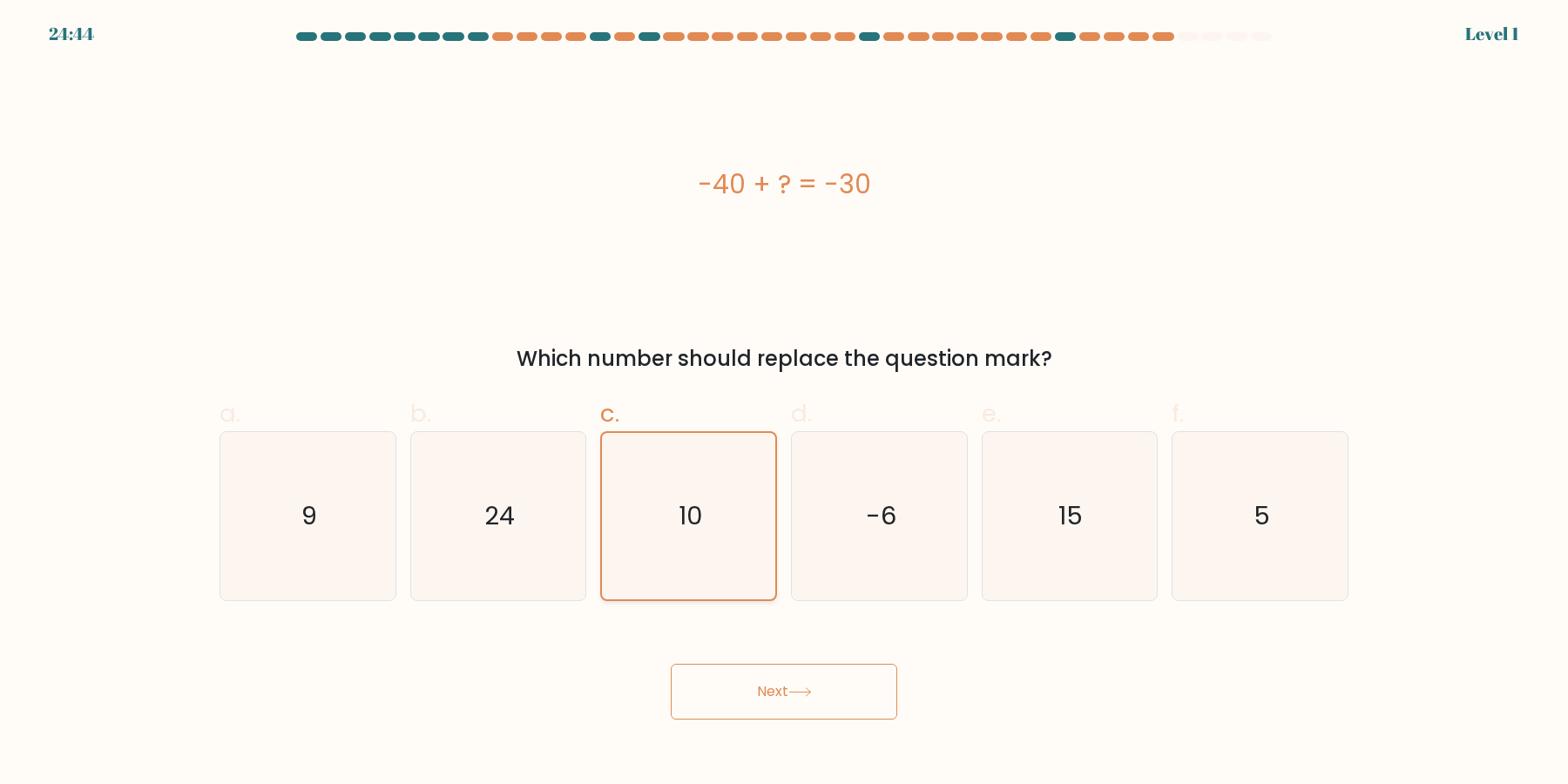
click at [671, 664] on button "Next" at bounding box center [784, 691] width 226 height 56
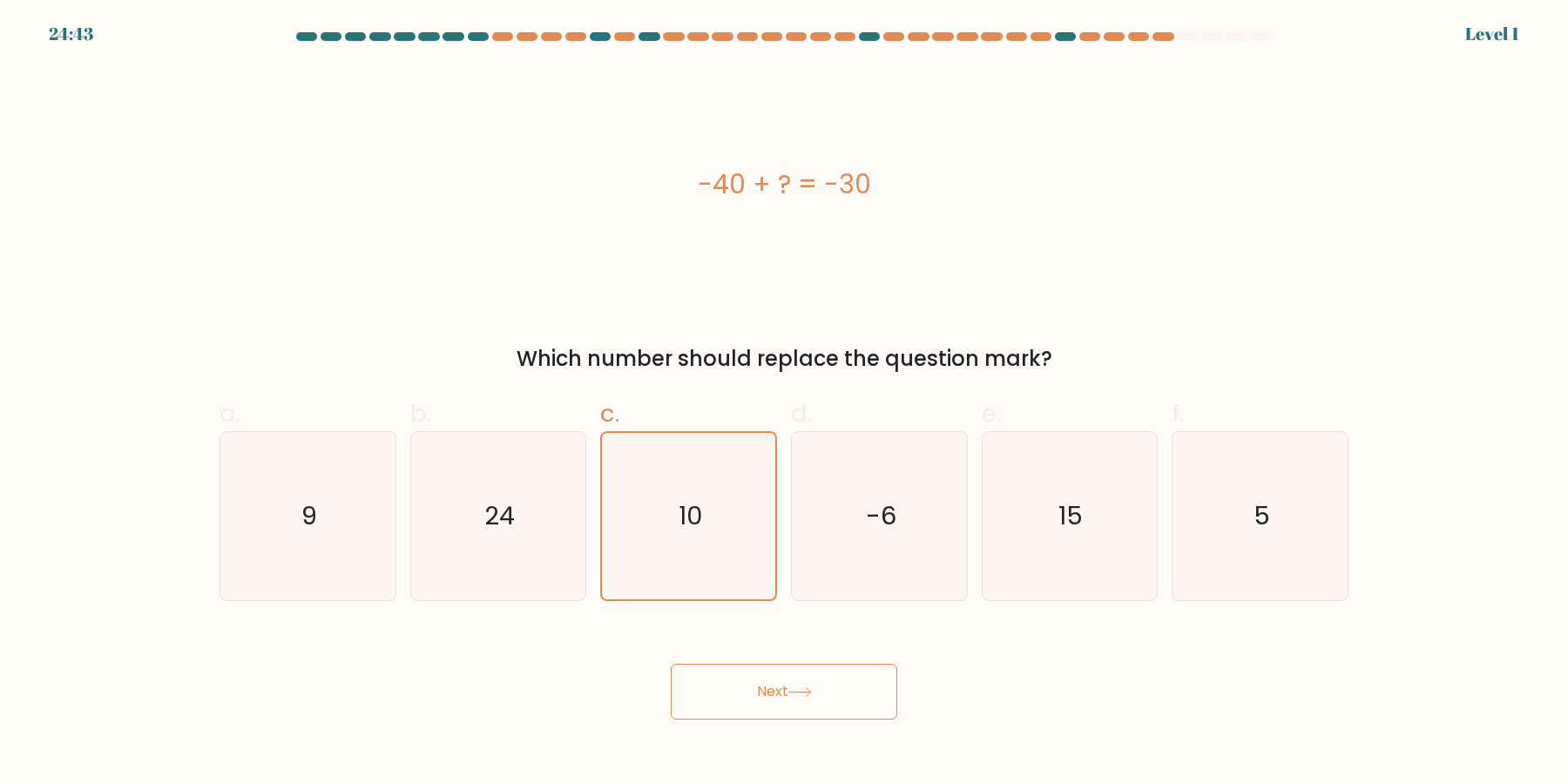
click at [671, 664] on button "Next" at bounding box center [784, 691] width 226 height 56
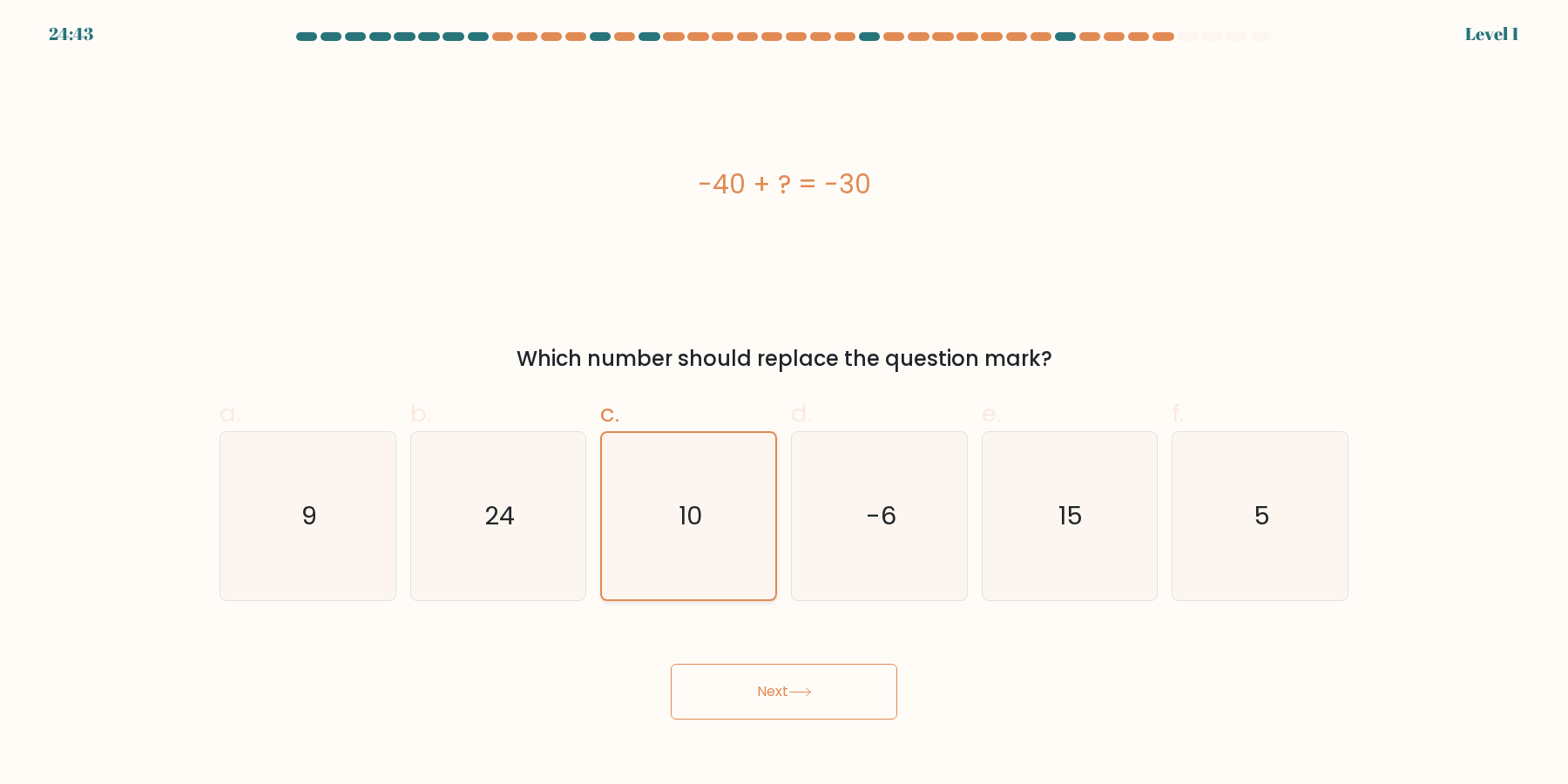
click at [671, 664] on button "Next" at bounding box center [784, 691] width 226 height 56
click button "Next" at bounding box center [784, 691] width 226 height 56
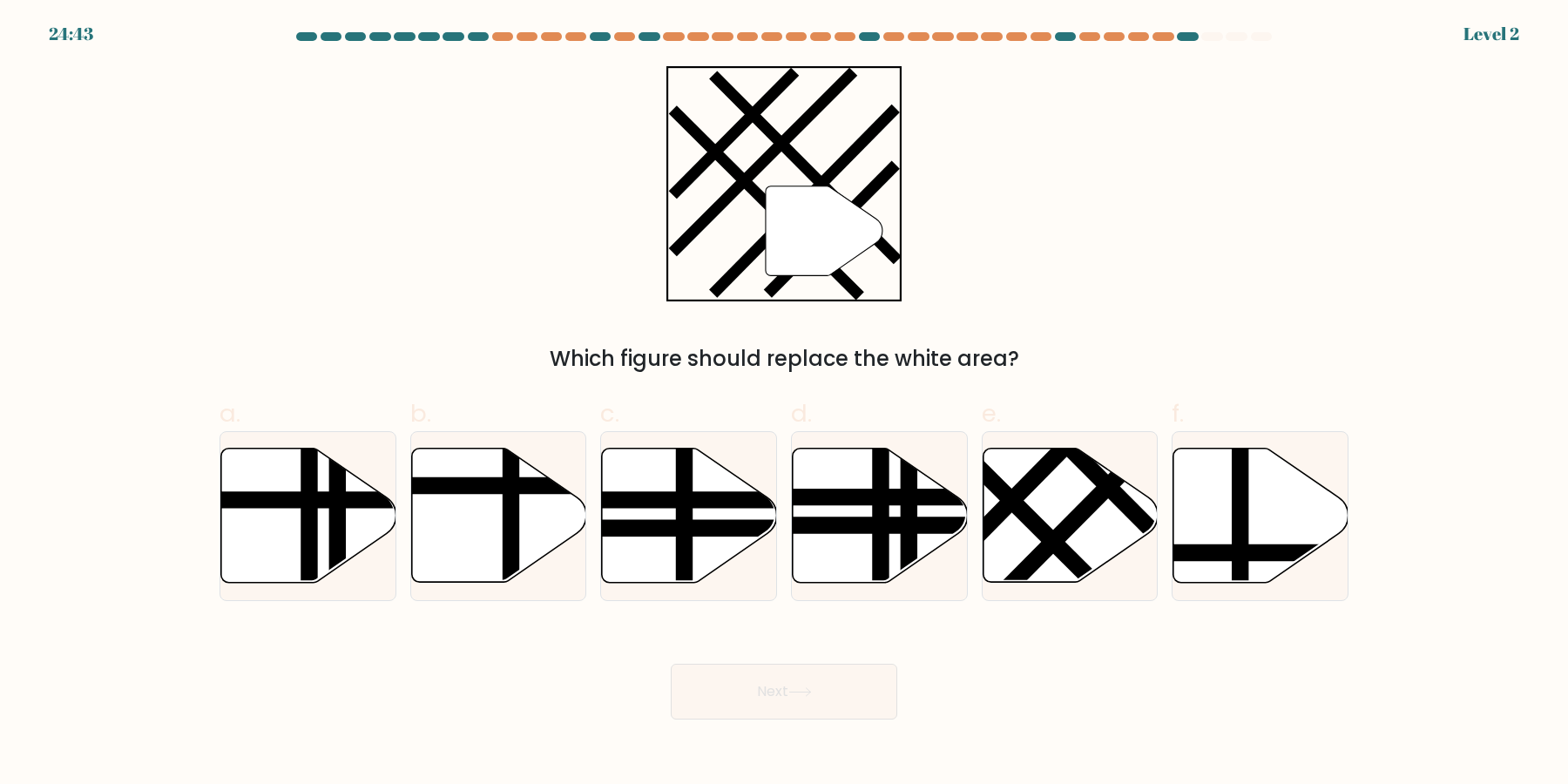
click at [671, 664] on button "Next" at bounding box center [784, 691] width 226 height 56
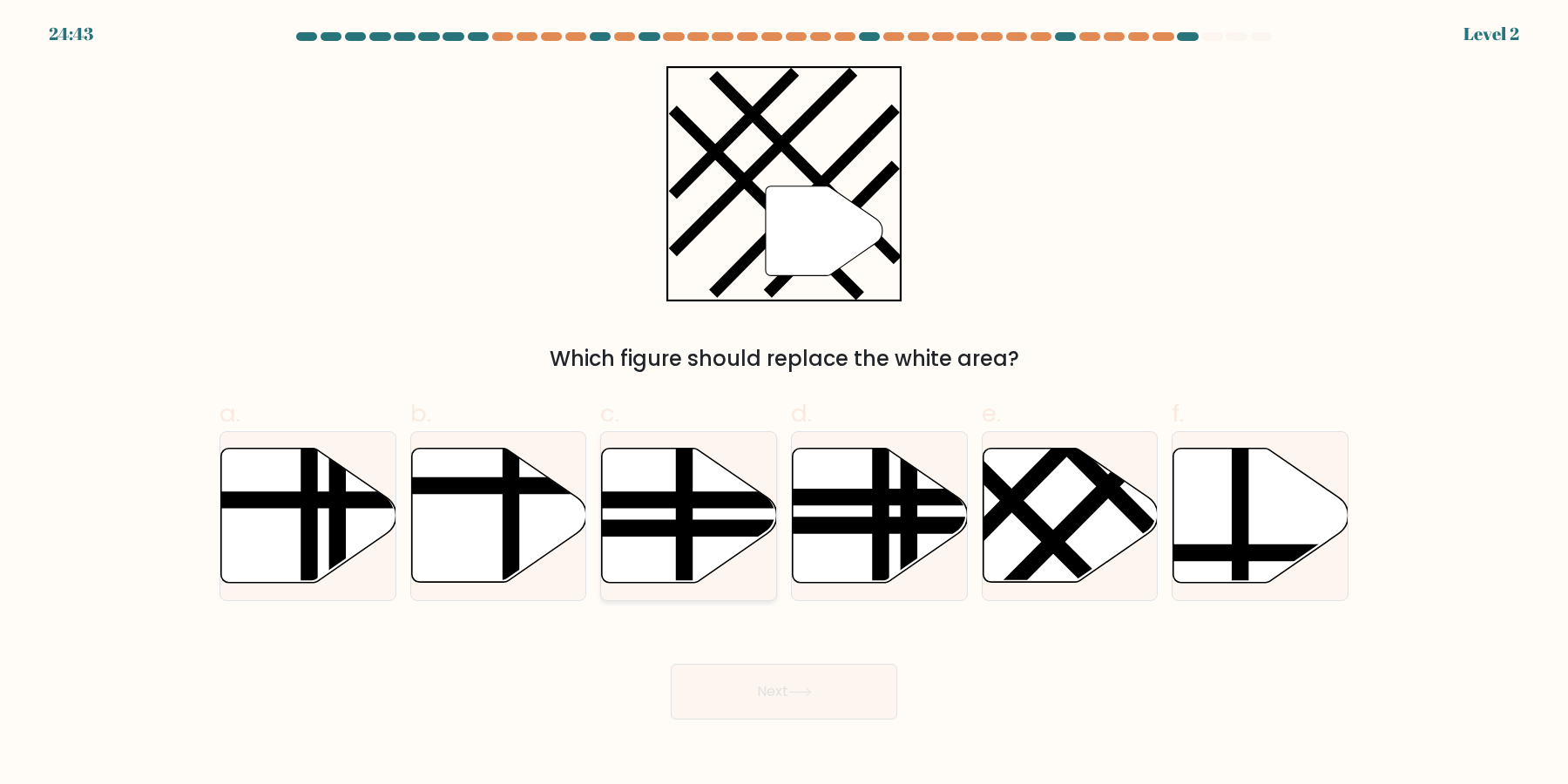
click at [671, 664] on button "Next" at bounding box center [784, 691] width 226 height 56
click at [715, 500] on line at bounding box center [630, 500] width 353 height 0
click at [784, 404] on input "c." at bounding box center [784, 397] width 1 height 12
radio input "true"
click at [671, 664] on button "Next" at bounding box center [784, 691] width 226 height 56
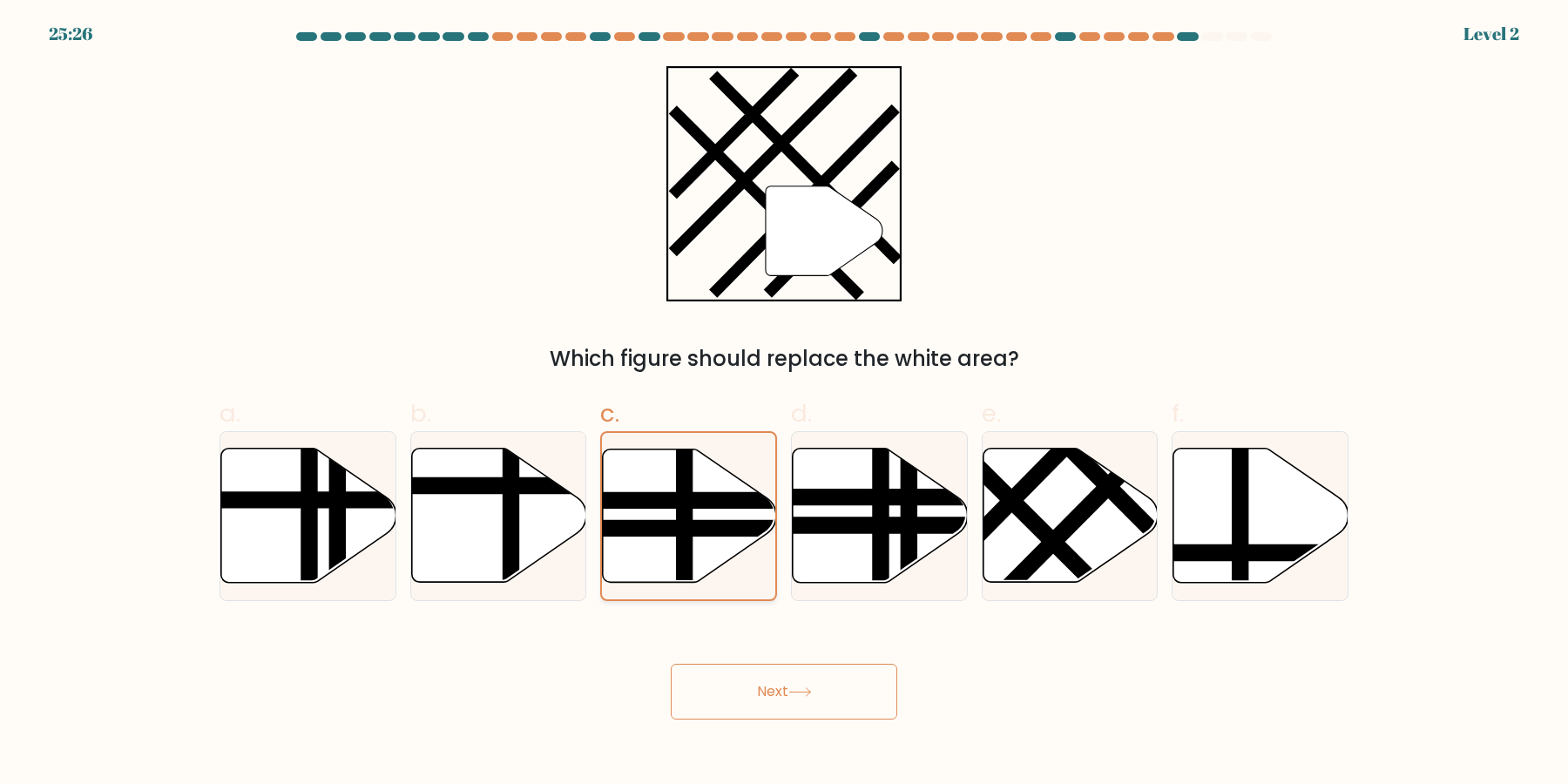
click at [671, 664] on button "Next" at bounding box center [784, 691] width 226 height 56
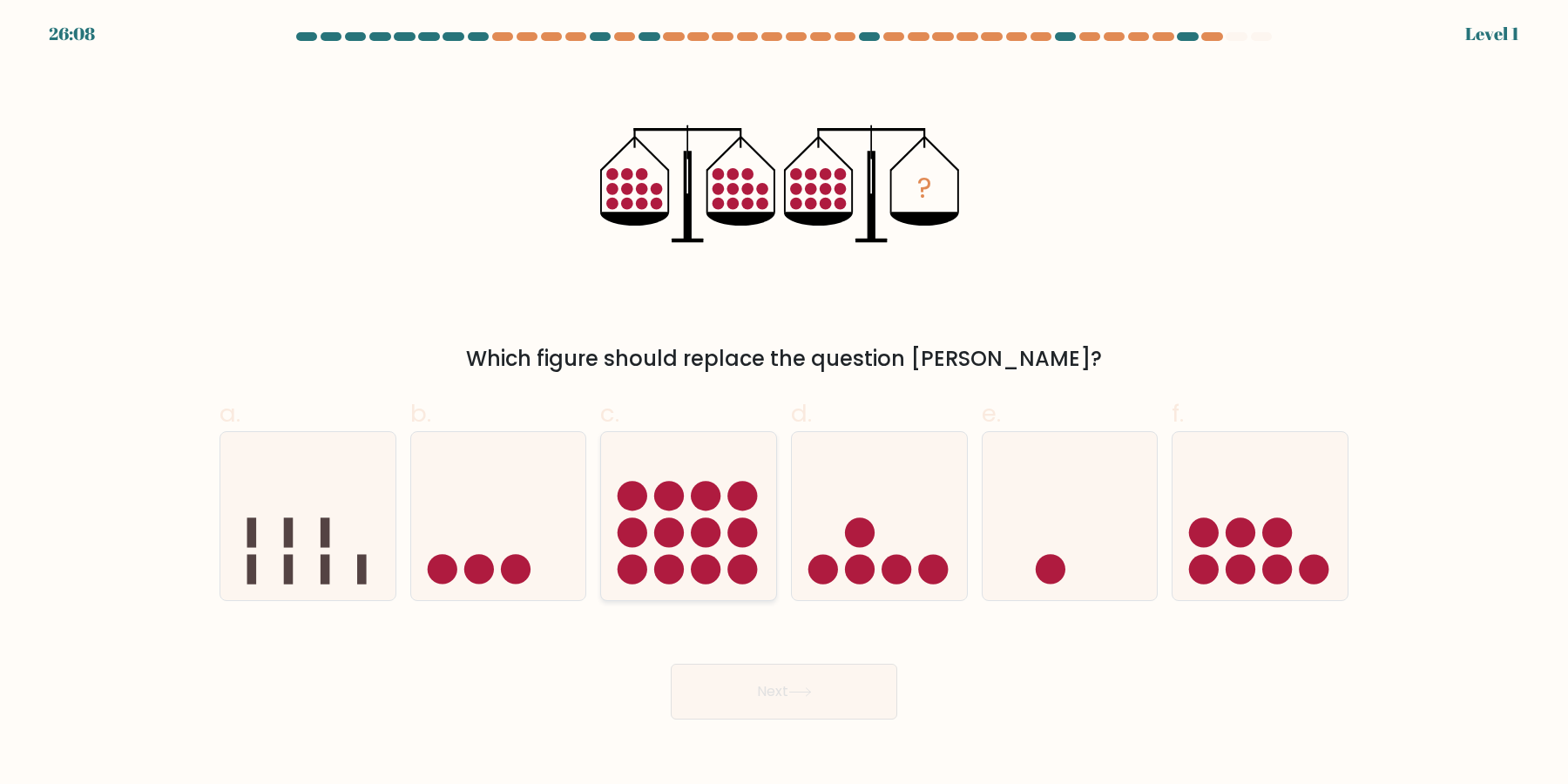
click at [690, 541] on icon at bounding box center [689, 517] width 176 height 144
click at [784, 404] on input "c." at bounding box center [784, 397] width 1 height 12
radio input "true"
click at [671, 664] on button "Next" at bounding box center [784, 691] width 226 height 56
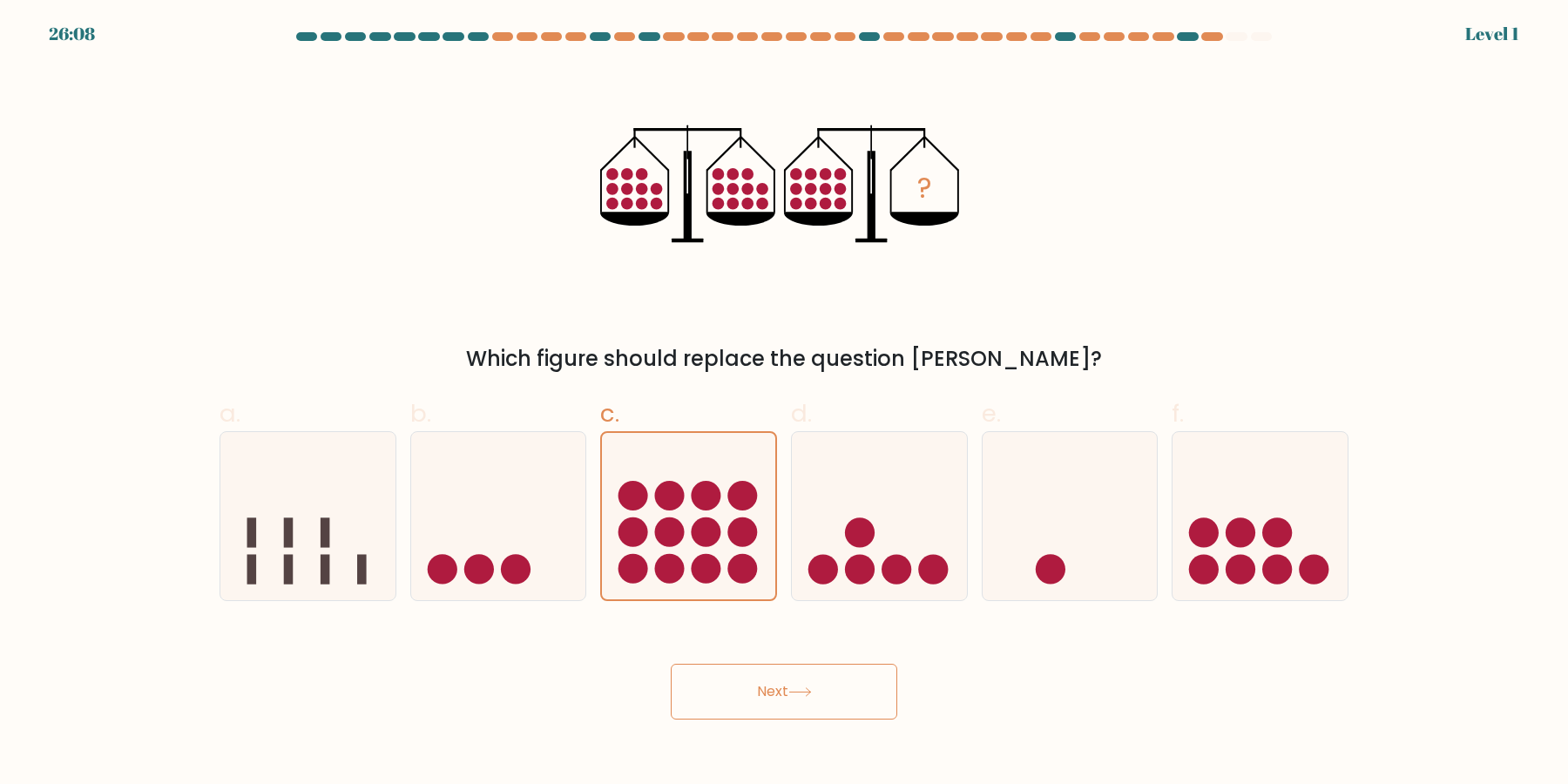
click at [671, 664] on button "Next" at bounding box center [784, 691] width 226 height 56
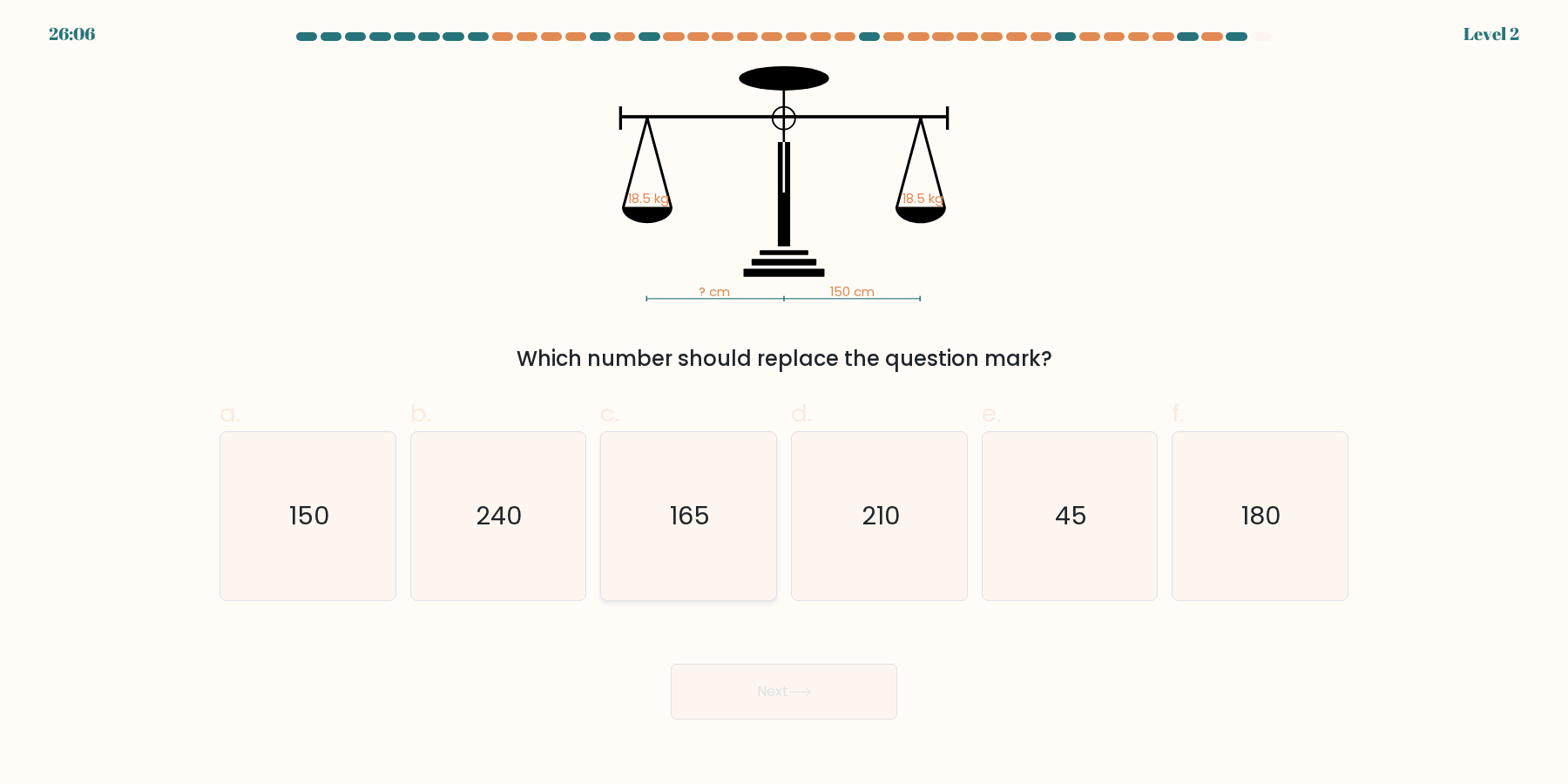
click at [671, 664] on button "Next" at bounding box center [784, 691] width 226 height 56
click at [698, 517] on text "165" at bounding box center [690, 516] width 40 height 35
click at [784, 404] on input "c. 165" at bounding box center [784, 397] width 1 height 12
radio input "true"
click at [671, 664] on button "Next" at bounding box center [784, 691] width 226 height 56
